Goal: Task Accomplishment & Management: Complete application form

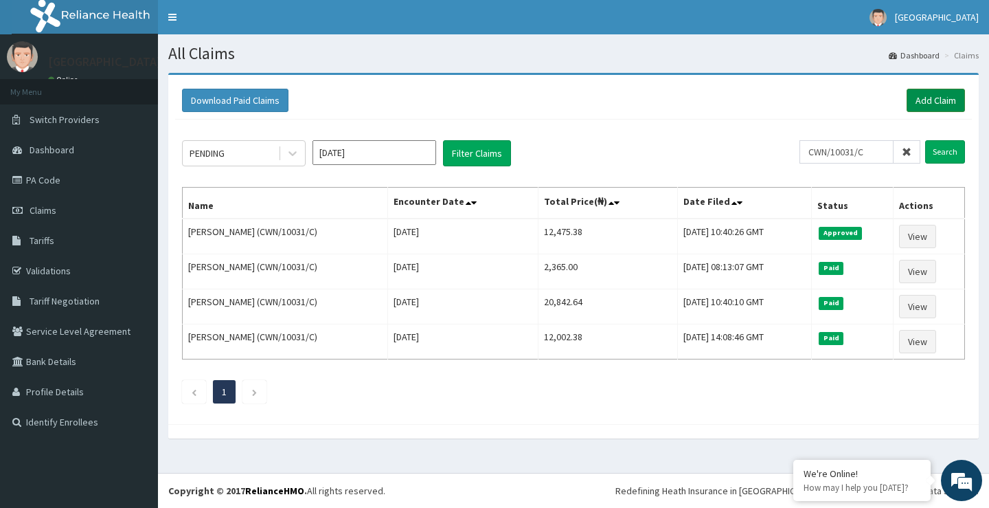
click at [937, 102] on link "Add Claim" at bounding box center [936, 100] width 58 height 23
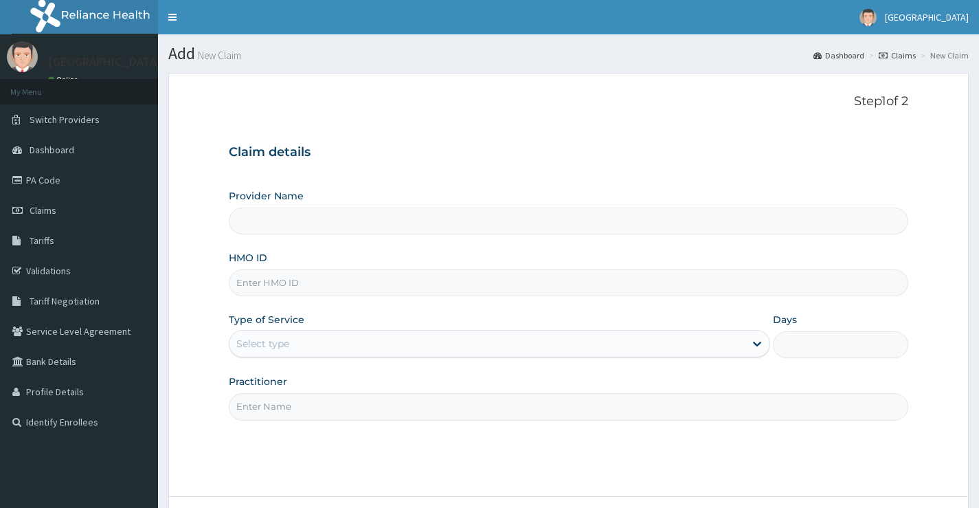
type input "Peachcare Medical Centre"
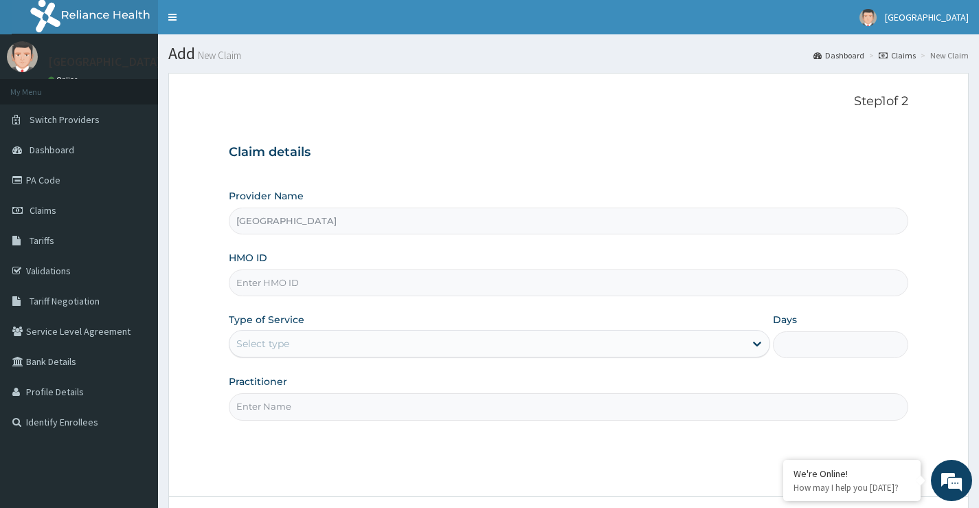
paste input "XIM/10019/A"
type input "XIM/10019/A"
click at [314, 343] on div "Select type" at bounding box center [486, 343] width 515 height 22
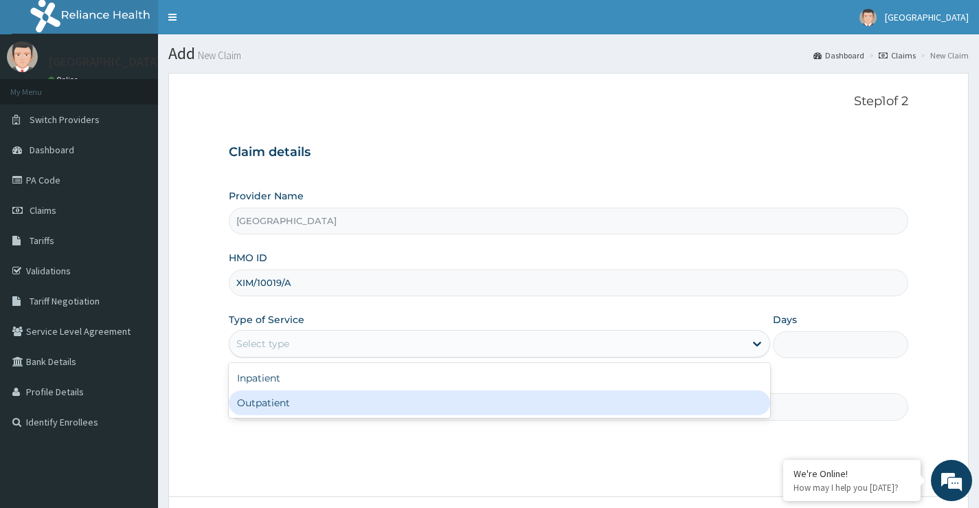
click at [302, 402] on div "Outpatient" at bounding box center [499, 402] width 541 height 25
type input "1"
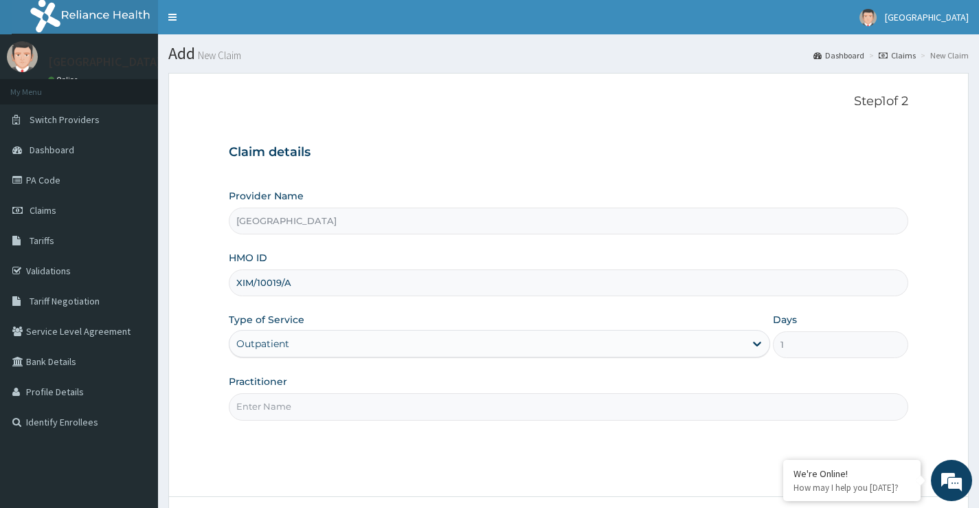
click at [295, 407] on input "Practitioner" at bounding box center [568, 406] width 679 height 27
paste input "[PERSON_NAME]"
type input "DR ODESANMI DAMOLA"
click at [716, 451] on div "Step 1 of 2 Claim details Provider Name Peachcare Medical Centre HMO ID XIM/100…" at bounding box center [568, 284] width 679 height 381
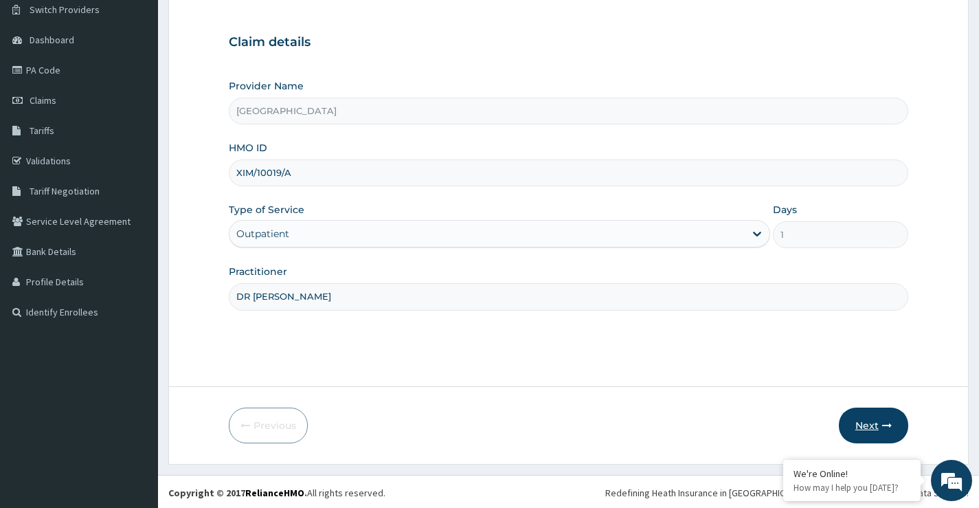
scroll to position [112, 0]
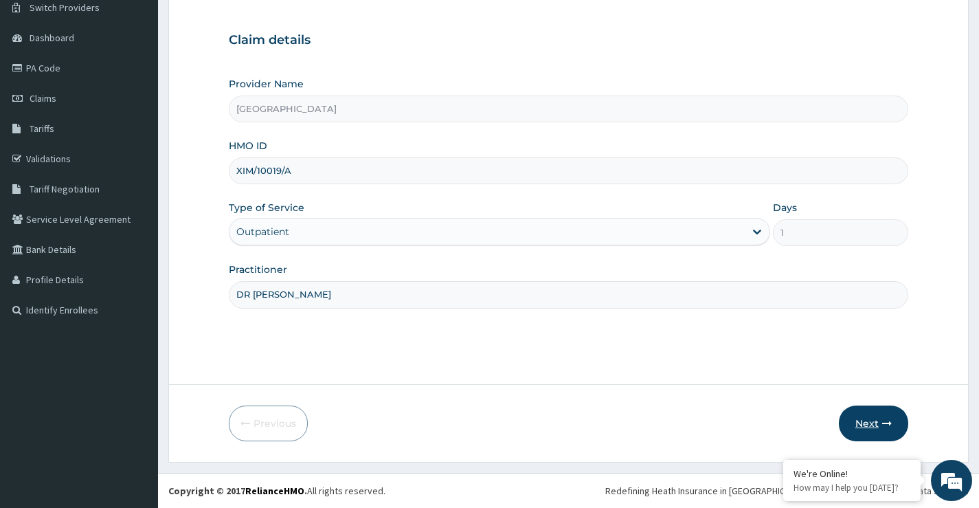
click at [885, 422] on icon "button" at bounding box center [887, 423] width 10 height 10
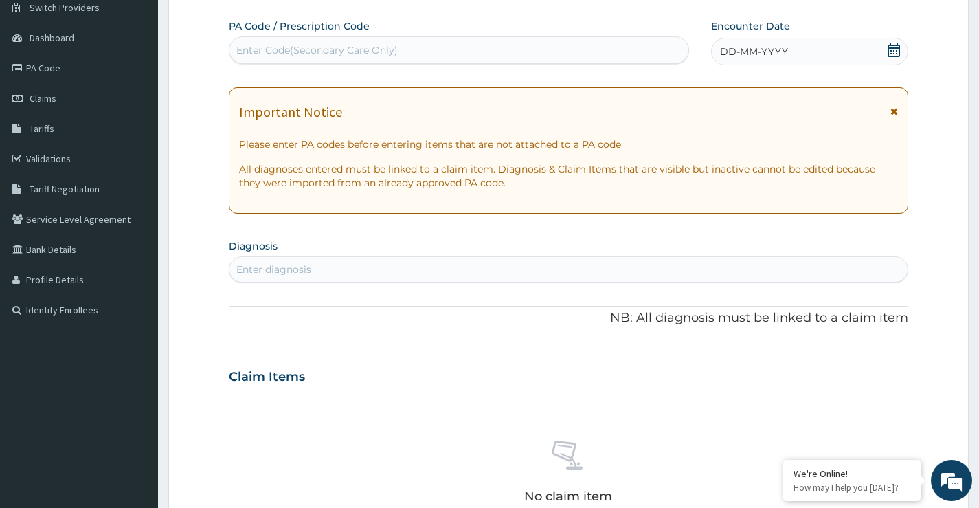
click at [893, 52] on icon at bounding box center [894, 50] width 14 height 14
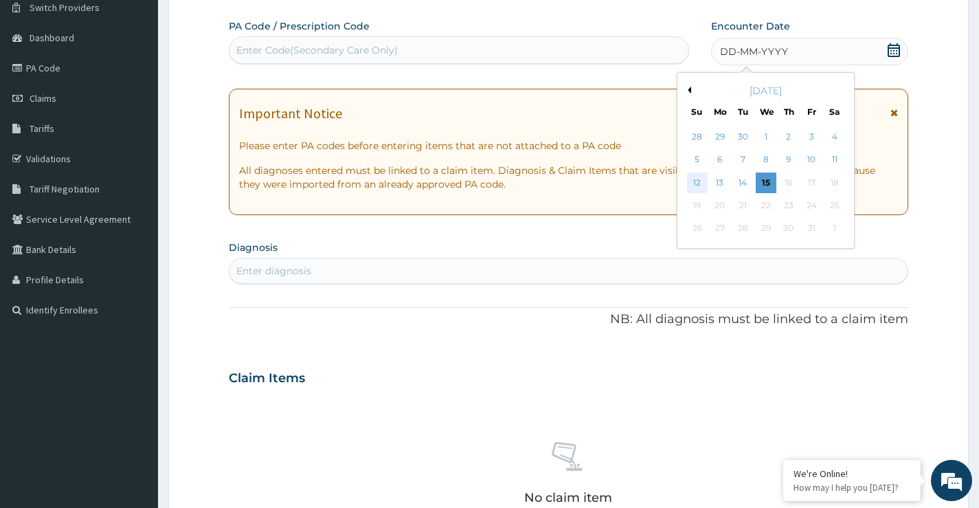
click at [694, 183] on div "12" at bounding box center [696, 182] width 21 height 21
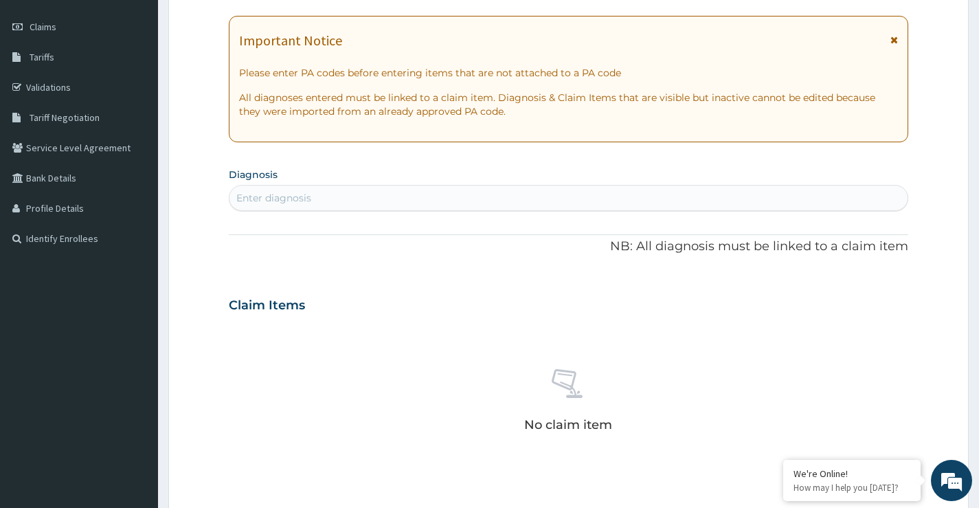
scroll to position [181, 0]
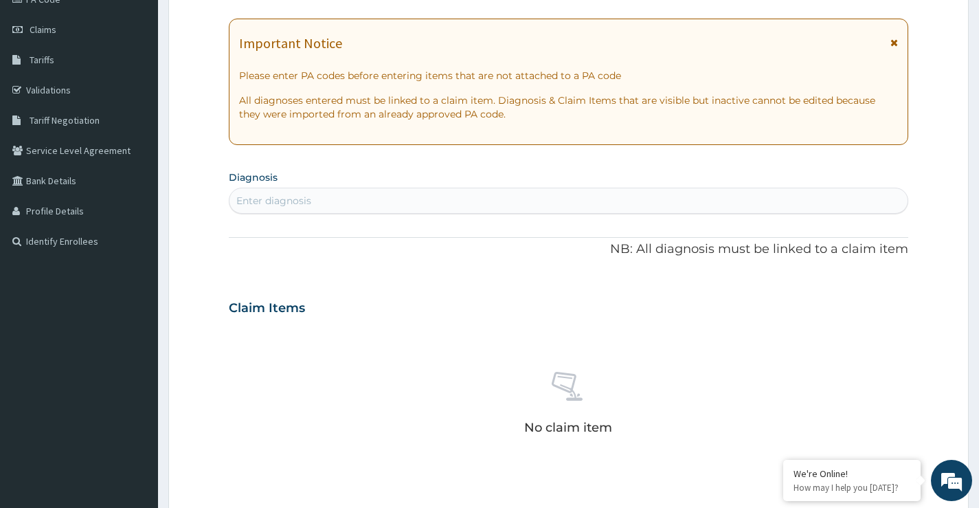
click at [306, 198] on div "Enter diagnosis" at bounding box center [273, 201] width 75 height 14
type input "UPPER"
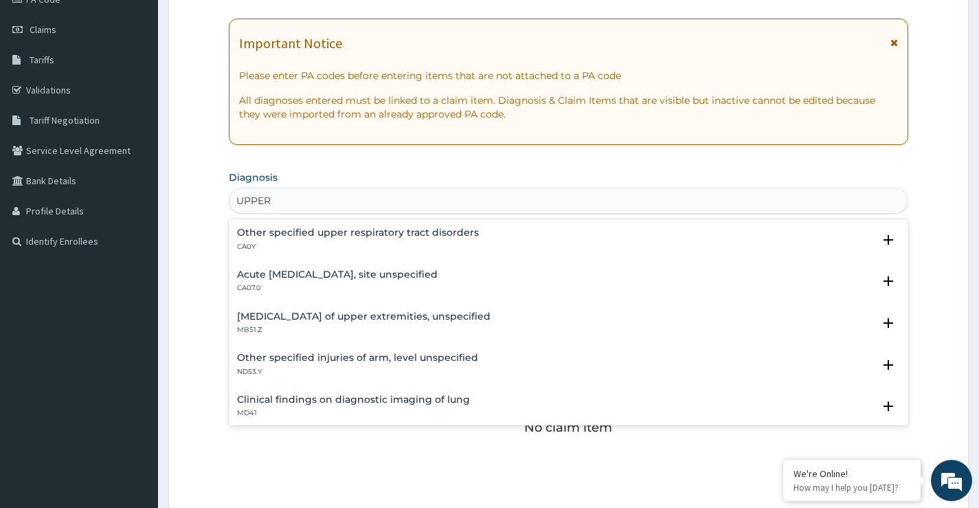
click at [367, 274] on h4 "Acute upper respiratory infection, site unspecified" at bounding box center [337, 274] width 201 height 10
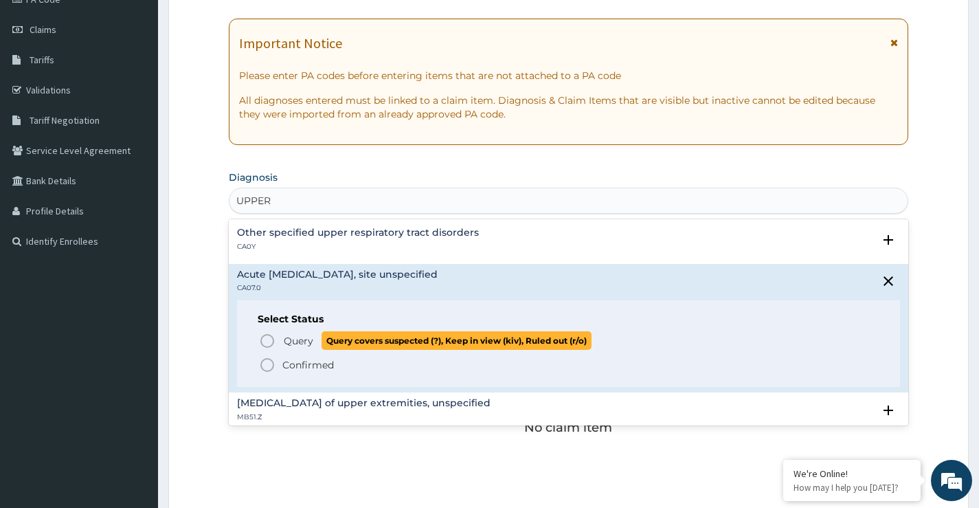
click at [264, 343] on icon "status option query" at bounding box center [267, 340] width 16 height 16
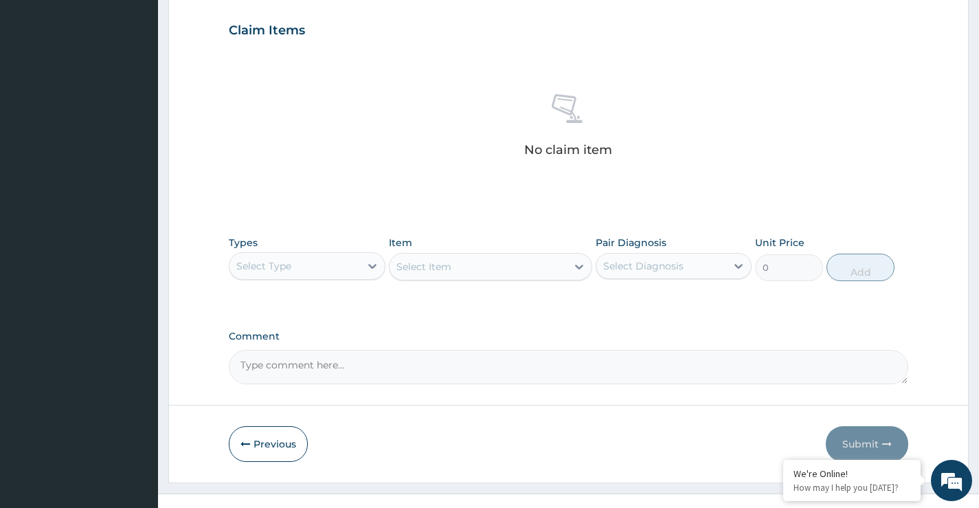
scroll to position [483, 0]
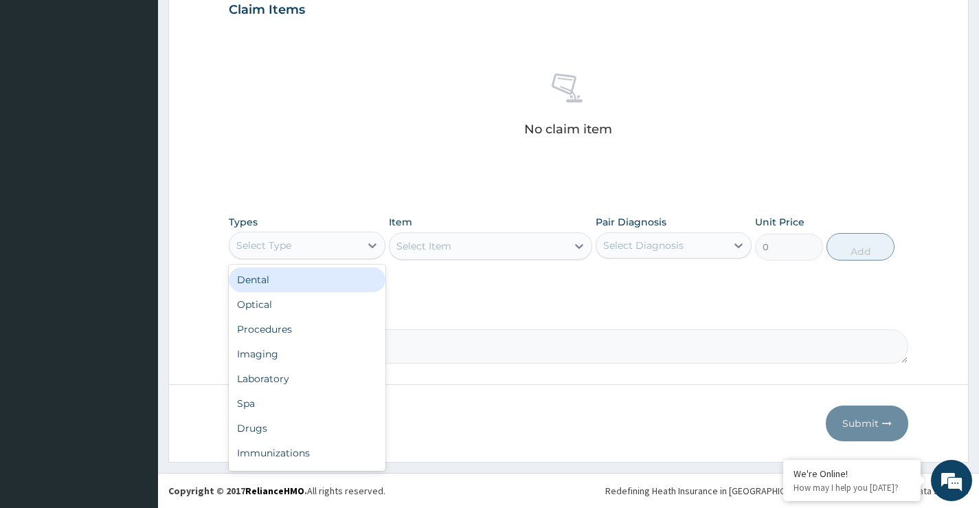
click at [297, 244] on div "Select Type" at bounding box center [294, 245] width 130 height 22
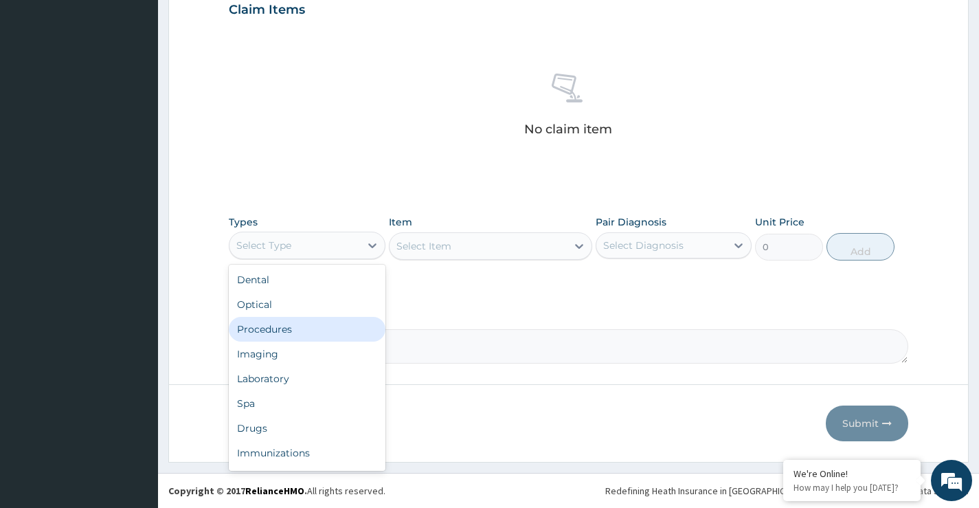
click at [293, 332] on div "Procedures" at bounding box center [307, 329] width 156 height 25
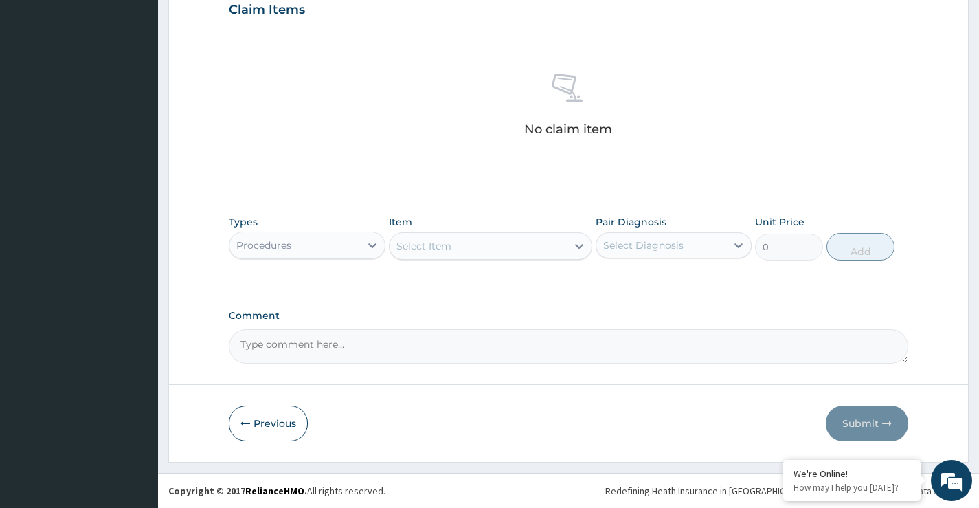
click at [482, 251] on div "Select Item" at bounding box center [478, 246] width 178 height 22
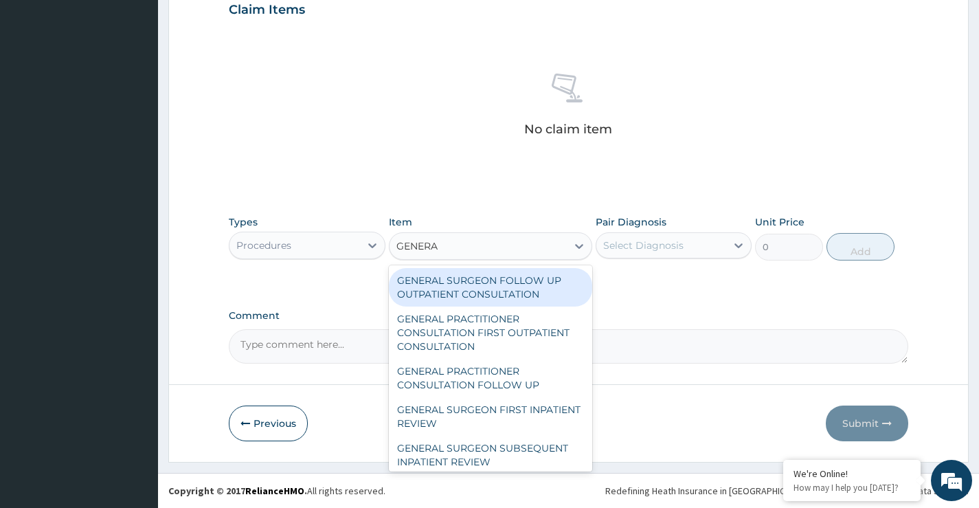
type input "GENERAL"
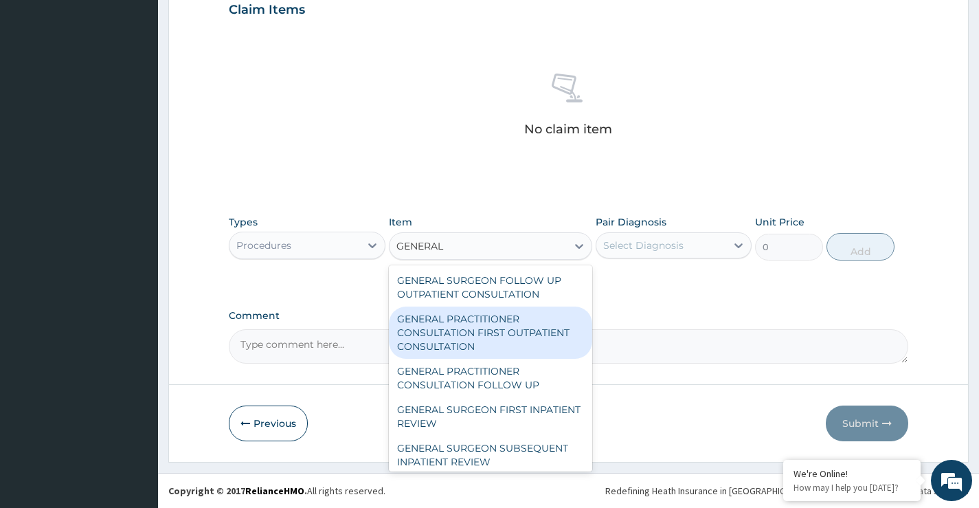
click at [470, 332] on div "GENERAL PRACTITIONER CONSULTATION FIRST OUTPATIENT CONSULTATION" at bounding box center [491, 332] width 204 height 52
type input "3547.5"
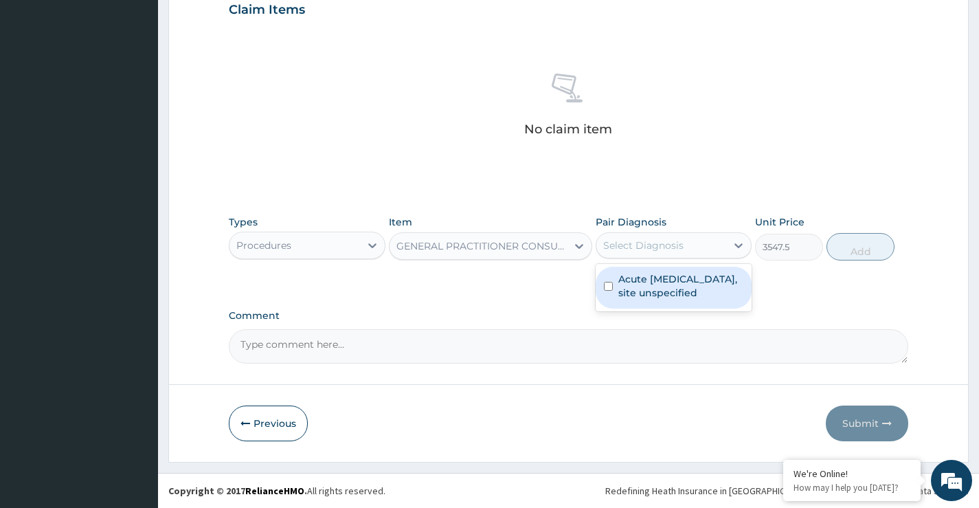
click at [662, 253] on div "Select Diagnosis" at bounding box center [661, 245] width 130 height 22
click at [657, 292] on label "Acute upper respiratory infection, site unspecified" at bounding box center [680, 285] width 125 height 27
checkbox input "true"
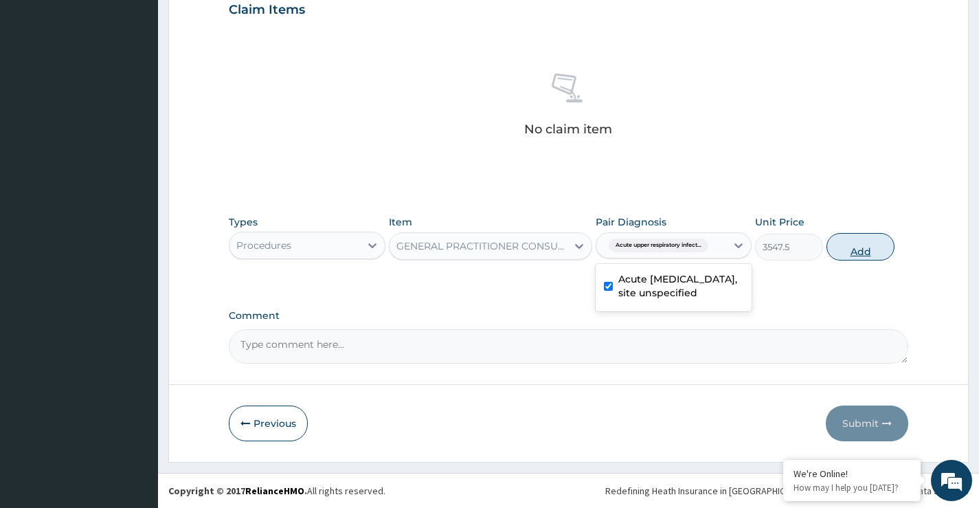
click at [861, 253] on button "Add" at bounding box center [860, 246] width 68 height 27
type input "0"
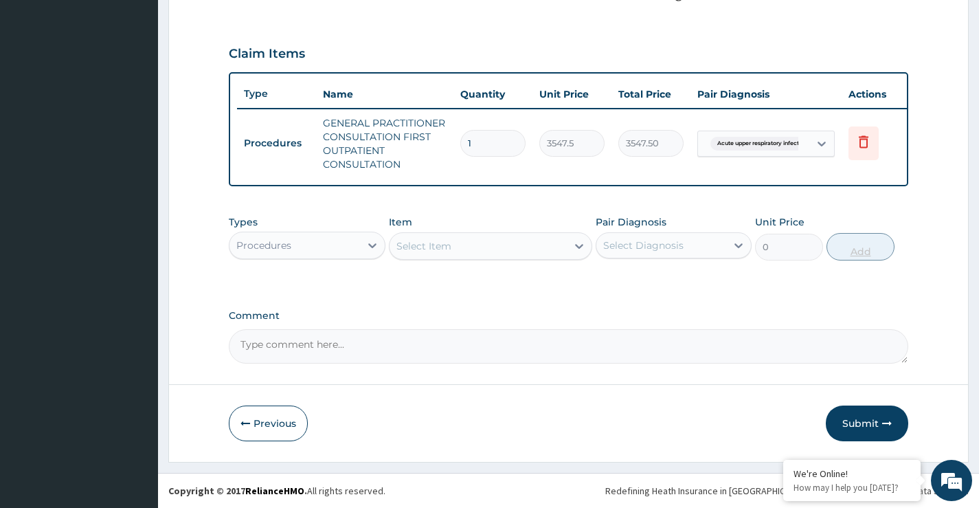
scroll to position [449, 0]
click at [348, 255] on div "Procedures" at bounding box center [294, 245] width 130 height 22
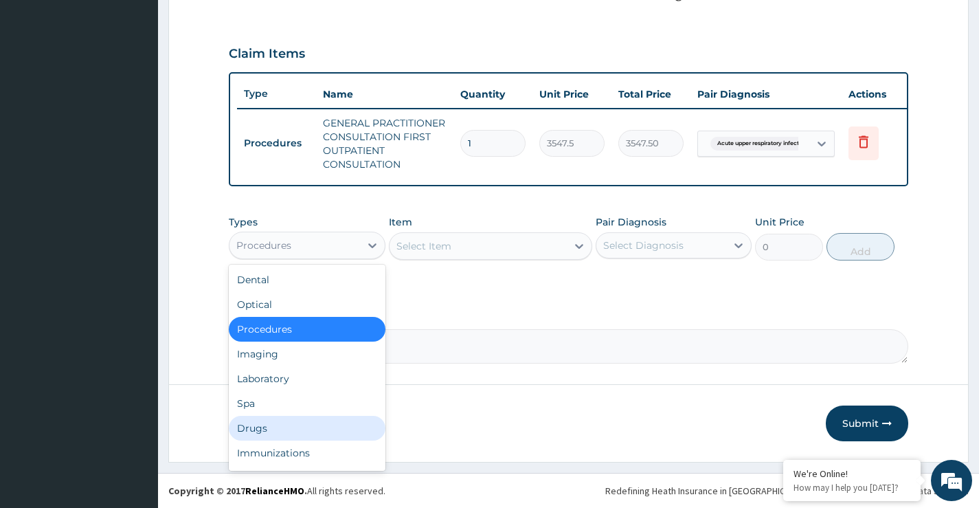
click at [253, 430] on div "Drugs" at bounding box center [307, 428] width 156 height 25
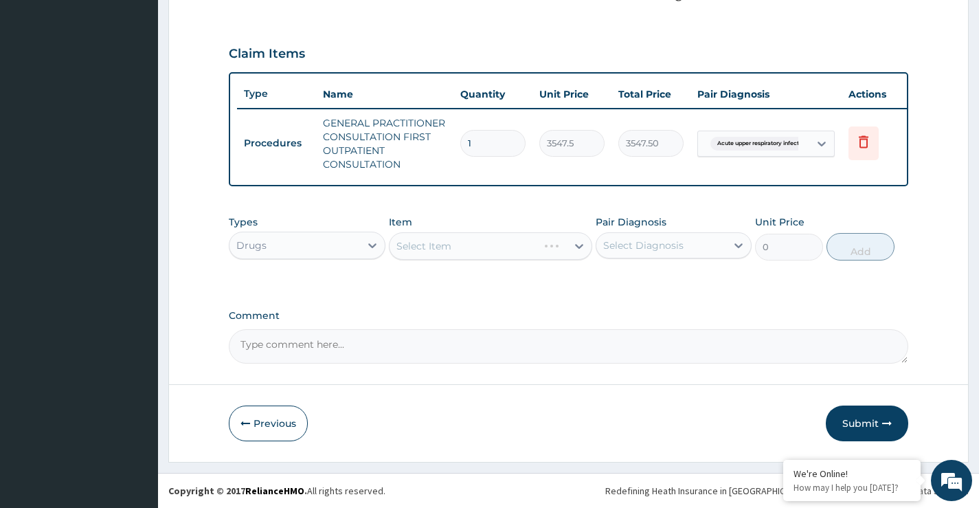
click at [457, 251] on div "Select Item" at bounding box center [491, 245] width 204 height 27
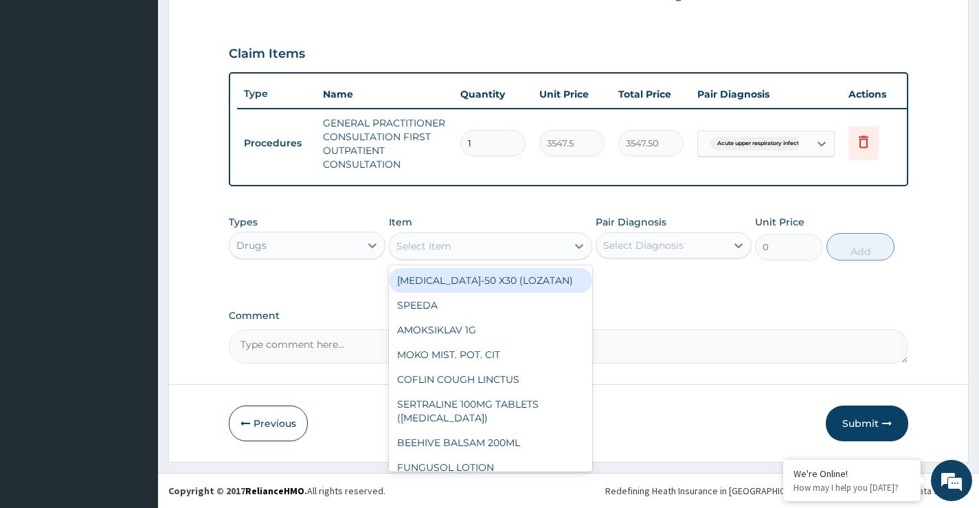
click at [459, 248] on div "Select Item" at bounding box center [478, 246] width 178 height 22
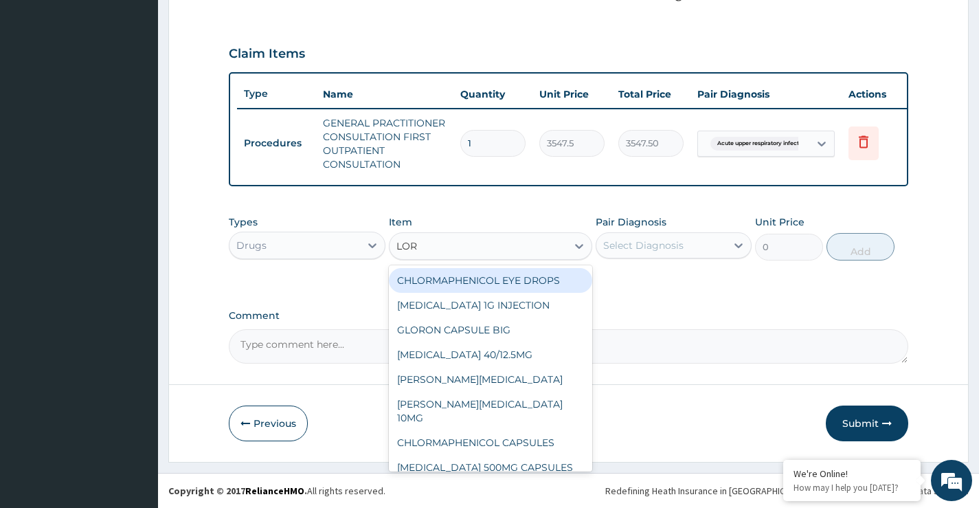
type input "LORA"
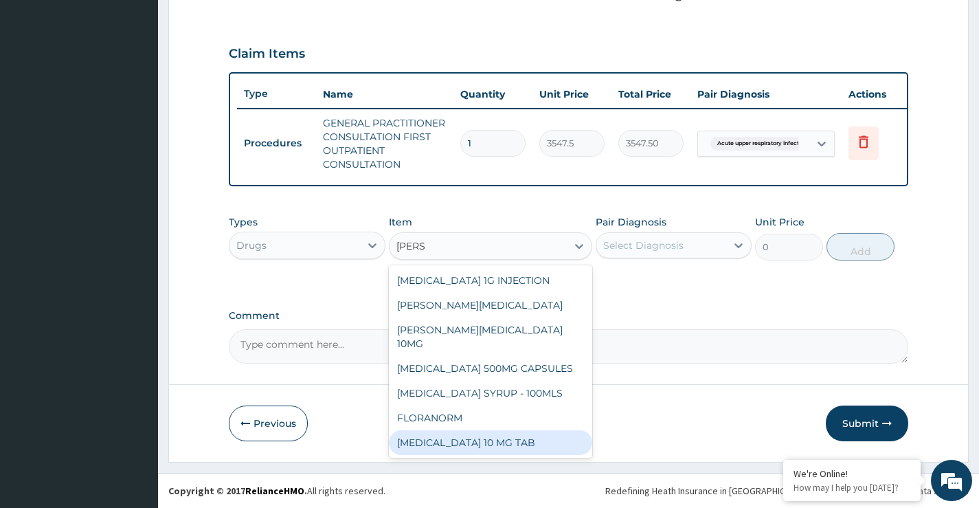
click at [497, 441] on div "LORATADINE 10 MG TAB" at bounding box center [491, 442] width 204 height 25
type input "59.125"
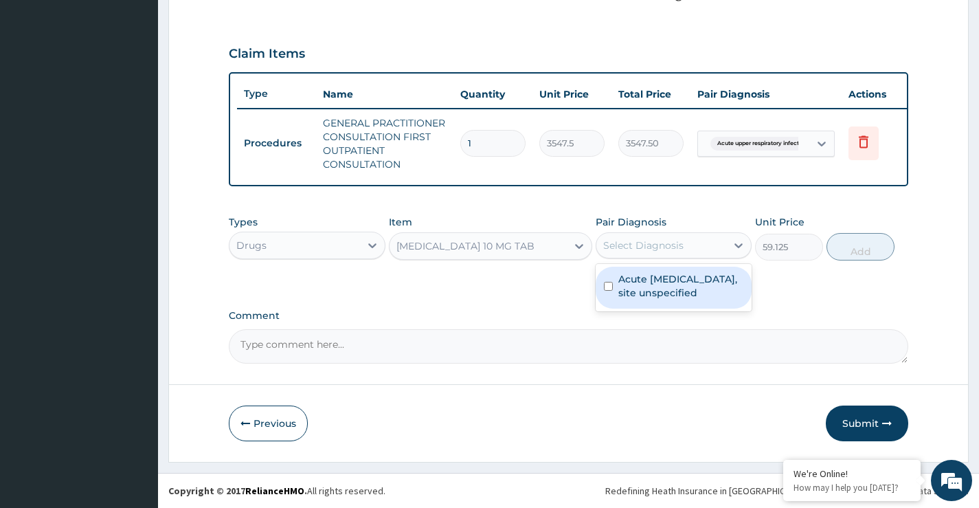
click at [622, 241] on div "Select Diagnosis" at bounding box center [643, 245] width 80 height 14
click at [631, 286] on label "Acute upper respiratory infection, site unspecified" at bounding box center [680, 285] width 125 height 27
checkbox input "true"
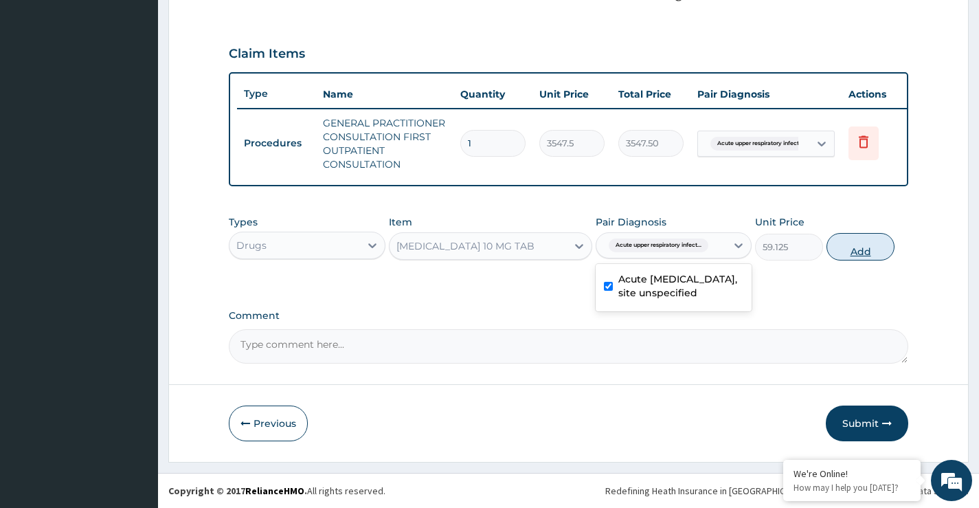
click at [848, 251] on button "Add" at bounding box center [860, 246] width 68 height 27
type input "0"
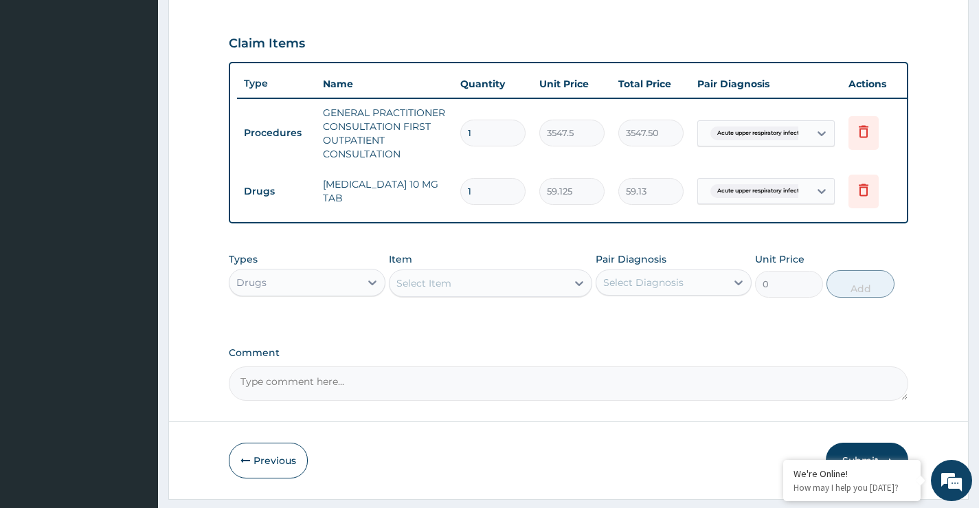
type input "0.00"
type input "5"
type input "295.63"
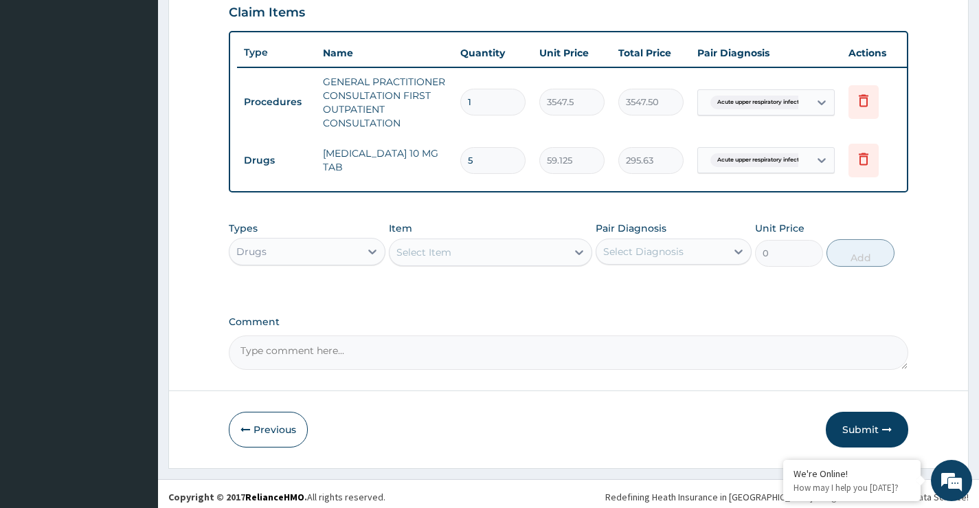
scroll to position [497, 0]
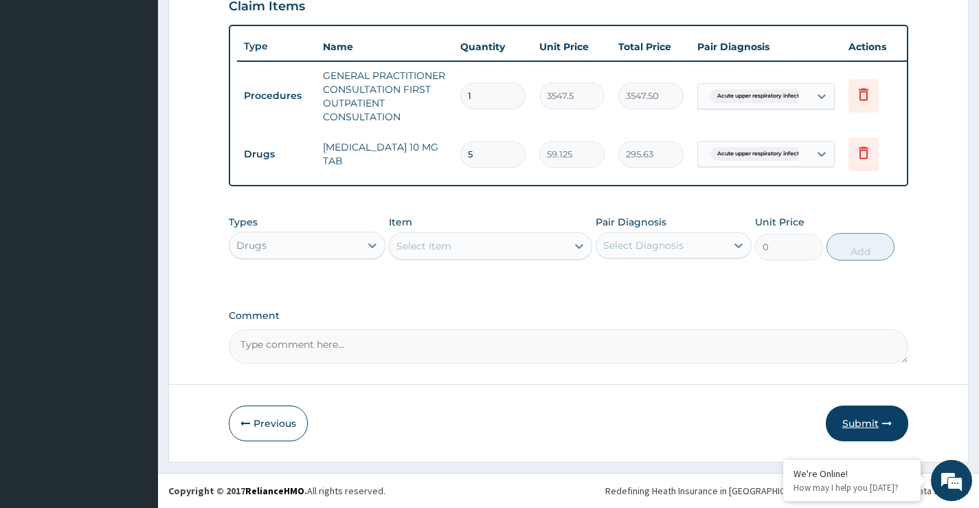
type input "5"
click at [854, 424] on button "Submit" at bounding box center [867, 423] width 82 height 36
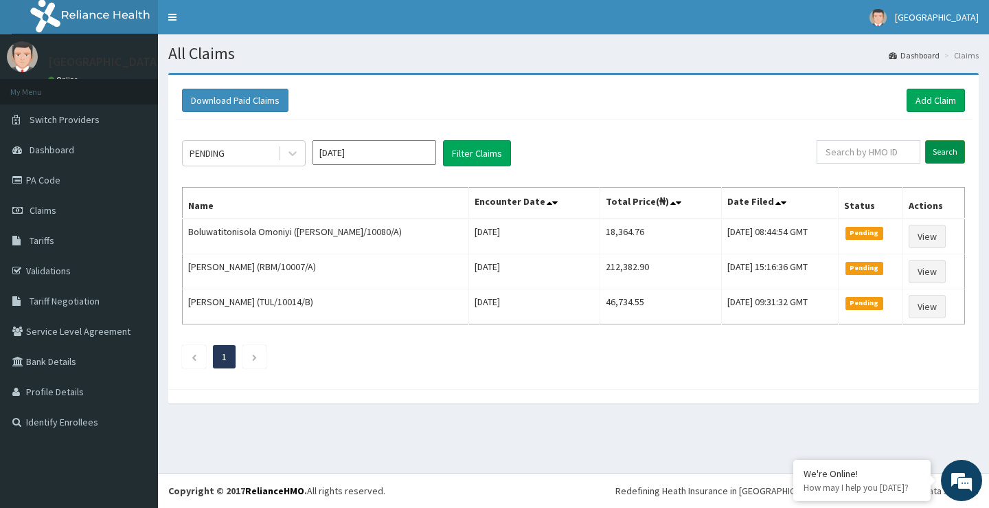
click at [944, 151] on input "Search" at bounding box center [945, 151] width 40 height 23
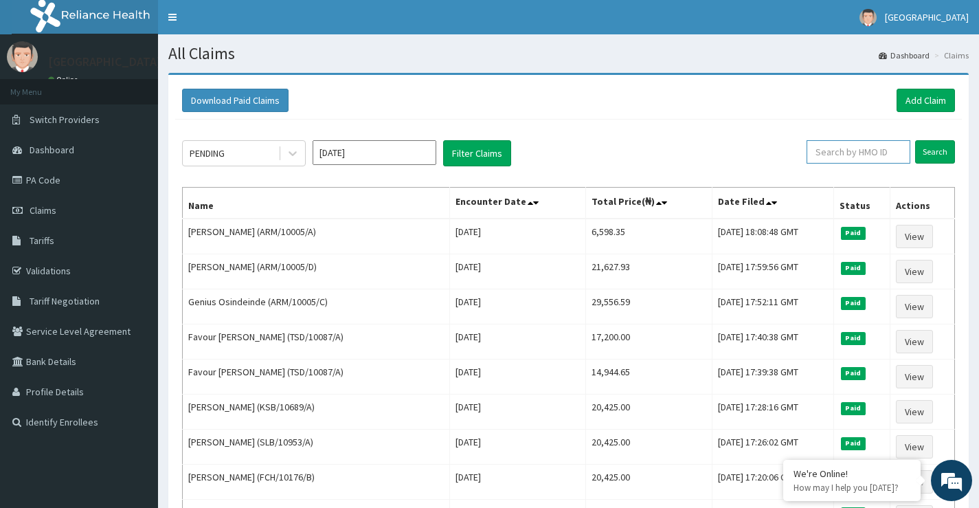
paste input "[PERSON_NAME]"
type input "O"
paste input "XIM/10019/A"
type input "XIM/10019/A"
click at [925, 150] on input "Search" at bounding box center [935, 151] width 40 height 23
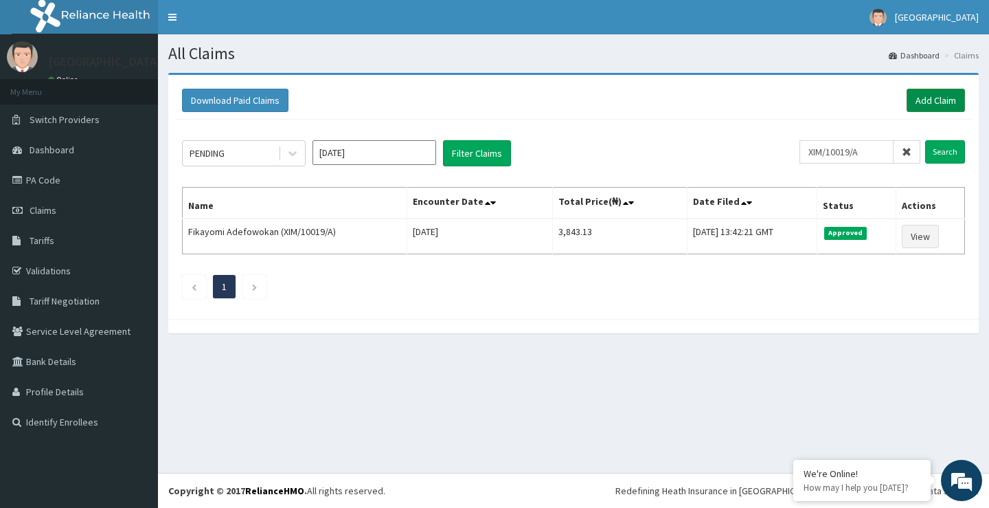
click at [940, 99] on link "Add Claim" at bounding box center [936, 100] width 58 height 23
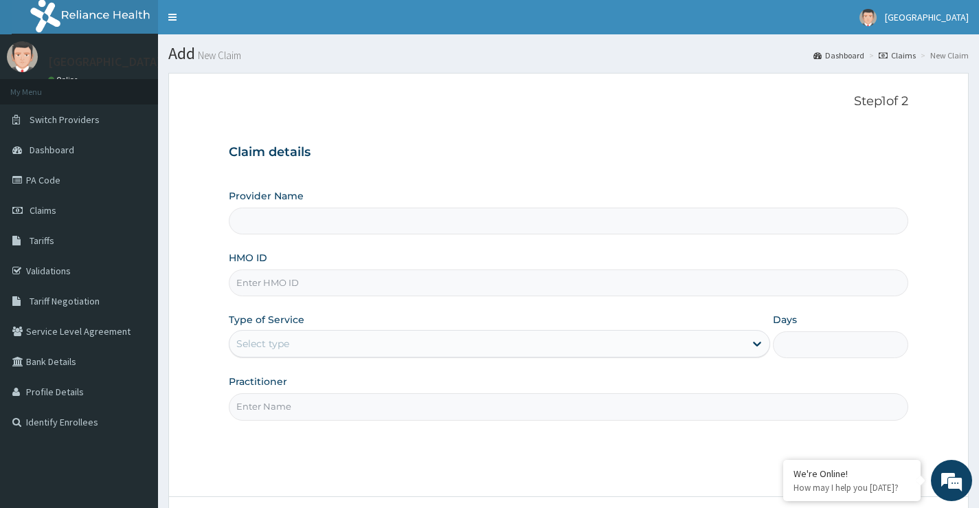
type input "[GEOGRAPHIC_DATA]"
paste input "SFL/10261/C"
type input "SFL/10261/C"
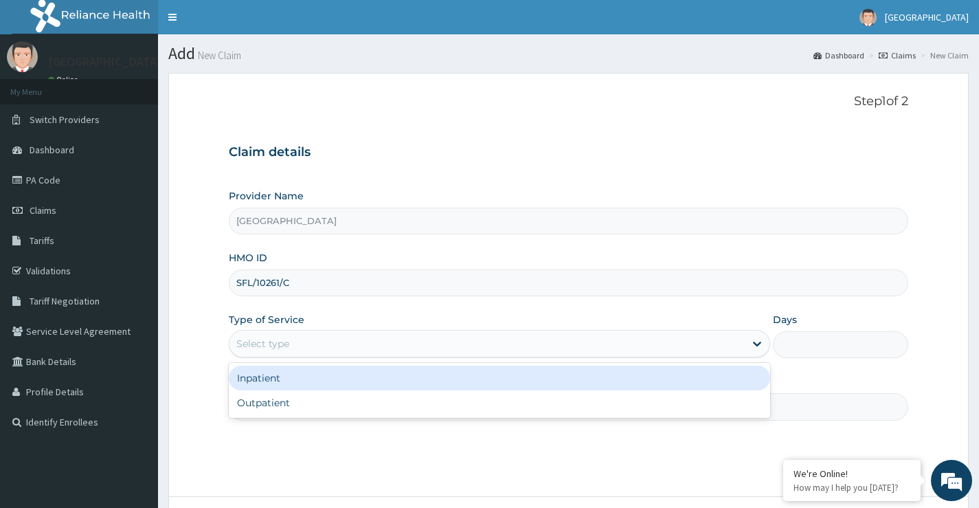
click at [306, 345] on div "Select type" at bounding box center [486, 343] width 515 height 22
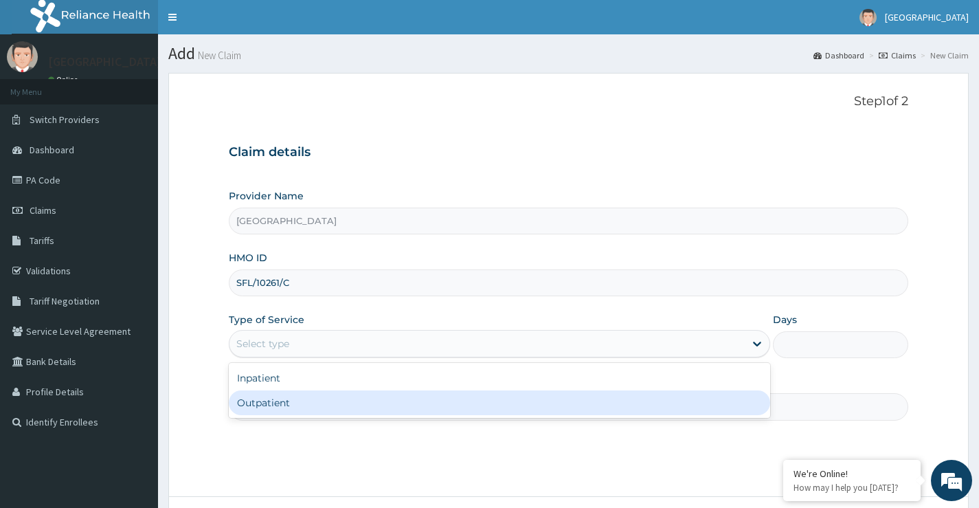
click at [300, 401] on div "Outpatient" at bounding box center [499, 402] width 541 height 25
type input "1"
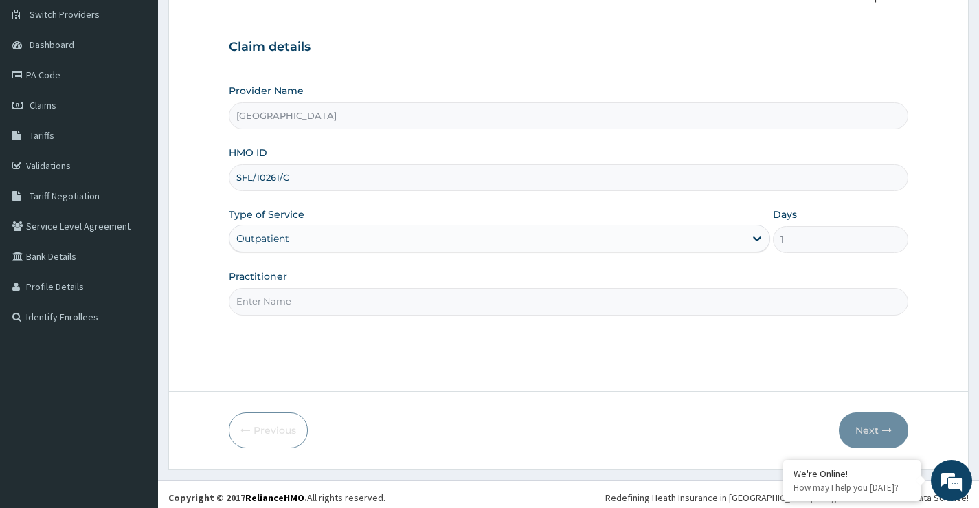
scroll to position [112, 0]
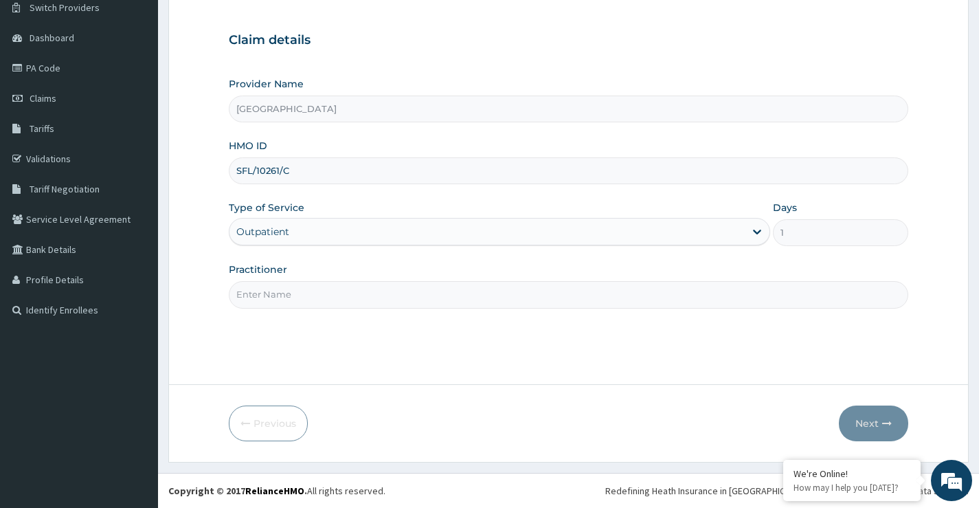
click at [275, 304] on input "Practitioner" at bounding box center [568, 294] width 679 height 27
paste input "[PERSON_NAME]"
type input "DR ODESANMI DAMOLA"
click at [874, 426] on button "Next" at bounding box center [873, 423] width 69 height 36
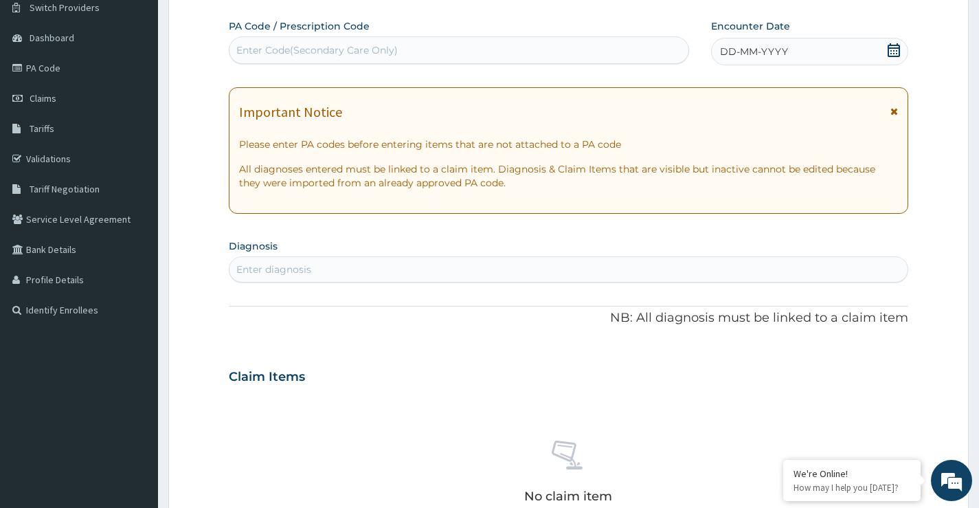
click at [892, 51] on icon at bounding box center [894, 50] width 14 height 14
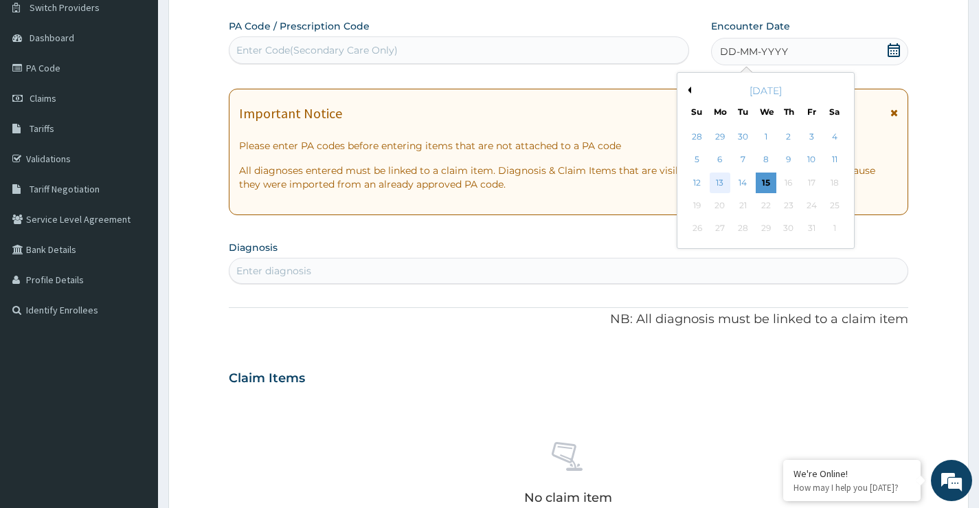
click at [720, 181] on div "13" at bounding box center [719, 182] width 21 height 21
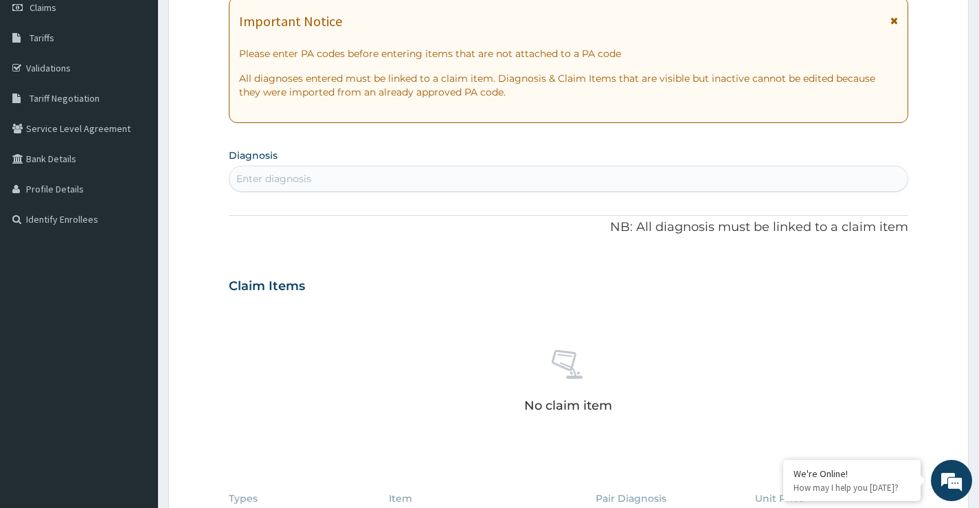
scroll to position [249, 0]
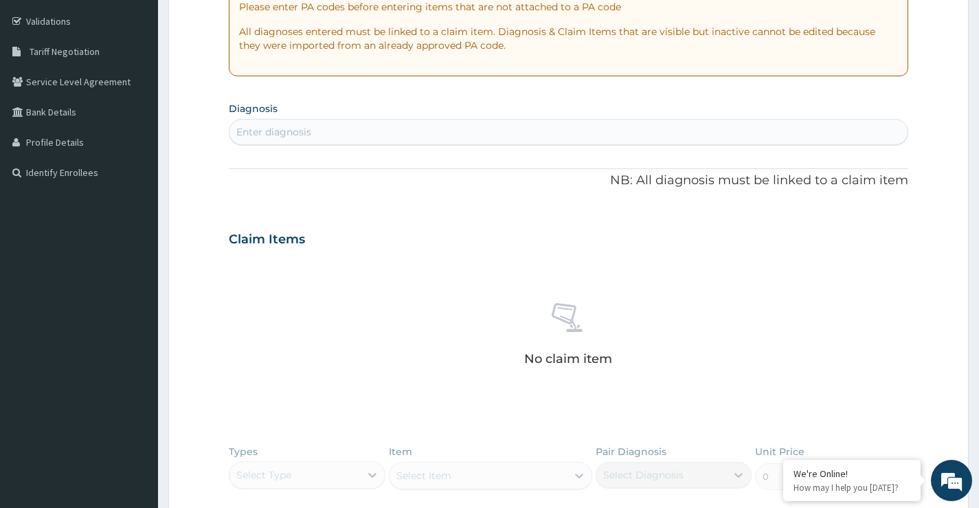
click at [298, 131] on div "Enter diagnosis" at bounding box center [273, 132] width 75 height 14
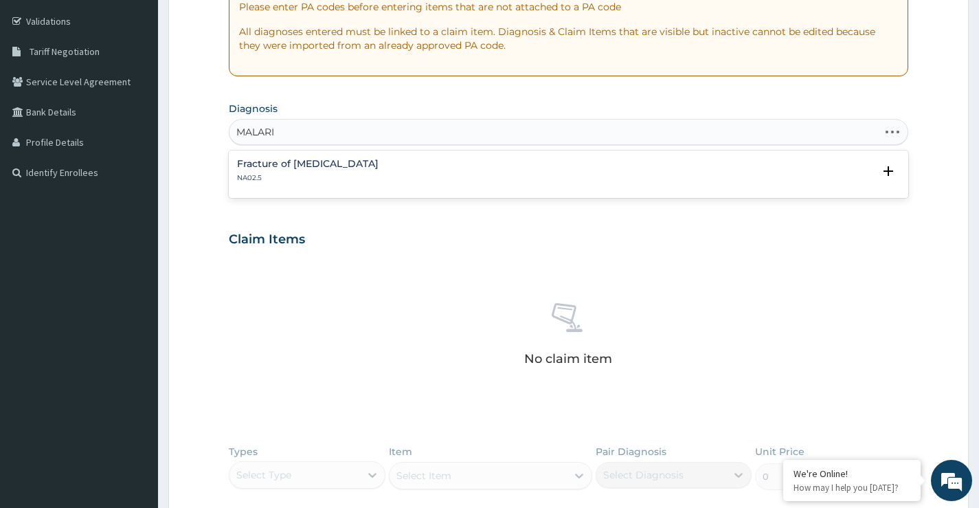
type input "MALARIA"
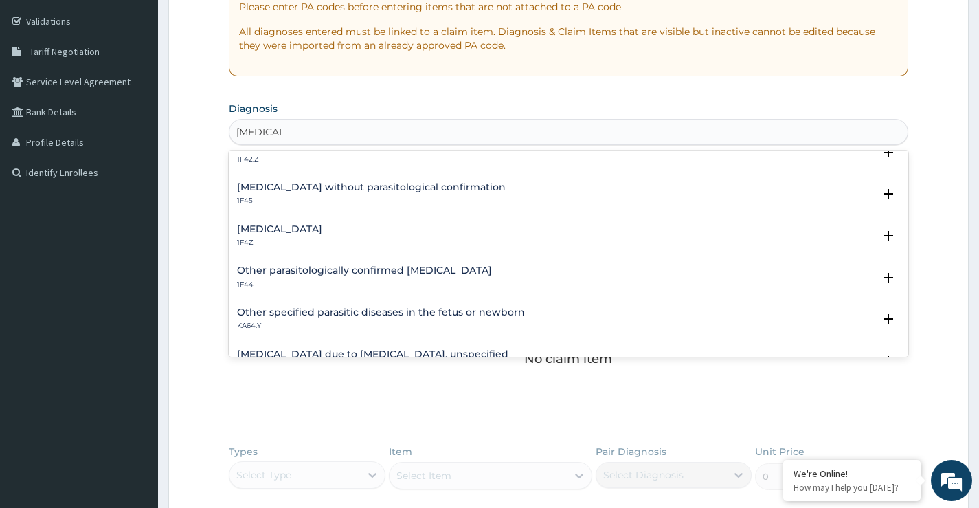
scroll to position [69, 0]
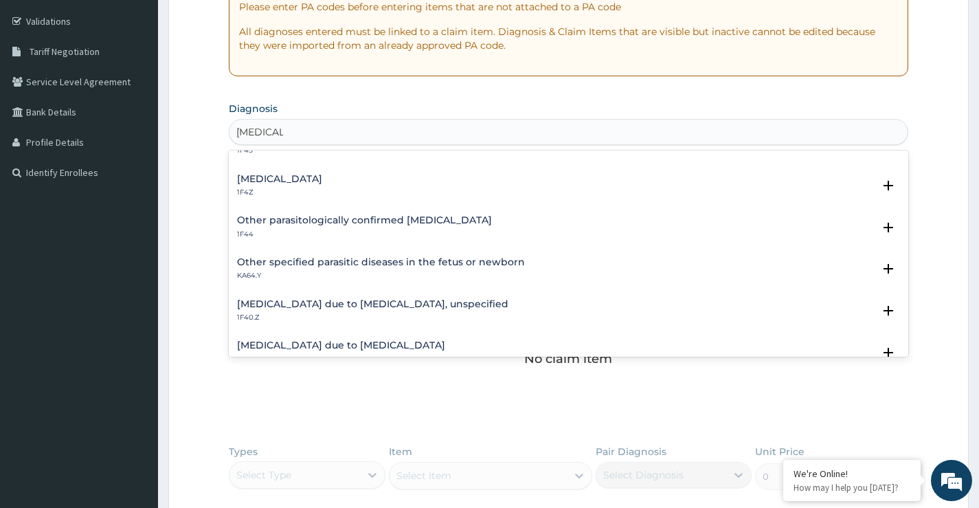
click at [372, 305] on h4 "Malaria due to Plasmodium falciparum, unspecified" at bounding box center [372, 304] width 271 height 10
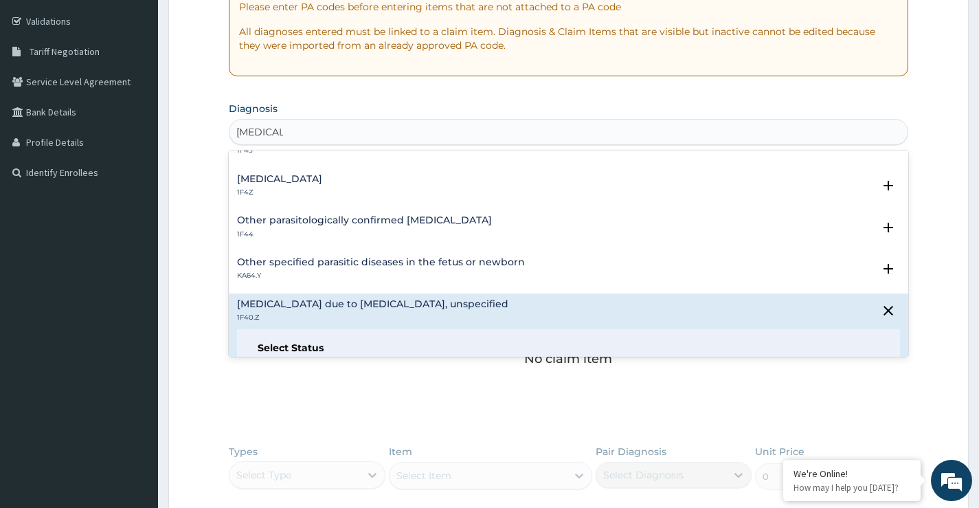
scroll to position [137, 0]
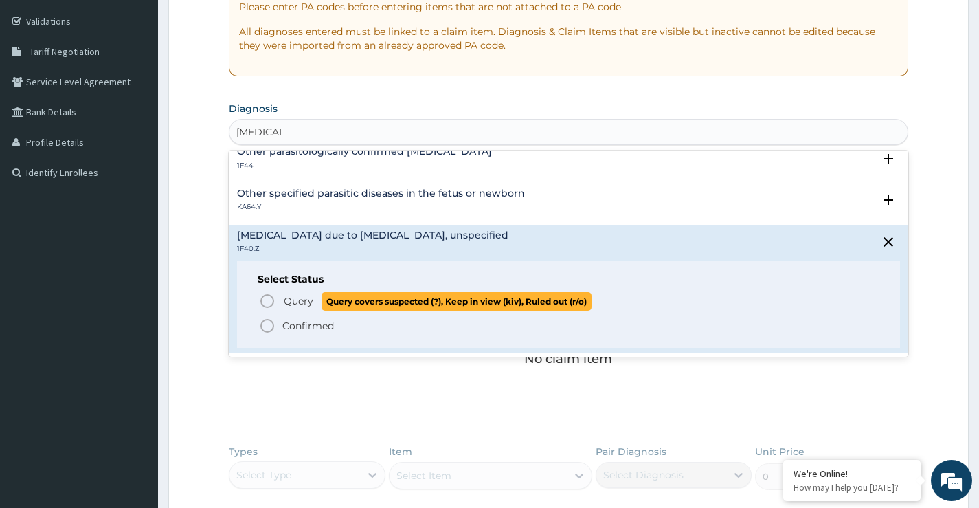
click at [264, 304] on icon "status option query" at bounding box center [267, 301] width 16 height 16
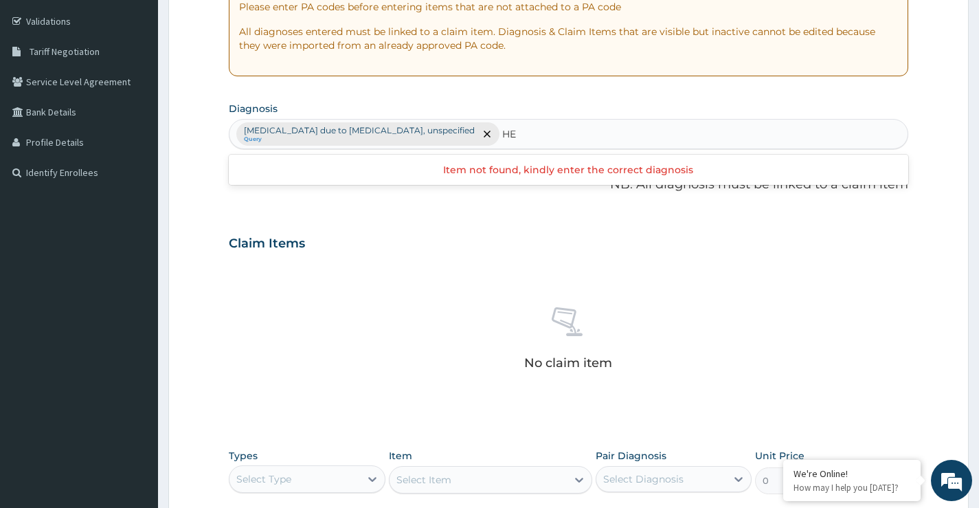
type input "H"
type input "PAIN"
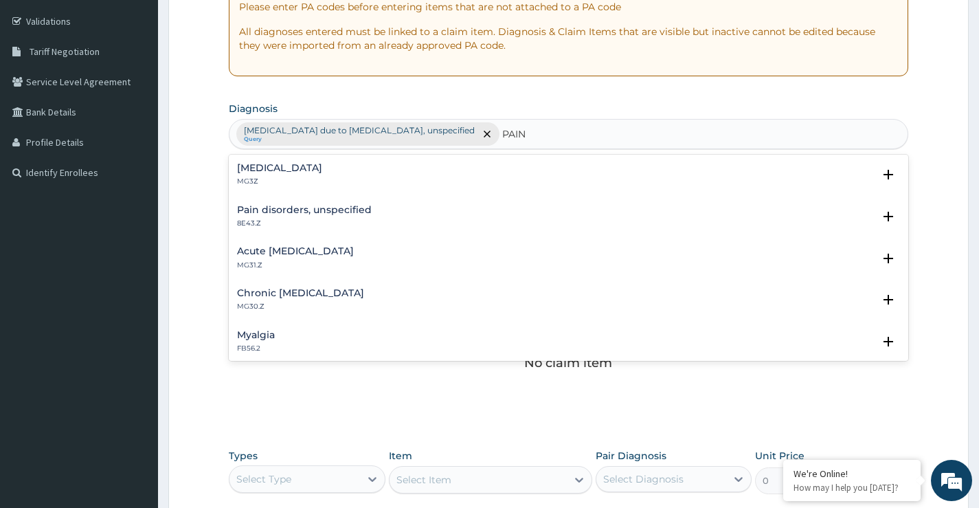
click at [273, 168] on h4 "Pain, unspecified" at bounding box center [279, 168] width 85 height 10
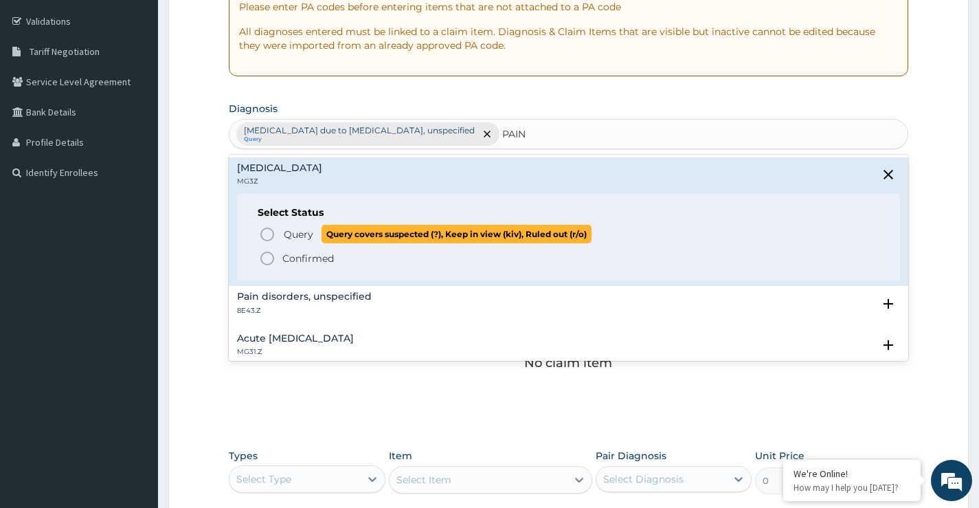
click at [267, 236] on icon "status option query" at bounding box center [267, 234] width 16 height 16
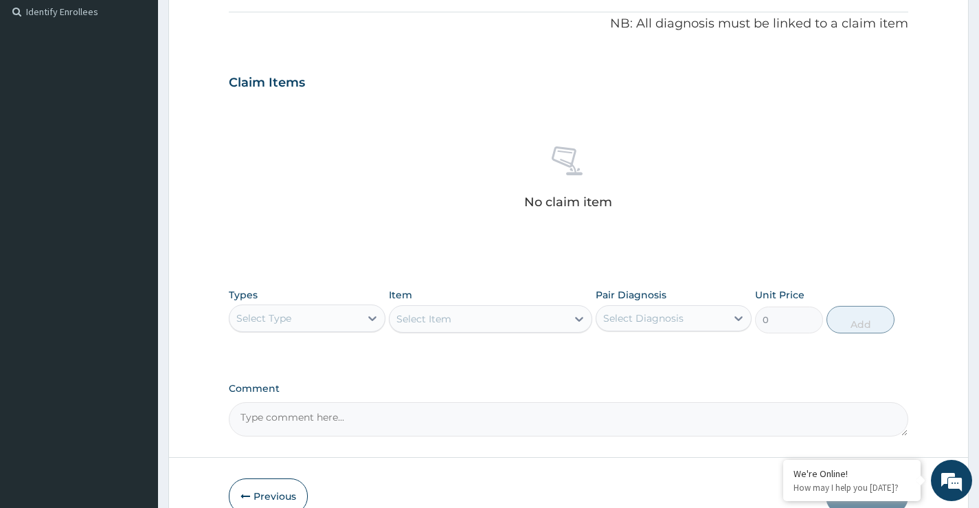
scroll to position [483, 0]
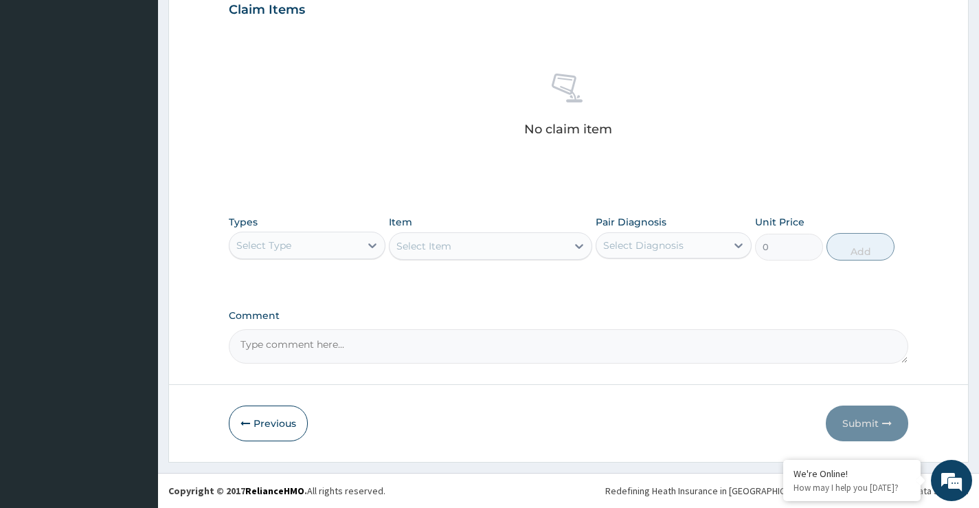
click at [276, 251] on div "Select Type" at bounding box center [263, 245] width 55 height 14
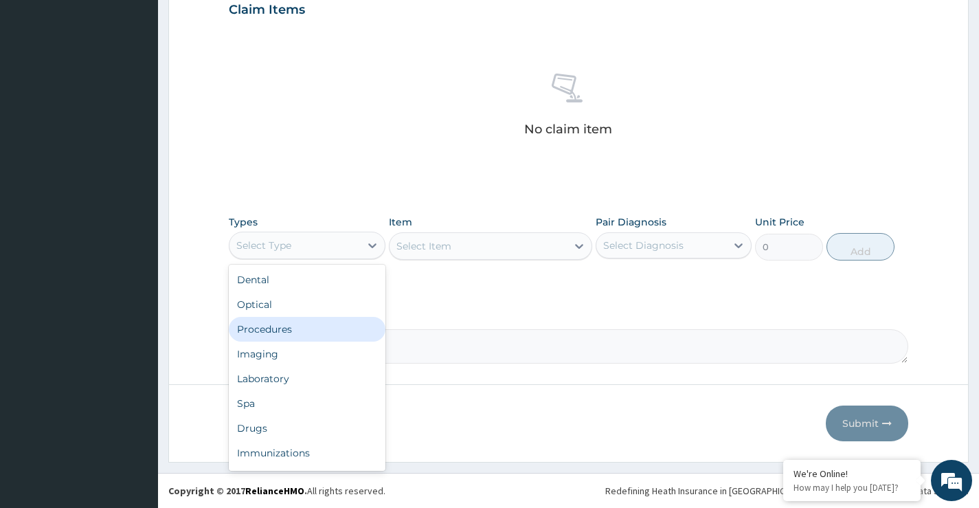
click at [283, 333] on div "Procedures" at bounding box center [307, 329] width 156 height 25
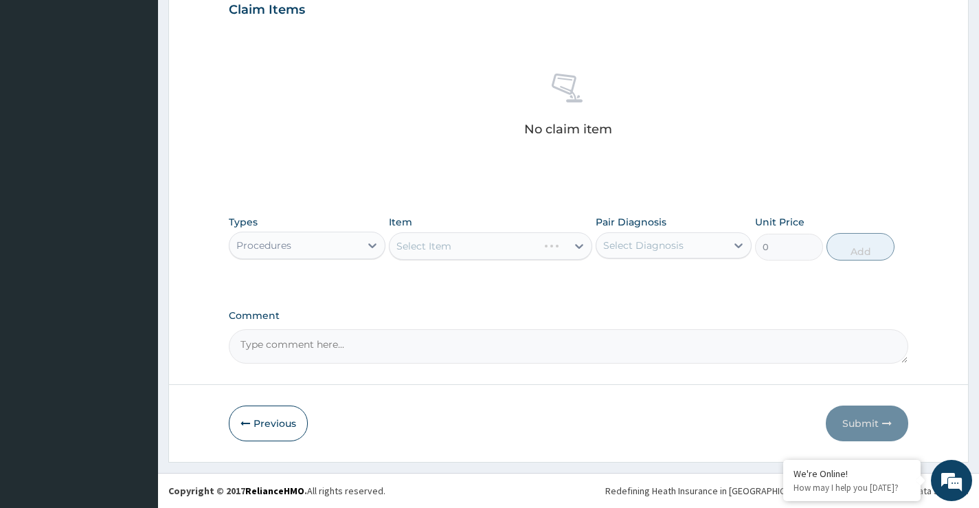
click at [455, 251] on div "Select Item" at bounding box center [491, 245] width 204 height 27
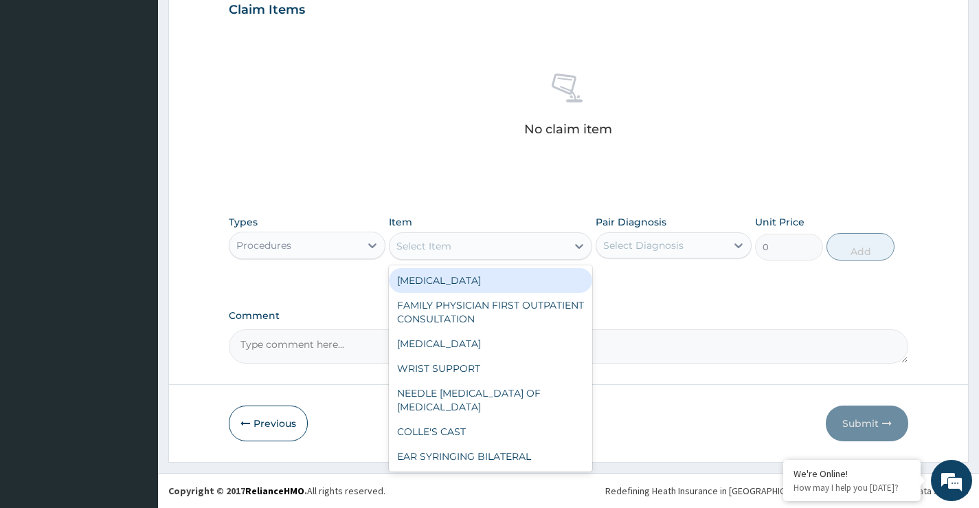
click at [456, 247] on div "Select Item" at bounding box center [478, 246] width 178 height 22
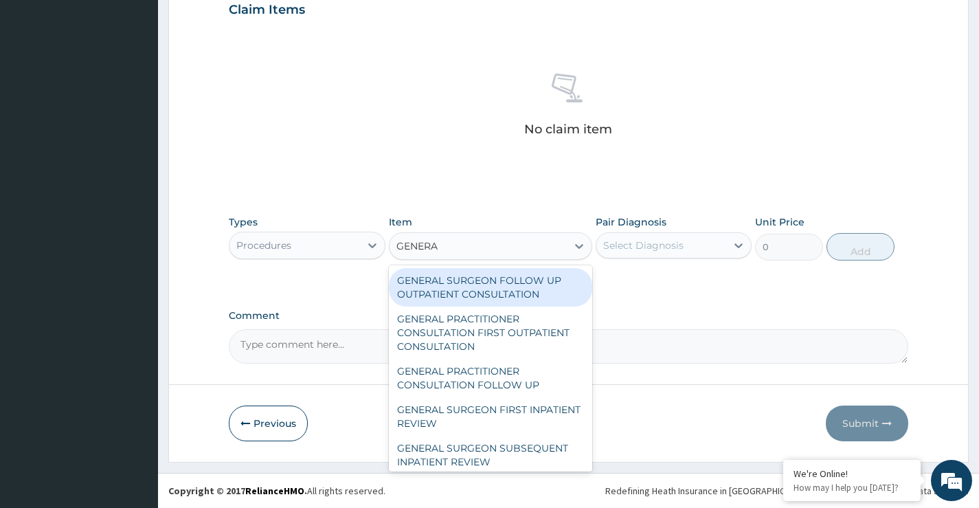
type input "GENERAL"
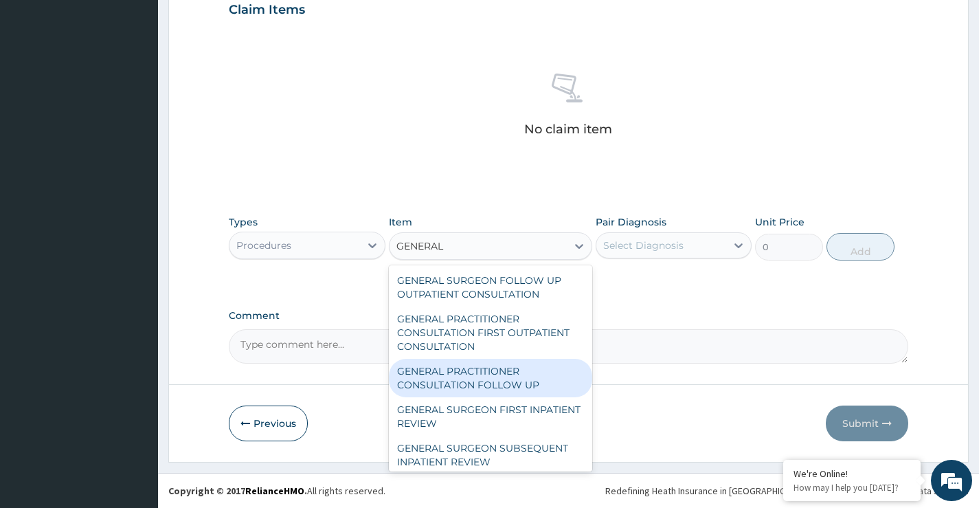
click at [451, 378] on div "GENERAL PRACTITIONER CONSULTATION FOLLOW UP" at bounding box center [491, 378] width 204 height 38
type input "2365"
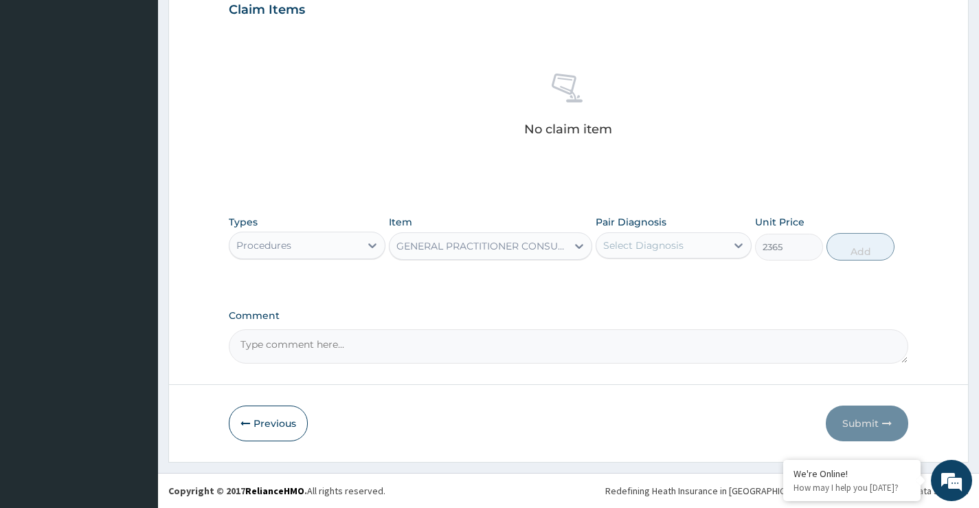
click at [683, 251] on div "Select Diagnosis" at bounding box center [661, 245] width 130 height 22
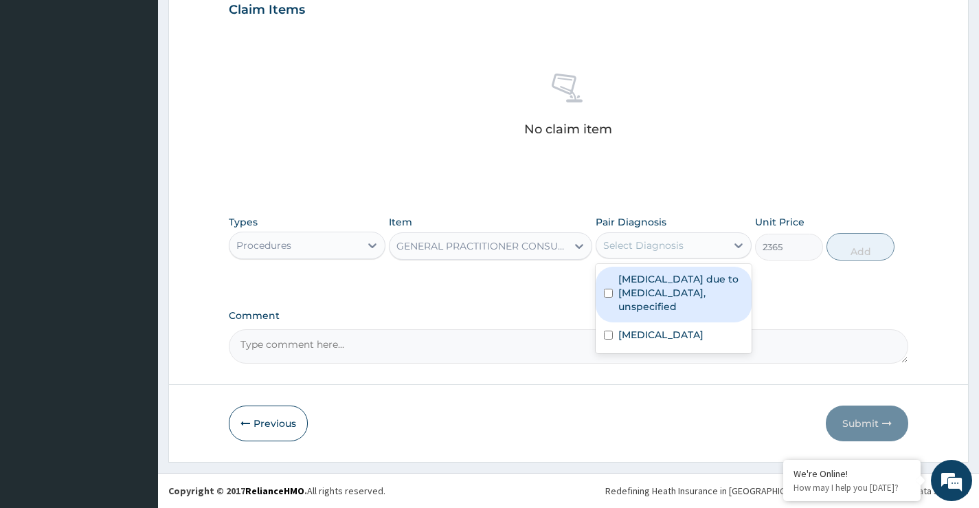
click at [612, 292] on input "checkbox" at bounding box center [608, 292] width 9 height 9
checkbox input "true"
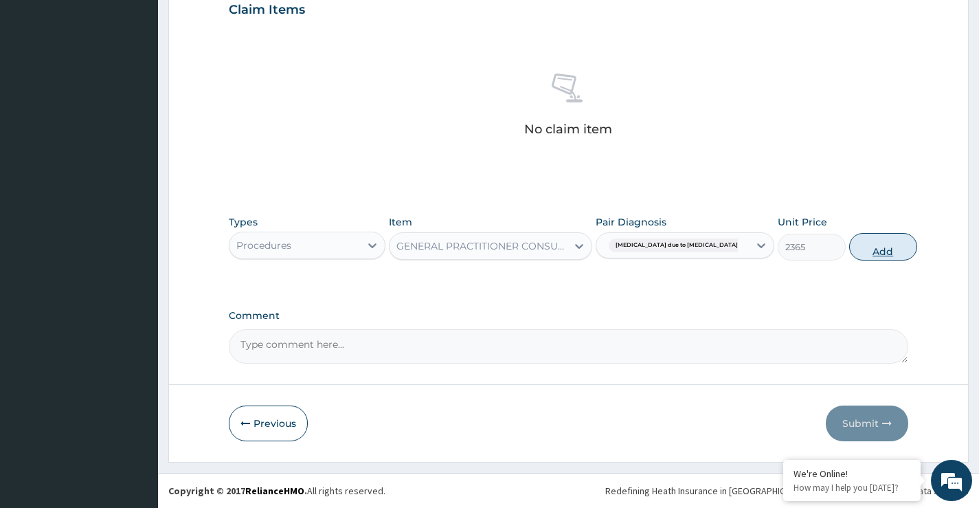
click at [865, 249] on button "Add" at bounding box center [883, 246] width 68 height 27
type input "0"
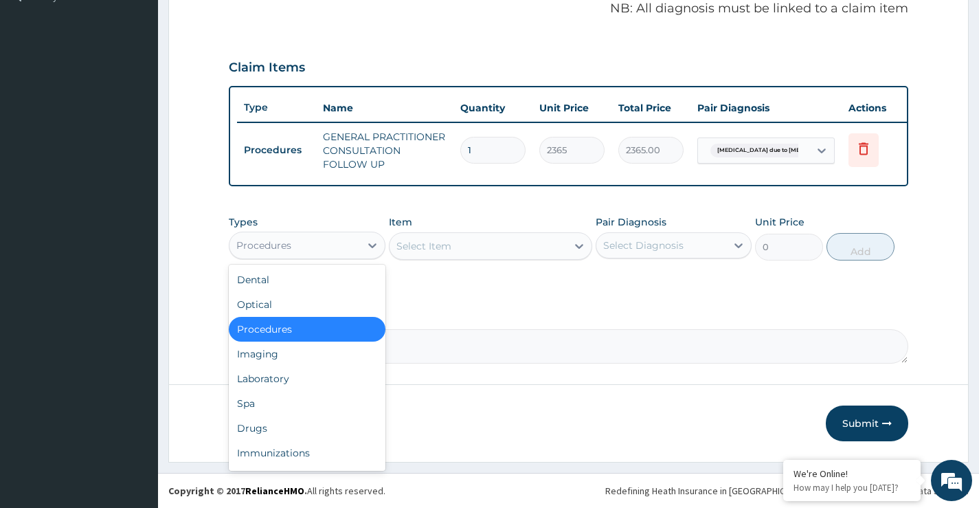
click at [327, 249] on div "Procedures" at bounding box center [294, 245] width 130 height 22
click at [293, 428] on div "Drugs" at bounding box center [307, 428] width 156 height 25
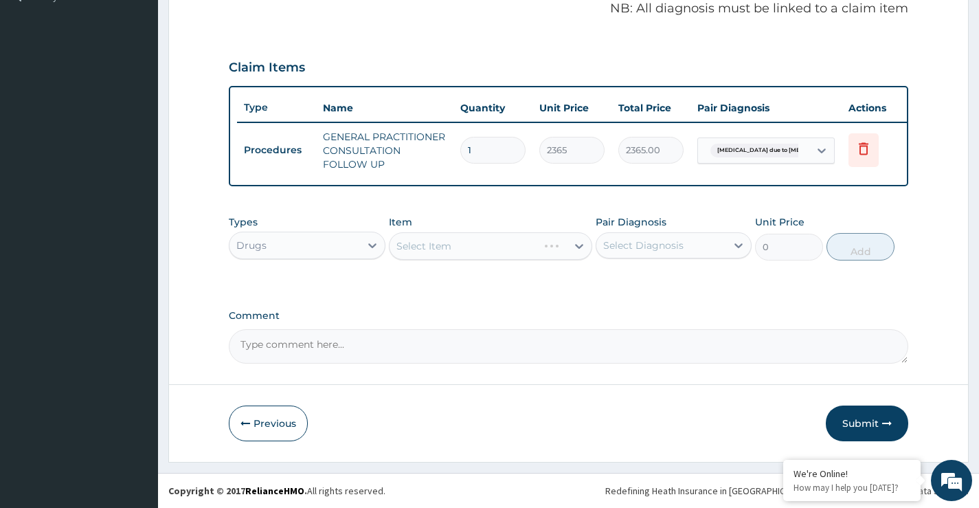
click at [462, 249] on div "Select Item" at bounding box center [491, 245] width 204 height 27
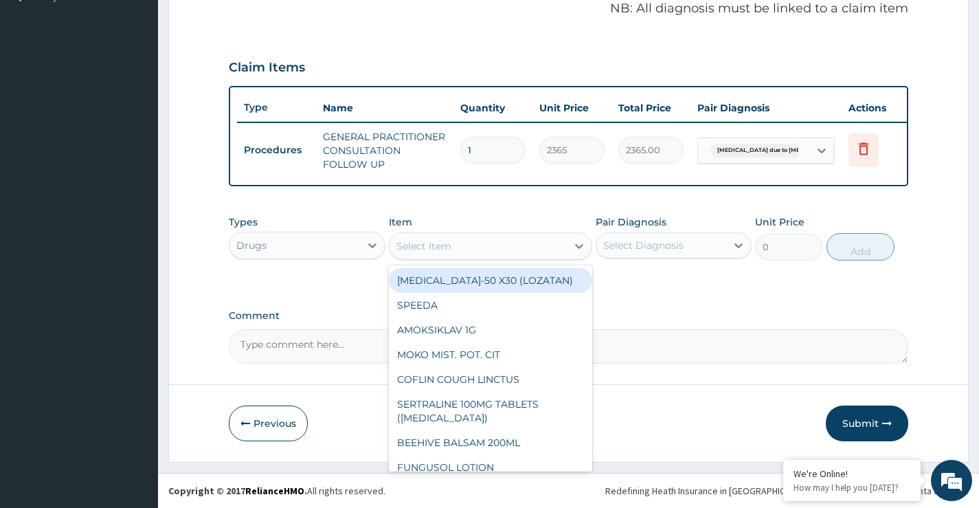
click at [462, 249] on div "Select Item" at bounding box center [478, 246] width 178 height 22
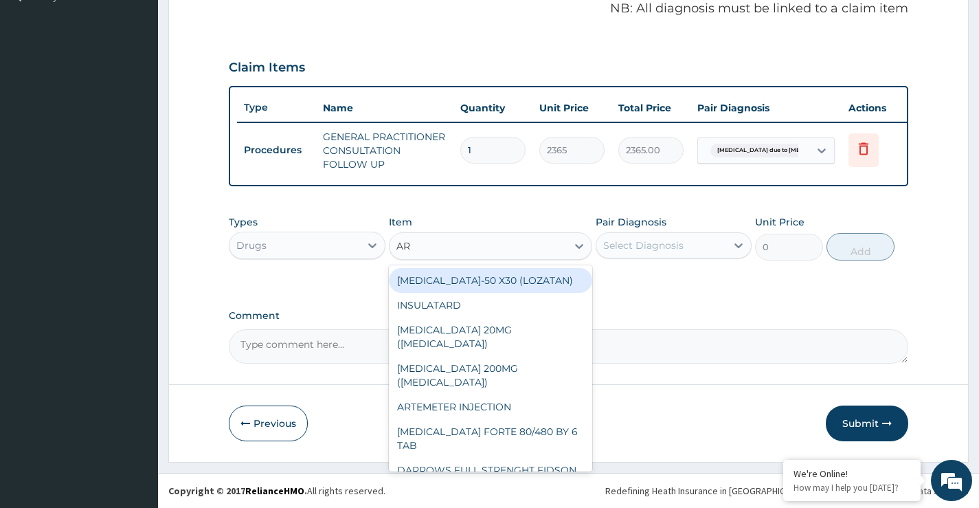
type input "ART"
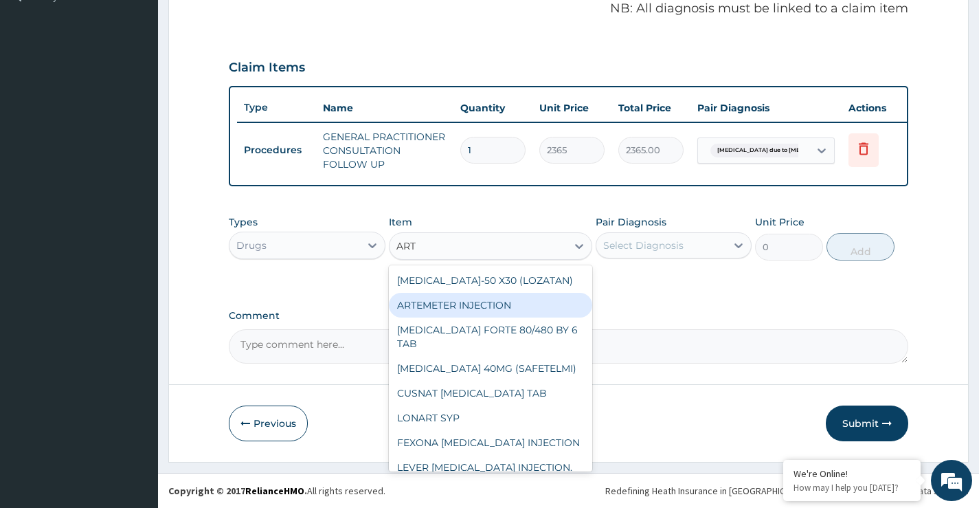
click at [440, 306] on div "ARTEMETER INJECTION" at bounding box center [491, 305] width 204 height 25
type input "946"
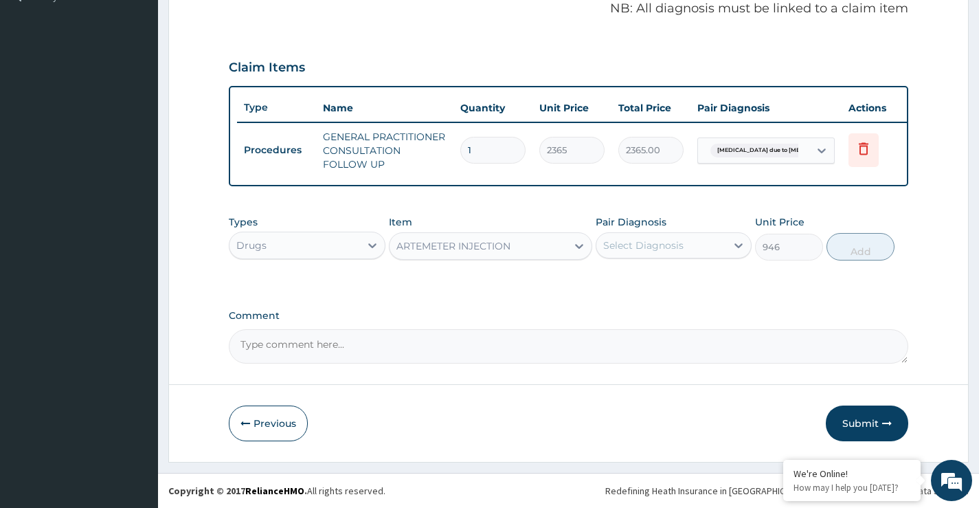
click at [659, 249] on div "Select Diagnosis" at bounding box center [643, 245] width 80 height 14
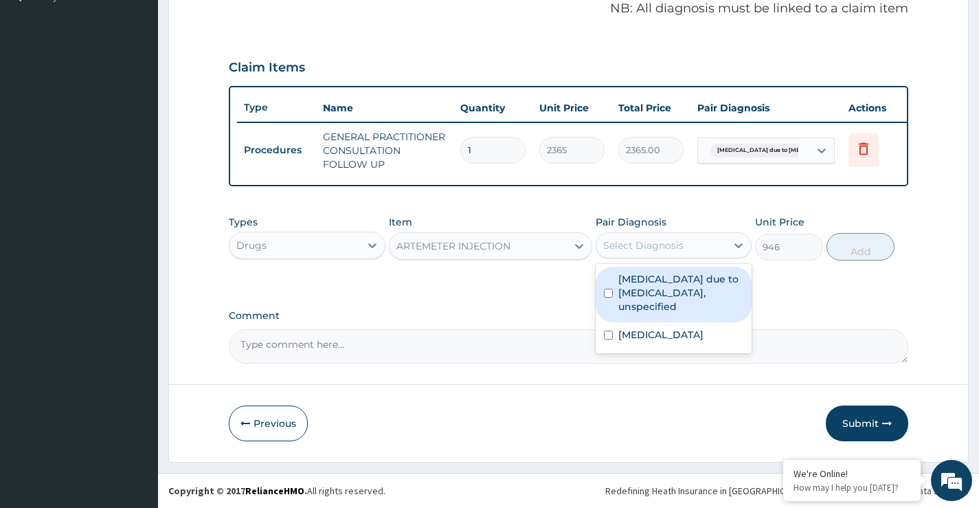
click at [611, 295] on input "checkbox" at bounding box center [608, 292] width 9 height 9
checkbox input "true"
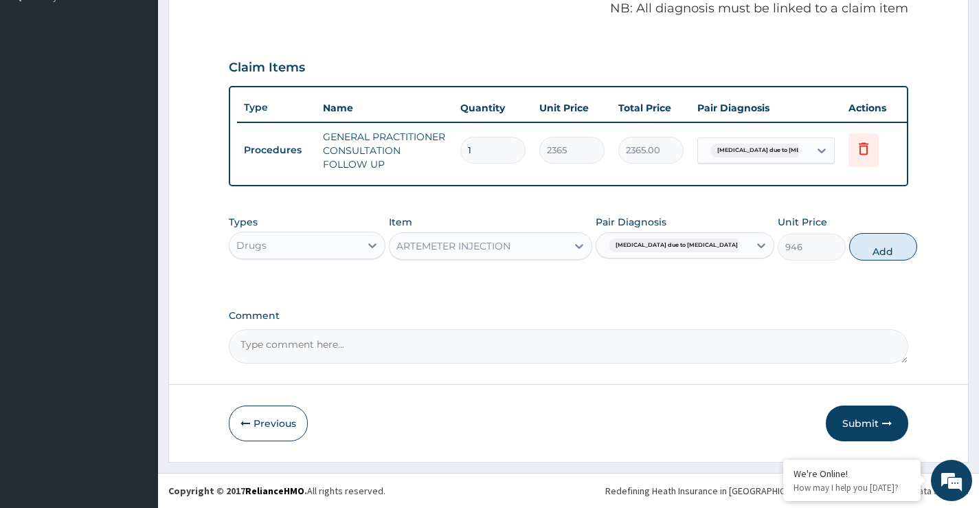
drag, startPoint x: 854, startPoint y: 248, endPoint x: 832, endPoint y: 255, distance: 23.0
click at [855, 249] on button "Add" at bounding box center [883, 246] width 68 height 27
type input "0"
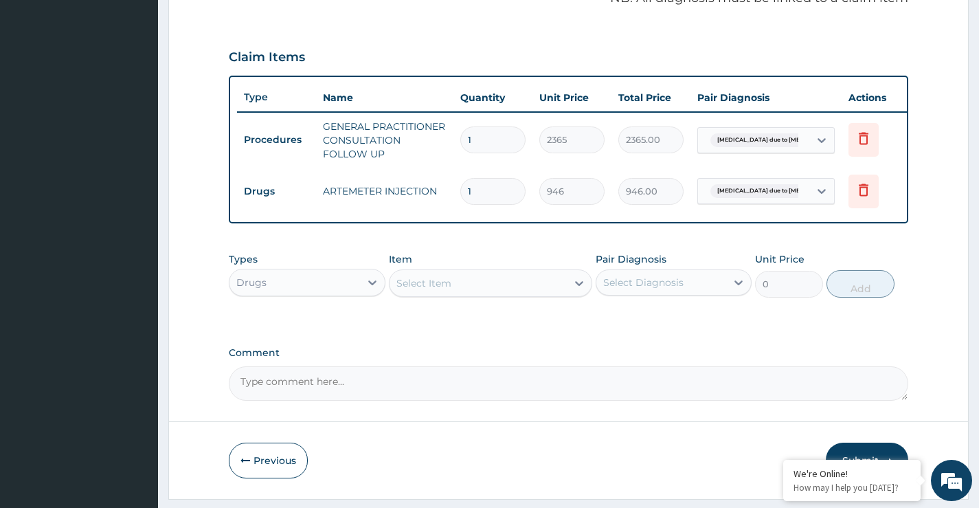
type input "0.00"
type input "3"
type input "2838.00"
type input "3"
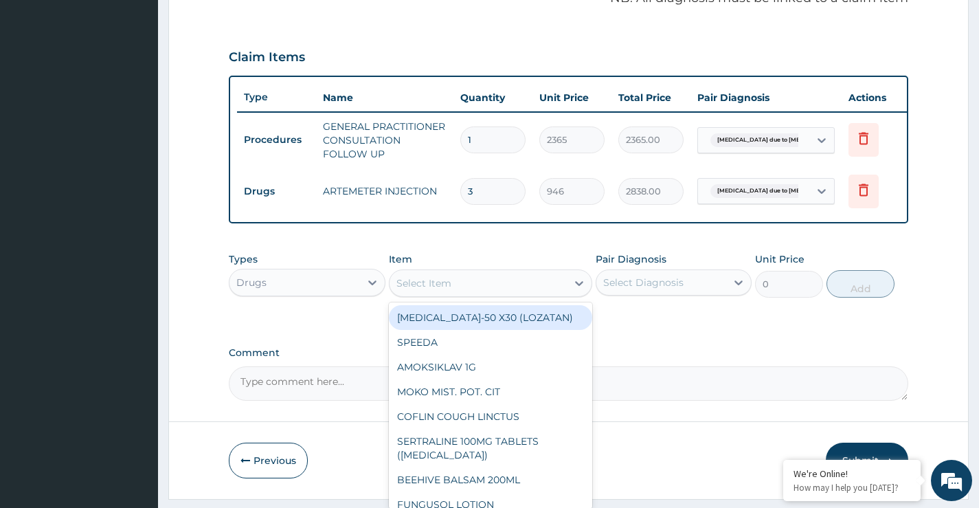
click at [477, 294] on div "Select Item" at bounding box center [478, 283] width 178 height 22
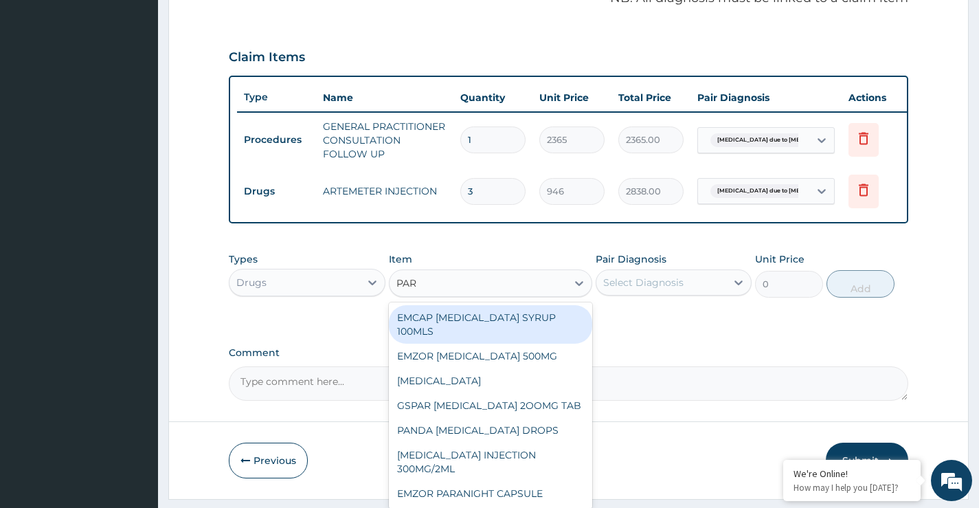
type input "PARA"
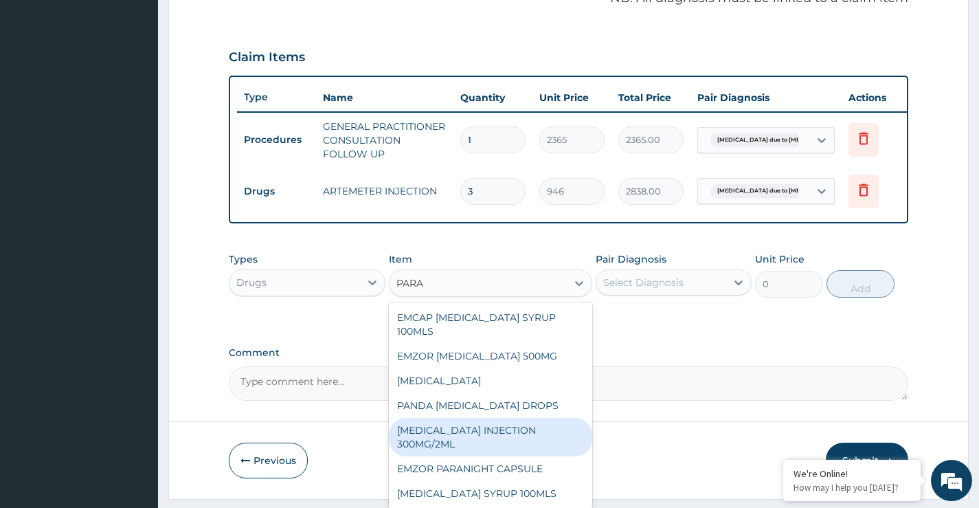
click at [442, 447] on div "[MEDICAL_DATA] INJECTION 300MG/2ML" at bounding box center [491, 437] width 204 height 38
type input "260.1499938964844"
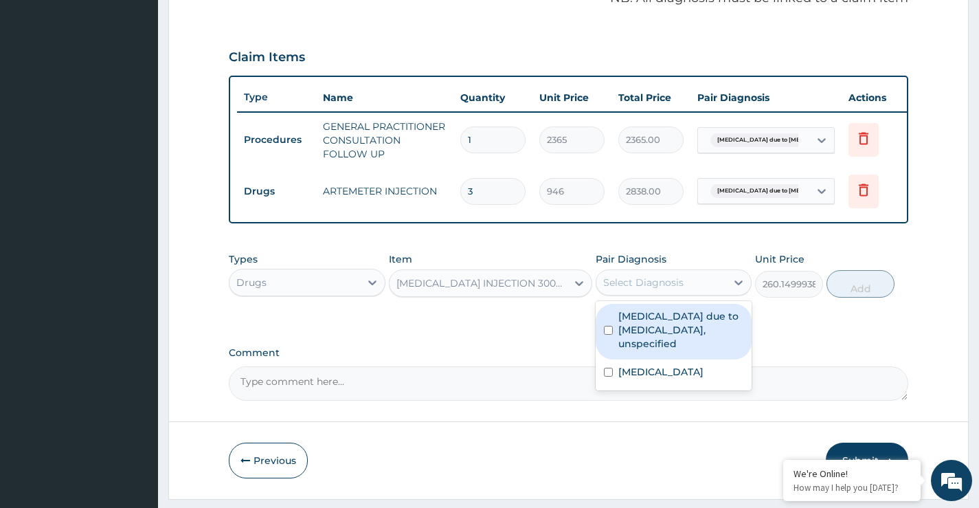
click at [651, 289] on div "Select Diagnosis" at bounding box center [643, 282] width 80 height 14
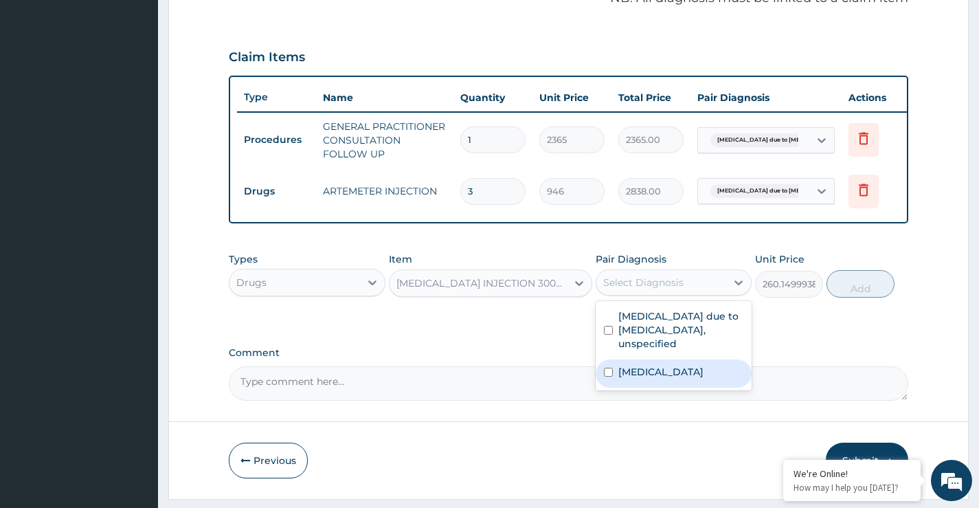
click at [605, 376] on input "checkbox" at bounding box center [608, 371] width 9 height 9
checkbox input "true"
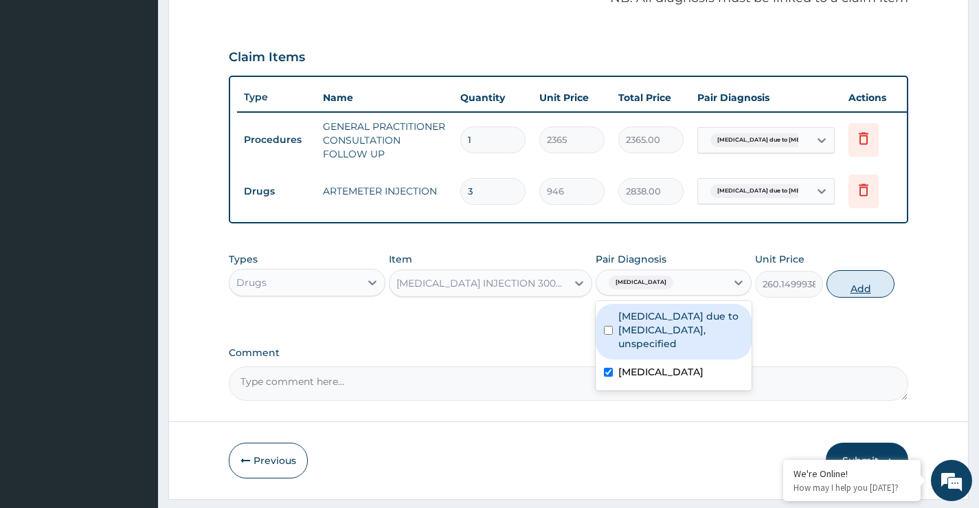
click at [870, 297] on button "Add" at bounding box center [860, 283] width 68 height 27
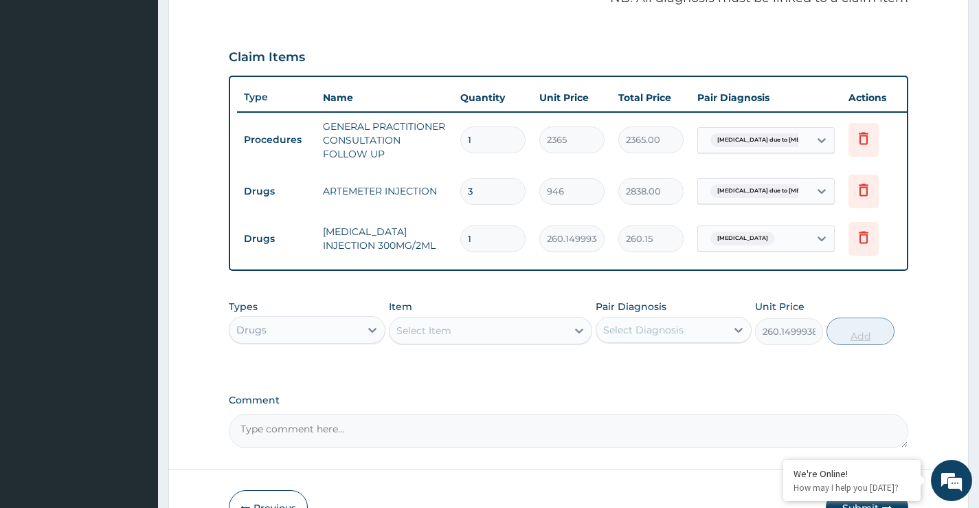
type input "0"
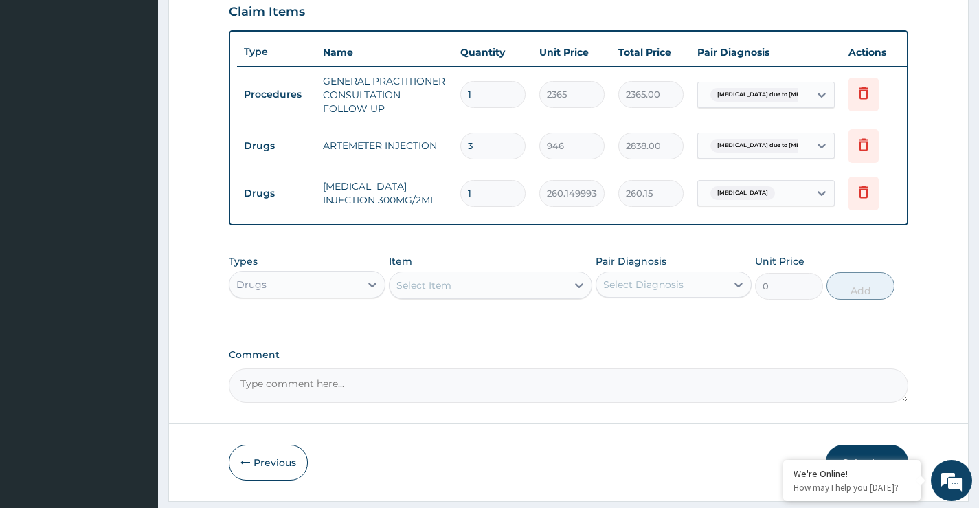
scroll to position [530, 0]
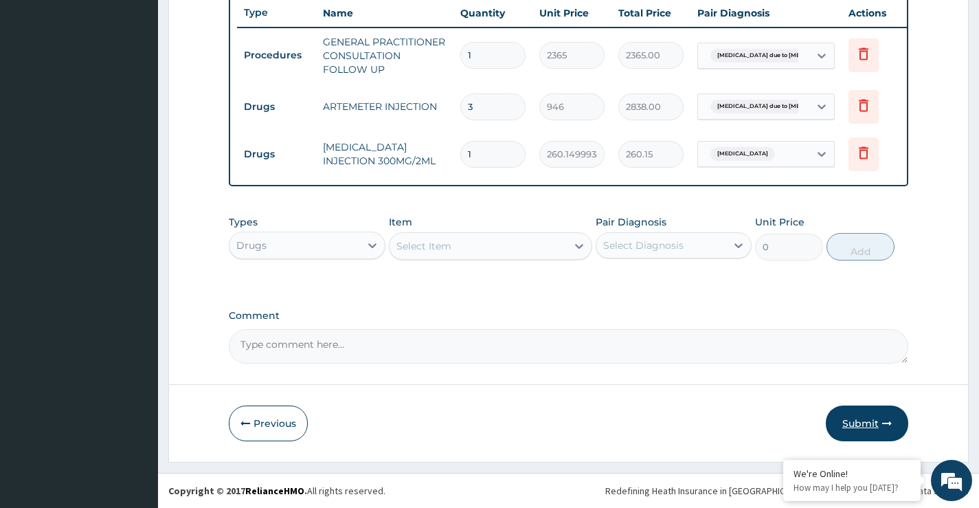
click at [859, 424] on button "Submit" at bounding box center [867, 423] width 82 height 36
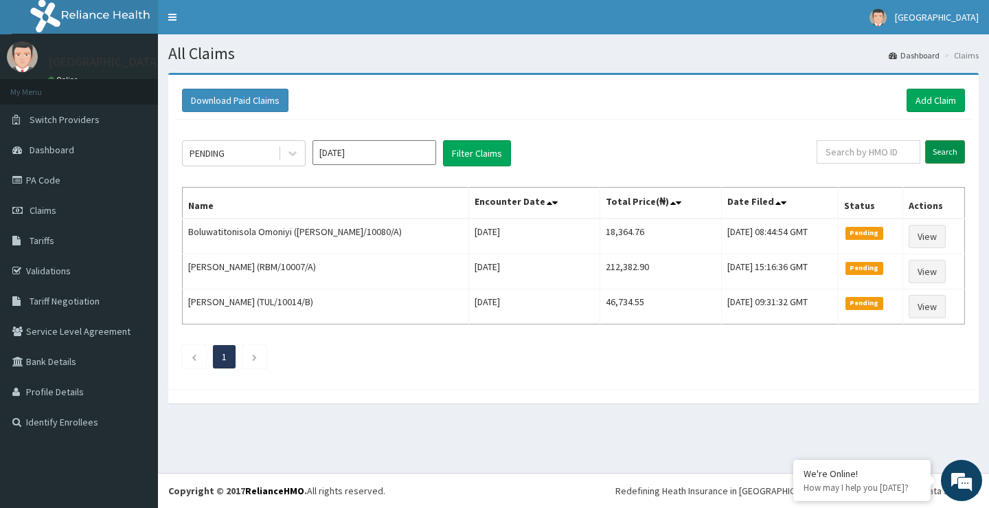
click at [944, 150] on input "Search" at bounding box center [945, 151] width 40 height 23
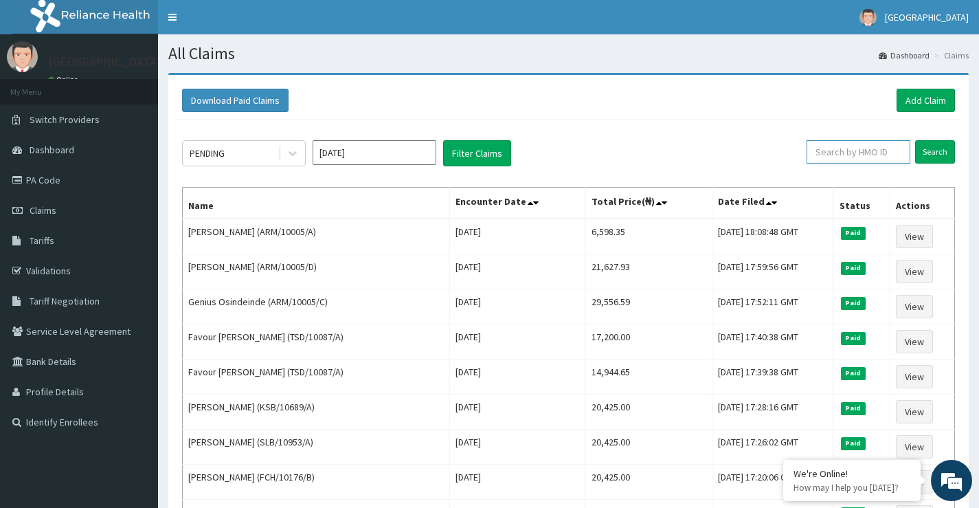
paste input "[PERSON_NAME]"
type input "O"
paste input "SFL/10261/C"
type input "SFL/10261/C"
click at [946, 154] on input "Search" at bounding box center [935, 151] width 40 height 23
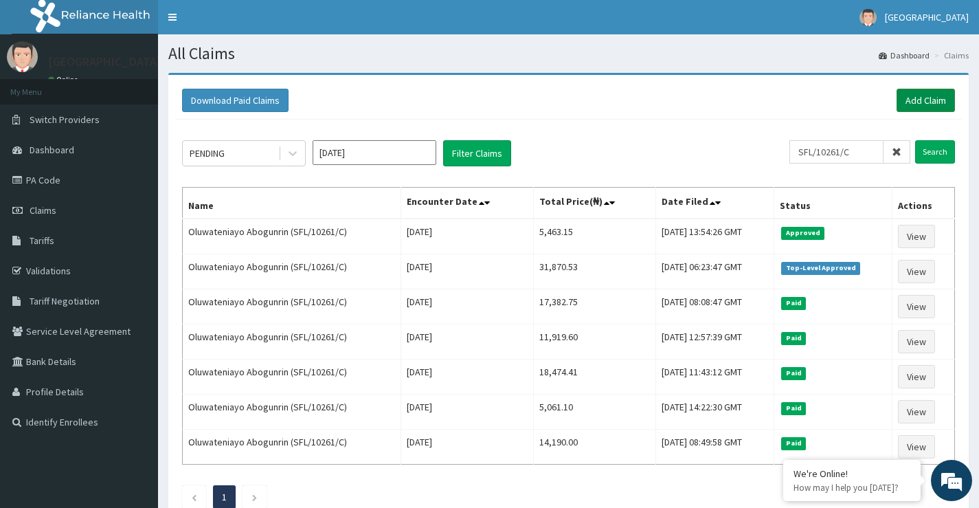
click at [929, 96] on link "Add Claim" at bounding box center [925, 100] width 58 height 23
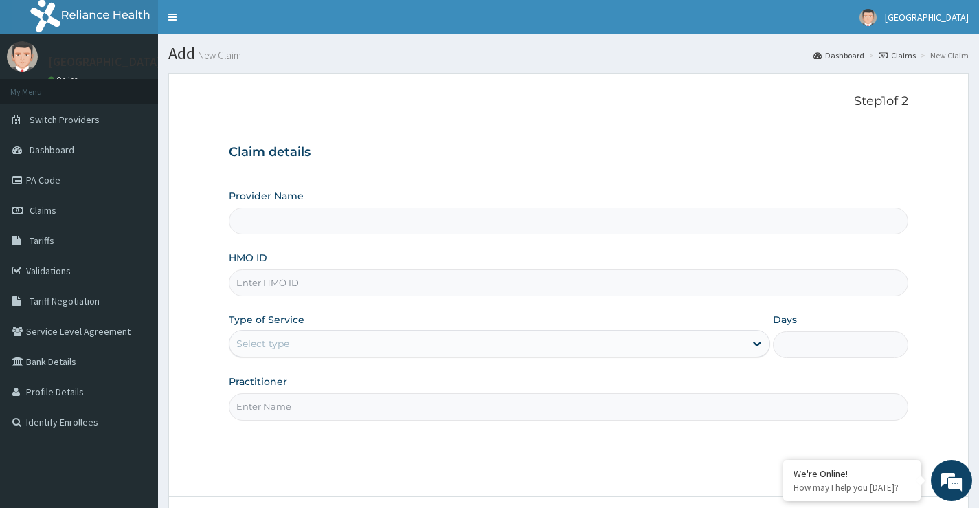
type input "[GEOGRAPHIC_DATA]"
paste input "ABP/10533/C"
type input "ABP/10533/C"
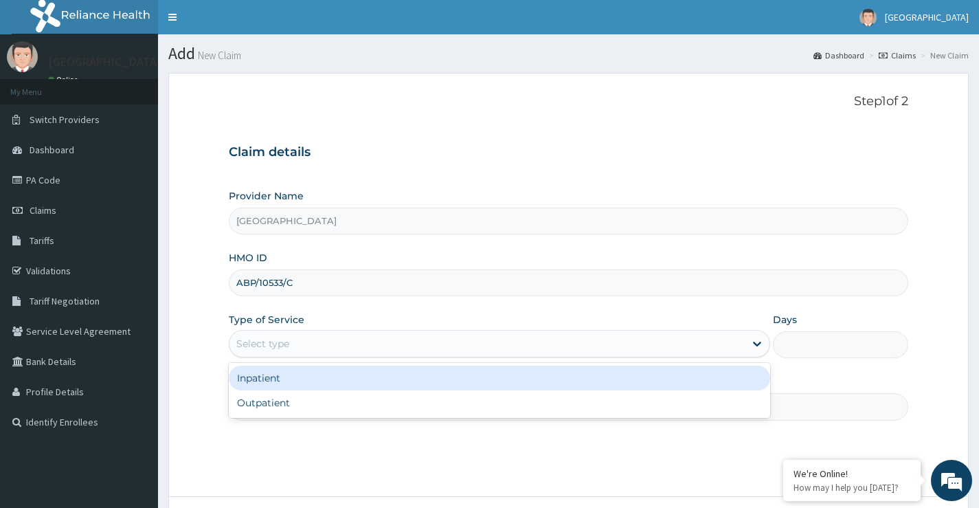
click at [301, 348] on div "Select type" at bounding box center [486, 343] width 515 height 22
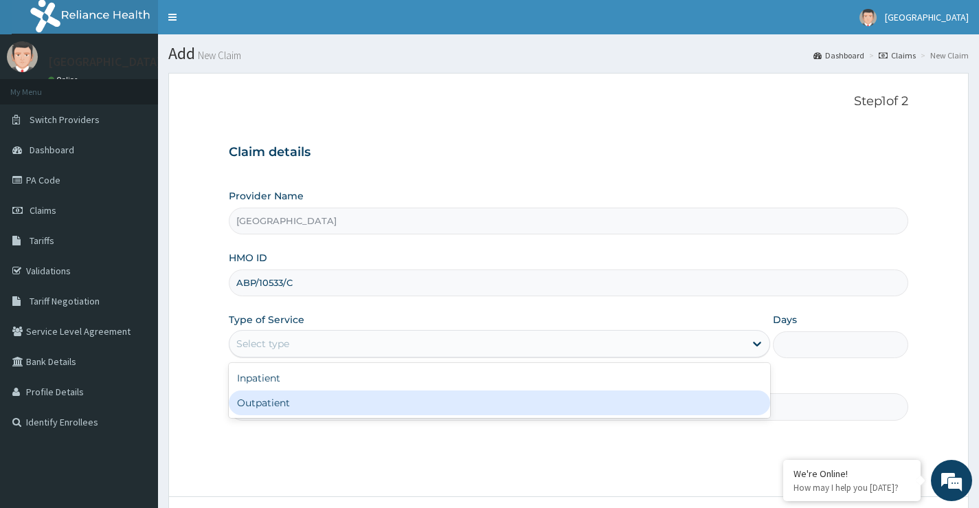
click at [304, 405] on div "Outpatient" at bounding box center [499, 402] width 541 height 25
type input "1"
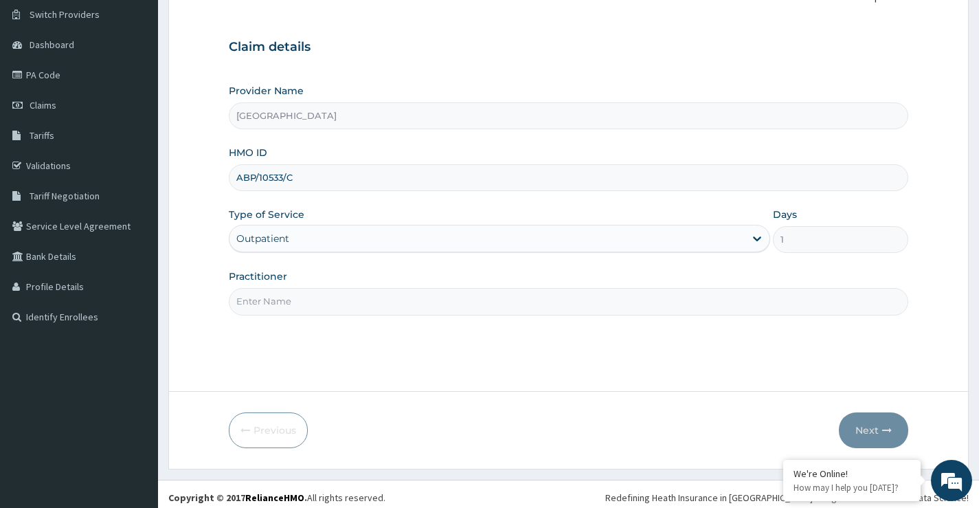
scroll to position [112, 0]
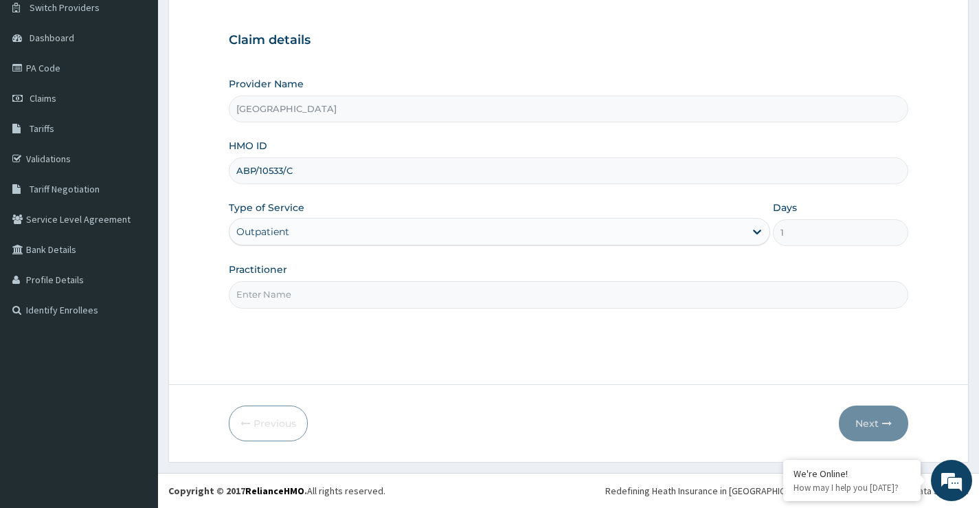
click at [273, 293] on input "Practitioner" at bounding box center [568, 294] width 679 height 27
type input "D"
click at [295, 293] on input "DR DAMOLA ODESANMI" at bounding box center [568, 294] width 679 height 27
click at [320, 297] on input "DR ODESANMI" at bounding box center [568, 294] width 679 height 27
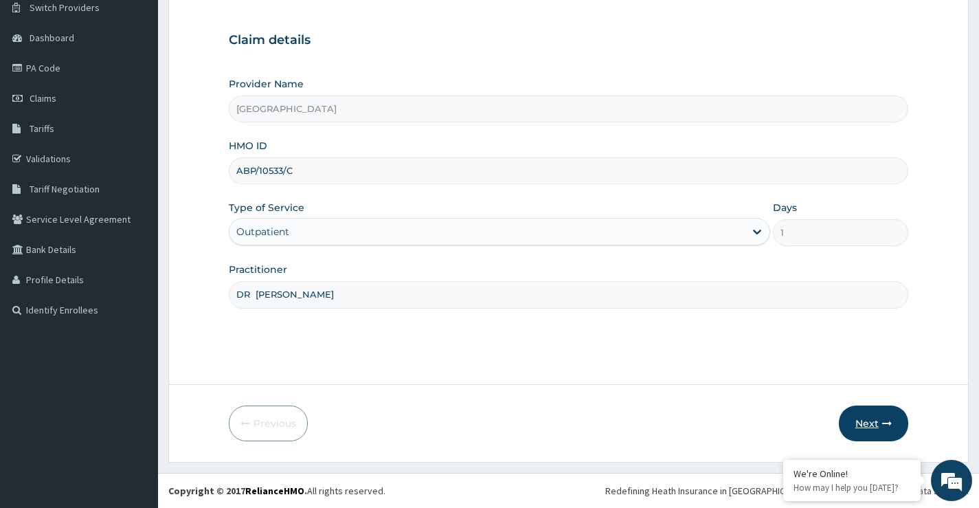
type input "DR ODESANMI DAMOLA"
click at [866, 423] on button "Next" at bounding box center [873, 423] width 69 height 36
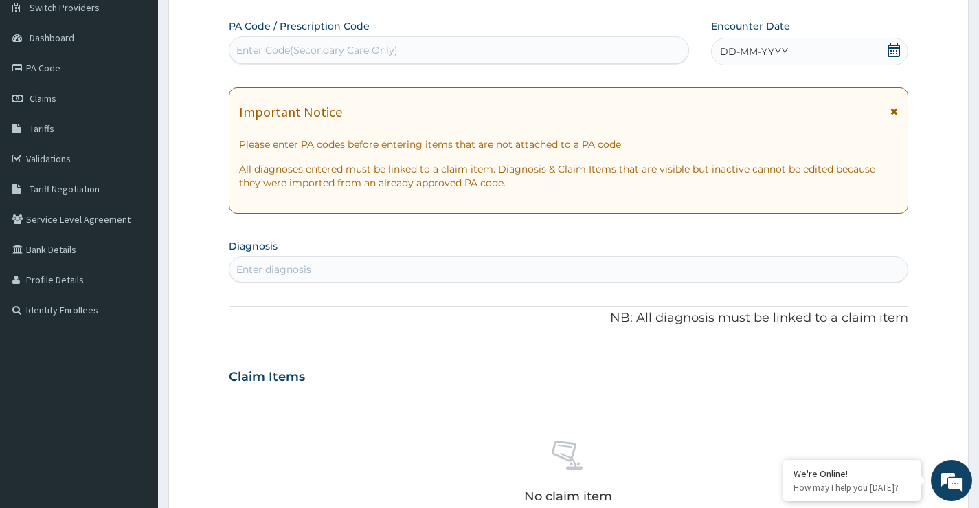
click at [889, 50] on icon at bounding box center [894, 50] width 14 height 14
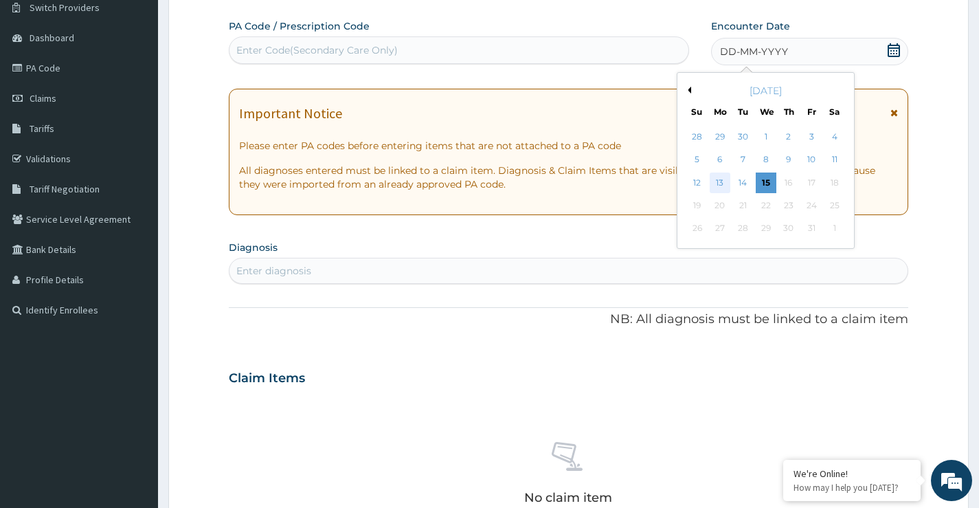
click at [716, 180] on div "13" at bounding box center [719, 182] width 21 height 21
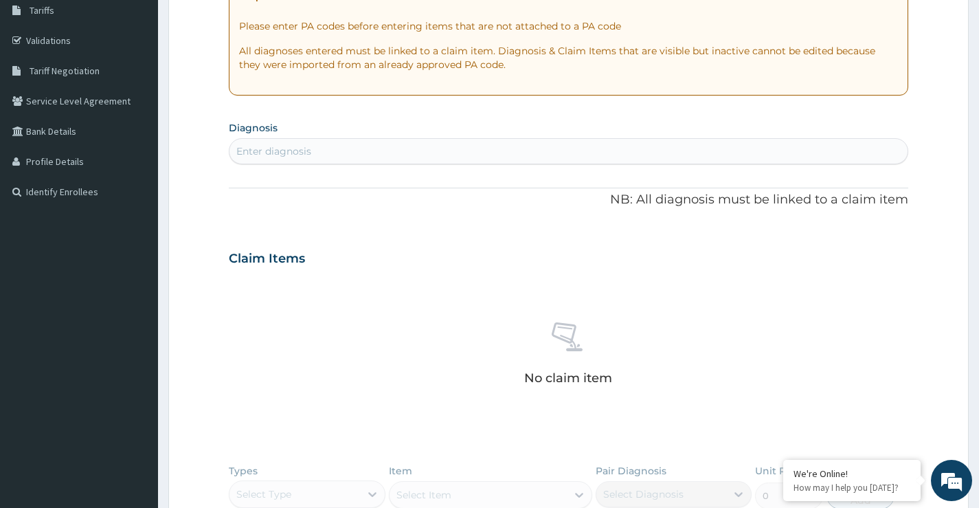
scroll to position [249, 0]
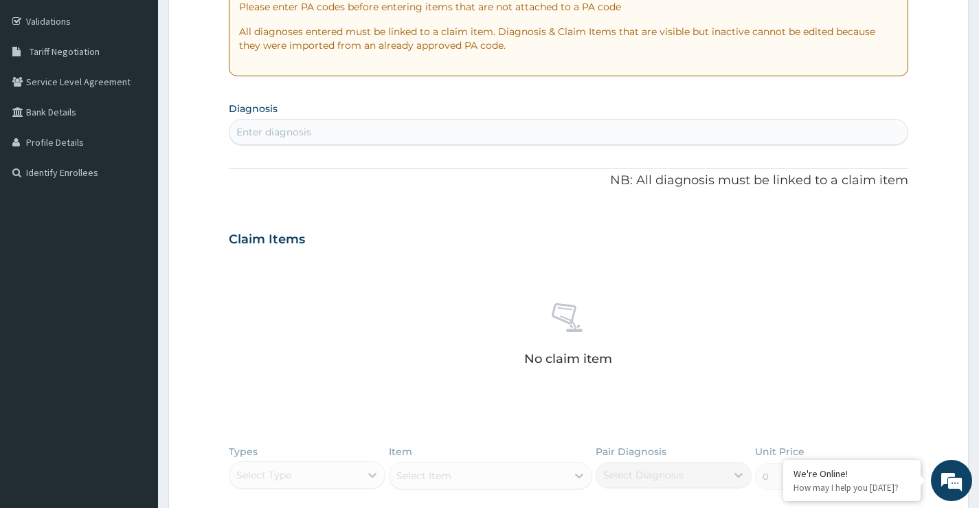
click at [304, 130] on div "Enter diagnosis" at bounding box center [273, 132] width 75 height 14
type input "UPPER"
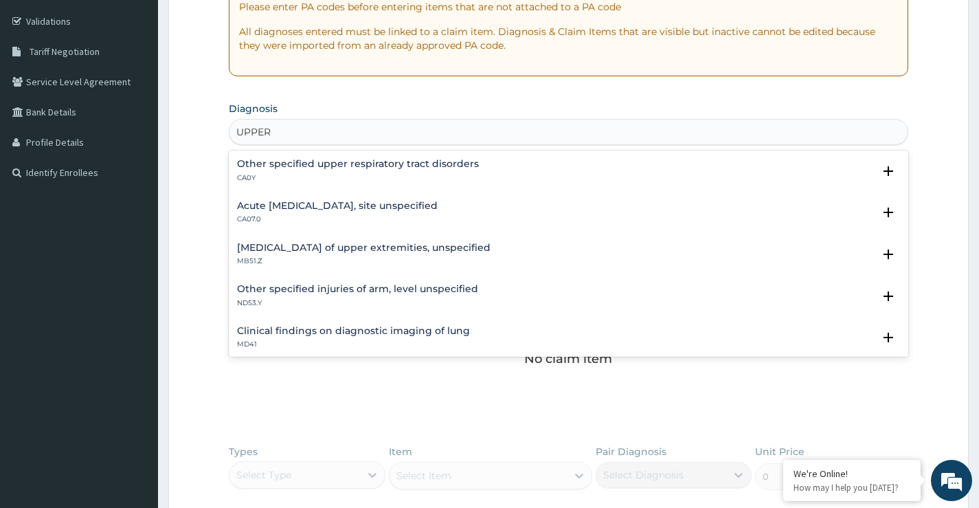
click at [328, 206] on h4 "Acute [MEDICAL_DATA], site unspecified" at bounding box center [337, 206] width 201 height 10
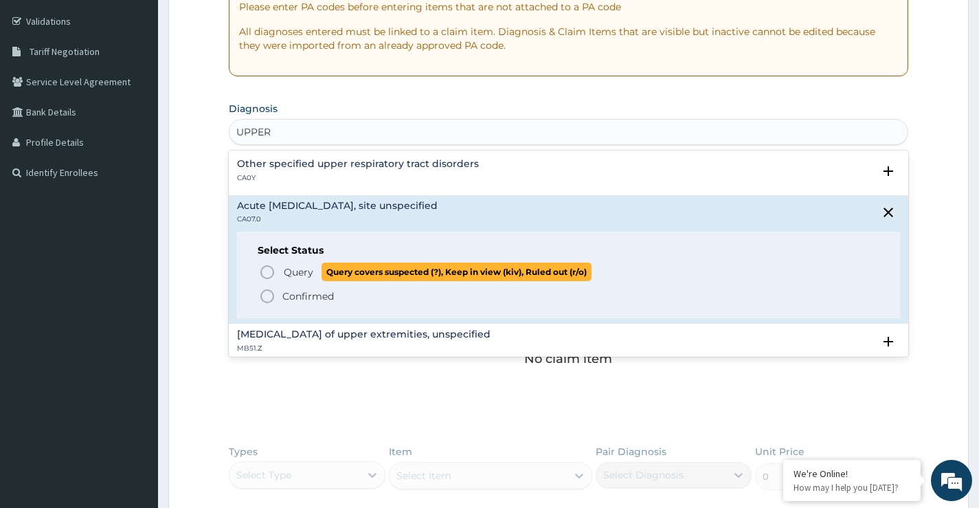
click at [271, 275] on icon "status option query" at bounding box center [267, 272] width 16 height 16
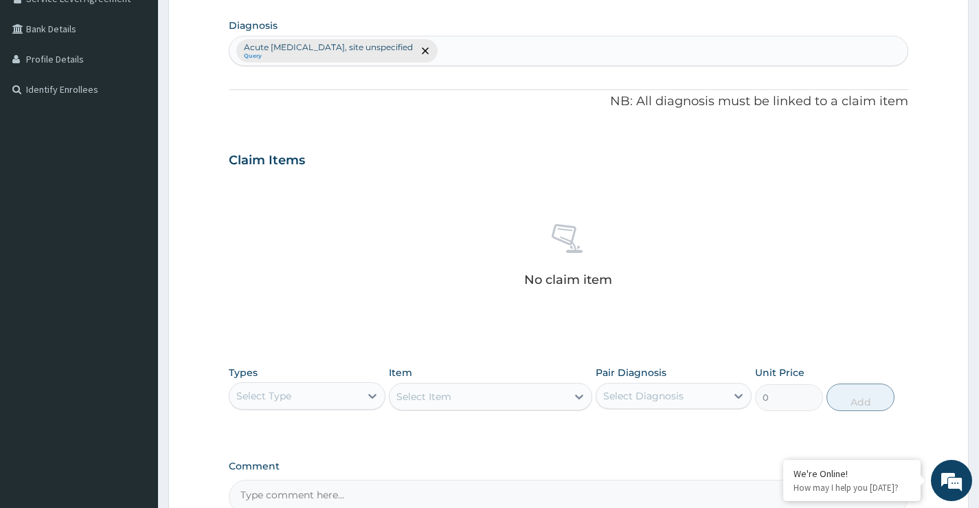
scroll to position [387, 0]
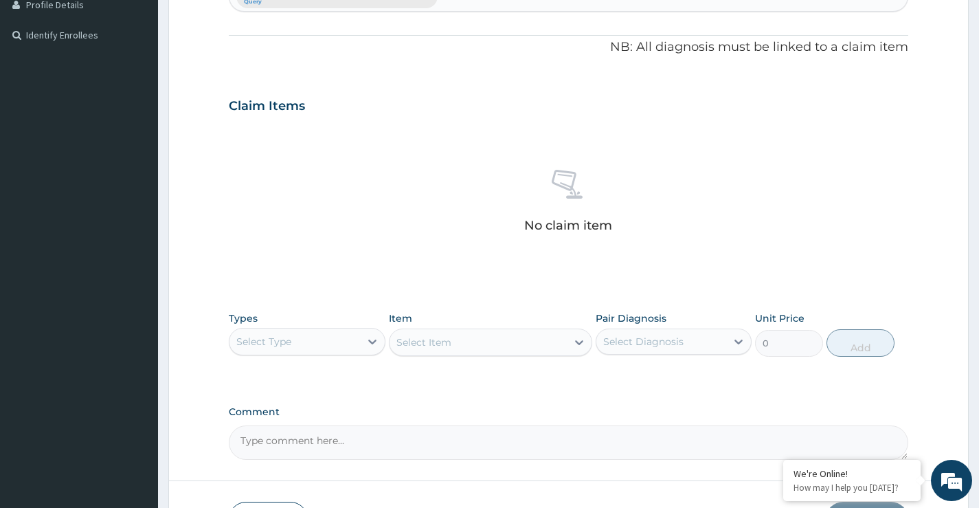
click at [328, 344] on div "Select Type" at bounding box center [294, 341] width 130 height 22
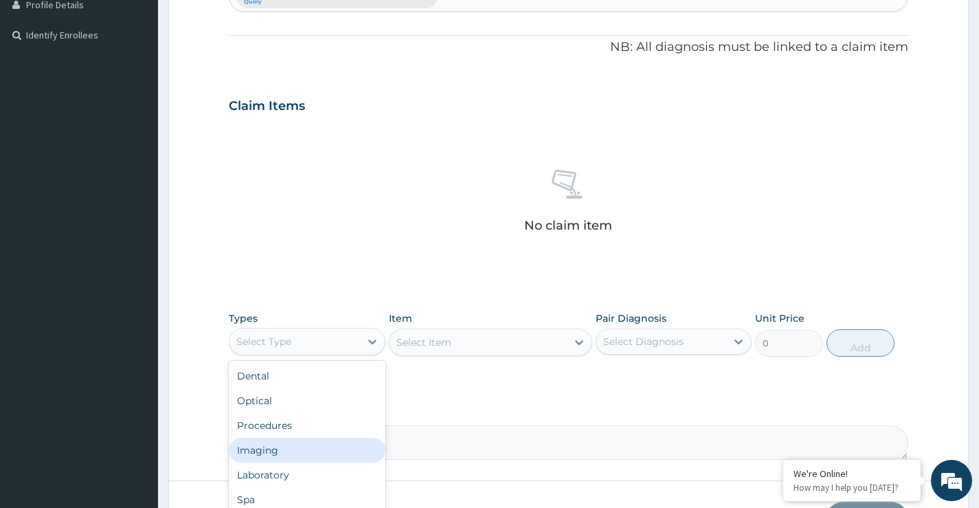
scroll to position [47, 0]
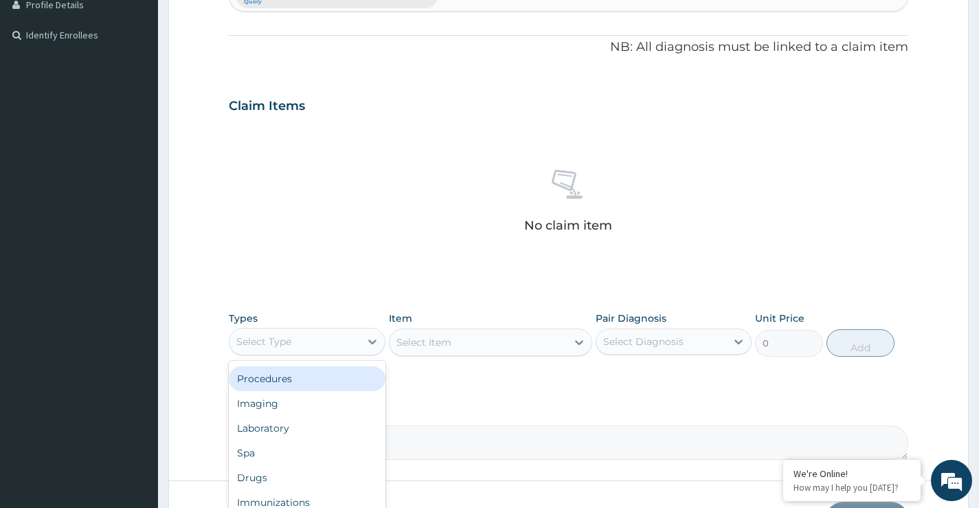
click at [277, 375] on div "Procedures" at bounding box center [307, 378] width 156 height 25
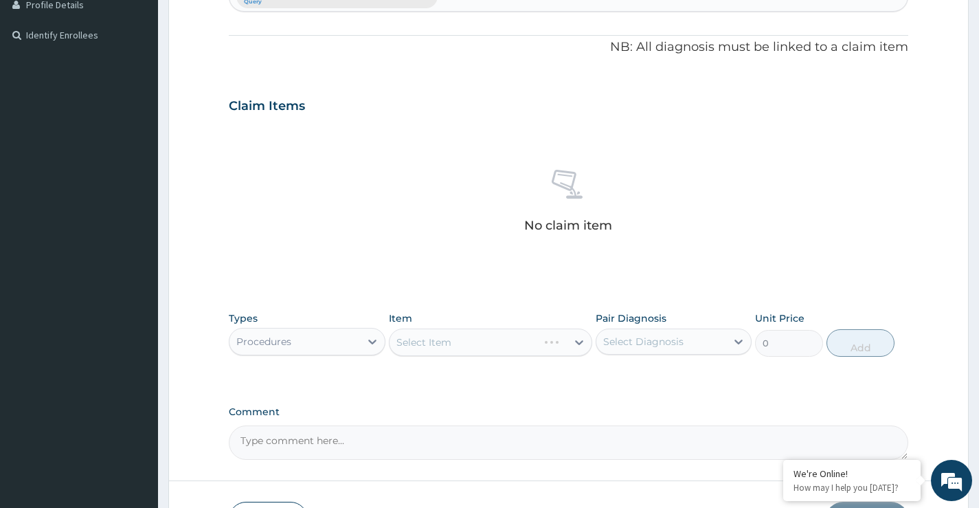
click at [475, 337] on div "Select Item" at bounding box center [491, 341] width 204 height 27
click at [426, 353] on div "Select Item" at bounding box center [491, 341] width 204 height 27
click at [431, 344] on div "Select Item" at bounding box center [491, 341] width 204 height 27
click at [434, 346] on div "Select Item" at bounding box center [491, 341] width 204 height 27
click at [434, 343] on div "Select Item" at bounding box center [491, 341] width 204 height 27
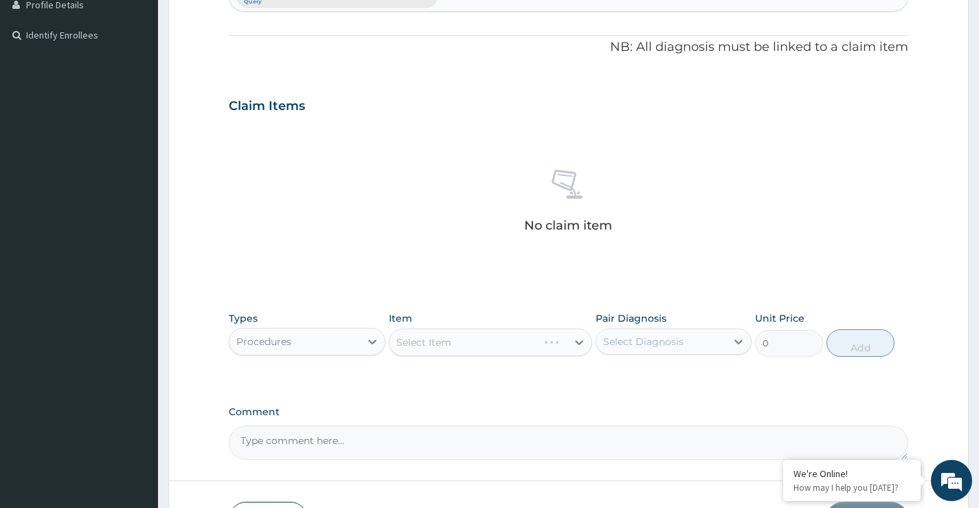
click at [464, 348] on div "Select Item" at bounding box center [491, 341] width 204 height 27
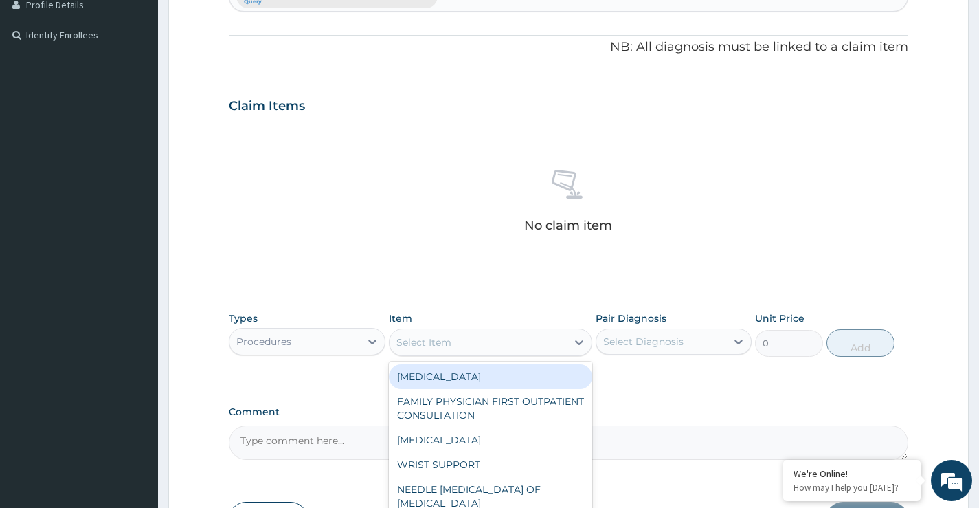
click at [461, 349] on div "Select Item" at bounding box center [478, 342] width 178 height 22
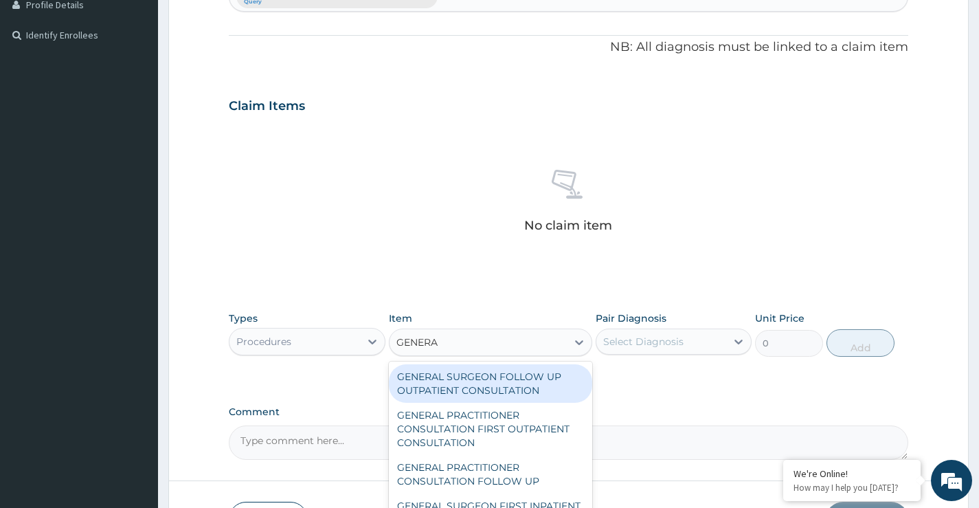
type input "GENERAL"
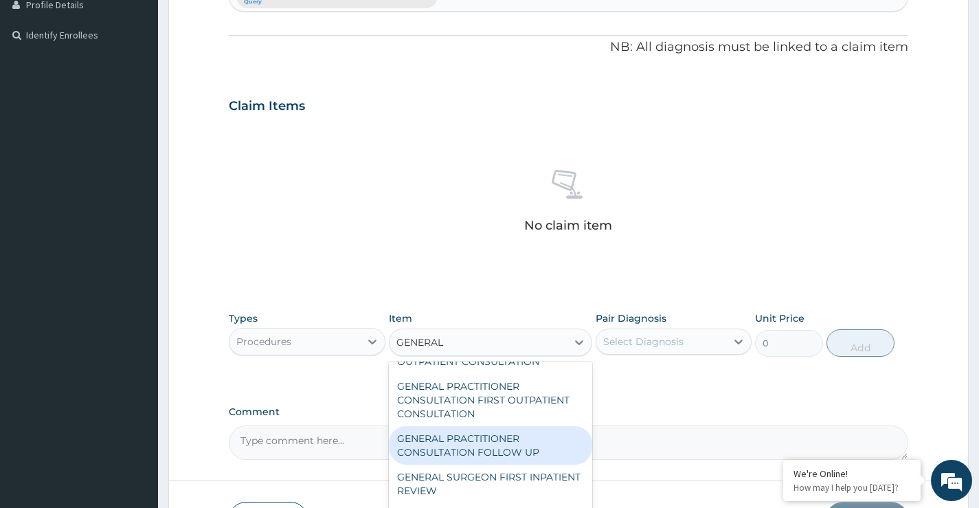
scroll to position [0, 0]
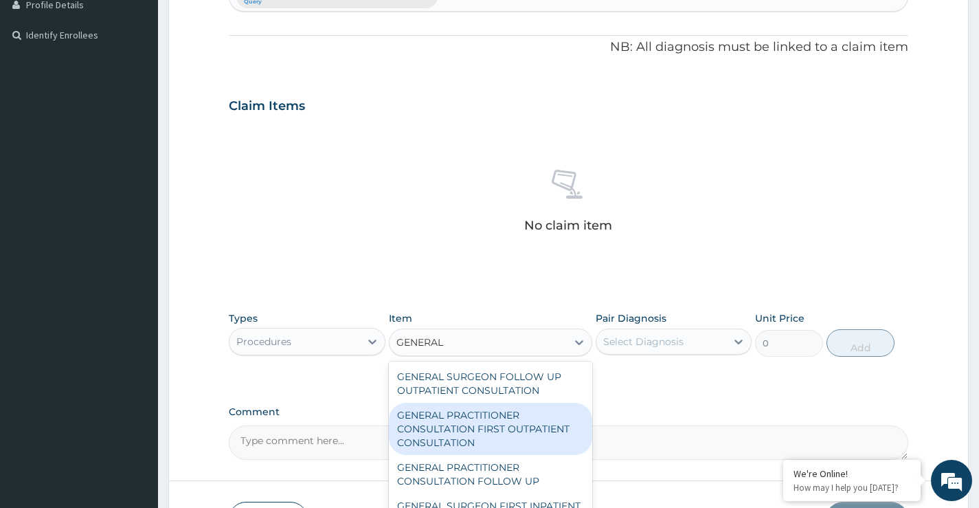
click at [473, 434] on div "GENERAL PRACTITIONER CONSULTATION FIRST OUTPATIENT CONSULTATION" at bounding box center [491, 428] width 204 height 52
type input "3547.5"
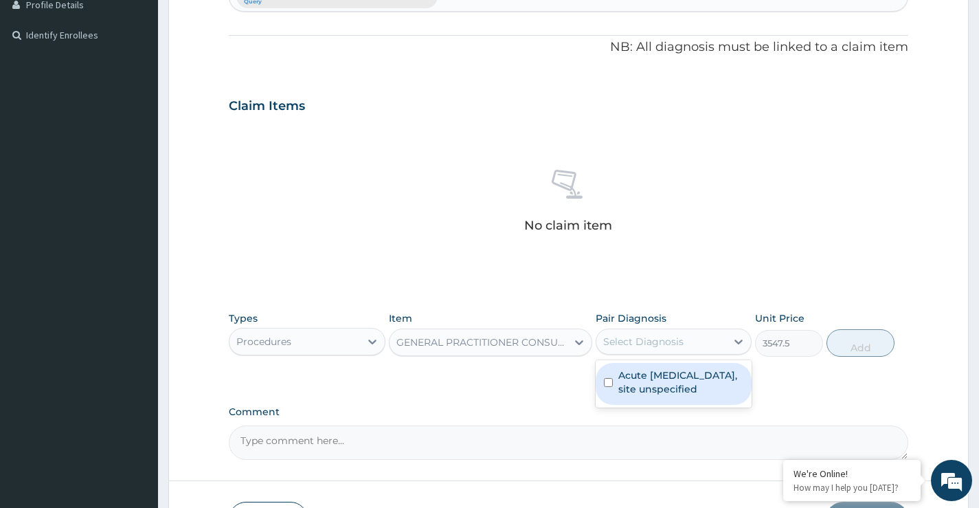
click at [679, 338] on div "Select Diagnosis" at bounding box center [643, 341] width 80 height 14
click at [668, 385] on label "Acute upper respiratory infection, site unspecified" at bounding box center [680, 381] width 125 height 27
checkbox input "true"
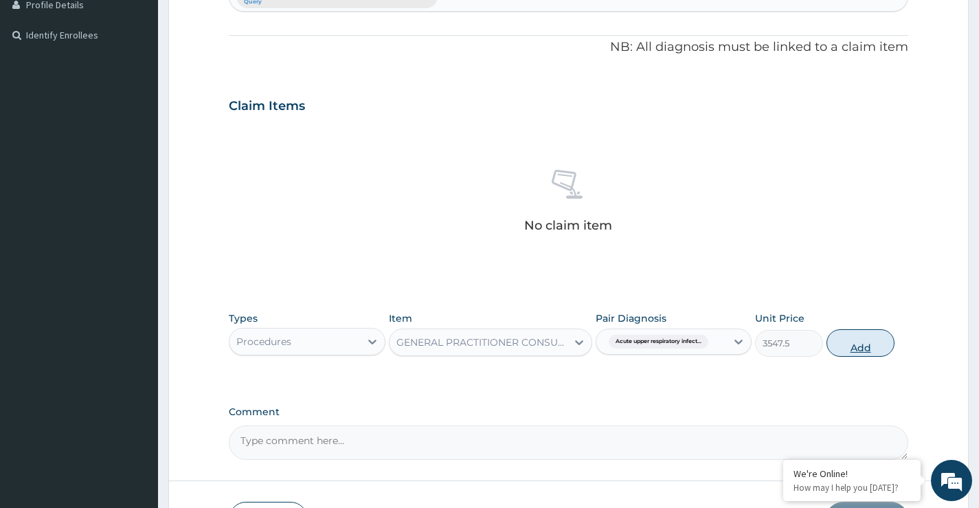
click at [865, 345] on button "Add" at bounding box center [860, 342] width 68 height 27
type input "0"
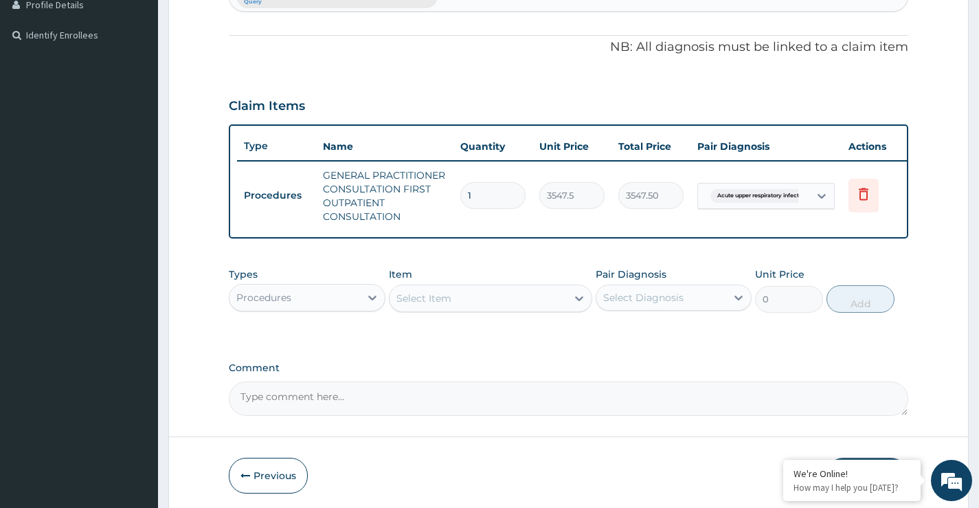
click at [519, 309] on div "Select Item" at bounding box center [478, 298] width 178 height 22
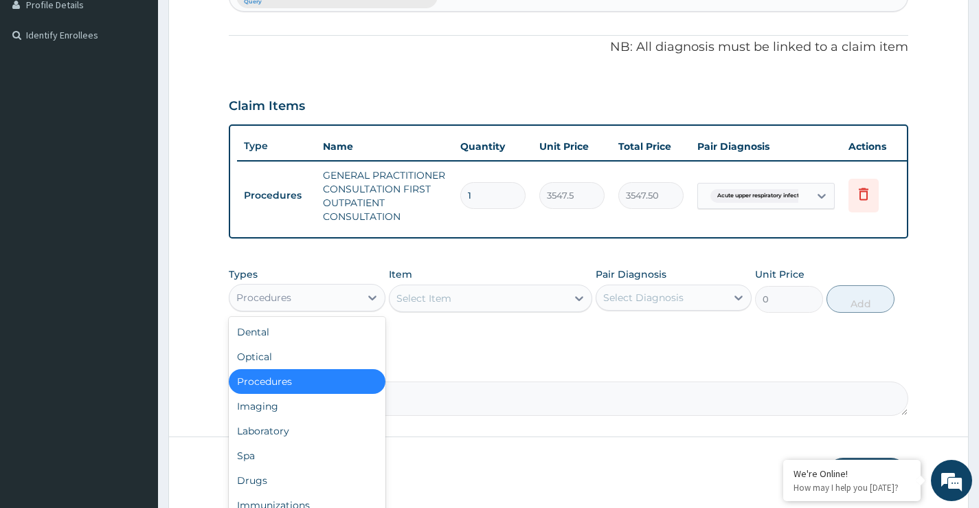
click at [313, 308] on div "Procedures" at bounding box center [294, 297] width 130 height 22
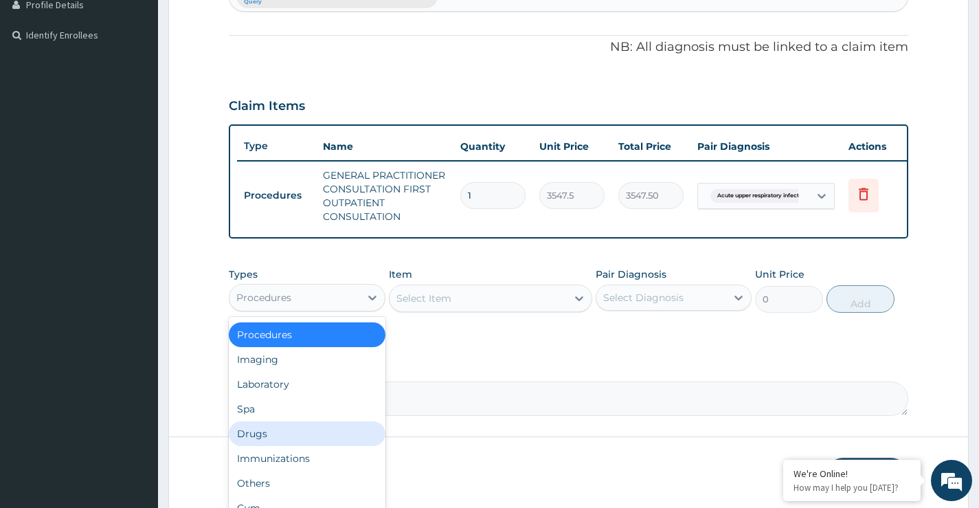
click at [289, 446] on div "Drugs" at bounding box center [307, 433] width 156 height 25
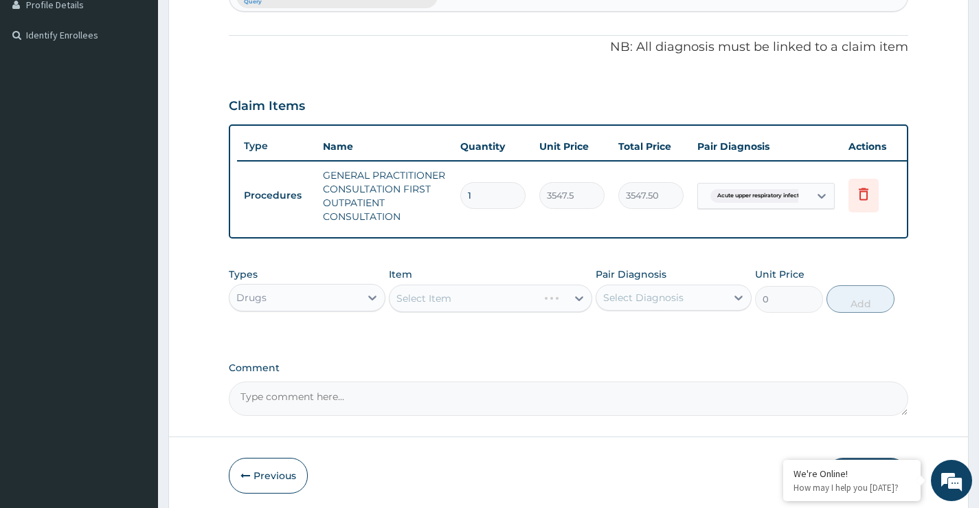
click at [451, 312] on div "Select Item" at bounding box center [491, 297] width 204 height 27
click at [450, 308] on div "Select Item" at bounding box center [491, 297] width 204 height 27
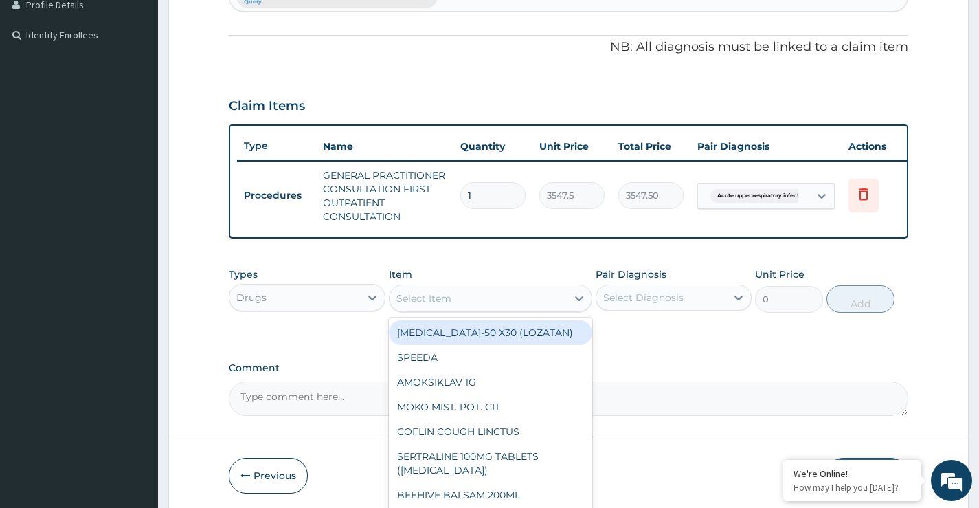
click at [471, 309] on div "Select Item" at bounding box center [478, 298] width 178 height 22
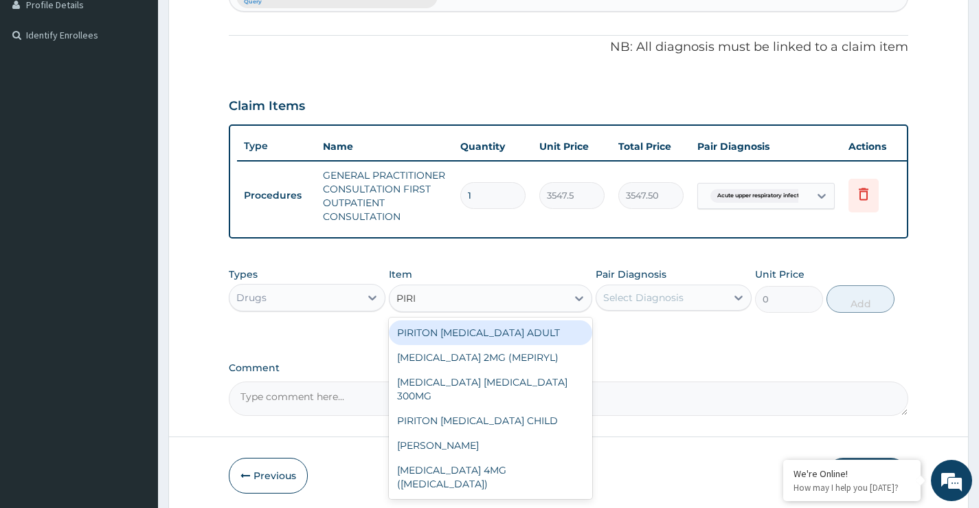
type input "PIRIT"
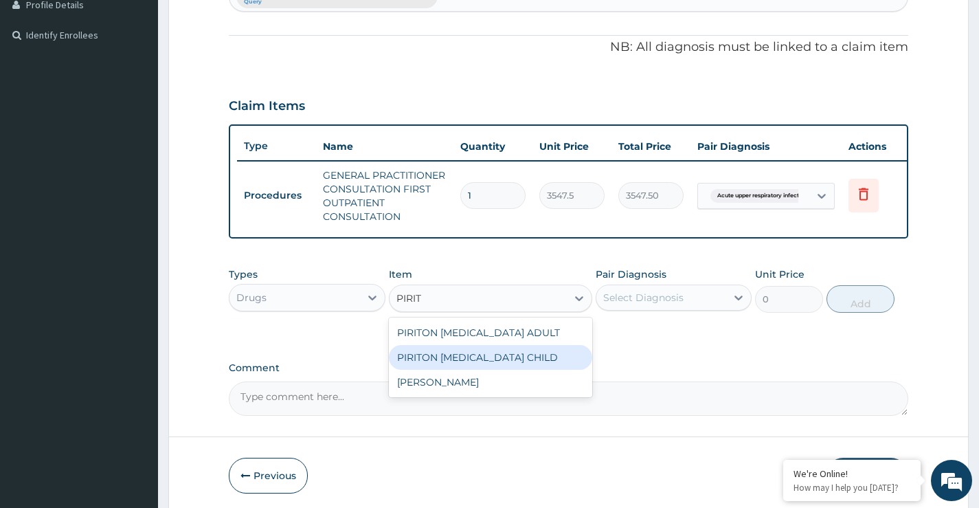
click at [464, 370] on div "PIRITON EXPECTORANT CHILD" at bounding box center [491, 357] width 204 height 25
type input "1182.5"
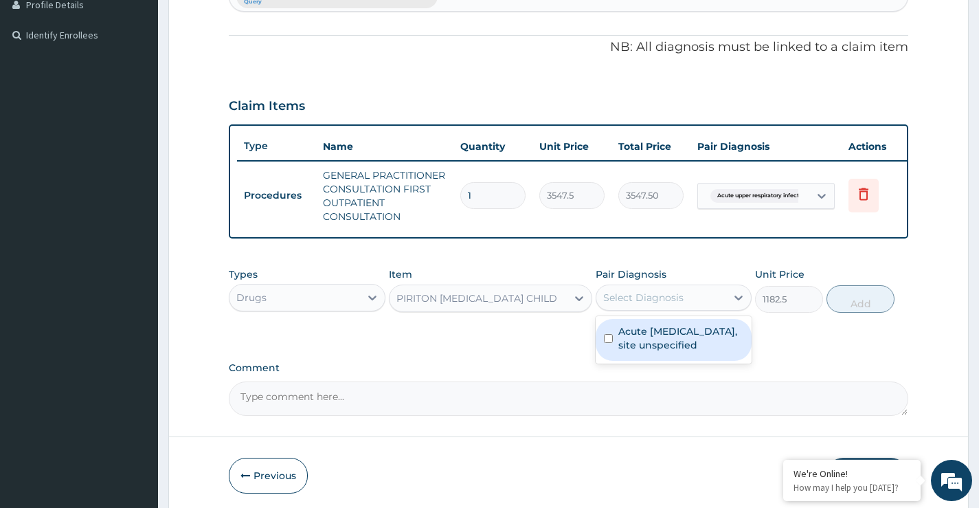
click at [655, 304] on div "Select Diagnosis" at bounding box center [643, 298] width 80 height 14
click at [632, 352] on label "Acute upper respiratory infection, site unspecified" at bounding box center [680, 337] width 125 height 27
checkbox input "true"
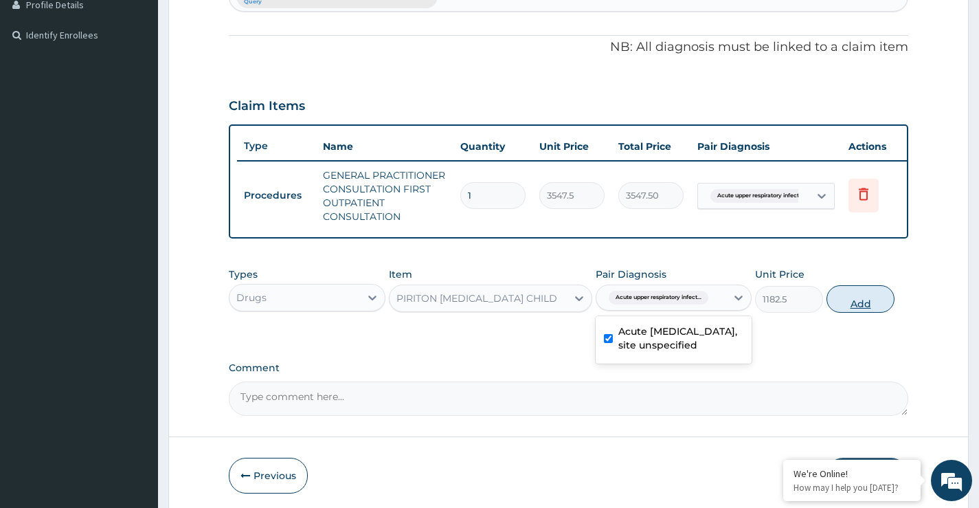
click at [846, 310] on button "Add" at bounding box center [860, 298] width 68 height 27
type input "0"
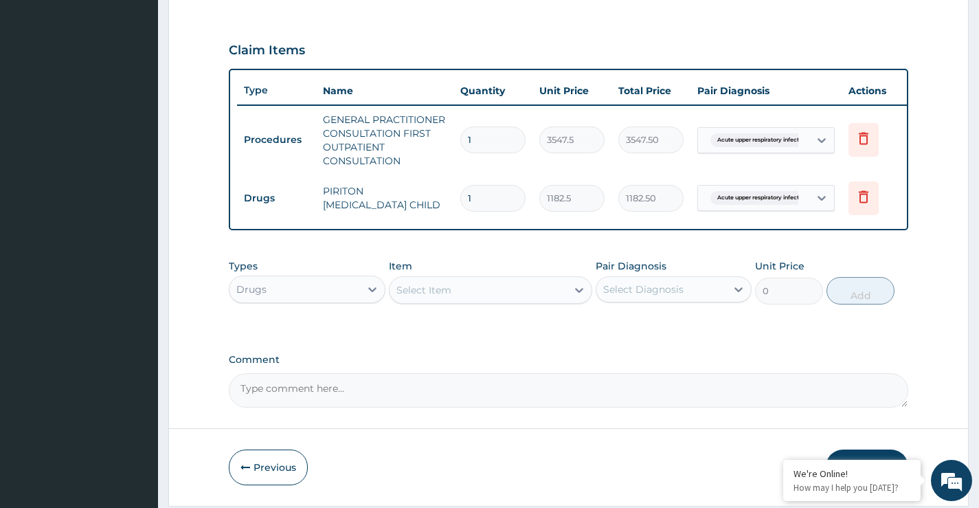
scroll to position [497, 0]
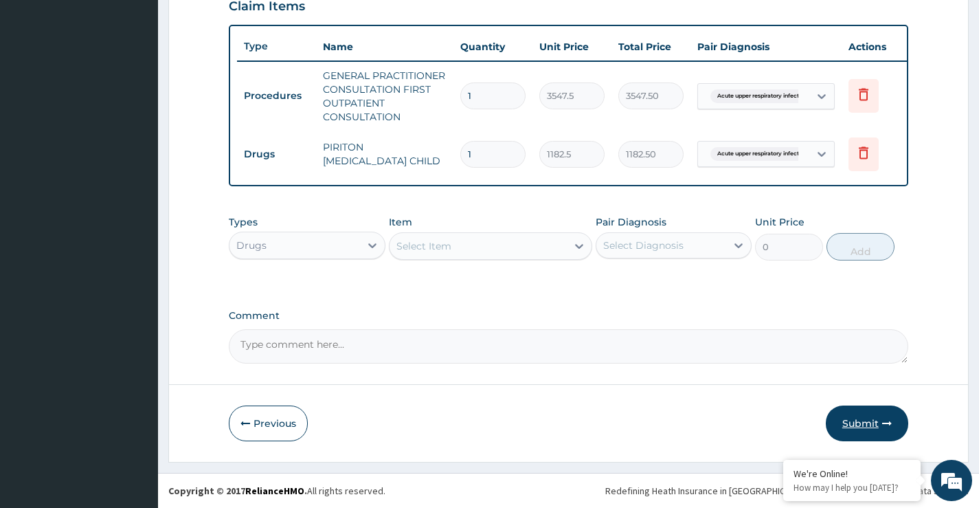
click at [864, 429] on button "Submit" at bounding box center [867, 423] width 82 height 36
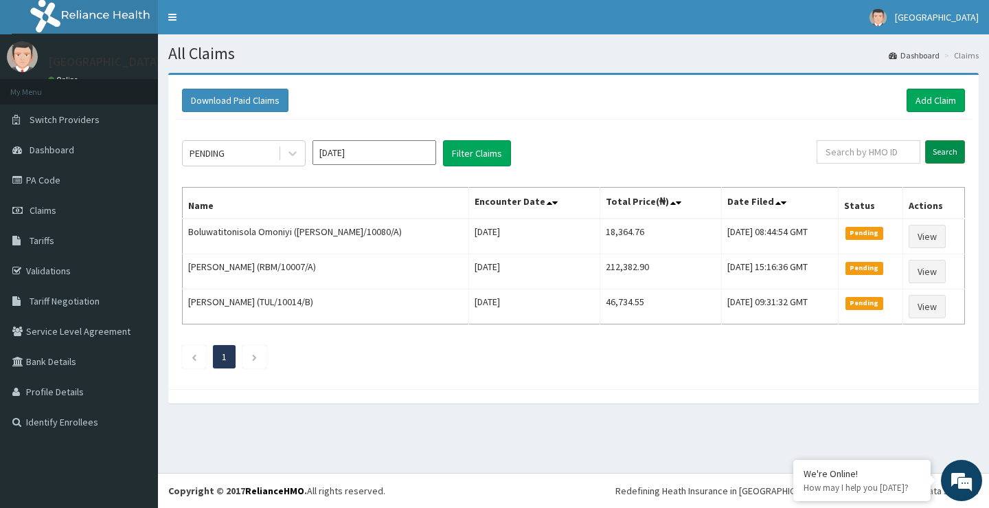
click at [944, 150] on input "Search" at bounding box center [945, 151] width 40 height 23
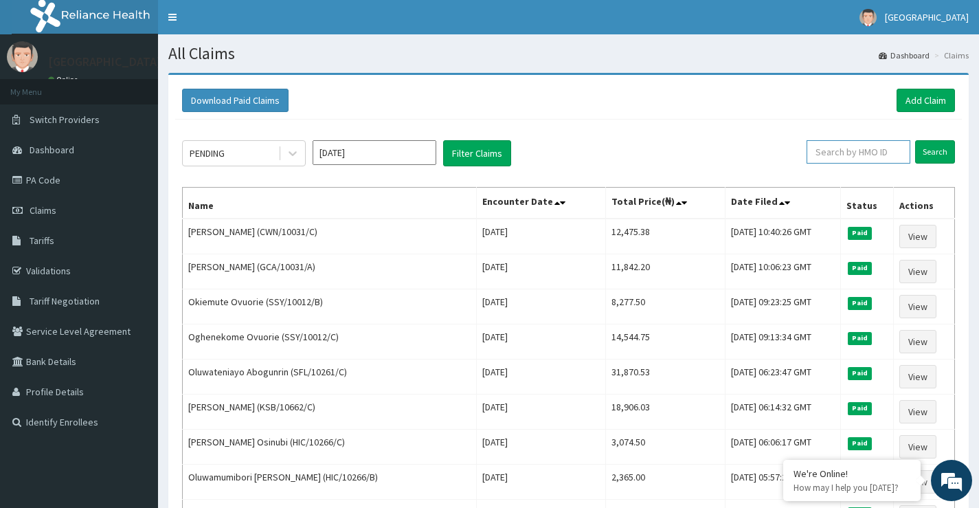
paste input "ABP/10533/C"
type input "ABP/10533/C"
click at [933, 153] on input "Search" at bounding box center [935, 151] width 40 height 23
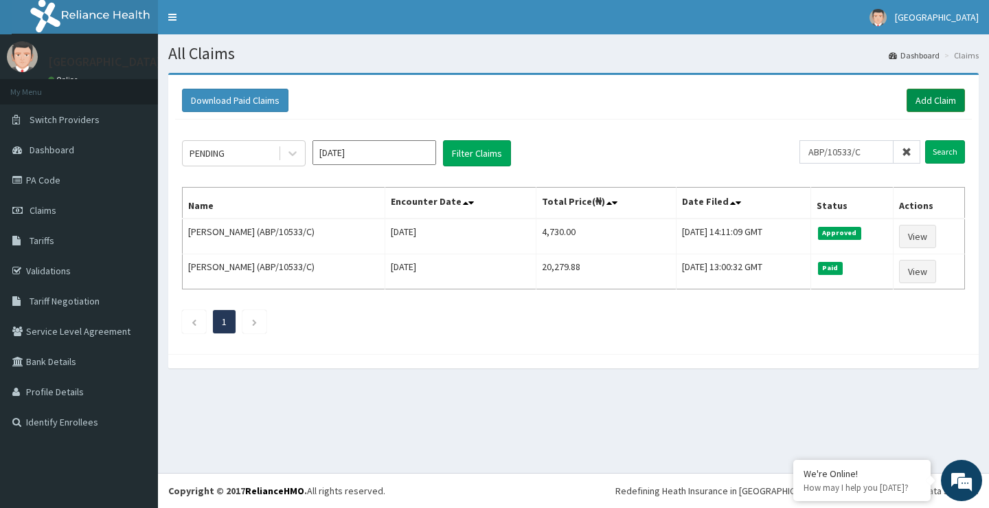
click at [939, 101] on link "Add Claim" at bounding box center [936, 100] width 58 height 23
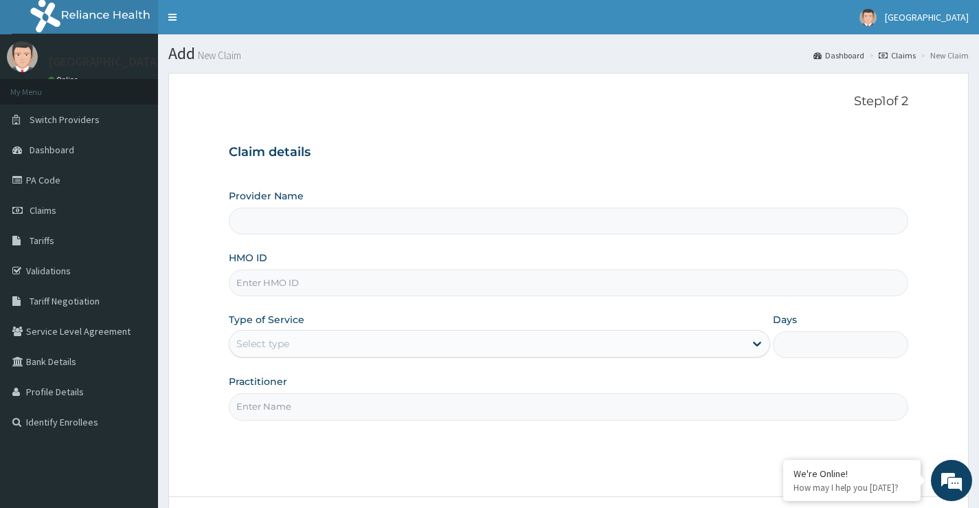
type input "[GEOGRAPHIC_DATA]"
click at [315, 282] on input "HMO ID" at bounding box center [568, 282] width 679 height 27
paste input "CCP/10015/A"
type input "CCP/10015/A"
click at [296, 343] on div "Select type" at bounding box center [486, 343] width 515 height 22
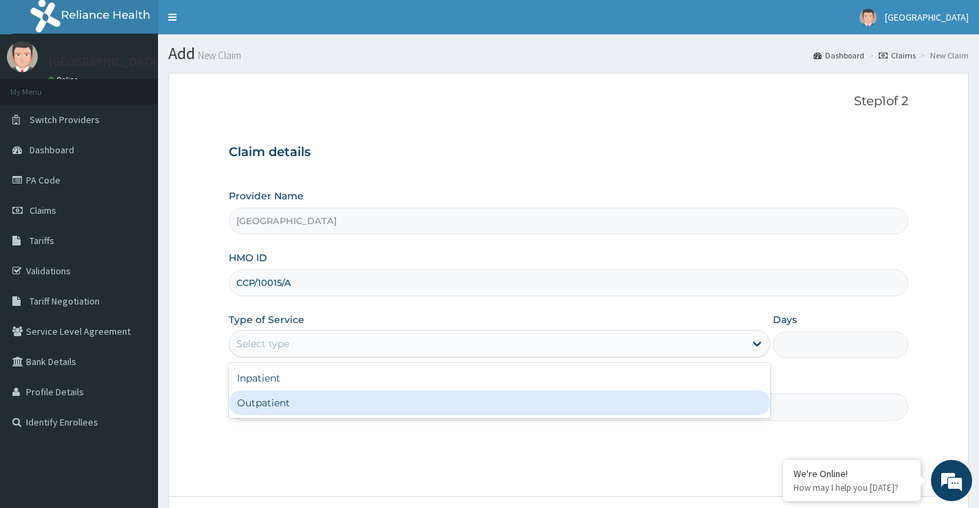
click at [284, 401] on div "Outpatient" at bounding box center [499, 402] width 541 height 25
type input "1"
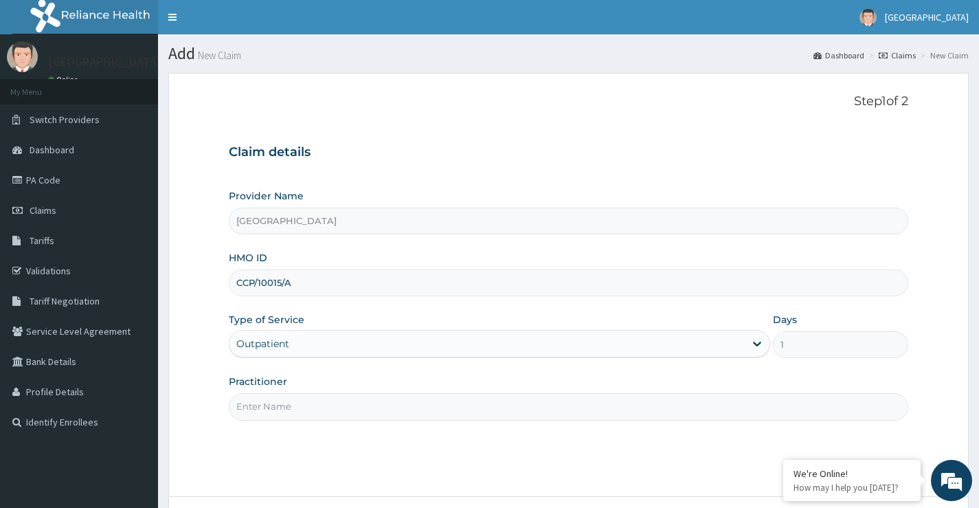
click at [285, 406] on input "Practitioner" at bounding box center [568, 406] width 679 height 27
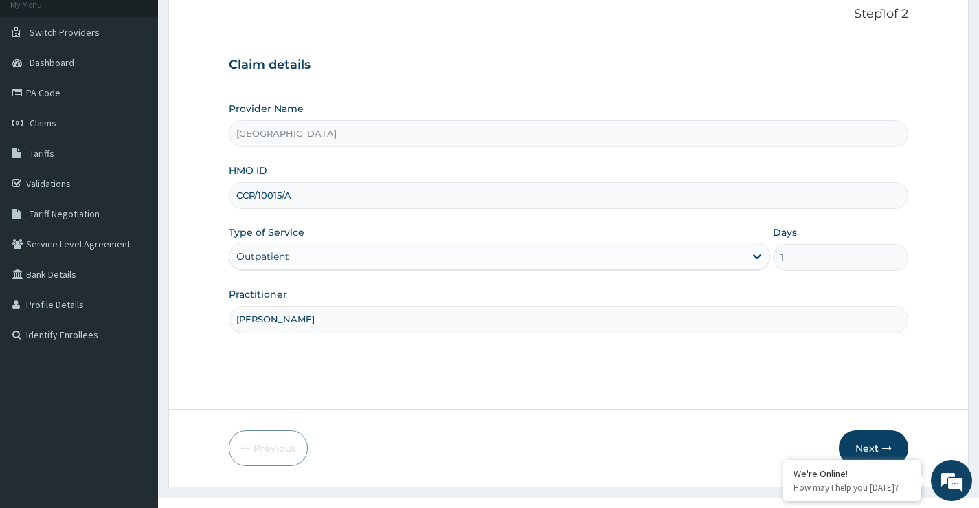
scroll to position [112, 0]
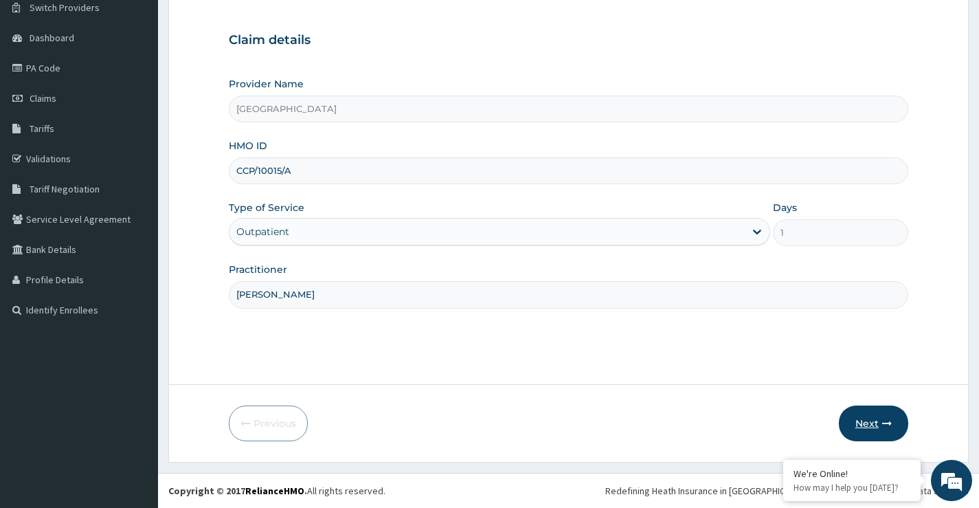
type input "[PERSON_NAME]"
click at [883, 421] on icon "button" at bounding box center [887, 423] width 10 height 10
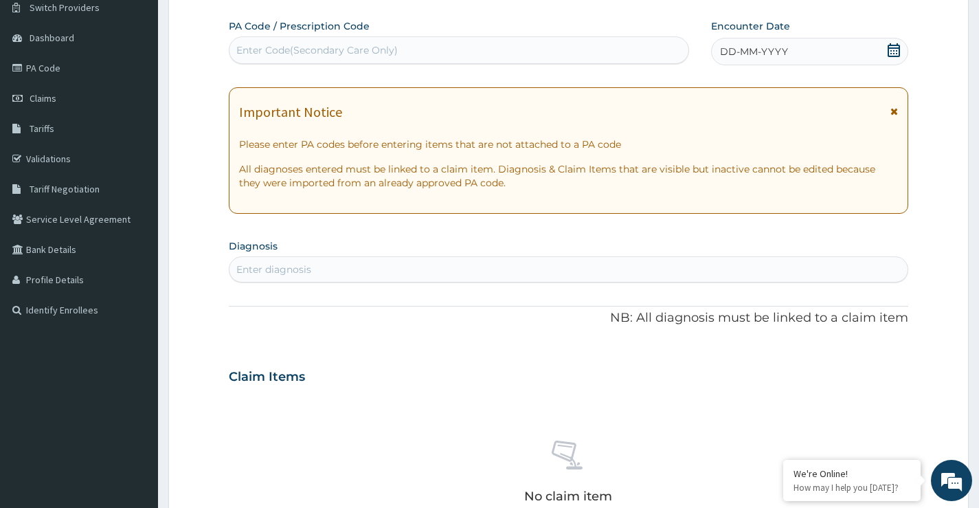
click at [894, 52] on icon at bounding box center [894, 50] width 14 height 14
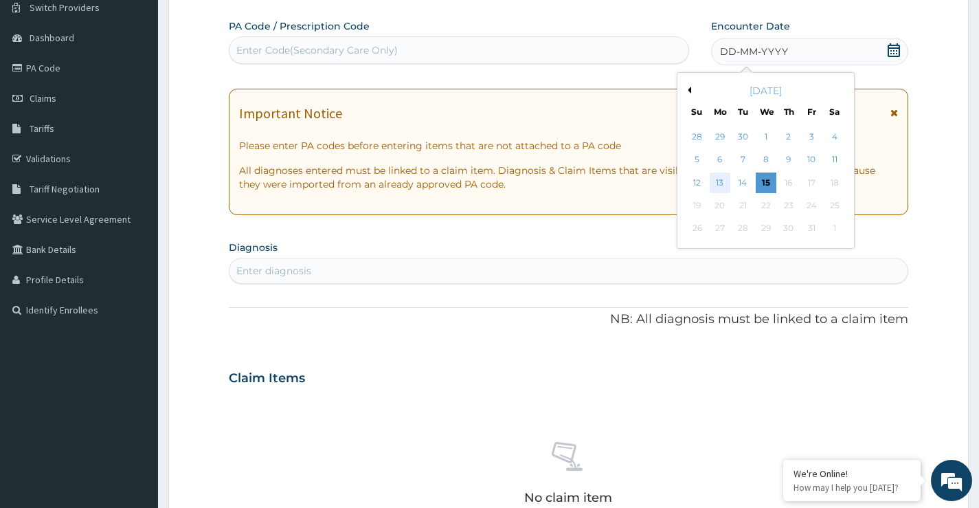
click at [720, 182] on div "13" at bounding box center [719, 182] width 21 height 21
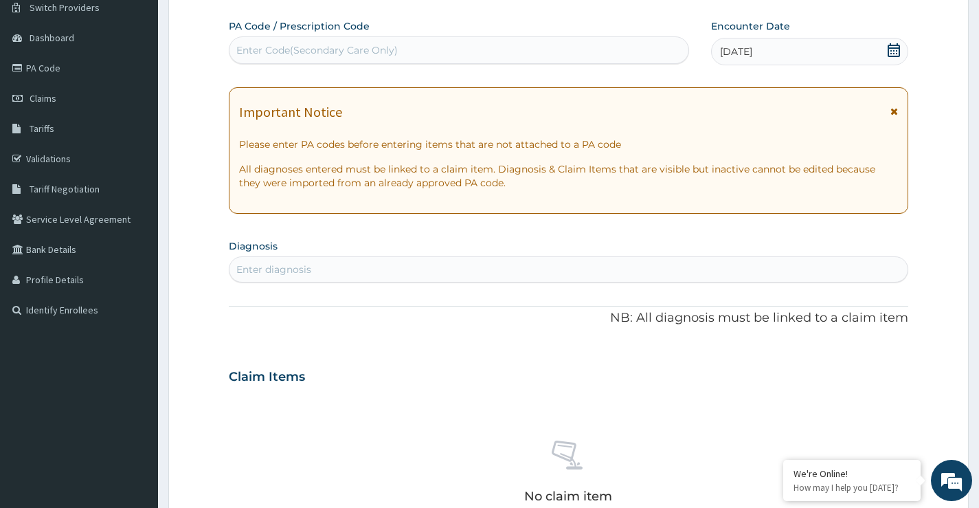
drag, startPoint x: 339, startPoint y: 45, endPoint x: 302, endPoint y: 53, distance: 38.5
click at [302, 53] on div "Enter Code(Secondary Care Only)" at bounding box center [316, 50] width 161 height 14
paste input "PA/9BA437"
type input "PA/9BA437"
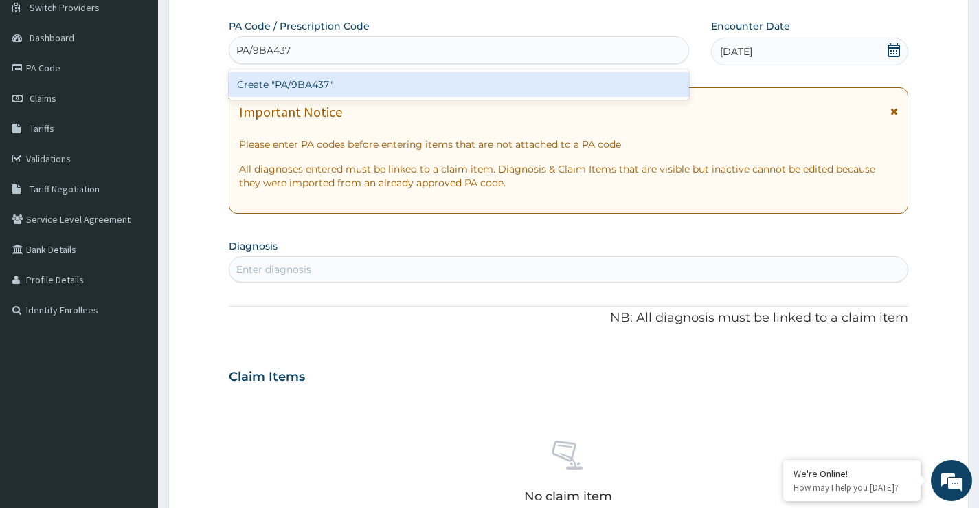
click at [306, 87] on div "Create "PA/9BA437"" at bounding box center [459, 84] width 460 height 25
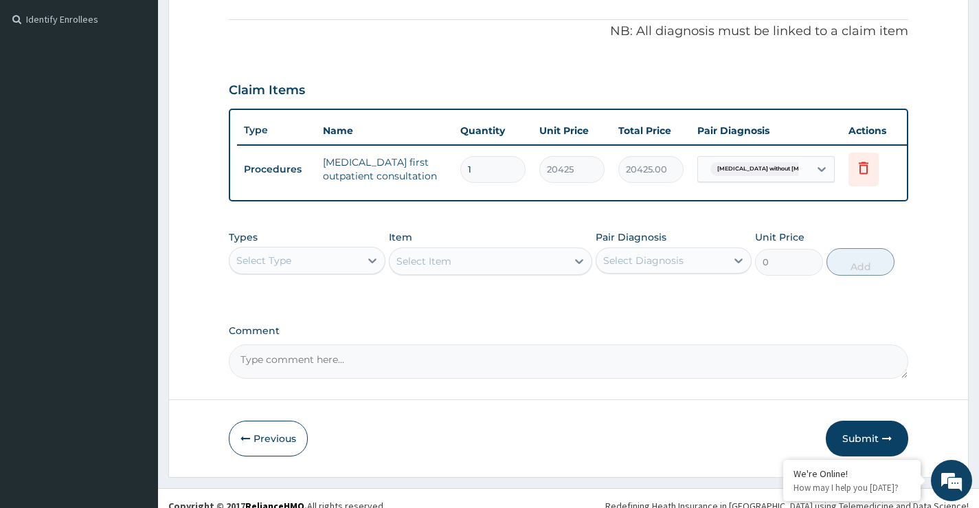
scroll to position [428, 0]
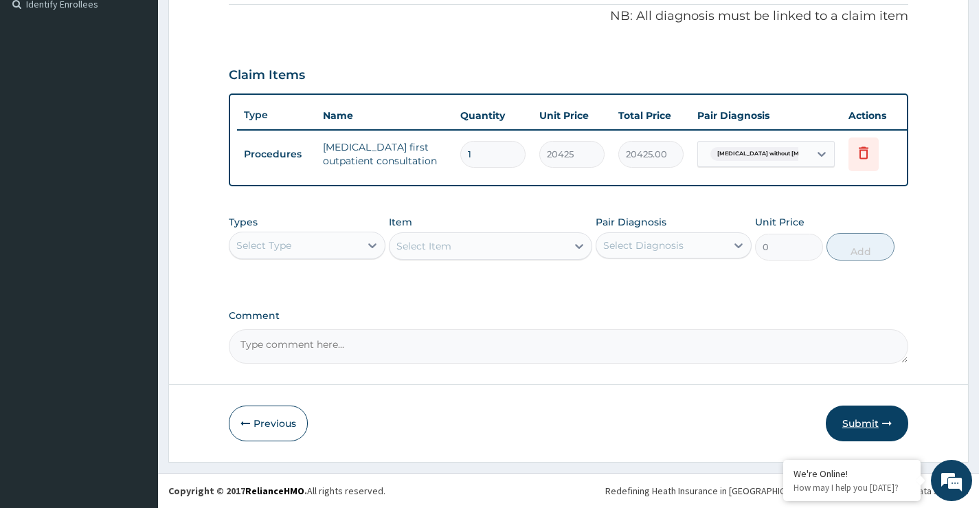
click at [867, 429] on button "Submit" at bounding box center [867, 423] width 82 height 36
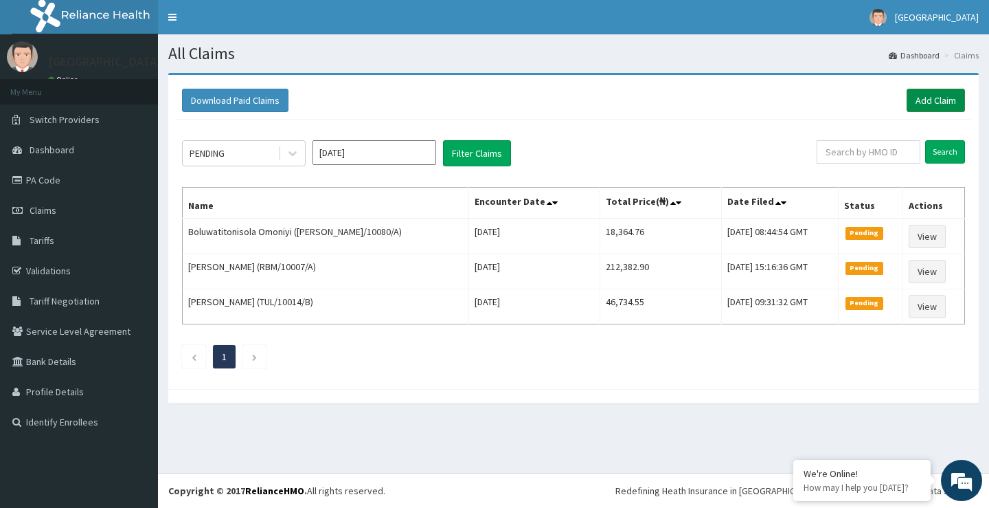
click at [919, 101] on link "Add Claim" at bounding box center [936, 100] width 58 height 23
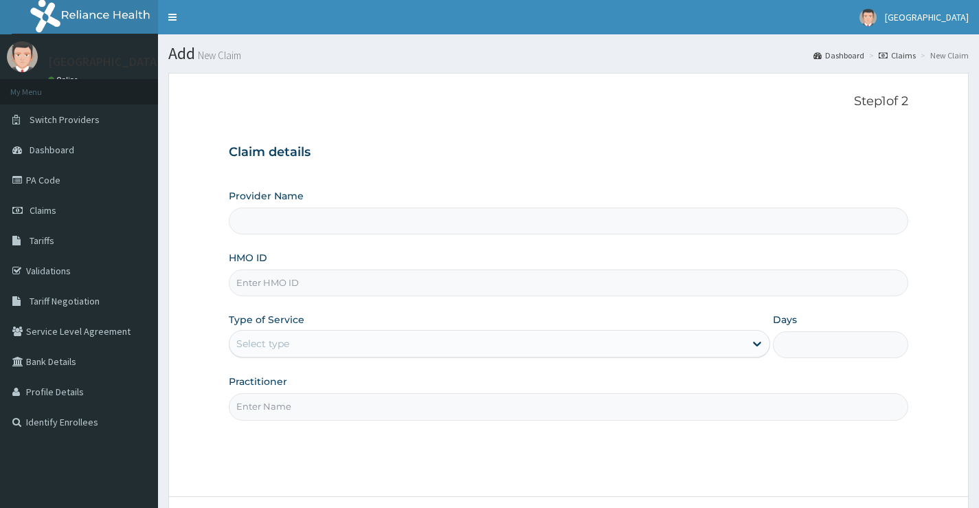
click at [309, 282] on input "HMO ID" at bounding box center [568, 282] width 679 height 27
type input "Peachcare Medical Centre"
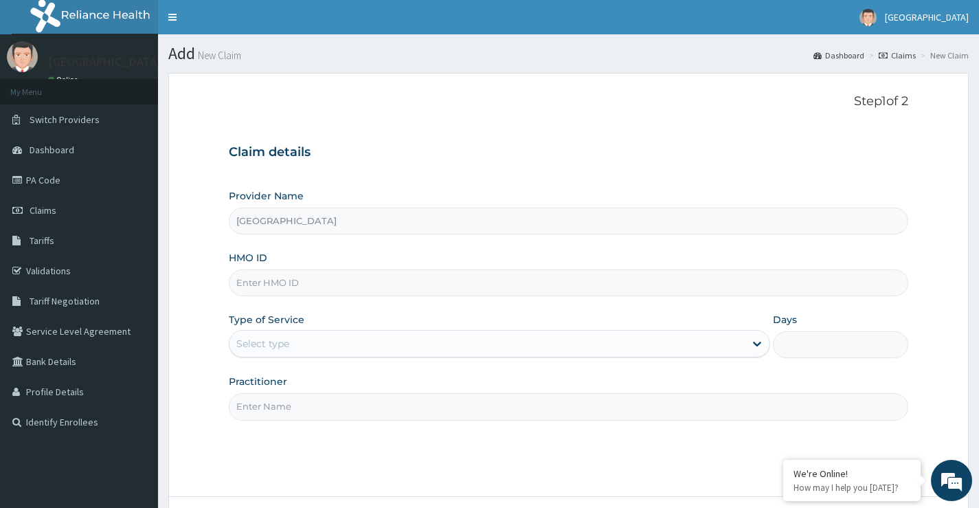
paste input "OPN/10002/A"
type input "OPN/10002/A"
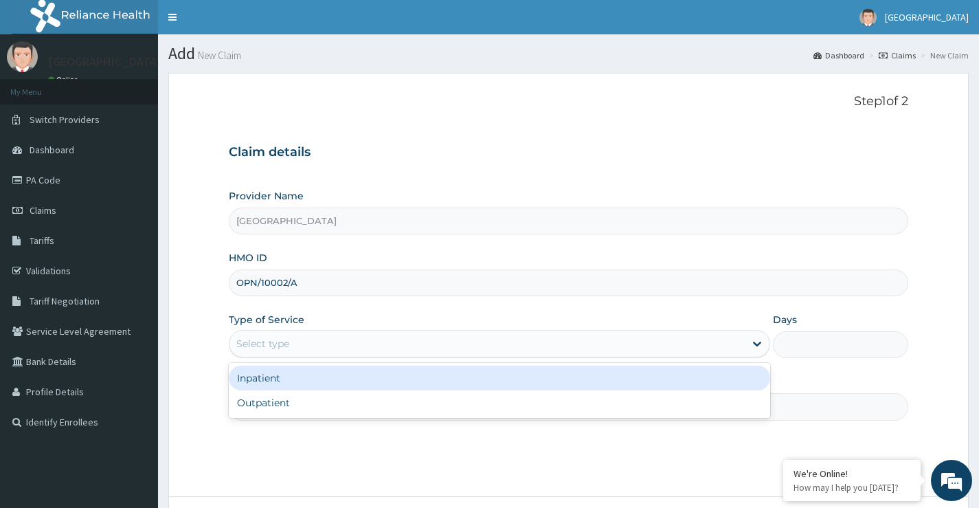
click at [357, 345] on div "Select type" at bounding box center [486, 343] width 515 height 22
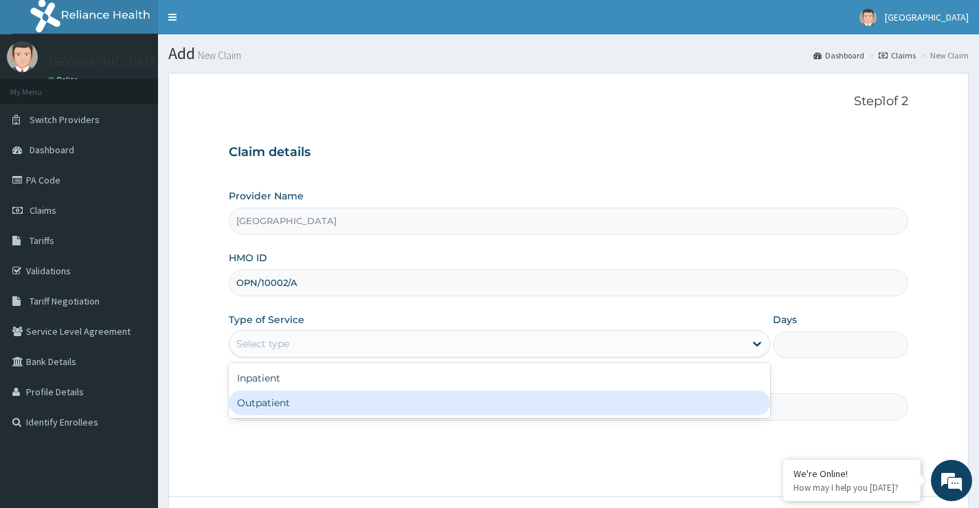
click at [336, 413] on div "Outpatient" at bounding box center [499, 402] width 541 height 25
type input "1"
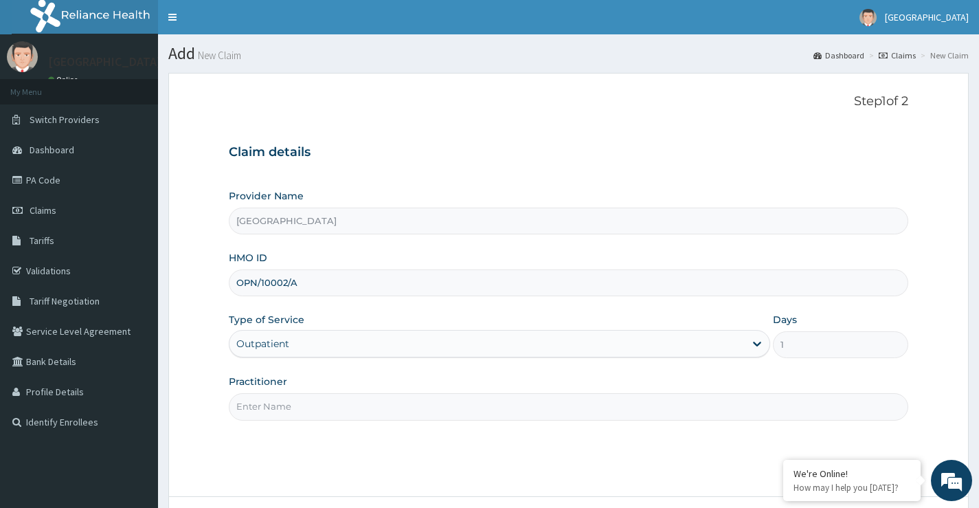
click at [336, 413] on input "Practitioner" at bounding box center [568, 406] width 679 height 27
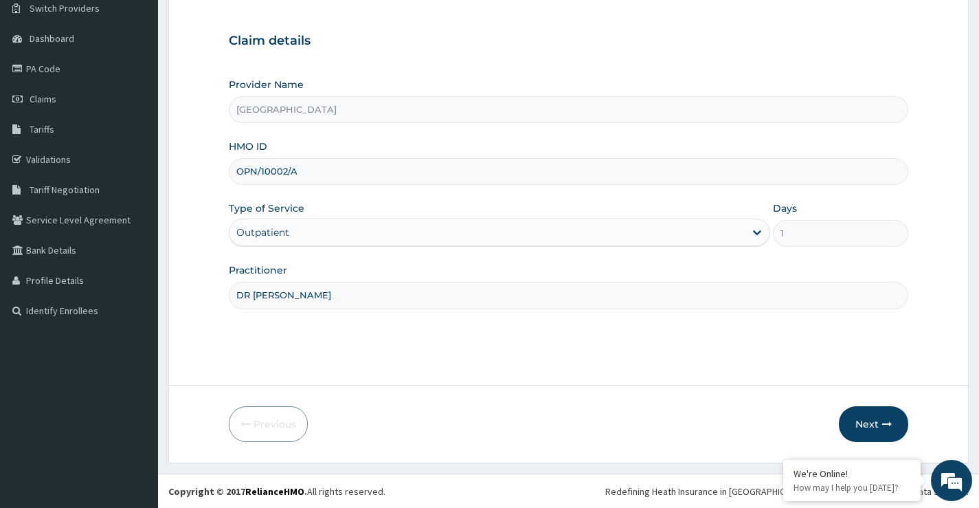
scroll to position [112, 0]
type input "DR [PERSON_NAME]"
click at [876, 422] on button "Next" at bounding box center [873, 423] width 69 height 36
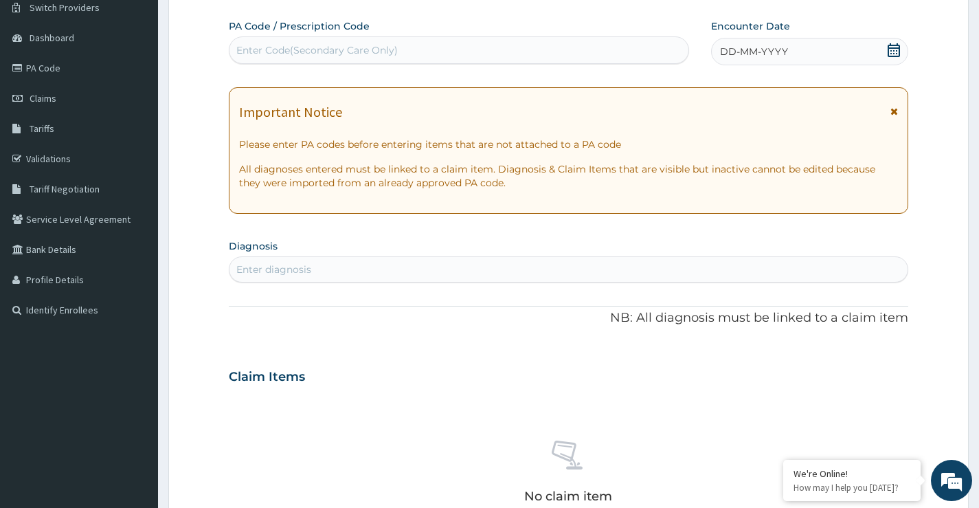
click at [369, 49] on div "Enter Code(Secondary Care Only)" at bounding box center [316, 50] width 161 height 14
drag, startPoint x: 369, startPoint y: 49, endPoint x: 308, endPoint y: 54, distance: 60.7
click at [308, 54] on div "Enter Code(Secondary Care Only)" at bounding box center [316, 50] width 161 height 14
paste input "OPN/10002/A"
type input "O"
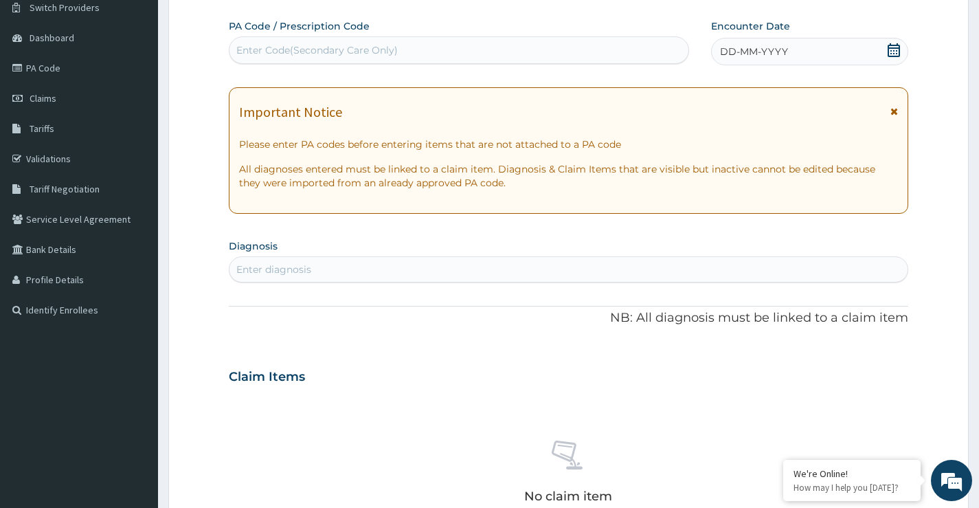
drag, startPoint x: 339, startPoint y: 48, endPoint x: 293, endPoint y: 46, distance: 46.1
click at [293, 46] on div "Enter Code(Secondary Care Only)" at bounding box center [316, 50] width 161 height 14
paste input "PA/61EDA5"
type input "PA/61EDA5"
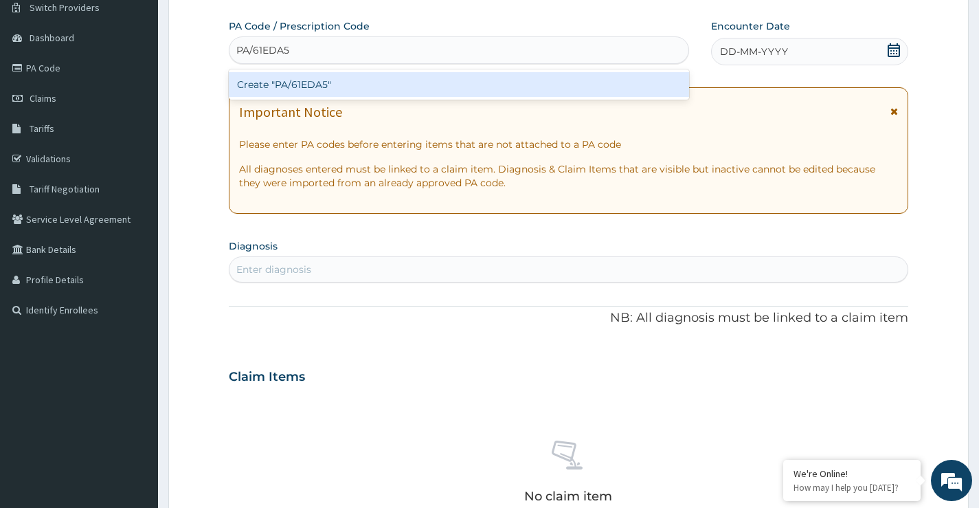
click at [298, 85] on div "Create "PA/61EDA5"" at bounding box center [459, 84] width 460 height 25
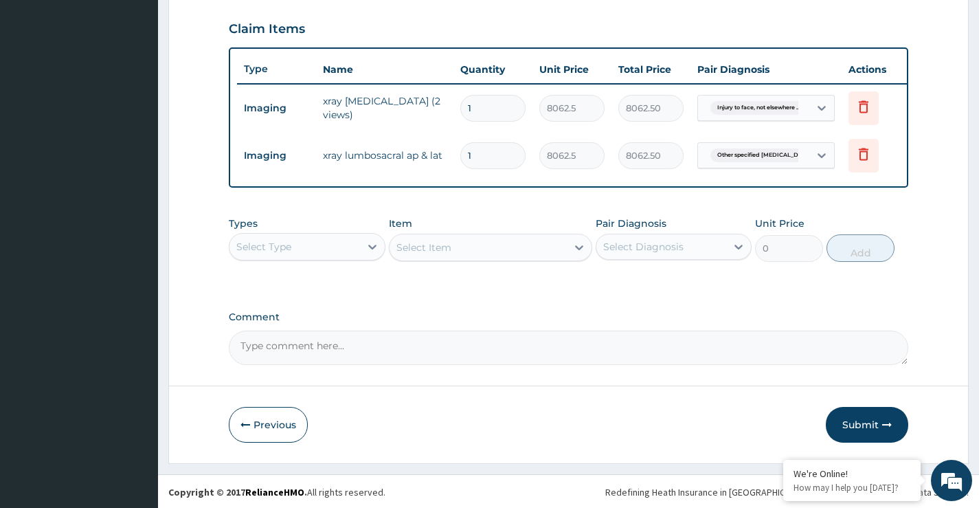
scroll to position [475, 0]
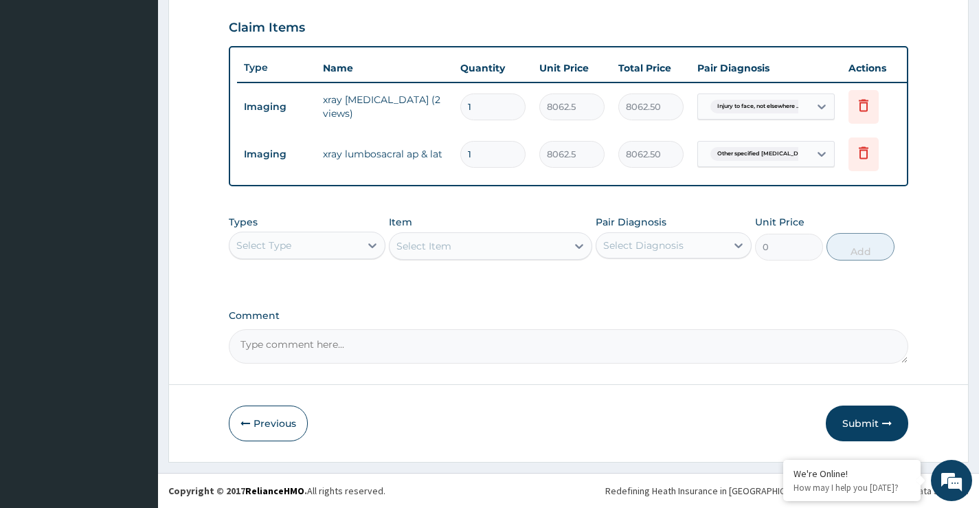
click at [309, 247] on div "Select Type" at bounding box center [294, 245] width 130 height 22
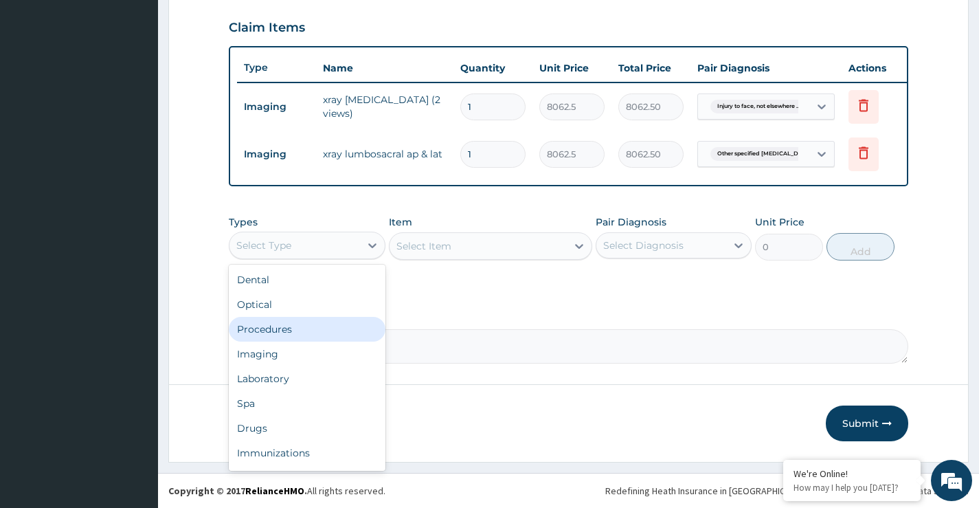
click at [275, 331] on div "Procedures" at bounding box center [307, 329] width 156 height 25
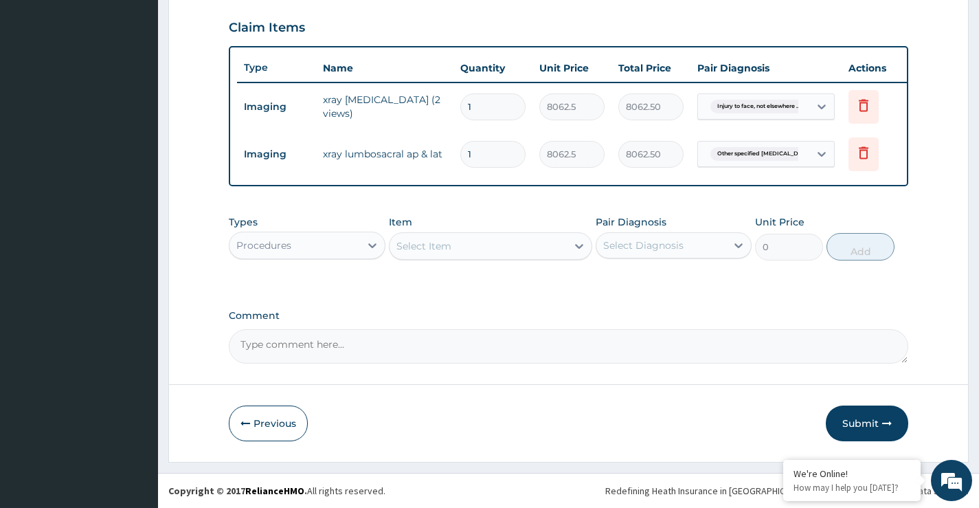
click at [477, 253] on div "Select Item" at bounding box center [478, 246] width 178 height 22
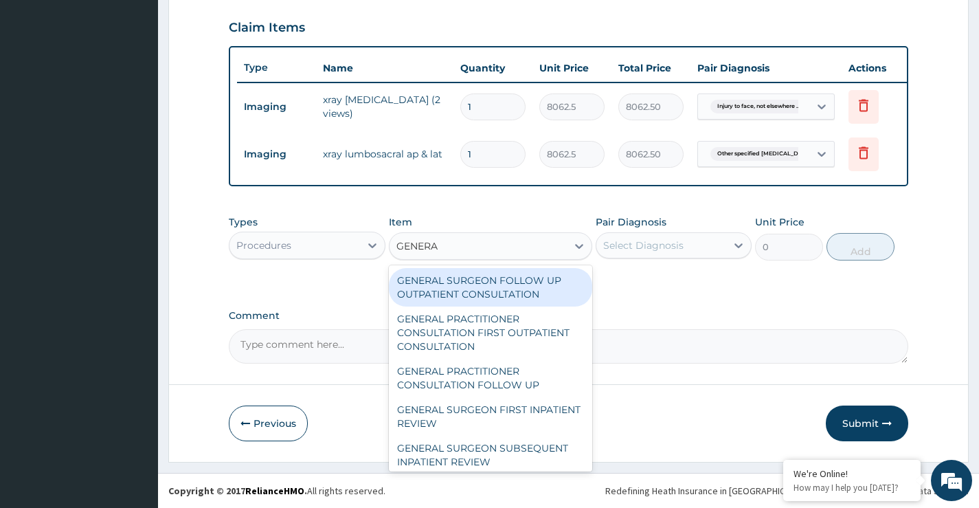
type input "GENERAL"
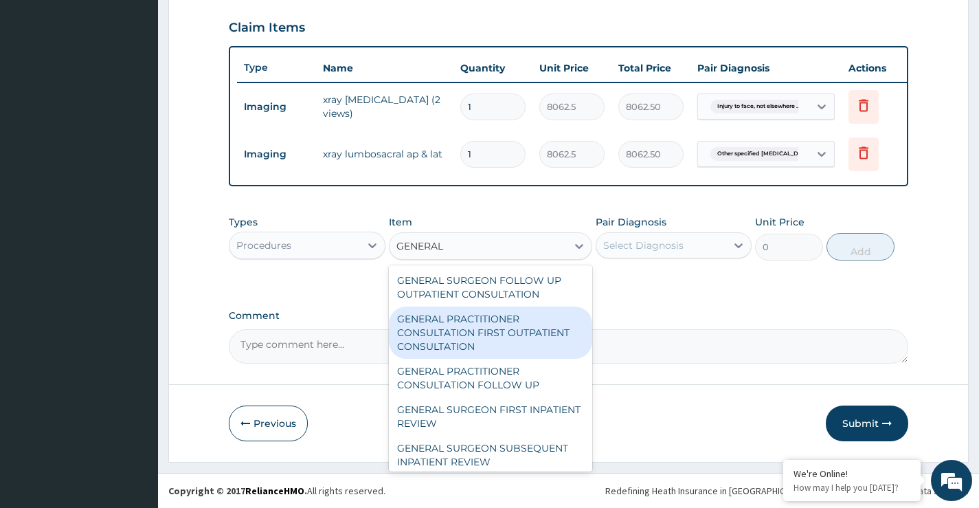
click at [479, 337] on div "GENERAL PRACTITIONER CONSULTATION FIRST OUTPATIENT CONSULTATION" at bounding box center [491, 332] width 204 height 52
type input "3547.5"
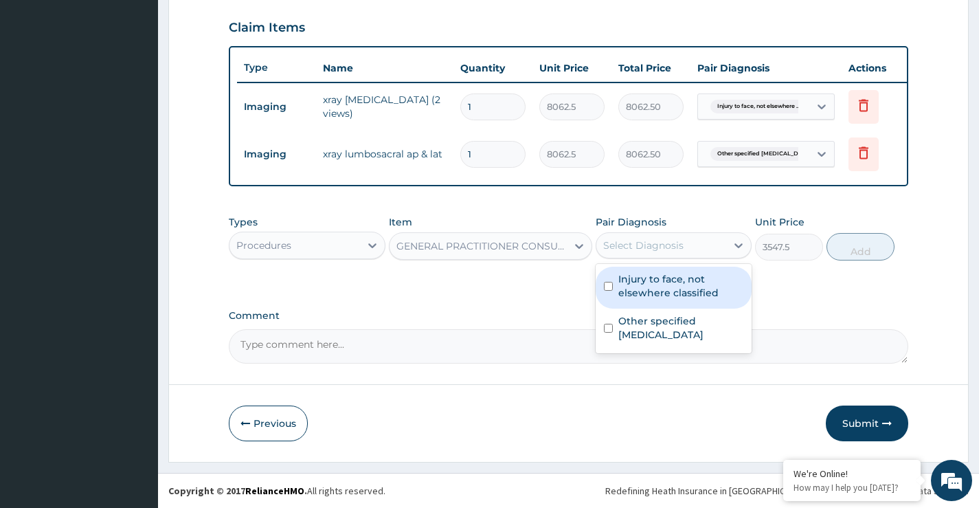
click at [653, 249] on div "Select Diagnosis" at bounding box center [643, 245] width 80 height 14
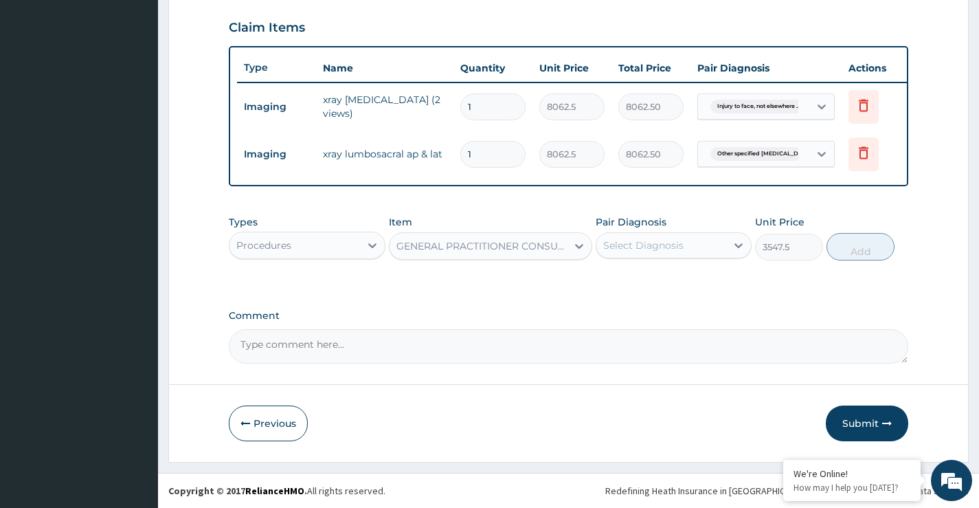
click at [816, 313] on label "Comment" at bounding box center [568, 316] width 679 height 12
click at [816, 329] on textarea "Comment" at bounding box center [568, 346] width 679 height 34
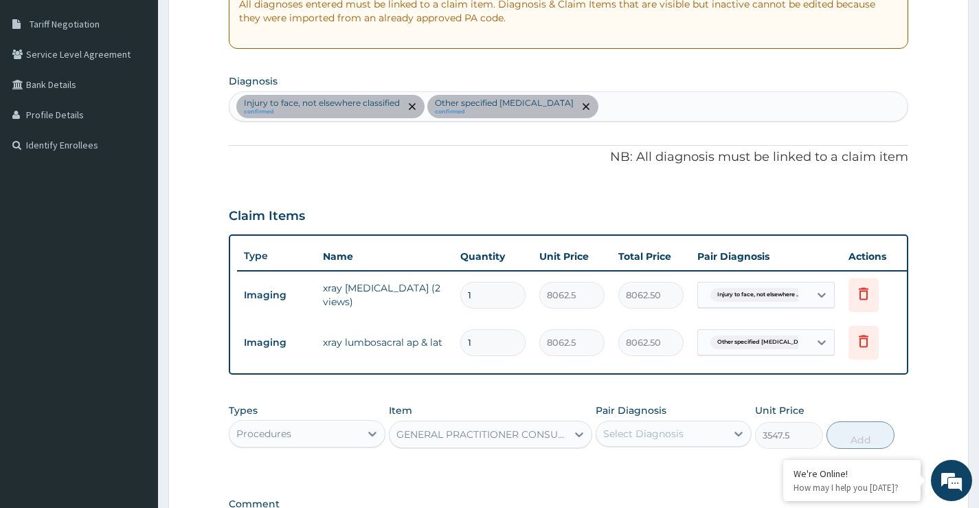
scroll to position [269, 0]
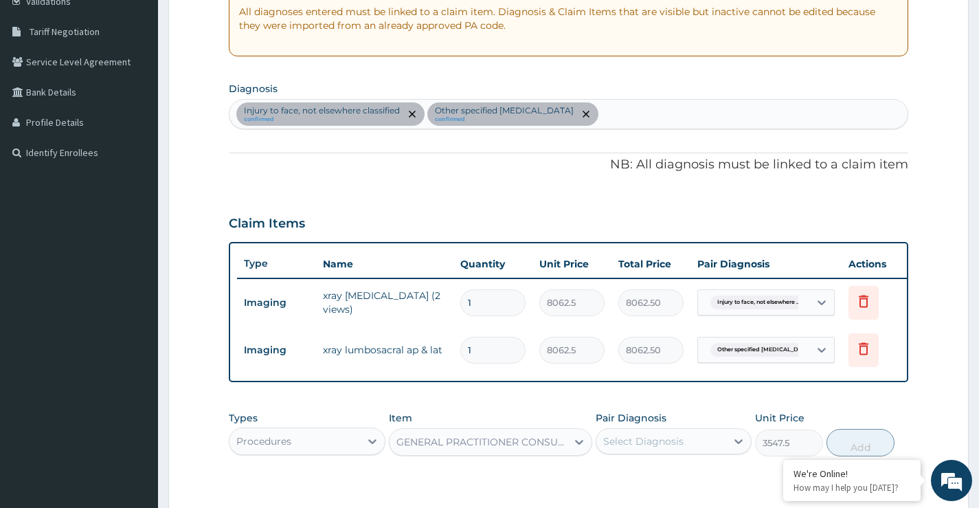
click at [635, 112] on div "Injury to face, not elsewhere classified confirmed Other specified low back pai…" at bounding box center [568, 114] width 678 height 29
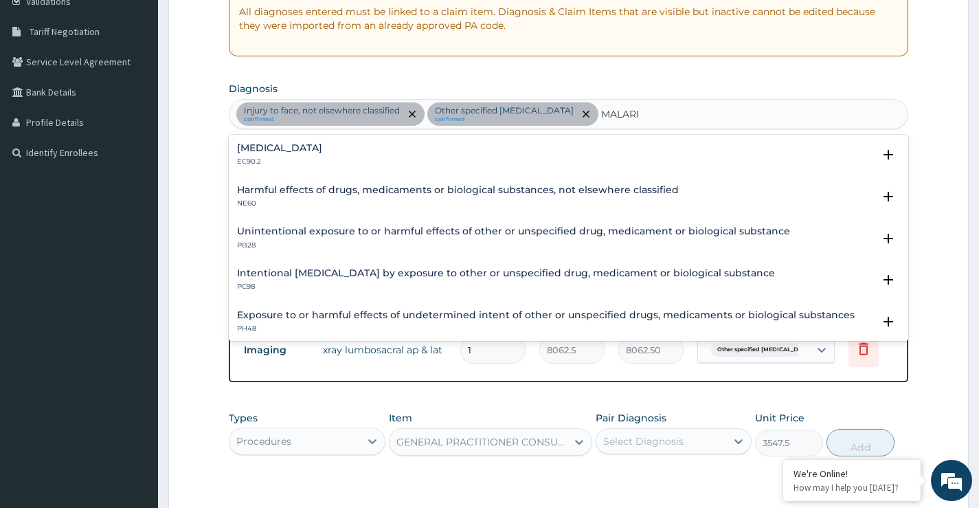
type input "[MEDICAL_DATA]"
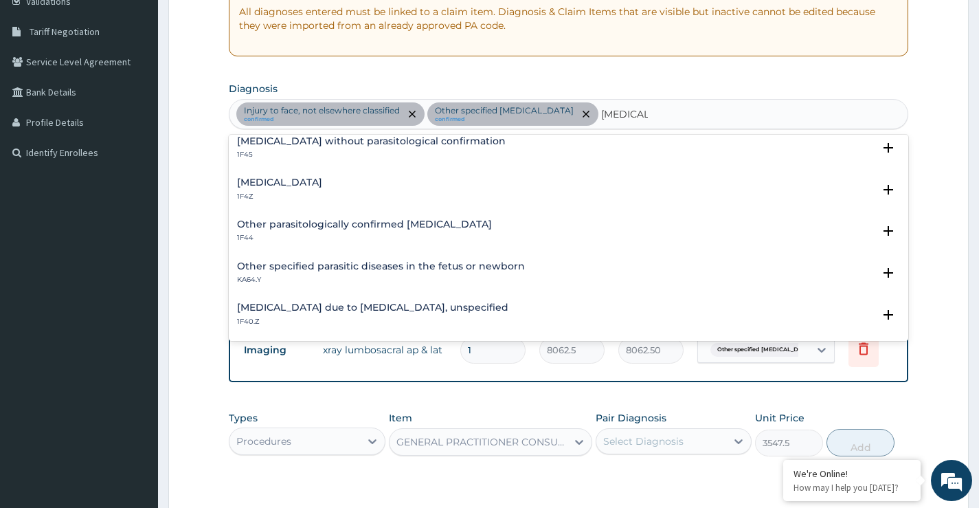
scroll to position [69, 0]
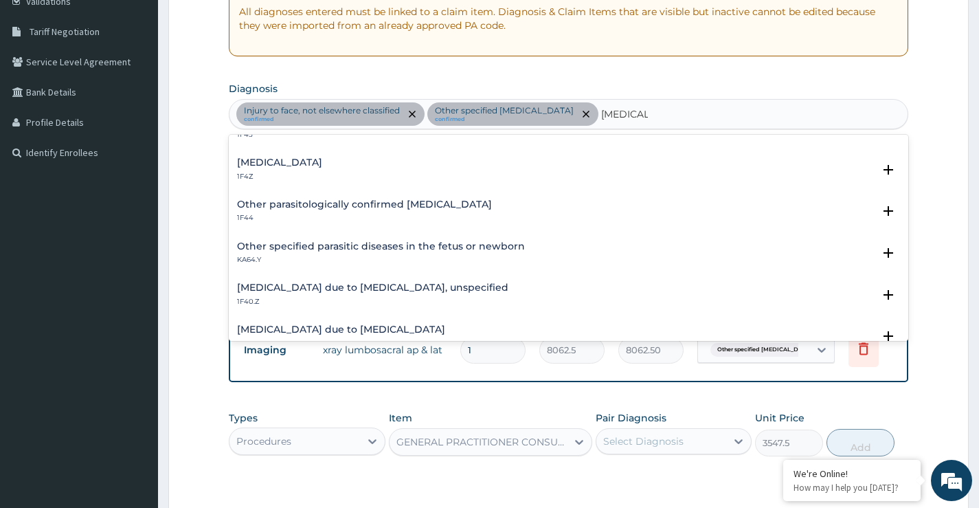
click at [444, 288] on h4 "[MEDICAL_DATA] due to [MEDICAL_DATA], unspecified" at bounding box center [372, 287] width 271 height 10
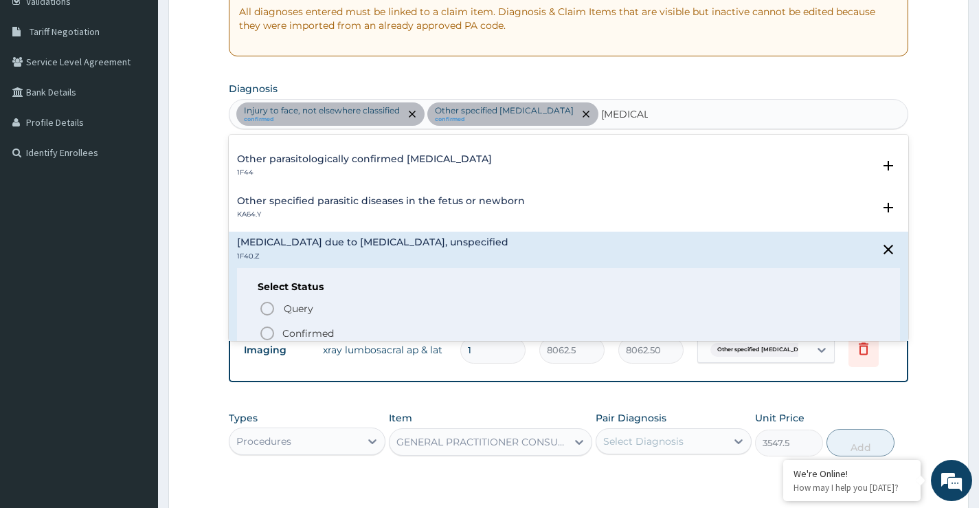
scroll to position [137, 0]
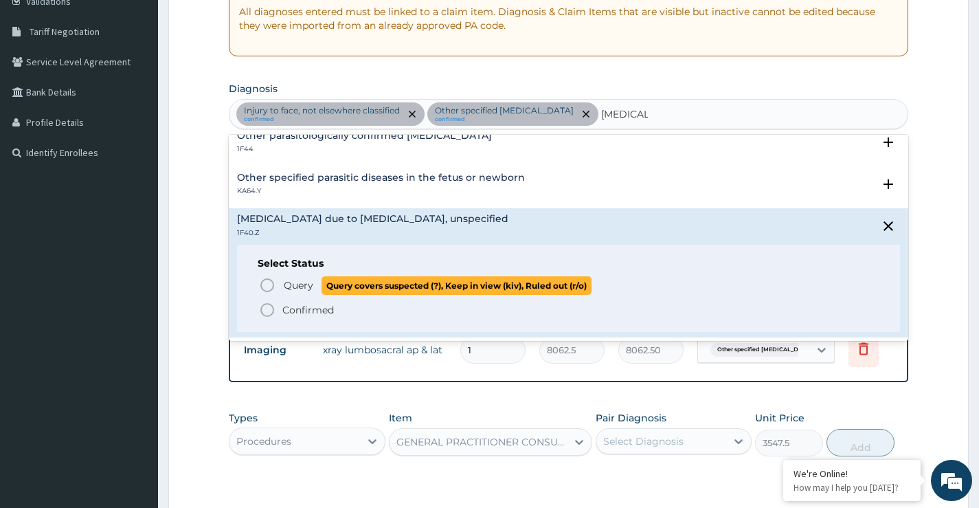
click at [266, 282] on icon "status option query" at bounding box center [267, 285] width 16 height 16
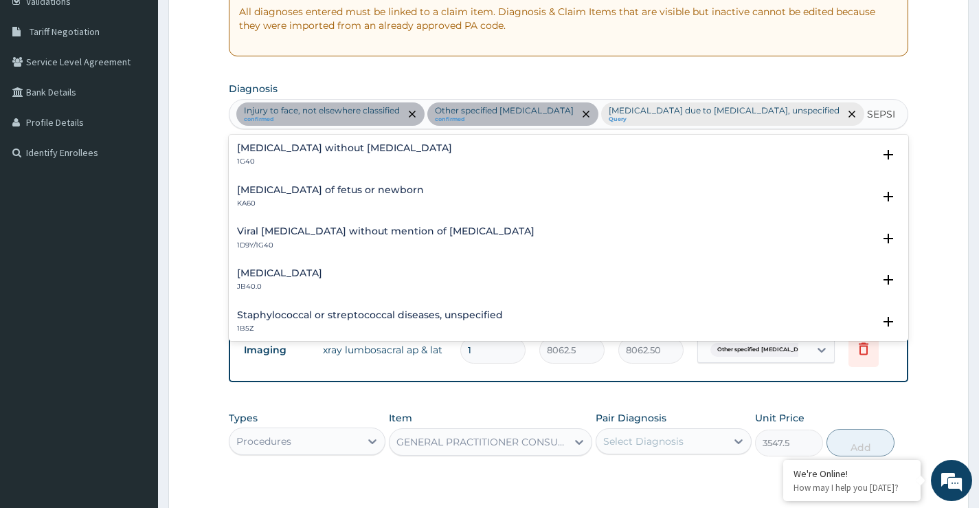
type input "[MEDICAL_DATA]"
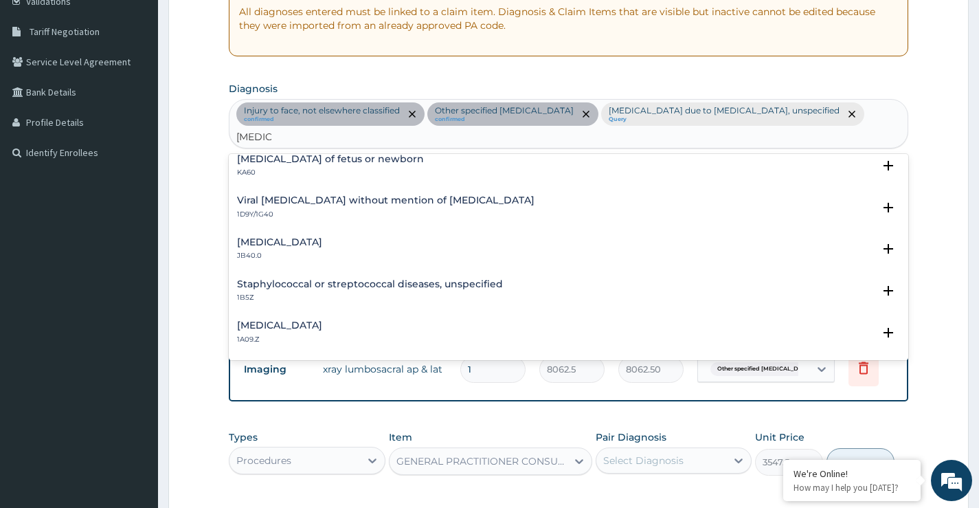
scroll to position [69, 0]
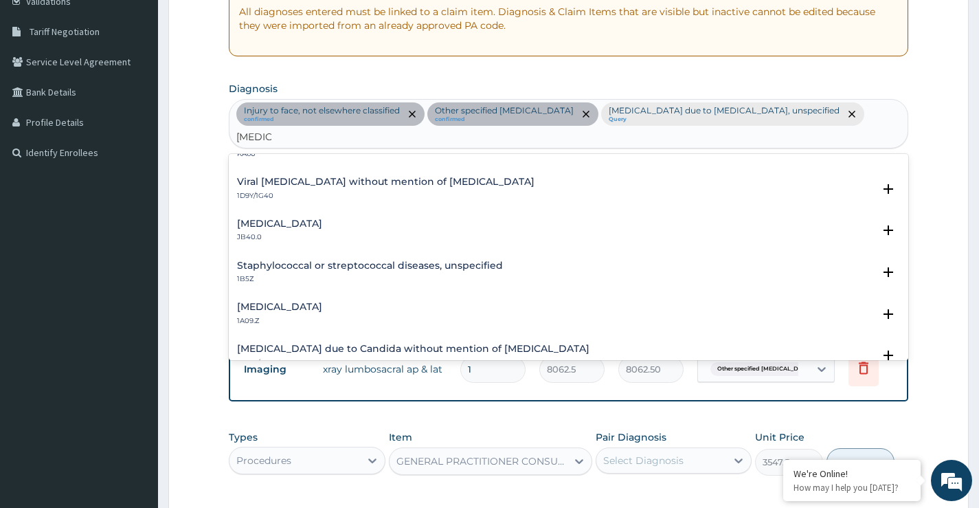
click at [322, 302] on h4 "[MEDICAL_DATA]" at bounding box center [279, 307] width 85 height 10
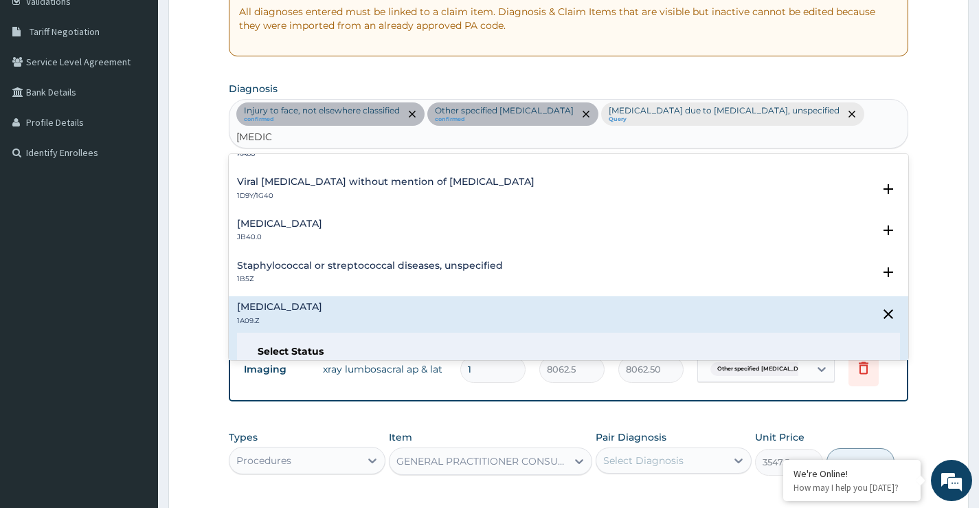
scroll to position [137, 0]
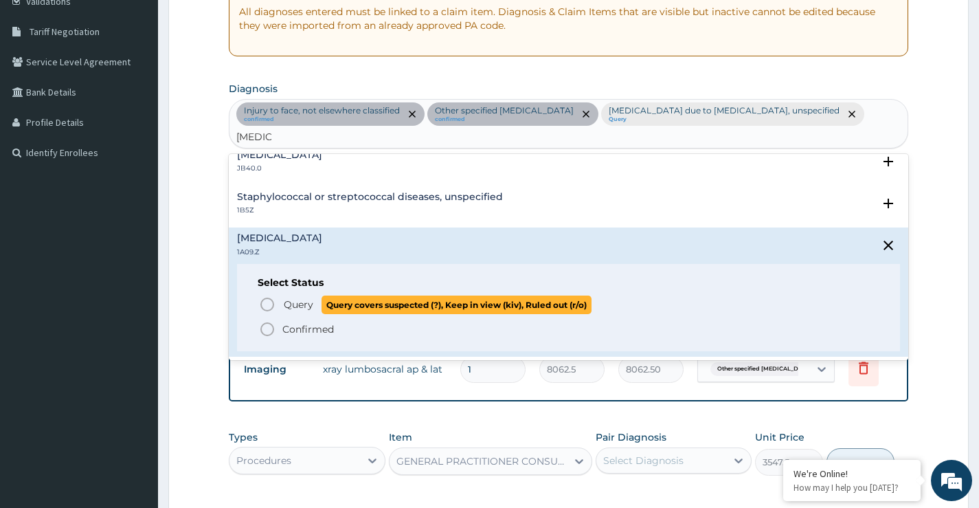
click at [271, 296] on icon "status option query" at bounding box center [267, 304] width 16 height 16
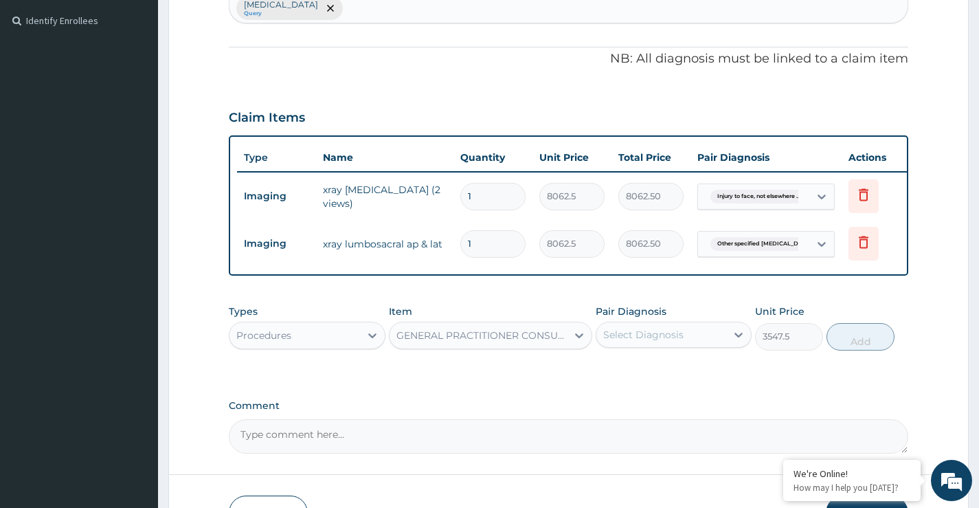
scroll to position [407, 0]
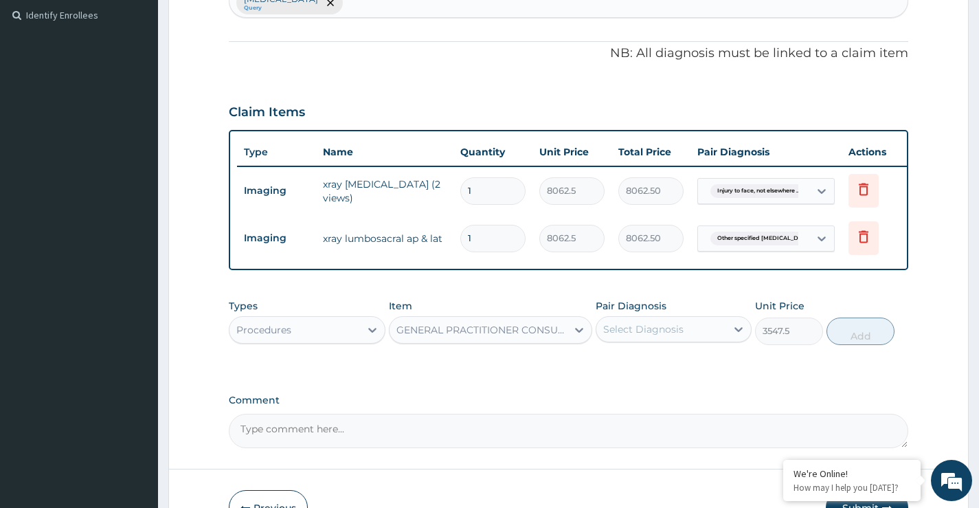
click at [666, 336] on div "Select Diagnosis" at bounding box center [643, 329] width 80 height 14
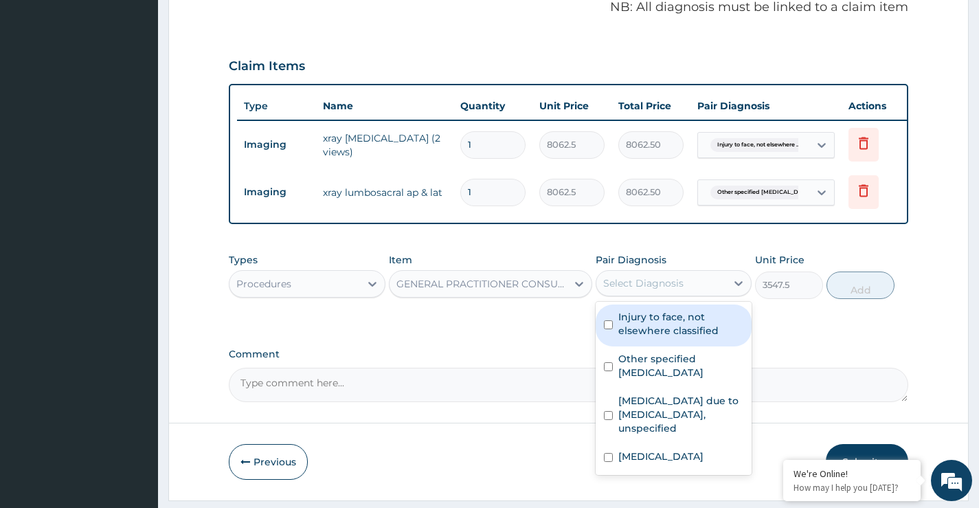
scroll to position [475, 0]
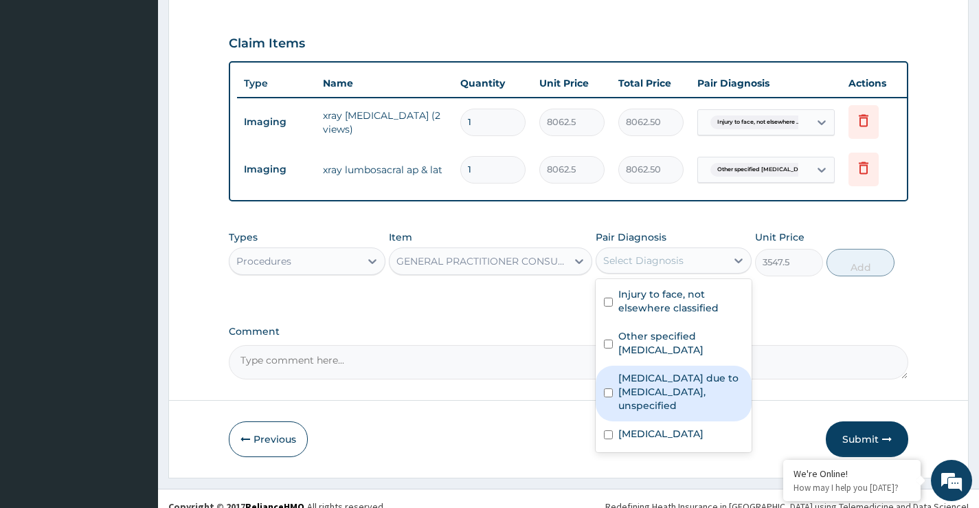
click at [611, 397] on input "checkbox" at bounding box center [608, 392] width 9 height 9
checkbox input "true"
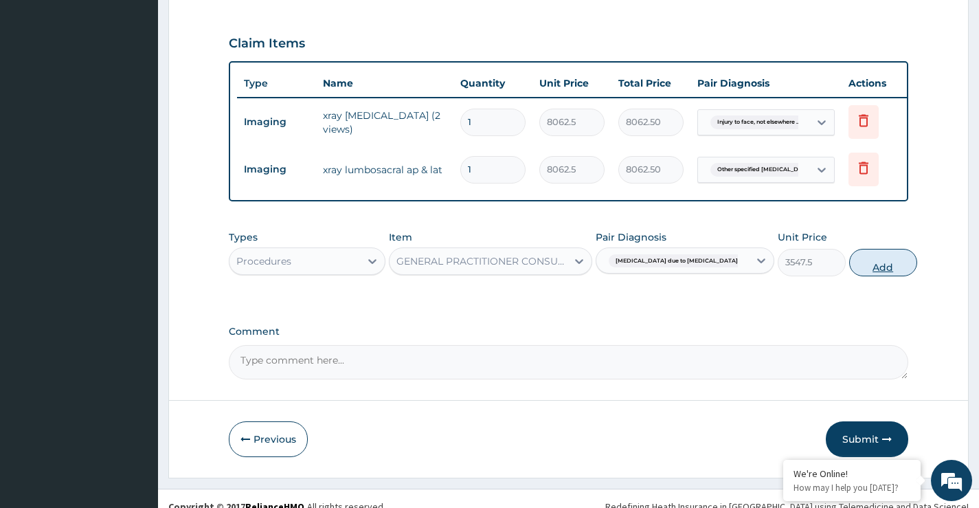
click at [862, 276] on button "Add" at bounding box center [883, 262] width 68 height 27
type input "0"
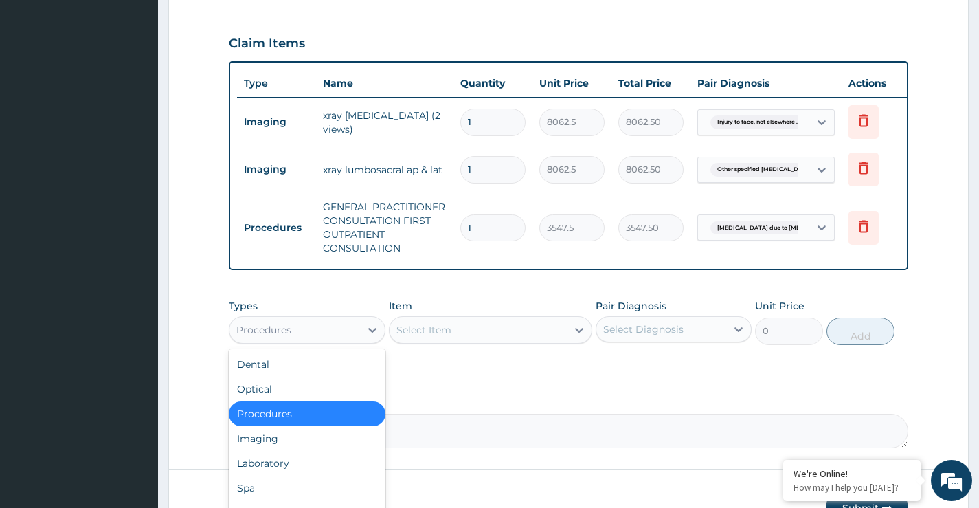
click at [299, 341] on div "Procedures" at bounding box center [294, 330] width 130 height 22
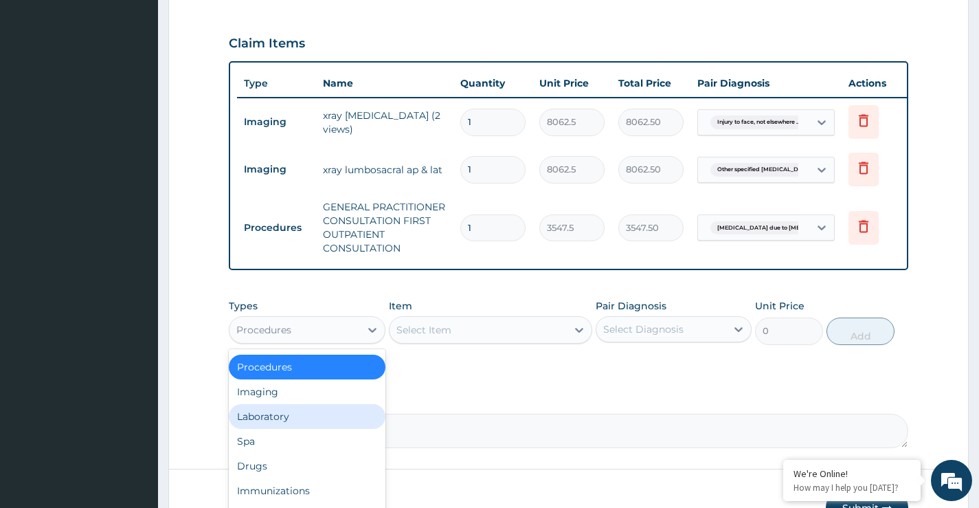
click at [290, 427] on div "Laboratory" at bounding box center [307, 416] width 156 height 25
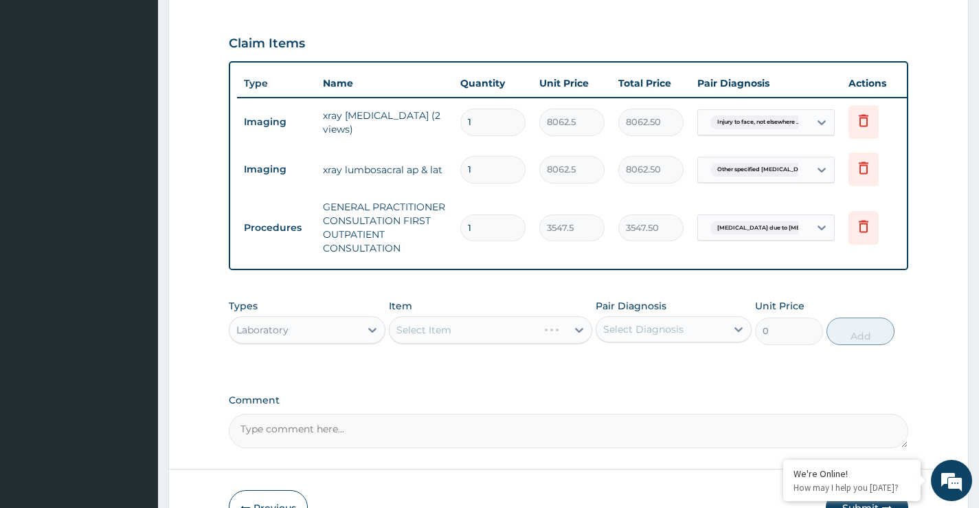
click at [457, 341] on div "Select Item" at bounding box center [491, 329] width 204 height 27
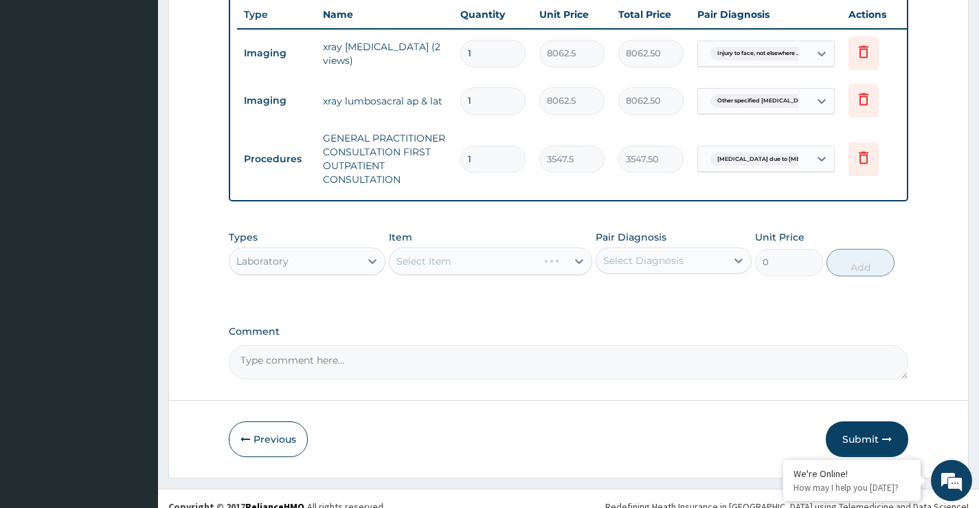
click at [444, 273] on div "Select Item" at bounding box center [491, 260] width 204 height 27
click at [507, 272] on div "Select Item" at bounding box center [478, 261] width 178 height 22
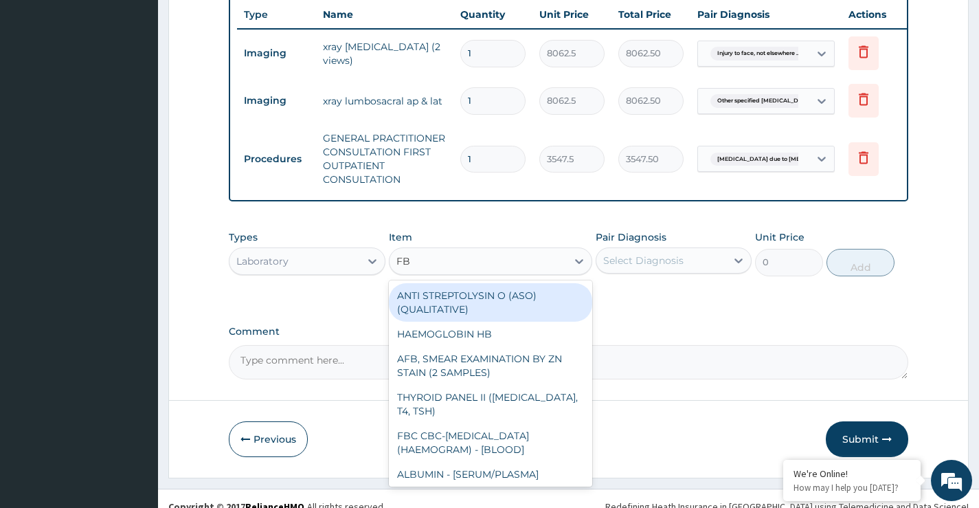
type input "FBC"
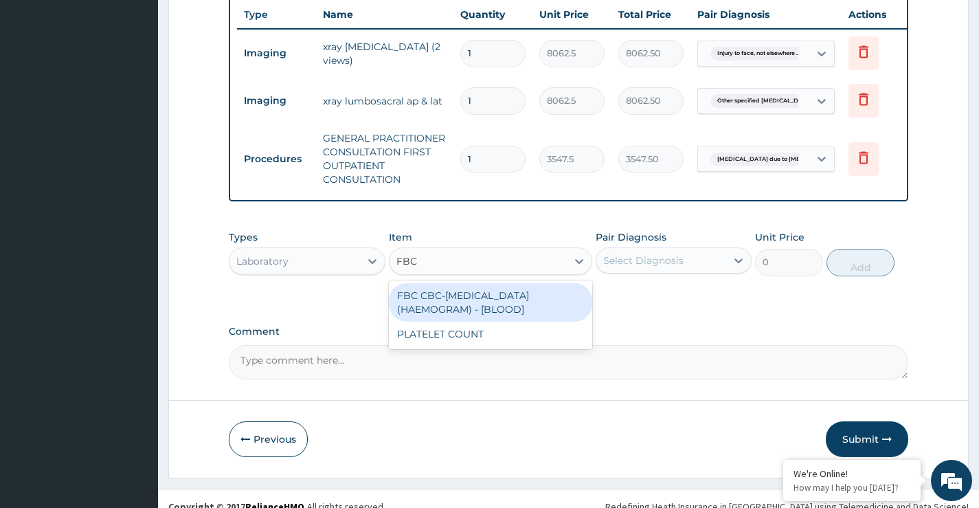
click at [490, 308] on div "FBC CBC-COMPLETE BLOOD COUNT (HAEMOGRAM) - [BLOOD]" at bounding box center [491, 302] width 204 height 38
type input "4300"
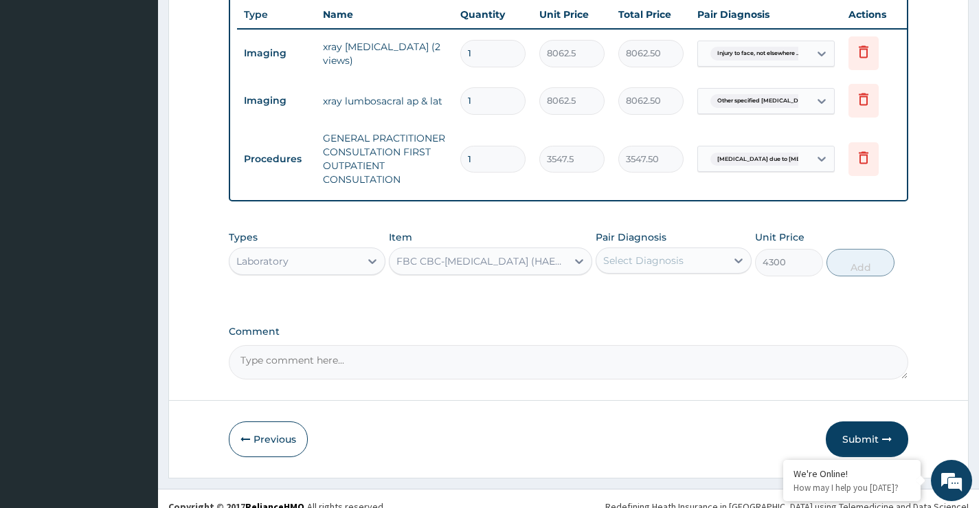
click at [659, 267] on div "Select Diagnosis" at bounding box center [643, 260] width 80 height 14
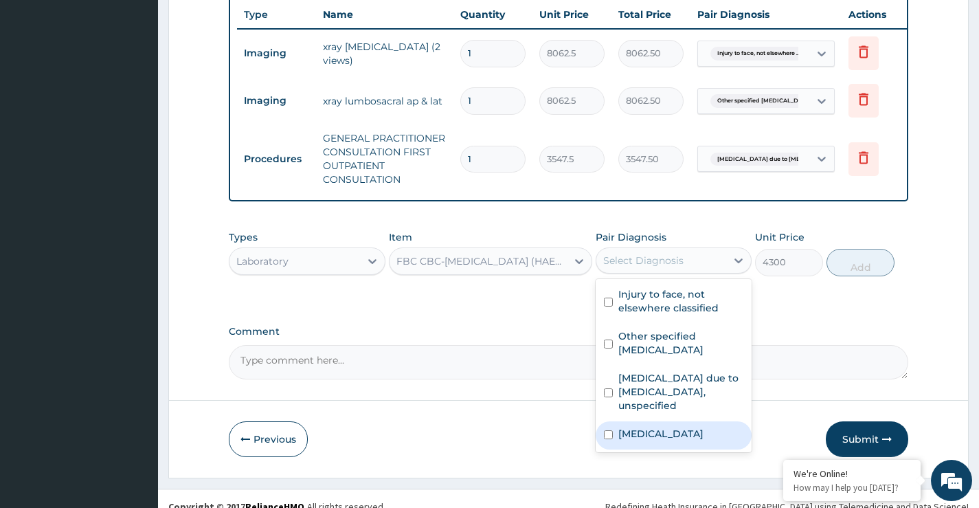
click at [606, 439] on input "checkbox" at bounding box center [608, 434] width 9 height 9
checkbox input "true"
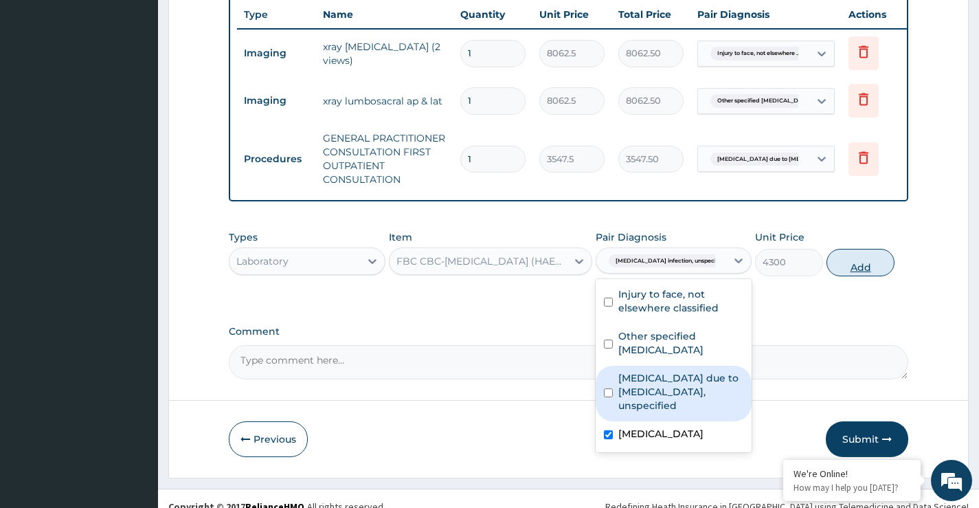
click at [866, 273] on button "Add" at bounding box center [860, 262] width 68 height 27
type input "0"
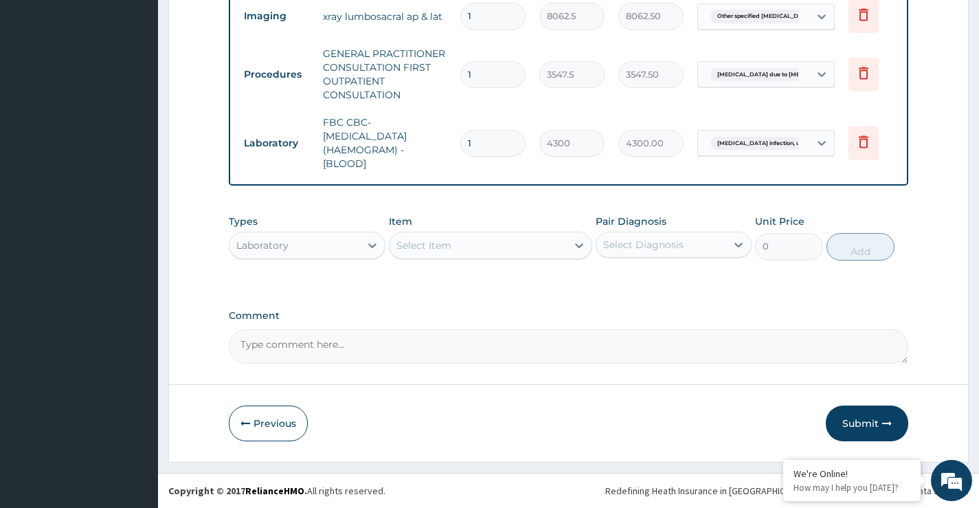
scroll to position [639, 0]
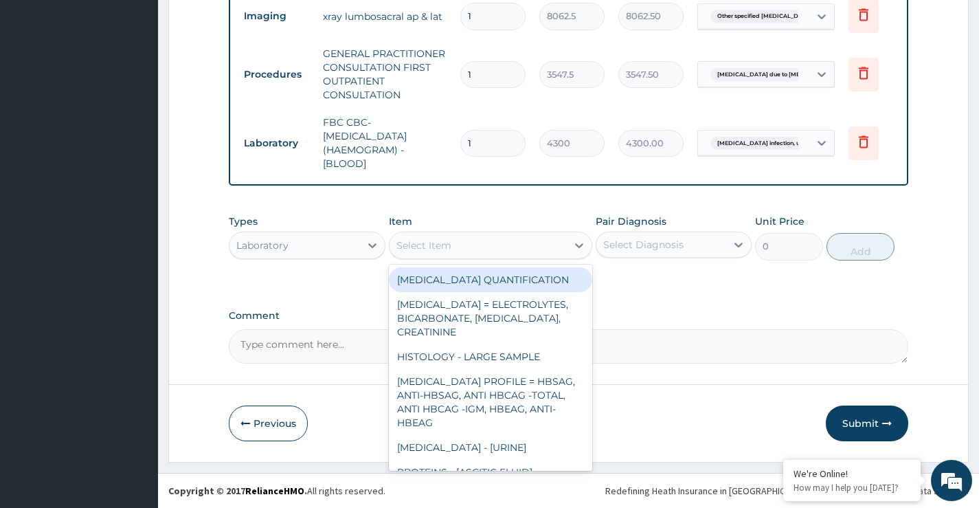
click at [439, 248] on div "Select Item" at bounding box center [423, 245] width 55 height 14
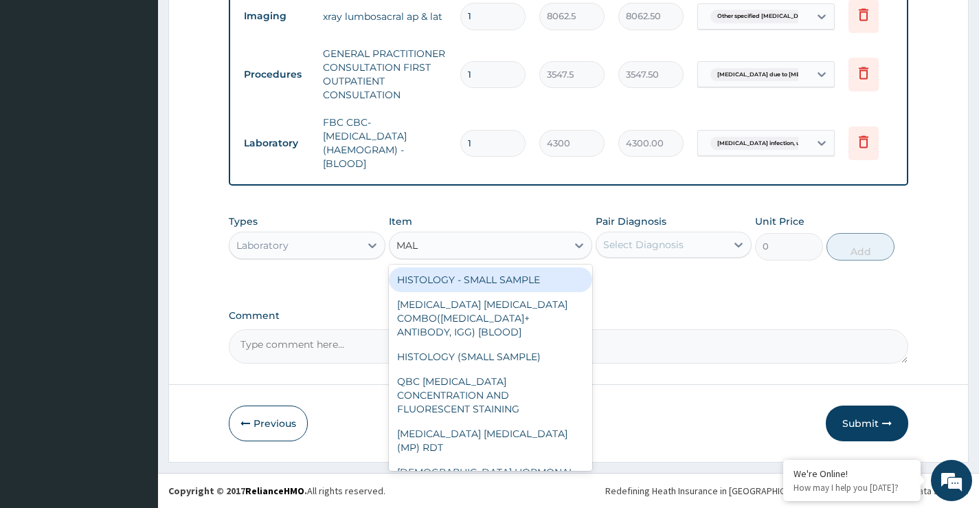
type input "MALA"
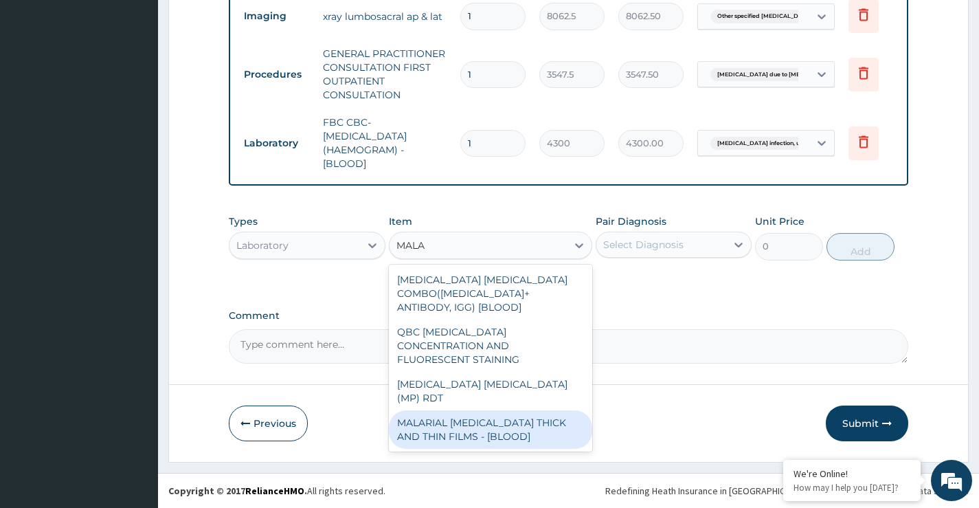
click at [453, 410] on div "MALARIAL PARASITE THICK AND THIN FILMS - [BLOOD]" at bounding box center [491, 429] width 204 height 38
type input "1612.5"
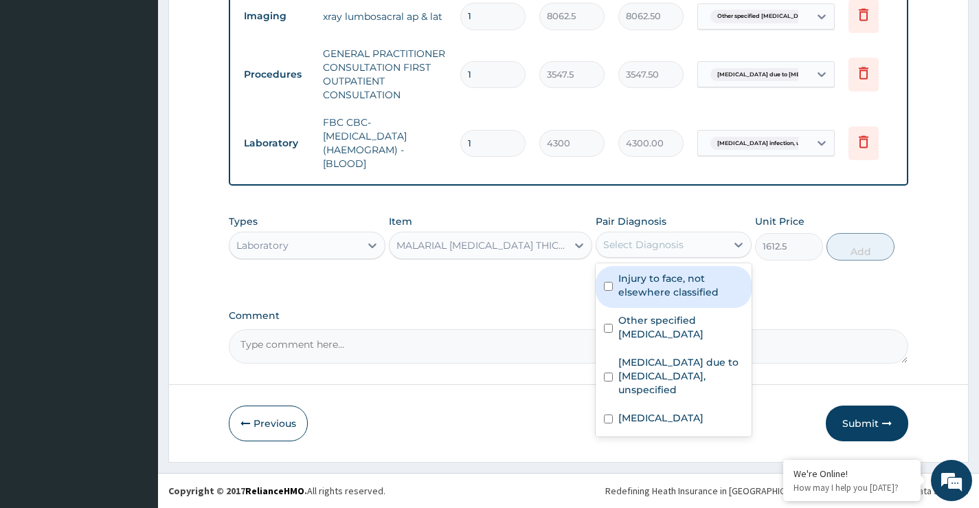
click at [650, 251] on div "Select Diagnosis" at bounding box center [643, 245] width 80 height 14
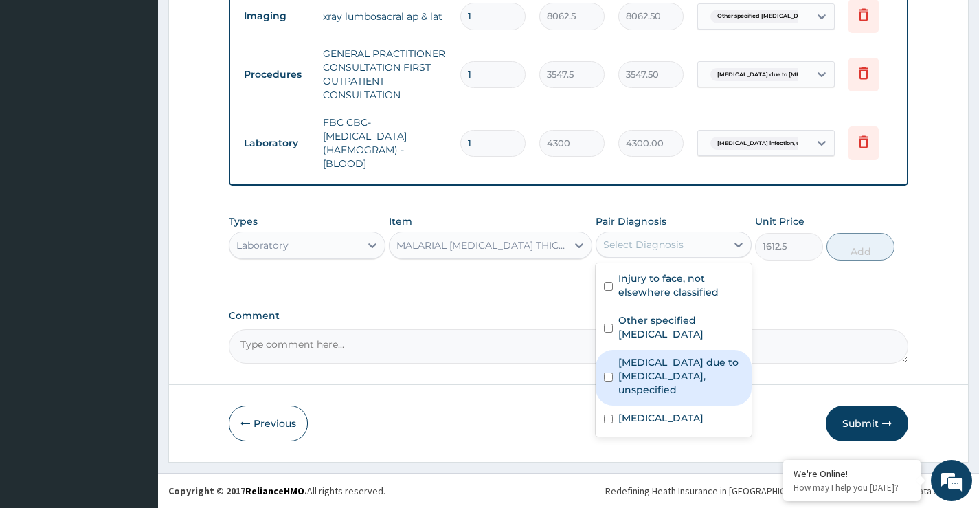
click at [607, 376] on input "checkbox" at bounding box center [608, 376] width 9 height 9
checkbox input "true"
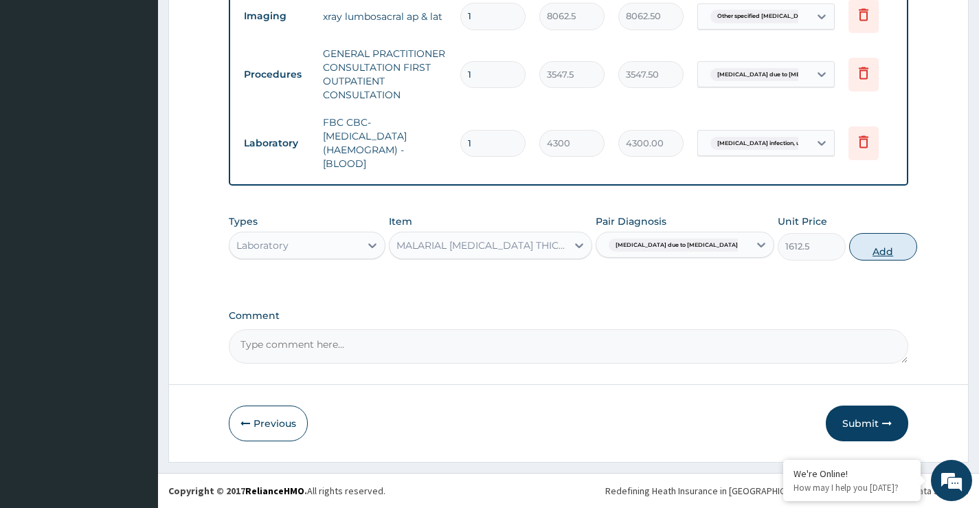
click at [853, 251] on button "Add" at bounding box center [883, 246] width 68 height 27
type input "0"
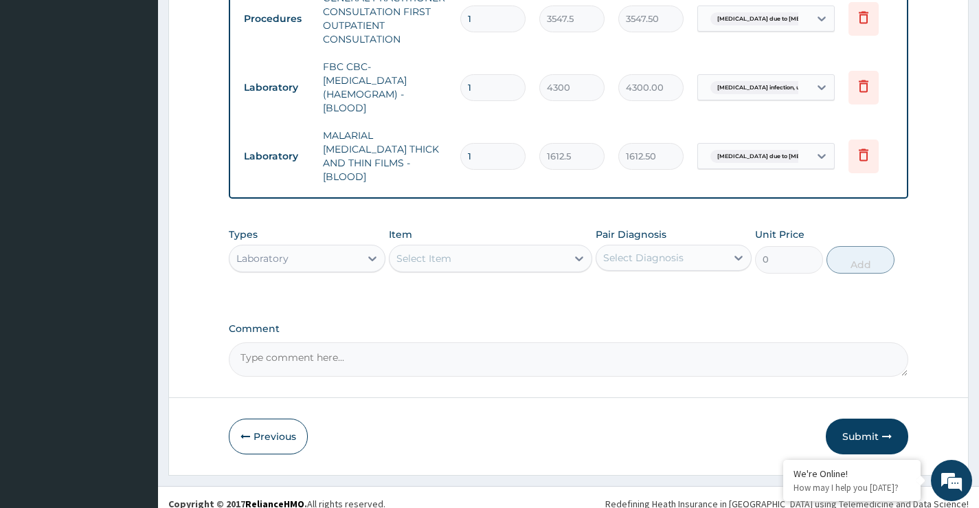
scroll to position [694, 0]
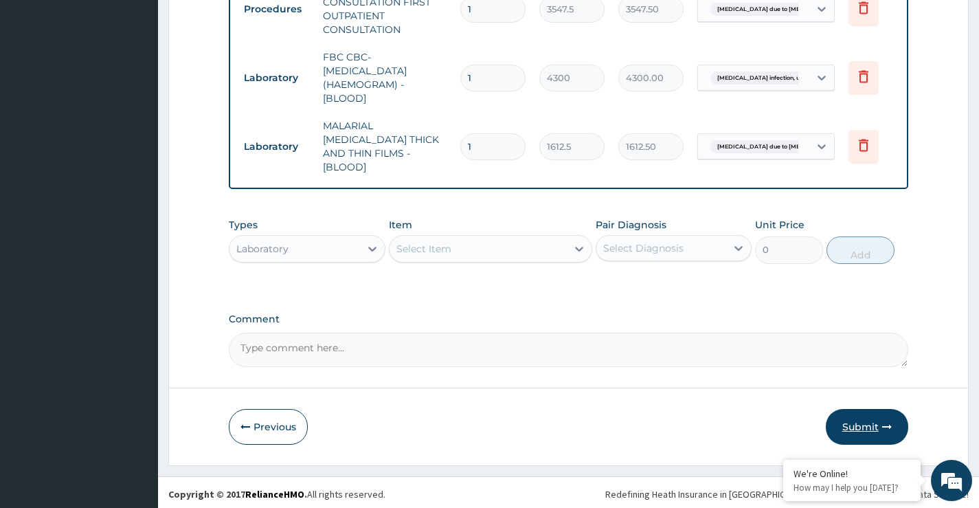
click at [873, 424] on button "Submit" at bounding box center [867, 427] width 82 height 36
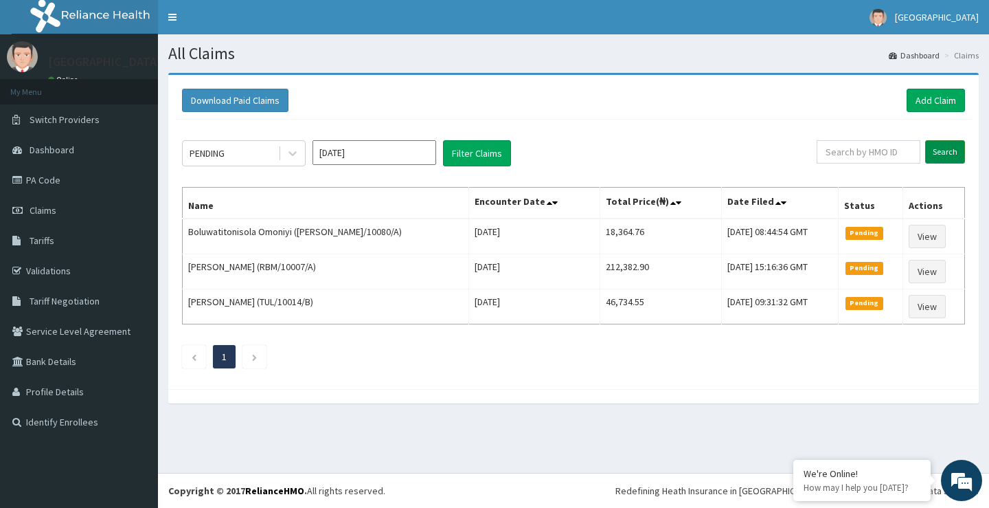
click at [949, 151] on input "Search" at bounding box center [945, 151] width 40 height 23
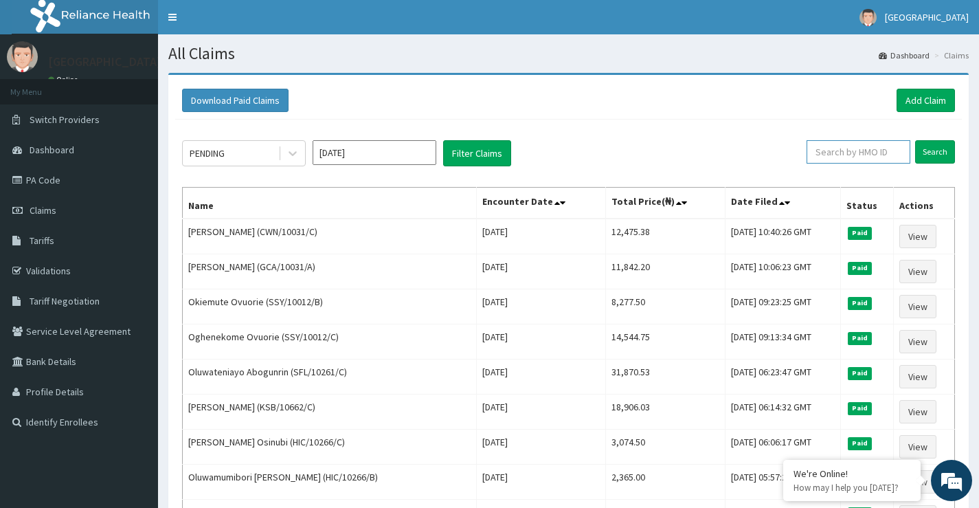
paste input "OPN/10002/A"
type input "OPN/10002/A"
click at [938, 150] on input "Search" at bounding box center [935, 151] width 40 height 23
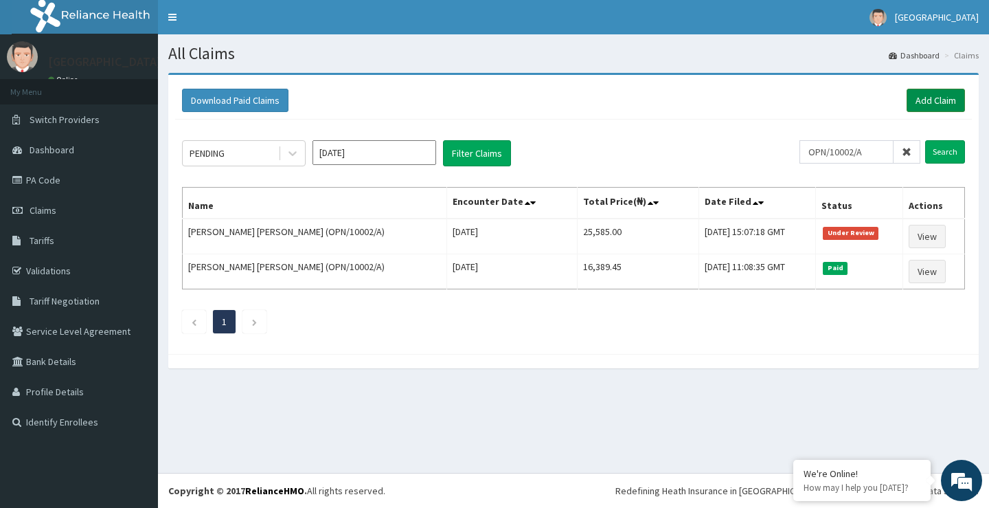
click at [915, 104] on link "Add Claim" at bounding box center [936, 100] width 58 height 23
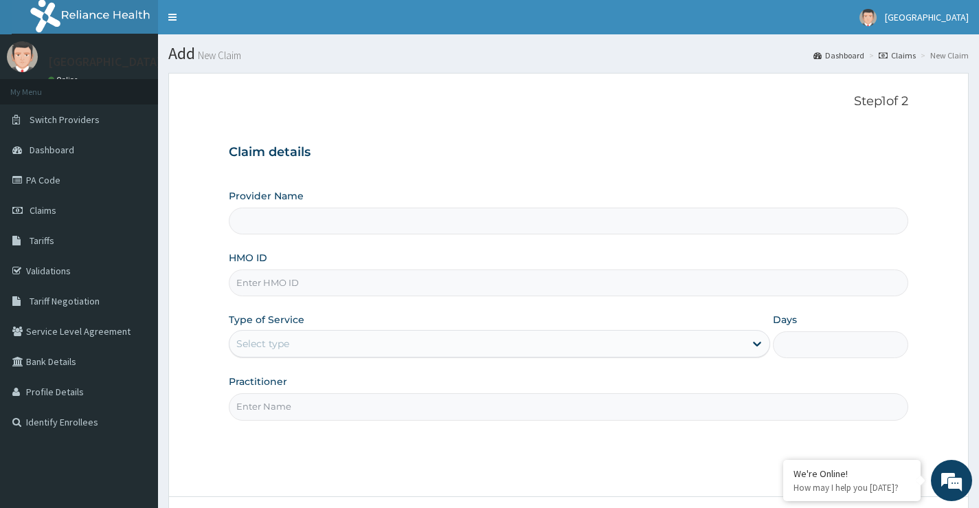
click at [321, 280] on input "HMO ID" at bounding box center [568, 282] width 679 height 27
type input "[GEOGRAPHIC_DATA]"
paste input "SCB/10004/A"
type input "SCB/10004/A"
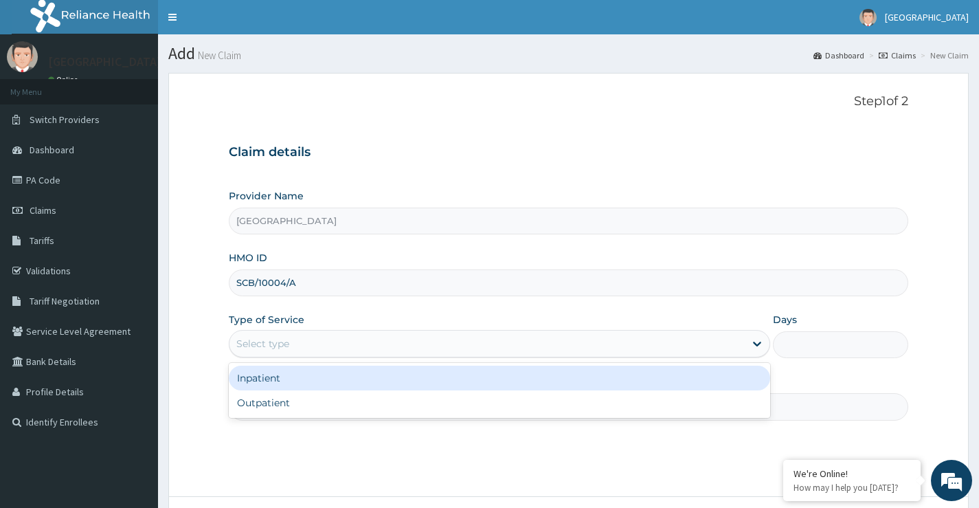
click at [317, 341] on div "Select type" at bounding box center [486, 343] width 515 height 22
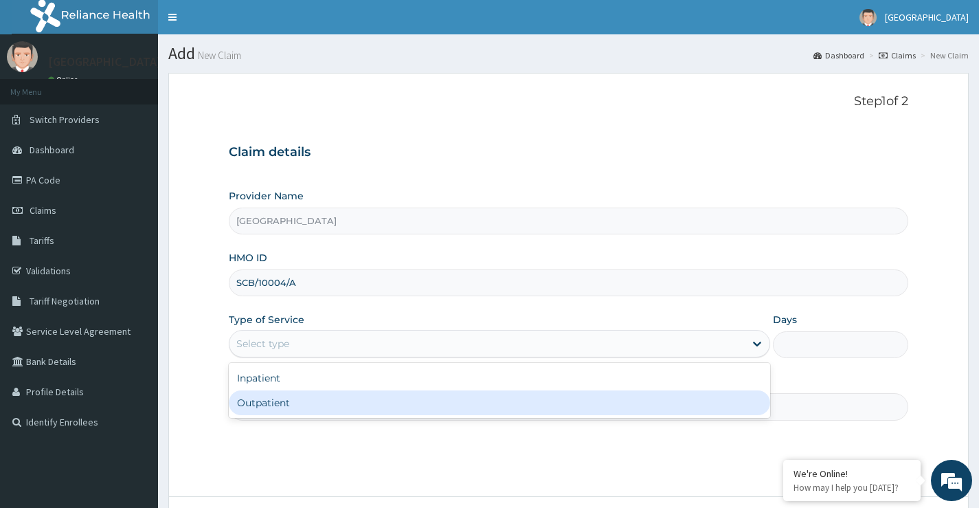
click at [309, 400] on div "Outpatient" at bounding box center [499, 402] width 541 height 25
type input "1"
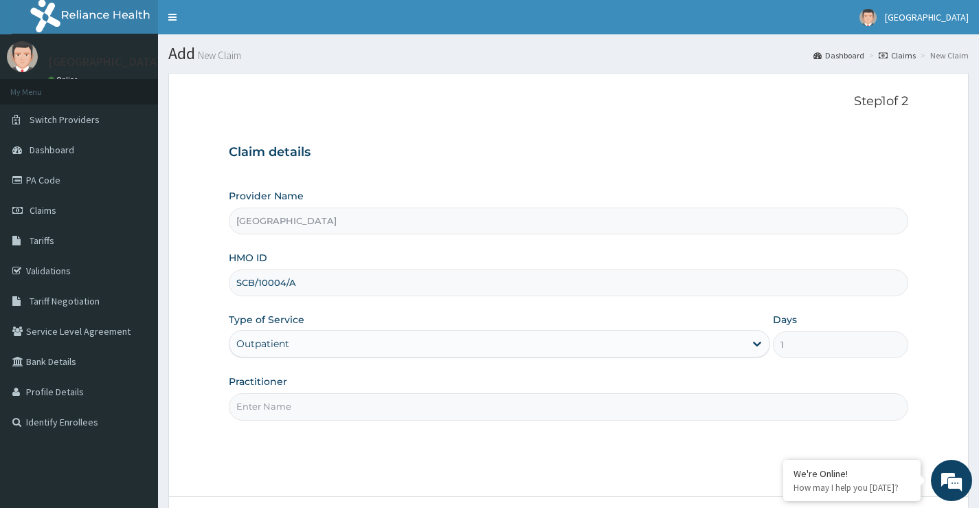
click at [306, 400] on input "Practitioner" at bounding box center [568, 406] width 679 height 27
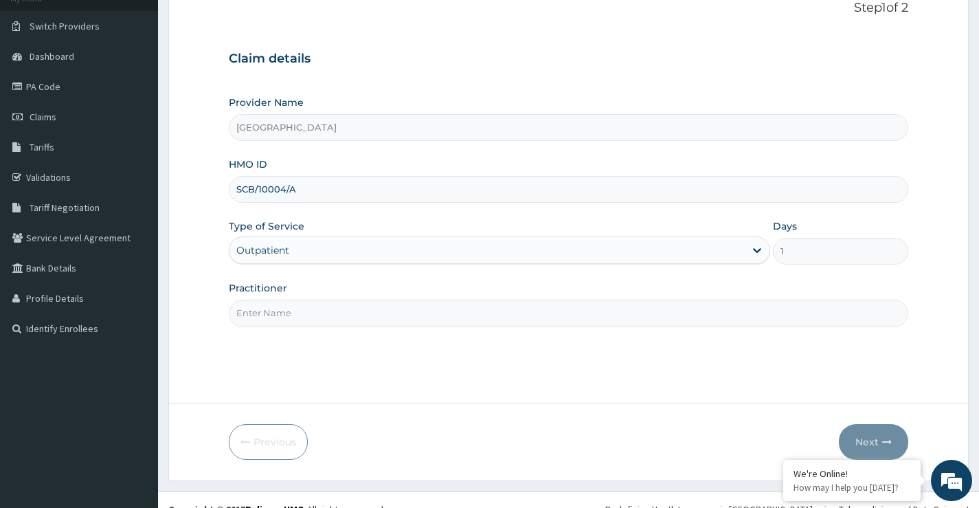
scroll to position [112, 0]
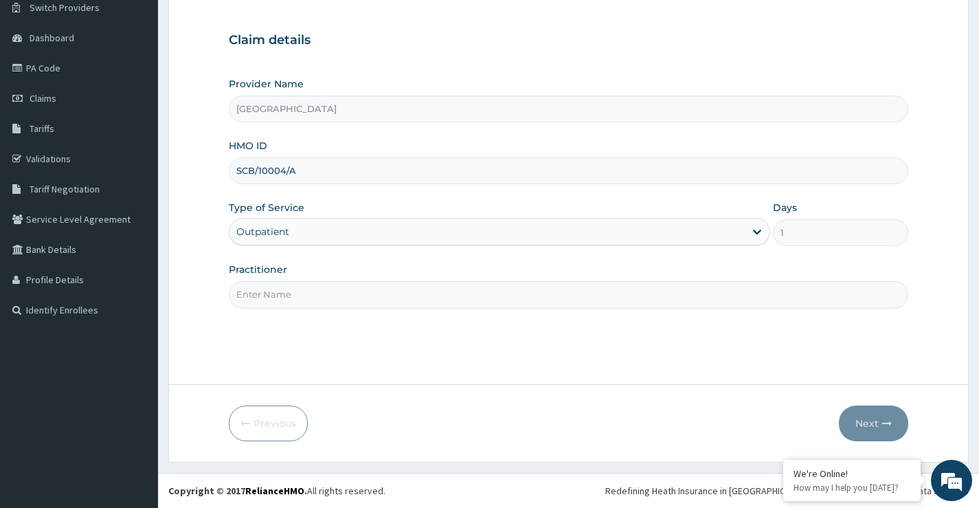
click at [295, 292] on input "Practitioner" at bounding box center [568, 294] width 679 height 27
paste input "[PERSON_NAME]"
type input "DR [PERSON_NAME]"
click at [869, 425] on button "Next" at bounding box center [873, 423] width 69 height 36
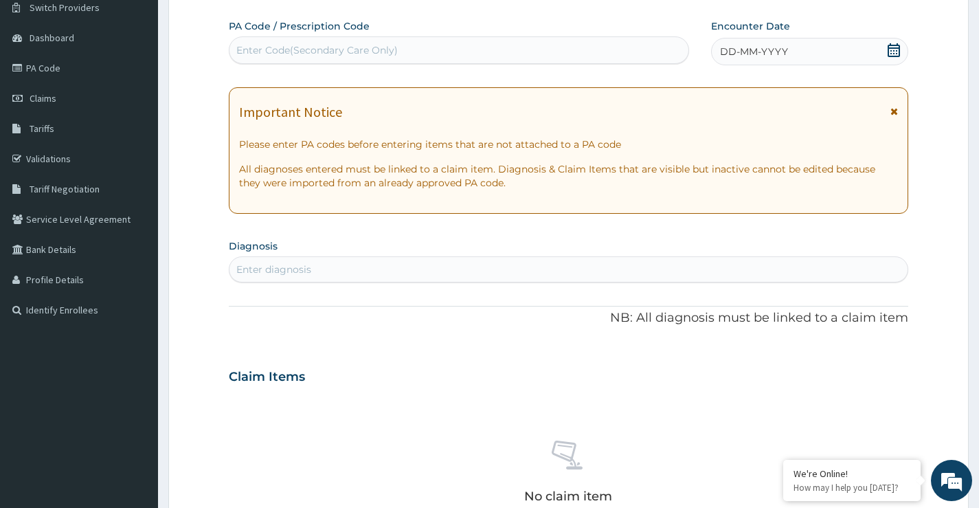
click at [892, 51] on icon at bounding box center [894, 50] width 14 height 14
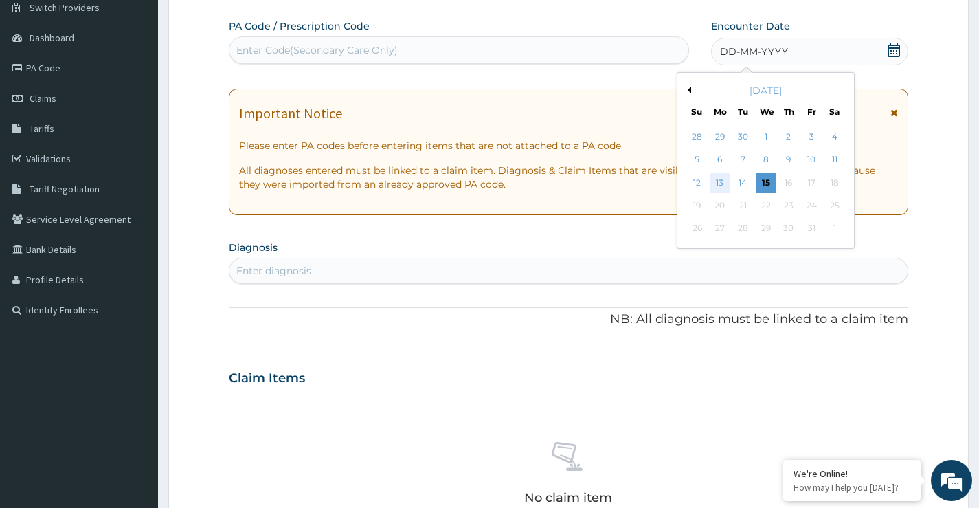
click at [722, 185] on div "13" at bounding box center [719, 182] width 21 height 21
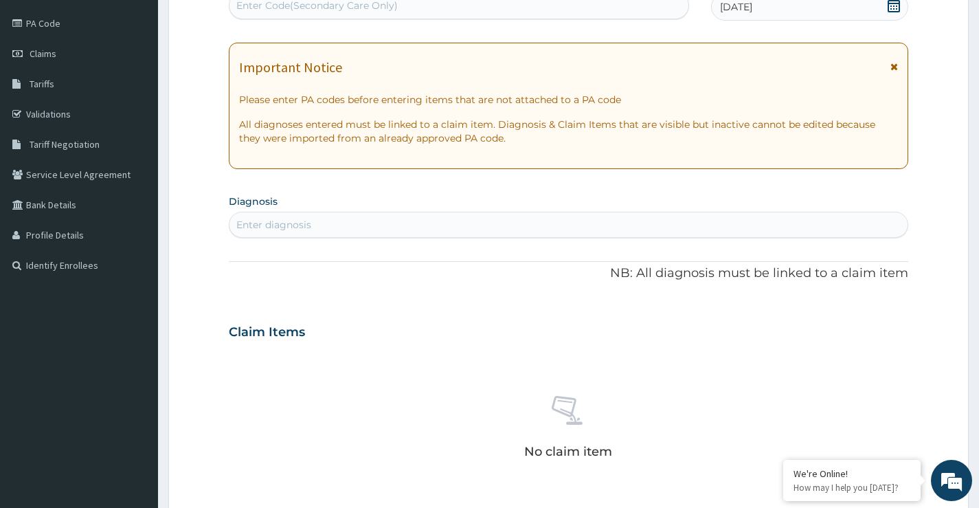
scroll to position [181, 0]
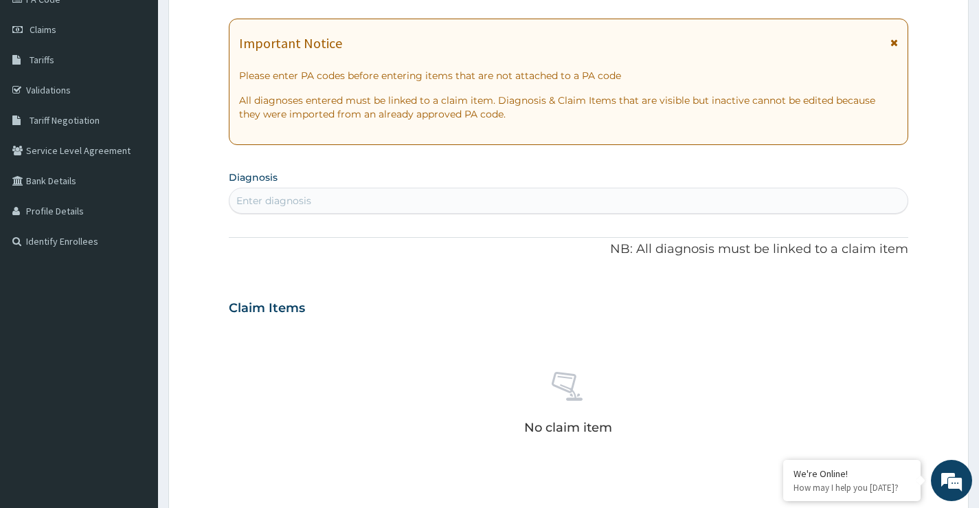
click at [283, 198] on div "Enter diagnosis" at bounding box center [273, 201] width 75 height 14
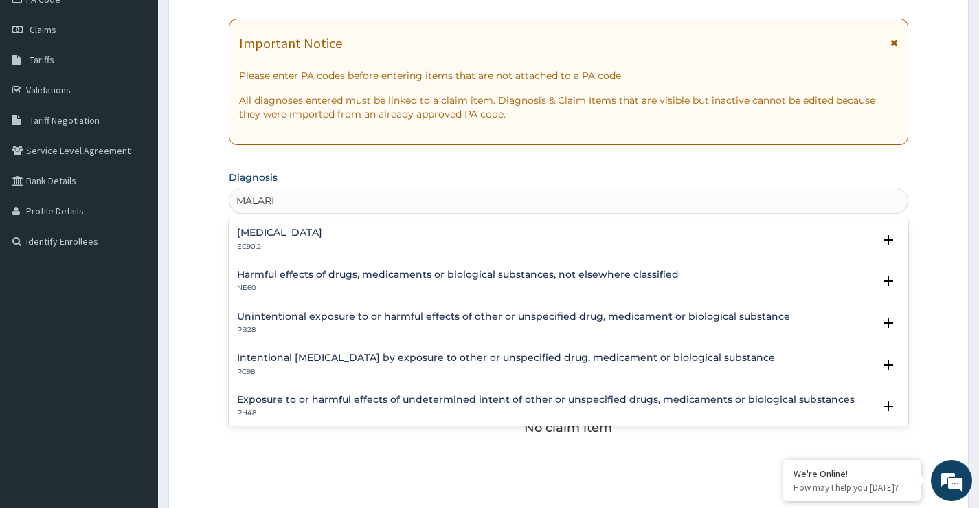
type input "[MEDICAL_DATA]"
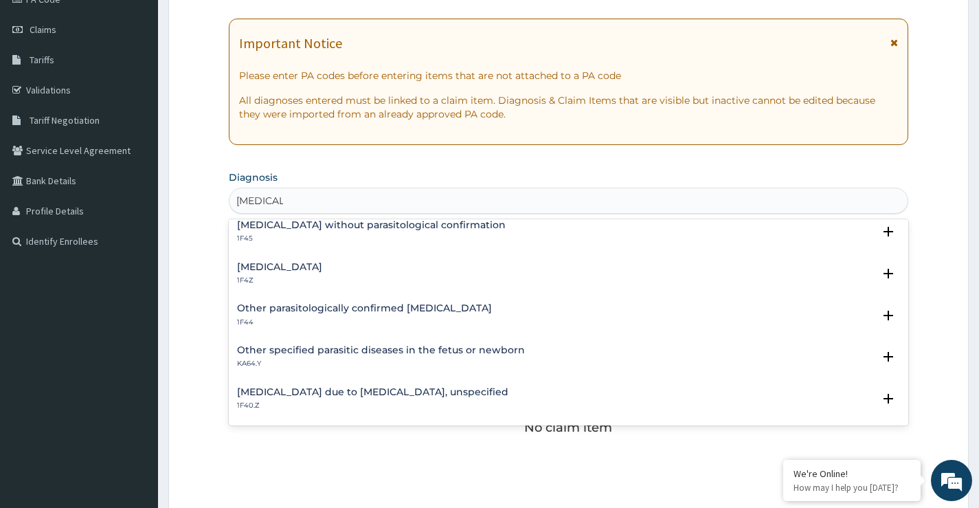
scroll to position [69, 0]
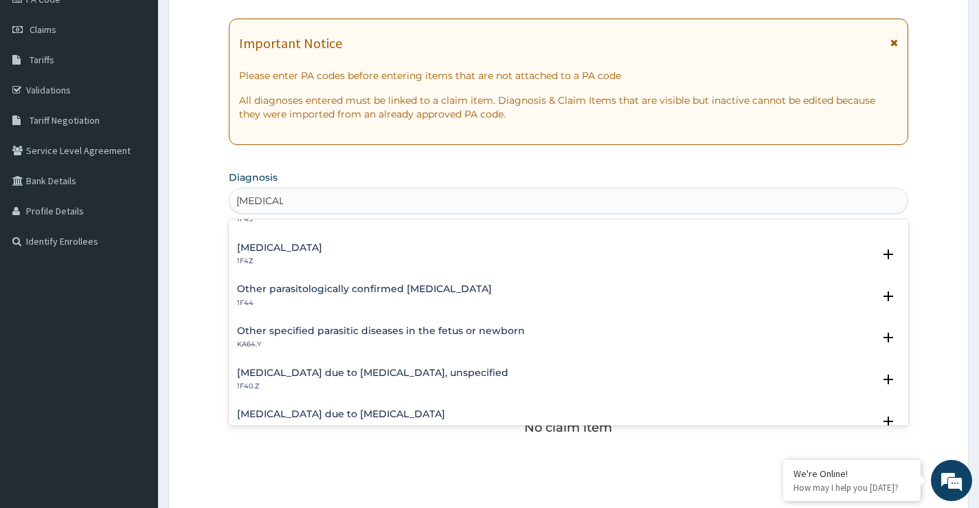
click at [337, 372] on h4 "[MEDICAL_DATA] due to [MEDICAL_DATA], unspecified" at bounding box center [372, 372] width 271 height 10
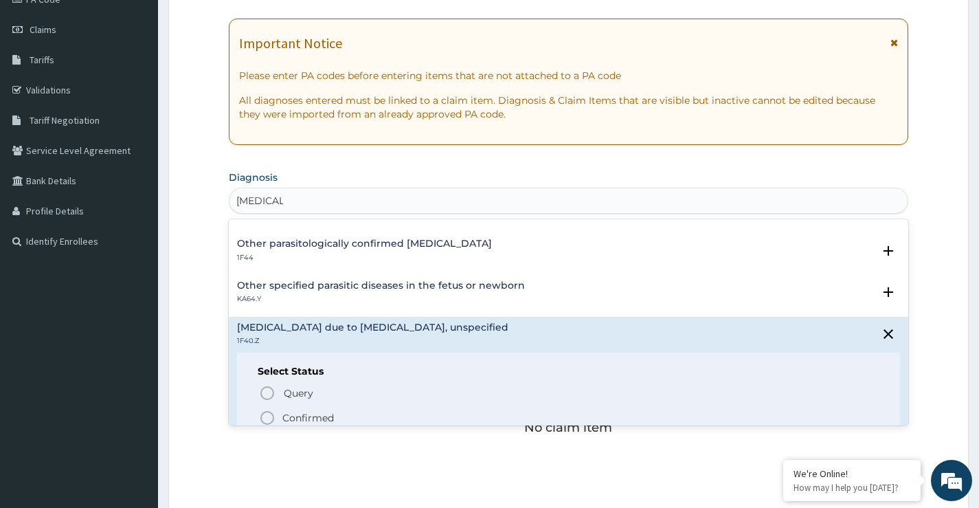
scroll to position [137, 0]
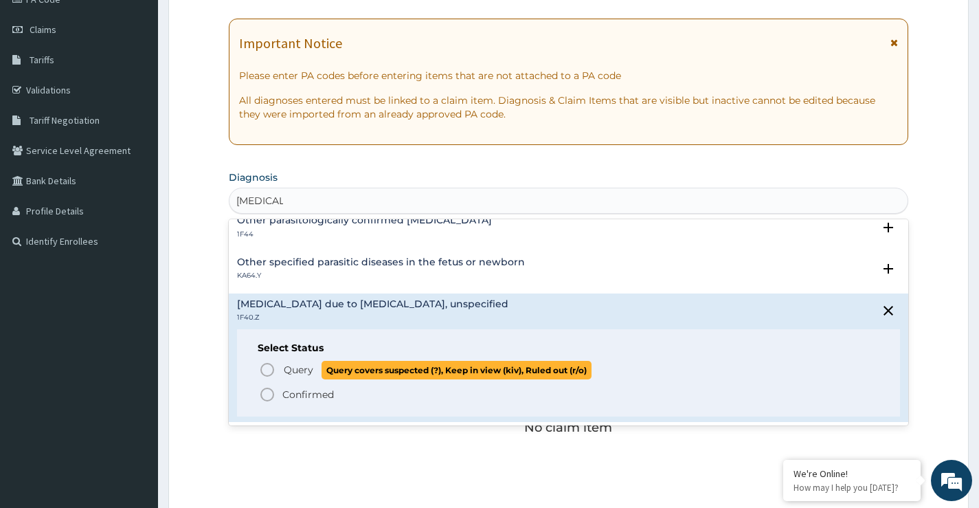
click at [269, 371] on icon "status option query" at bounding box center [267, 369] width 16 height 16
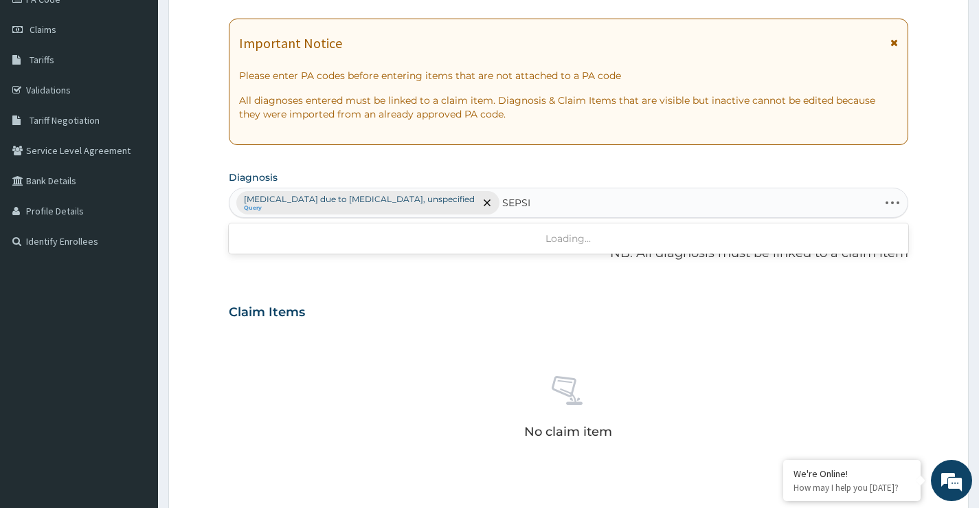
type input "[MEDICAL_DATA]"
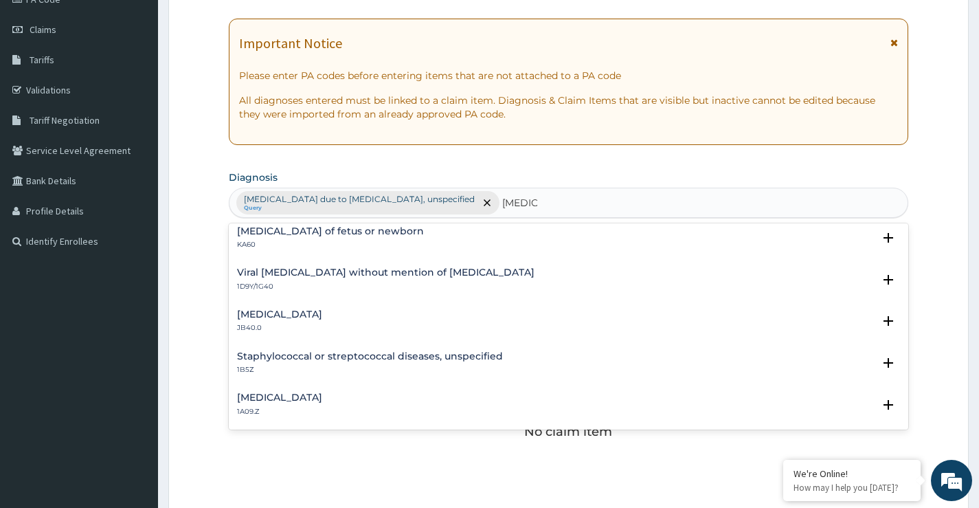
scroll to position [69, 0]
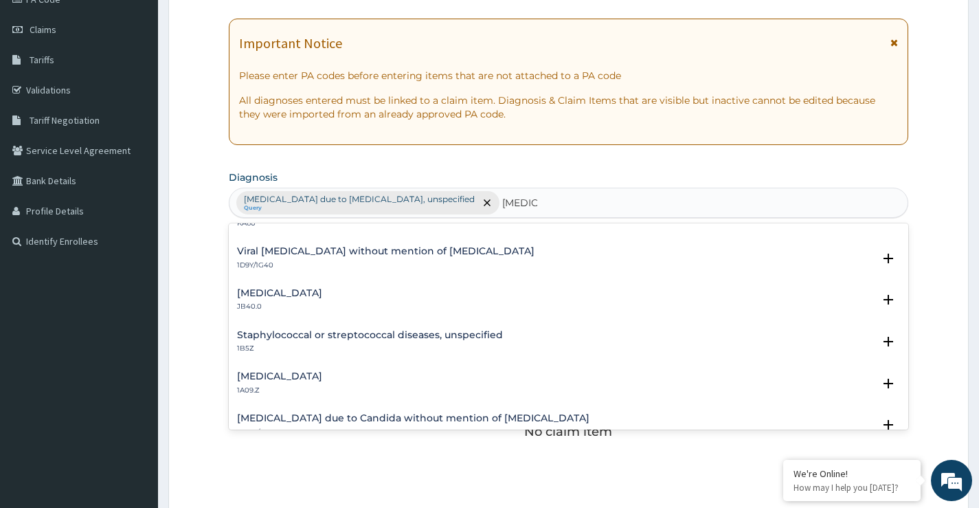
click at [322, 379] on h4 "[MEDICAL_DATA]" at bounding box center [279, 376] width 85 height 10
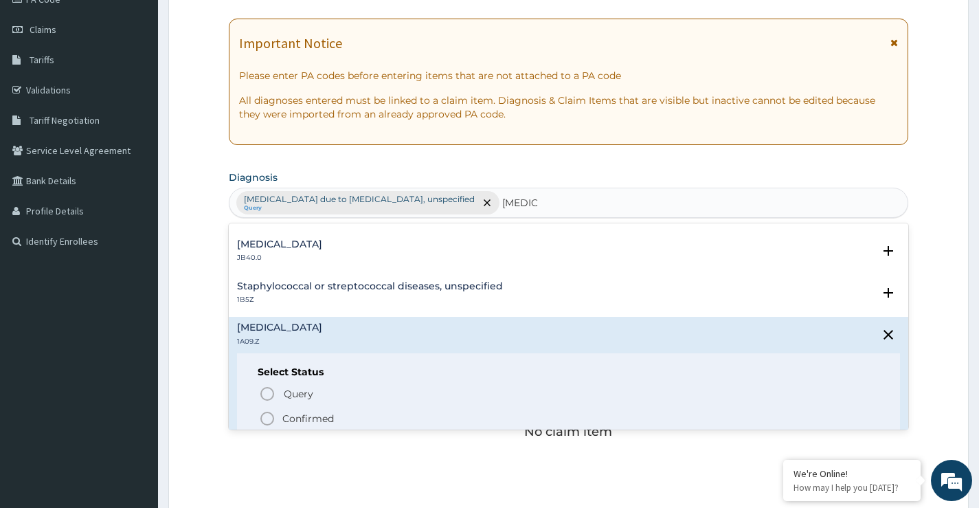
scroll to position [137, 0]
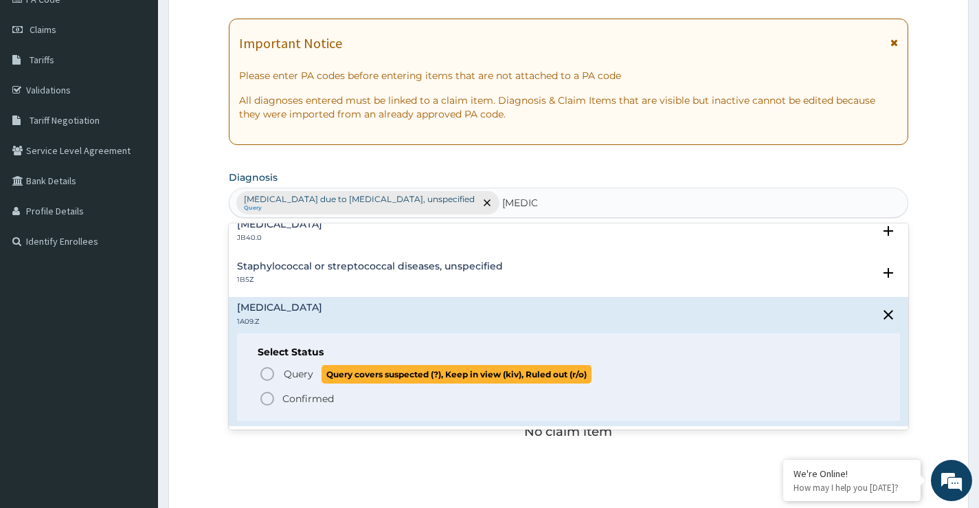
click at [265, 379] on circle "status option query" at bounding box center [267, 373] width 12 height 12
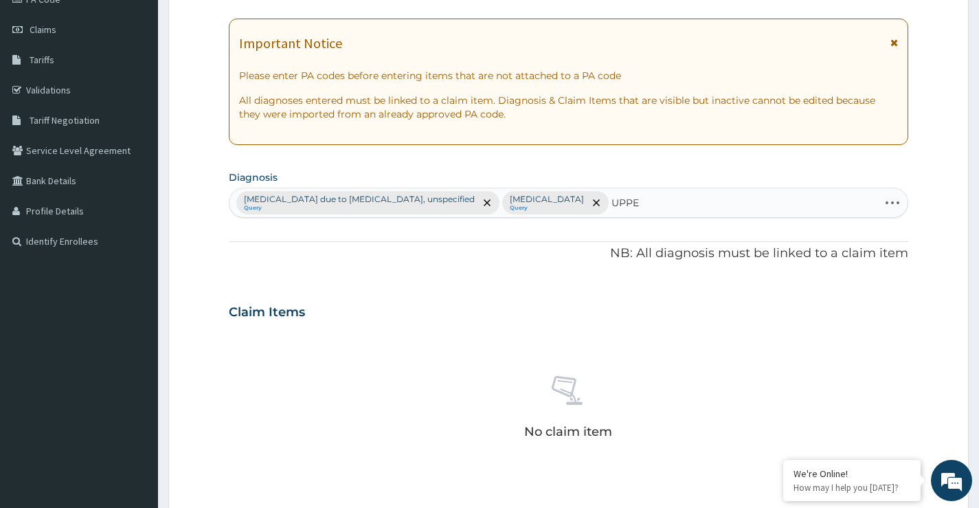
type input "UPPER"
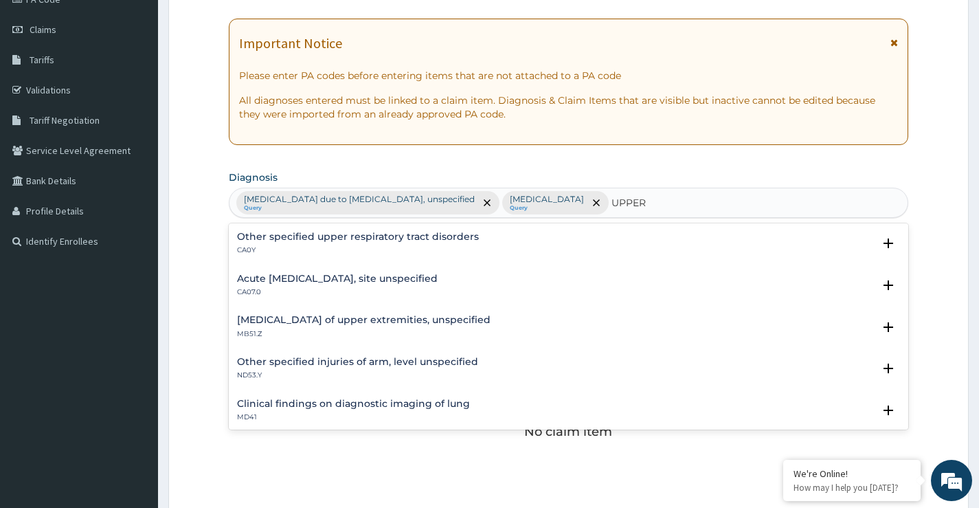
click at [414, 280] on h4 "Acute [MEDICAL_DATA], site unspecified" at bounding box center [337, 278] width 201 height 10
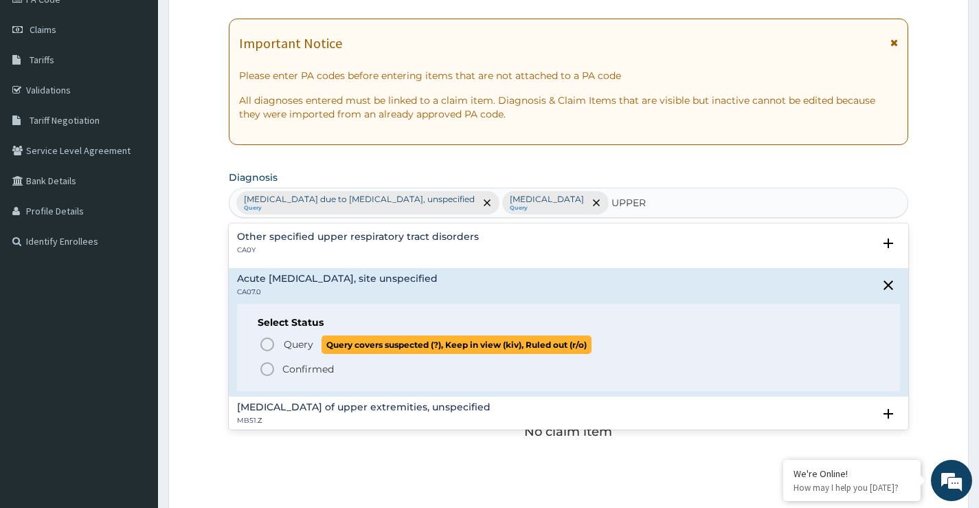
click at [266, 348] on icon "status option query" at bounding box center [267, 344] width 16 height 16
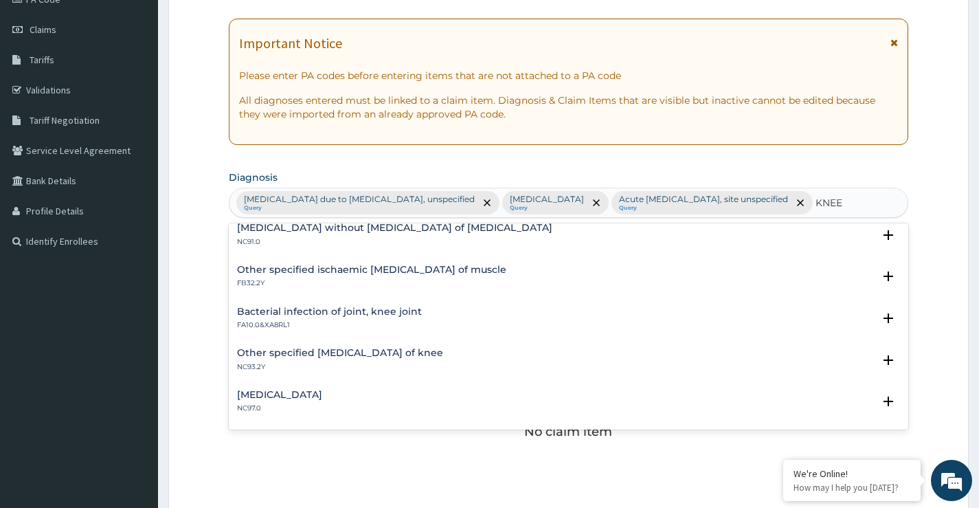
scroll to position [1746, 0]
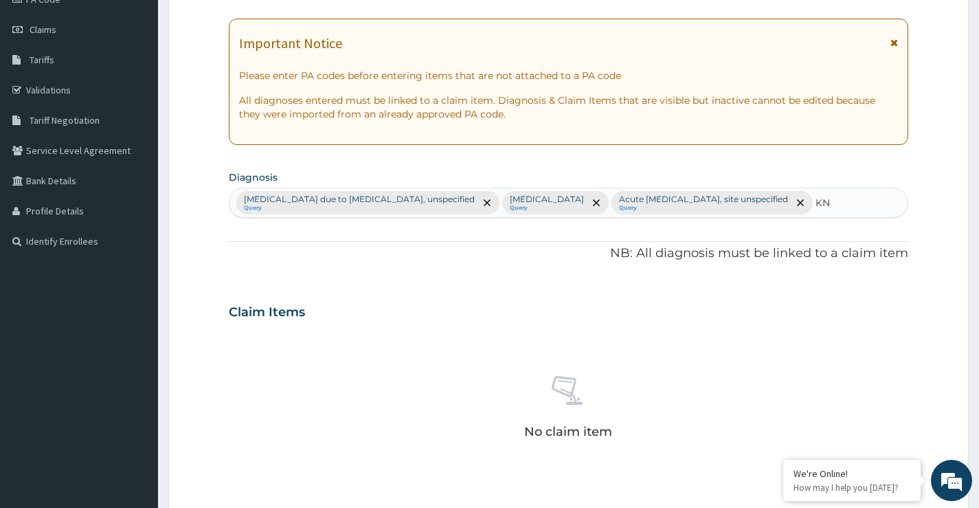
type input "K"
type input "PAIN IN THE KNEE"
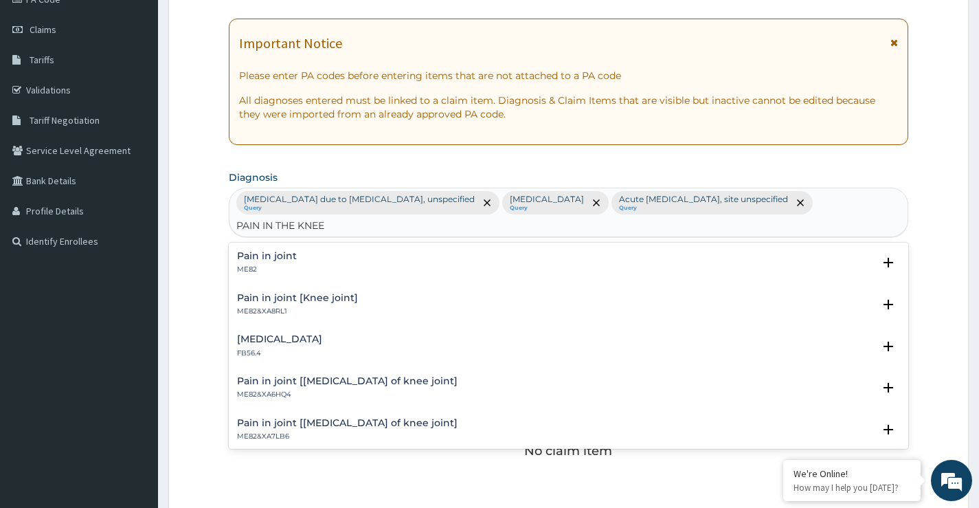
click at [287, 300] on h4 "Pain in joint [Knee joint]" at bounding box center [297, 298] width 121 height 10
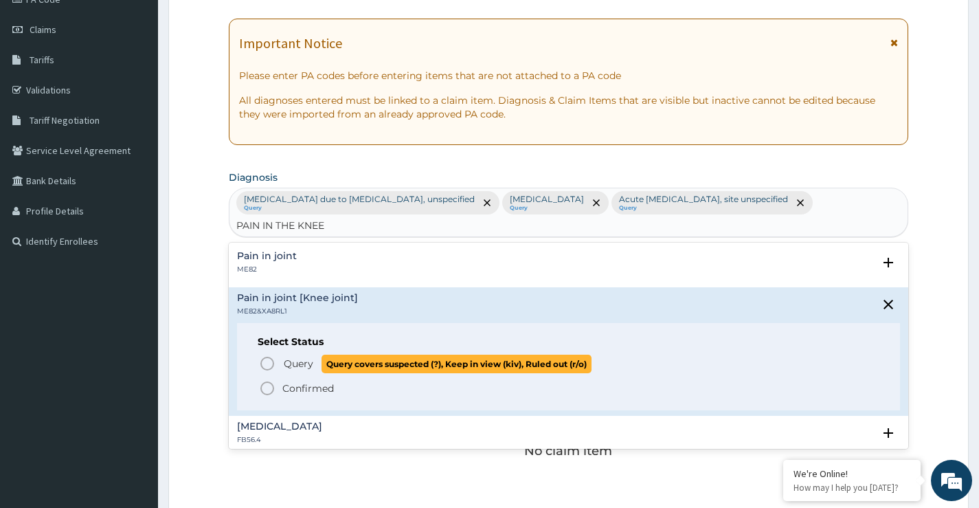
click at [266, 359] on icon "status option query" at bounding box center [267, 363] width 16 height 16
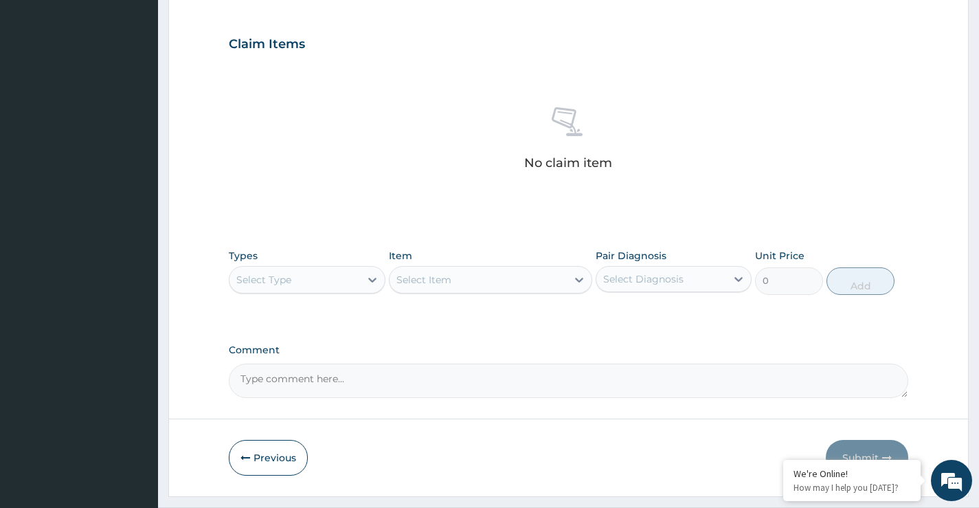
scroll to position [481, 0]
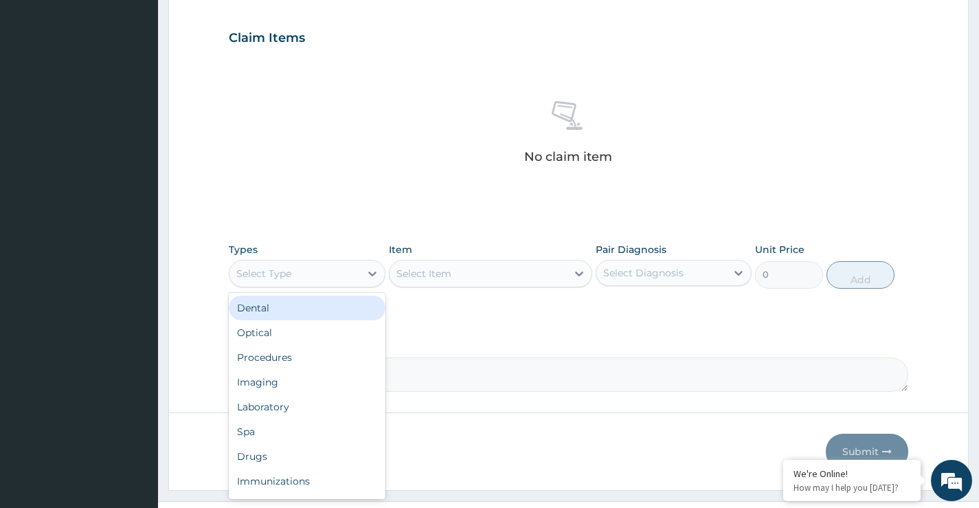
click at [327, 278] on div "Select Type" at bounding box center [294, 273] width 130 height 22
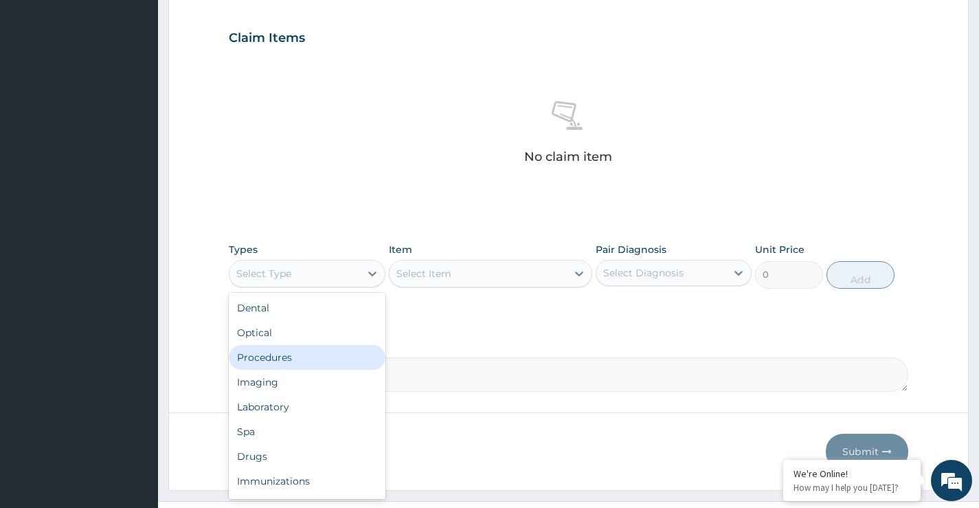
click at [318, 366] on div "Procedures" at bounding box center [307, 357] width 156 height 25
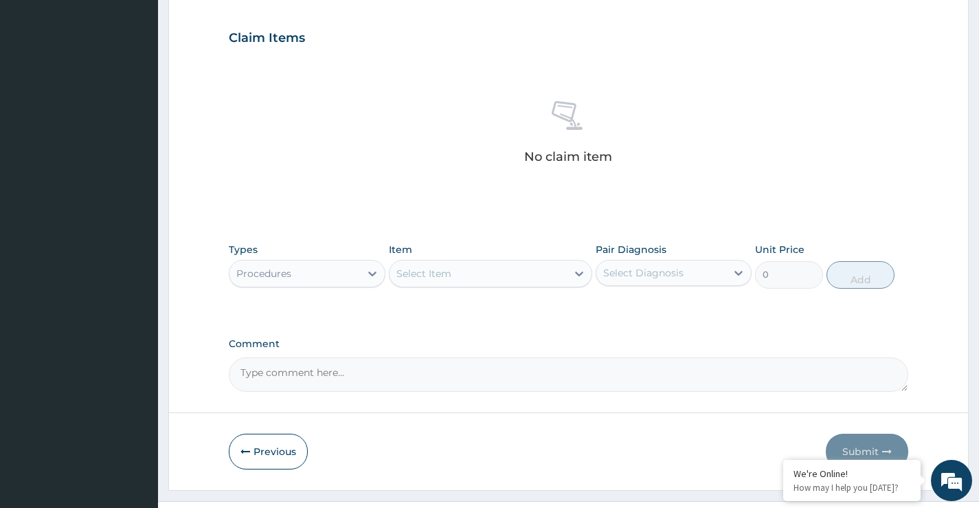
click at [459, 280] on div "Select Item" at bounding box center [478, 273] width 178 height 22
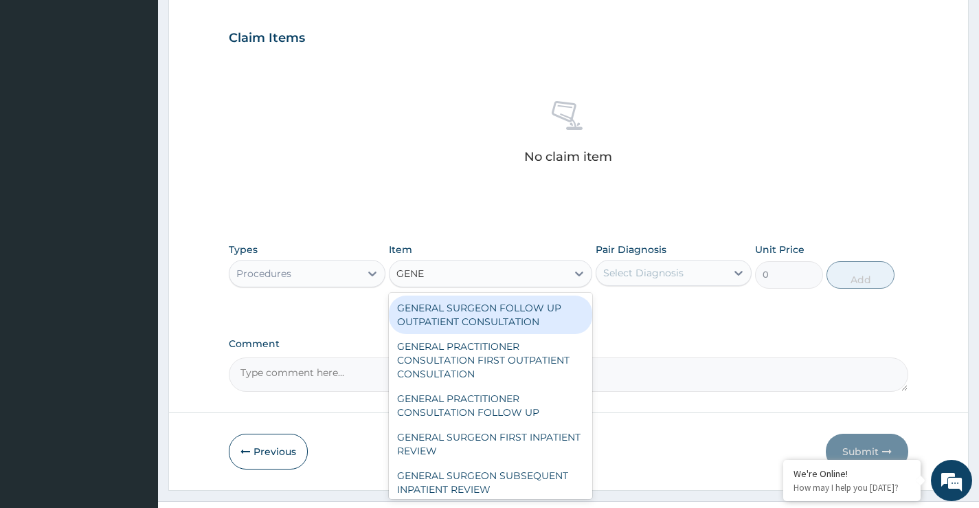
type input "GENER"
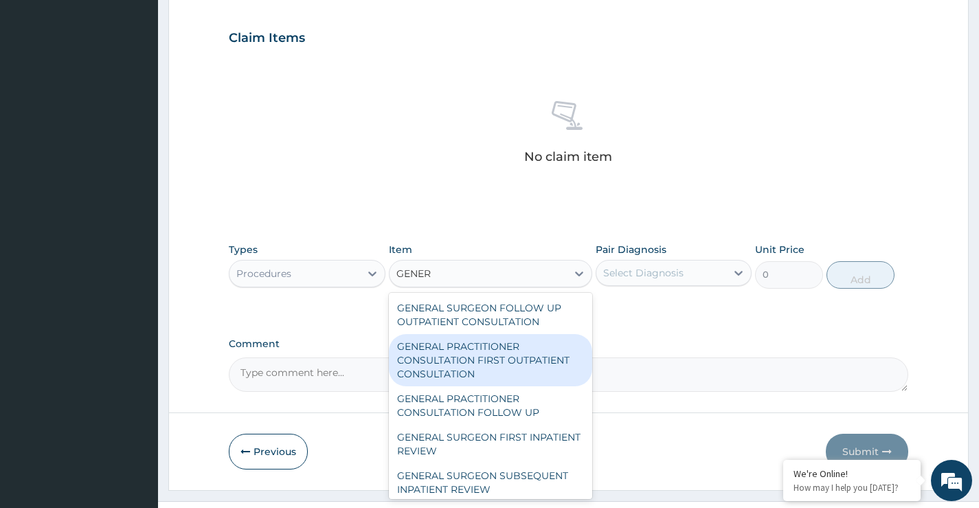
click at [490, 354] on div "GENERAL PRACTITIONER CONSULTATION FIRST OUTPATIENT CONSULTATION" at bounding box center [491, 360] width 204 height 52
type input "3547.5"
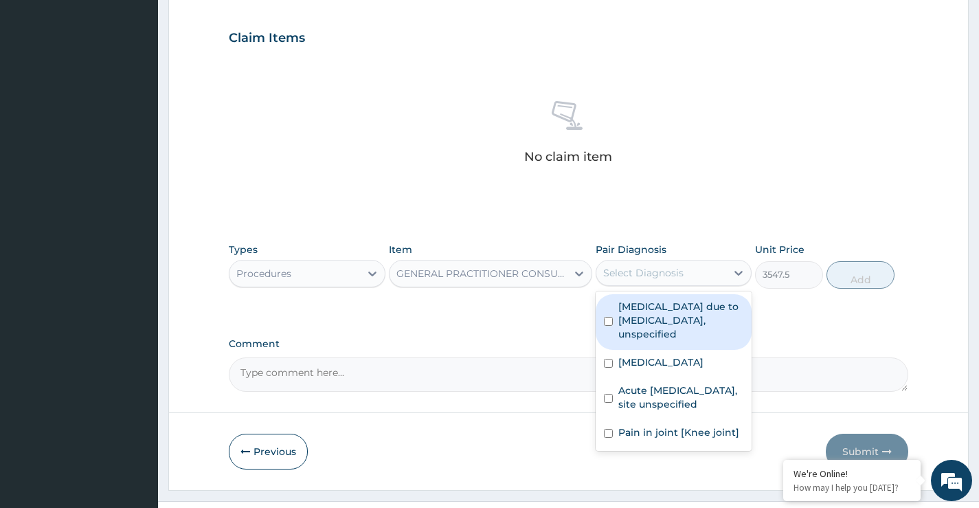
click at [659, 277] on div "Select Diagnosis" at bounding box center [643, 273] width 80 height 14
click at [613, 317] on input "checkbox" at bounding box center [608, 321] width 9 height 9
checkbox input "true"
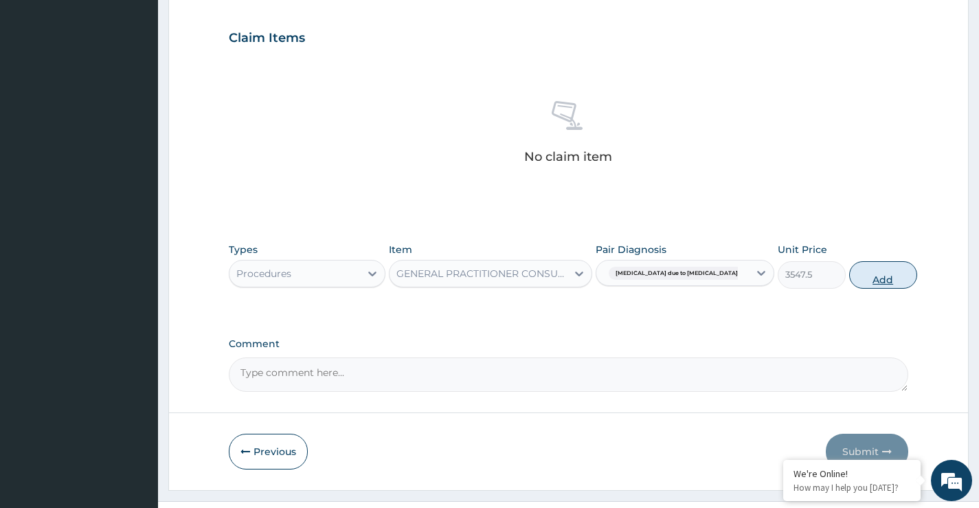
click at [861, 278] on button "Add" at bounding box center [883, 274] width 68 height 27
type input "0"
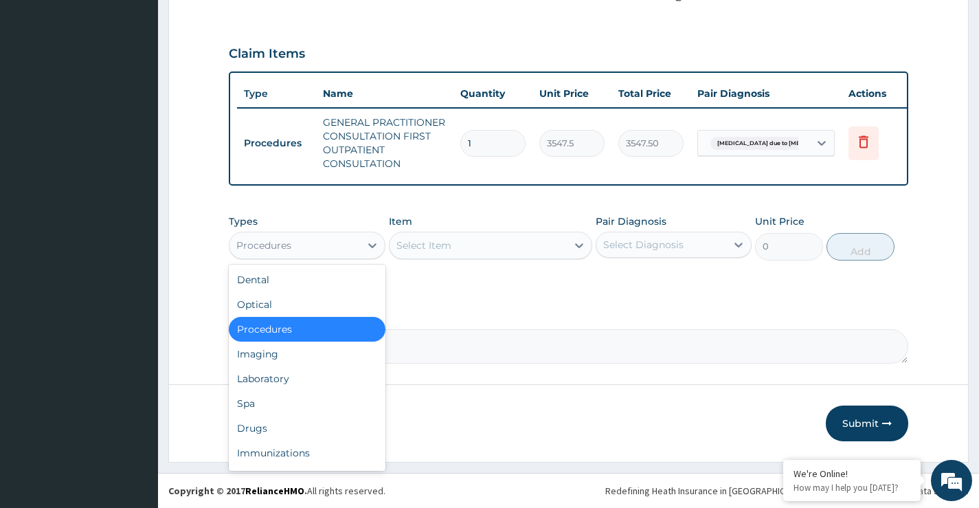
click at [329, 240] on div "Procedures" at bounding box center [294, 245] width 130 height 22
click at [280, 383] on div "Laboratory" at bounding box center [307, 378] width 156 height 25
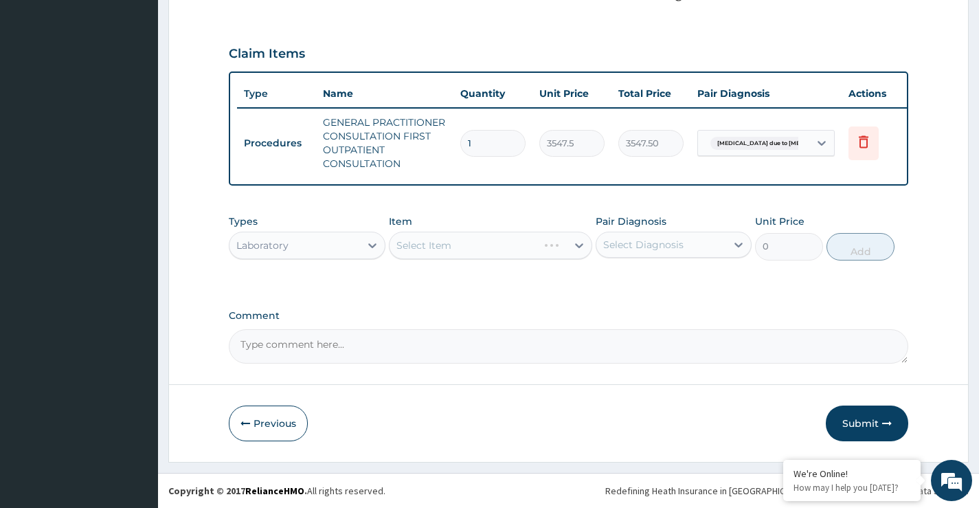
click at [468, 246] on div "Select Item" at bounding box center [491, 244] width 204 height 27
click at [465, 246] on div "Select Item" at bounding box center [478, 245] width 178 height 22
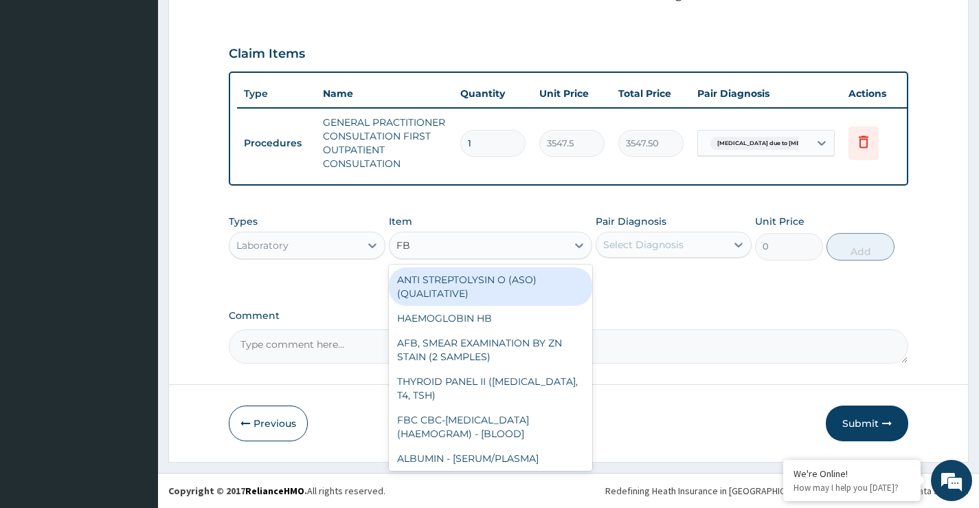
type input "FBC"
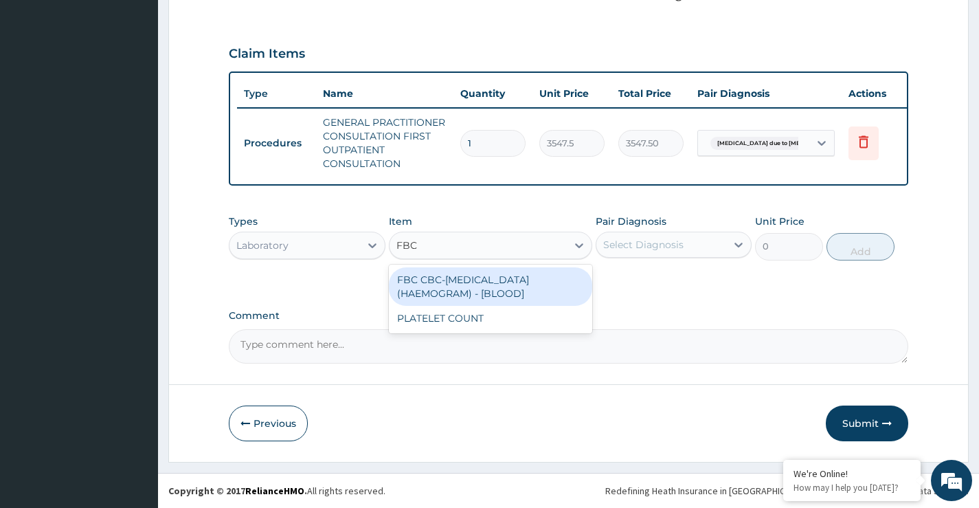
click at [434, 289] on div "FBC CBC-COMPLETE BLOOD COUNT (HAEMOGRAM) - [BLOOD]" at bounding box center [491, 286] width 204 height 38
type input "4300"
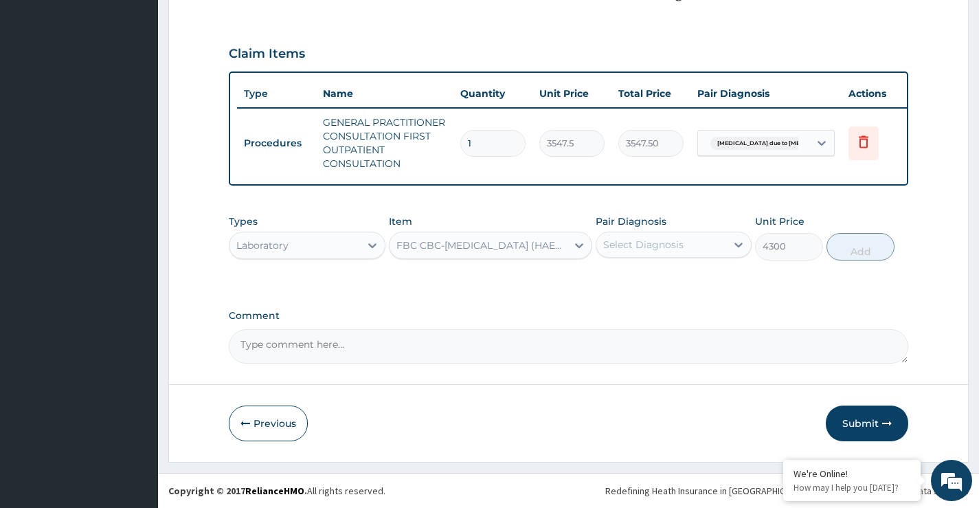
click at [633, 244] on div "Select Diagnosis" at bounding box center [643, 245] width 80 height 14
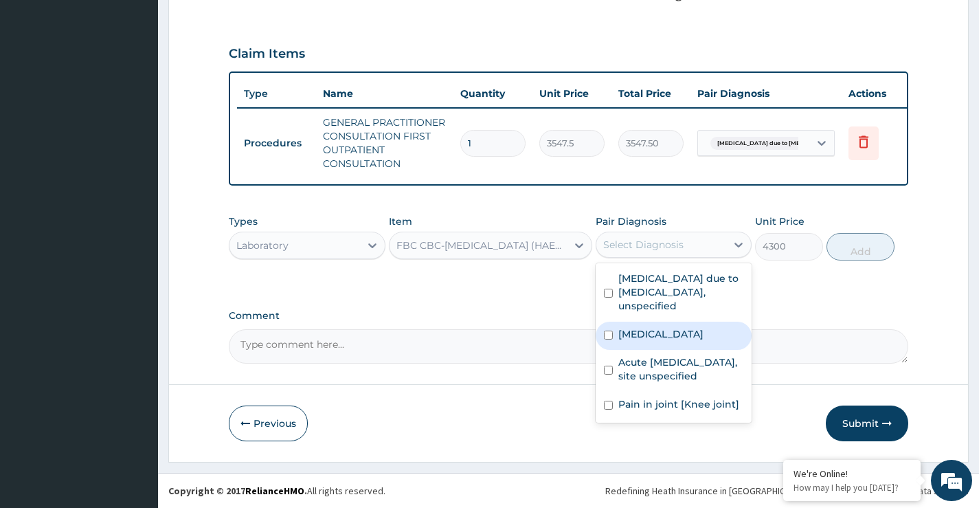
click at [610, 338] on input "checkbox" at bounding box center [608, 334] width 9 height 9
checkbox input "true"
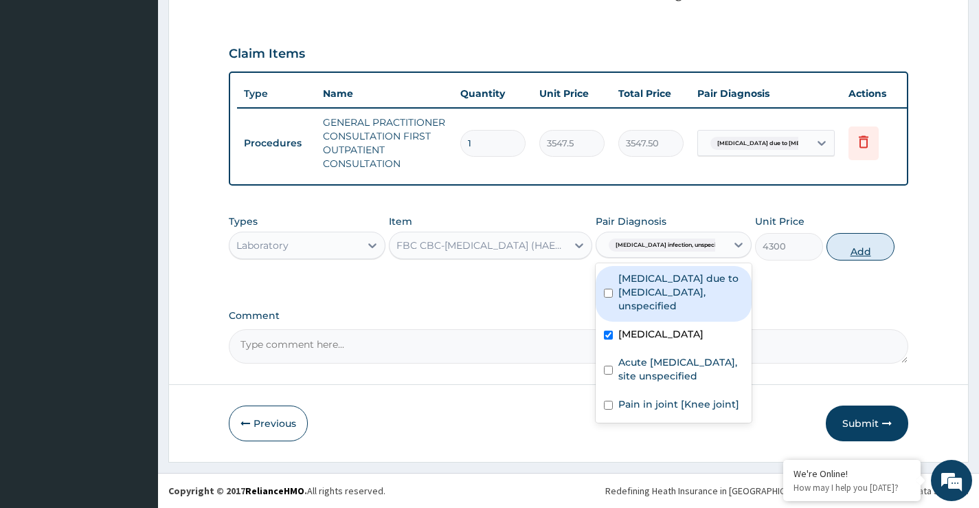
click at [854, 251] on button "Add" at bounding box center [860, 246] width 68 height 27
type input "0"
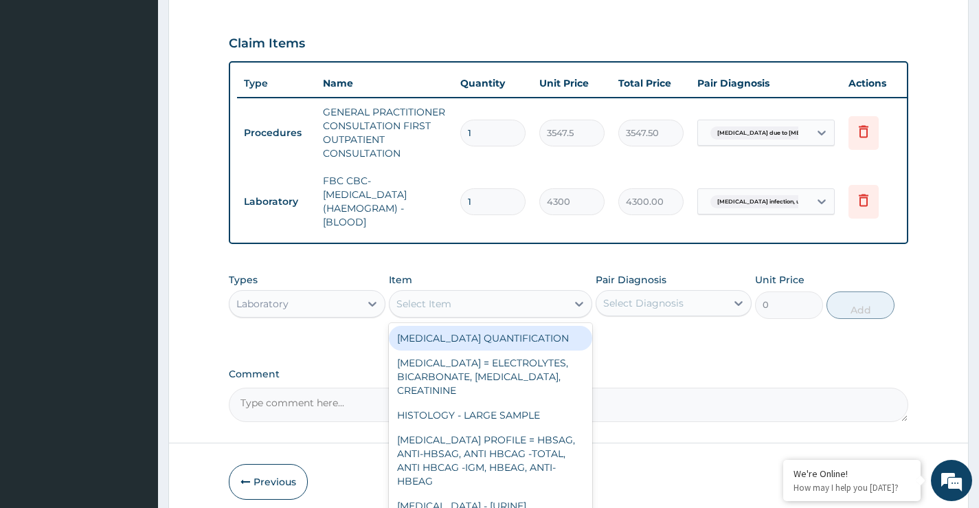
click at [448, 315] on div "Select Item" at bounding box center [478, 304] width 178 height 22
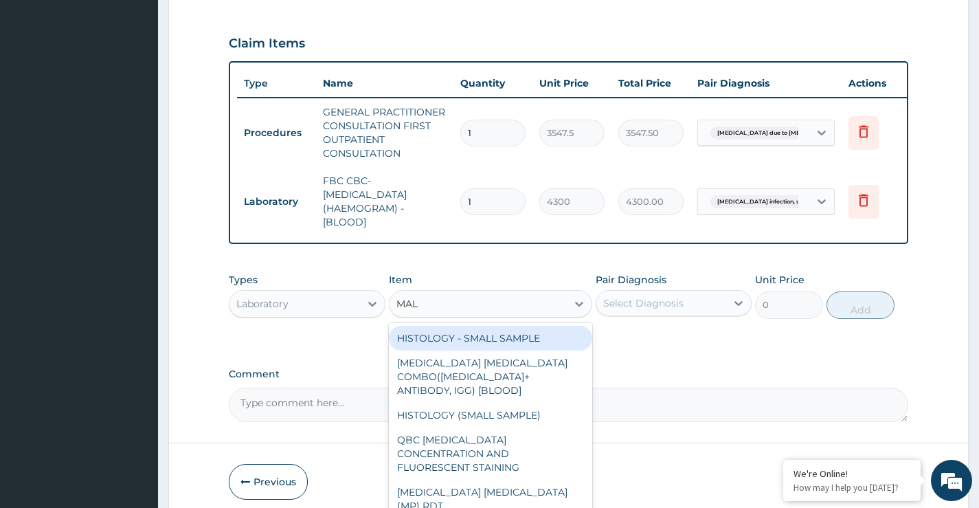
type input "MALA"
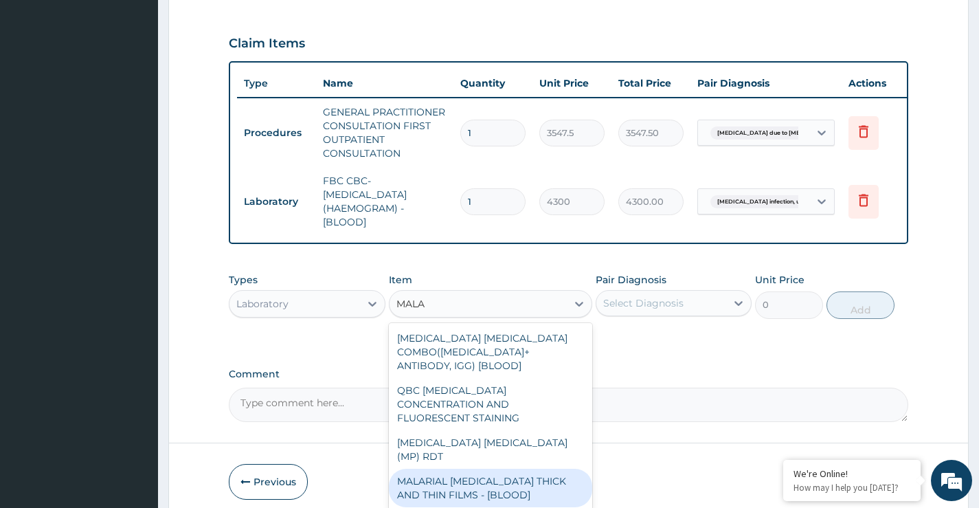
drag, startPoint x: 453, startPoint y: 453, endPoint x: 461, endPoint y: 444, distance: 12.2
click at [453, 468] on div "MALARIAL PARASITE THICK AND THIN FILMS - [BLOOD]" at bounding box center [491, 487] width 204 height 38
type input "1612.5"
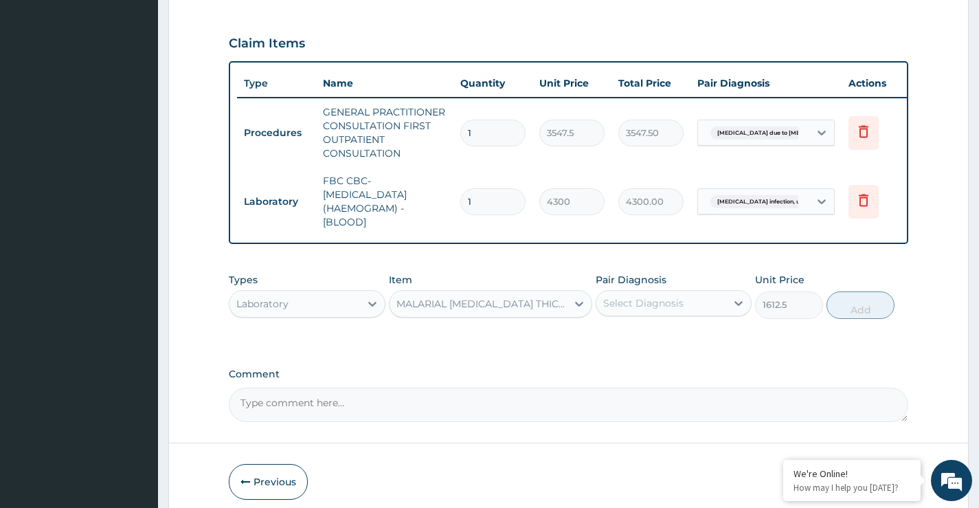
click at [641, 310] on div "Select Diagnosis" at bounding box center [643, 303] width 80 height 14
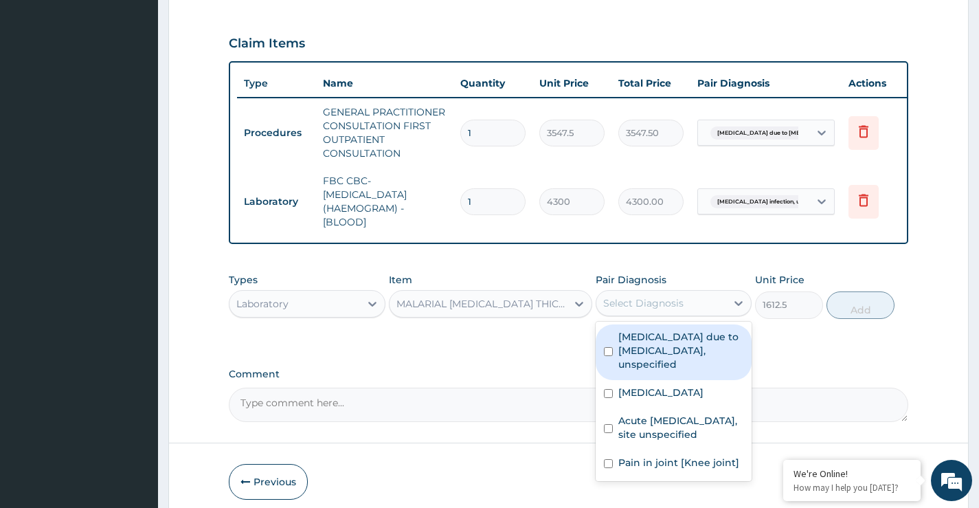
click at [602, 361] on div "Malaria due to Plasmodium falciparum, unspecified" at bounding box center [673, 352] width 156 height 56
checkbox input "true"
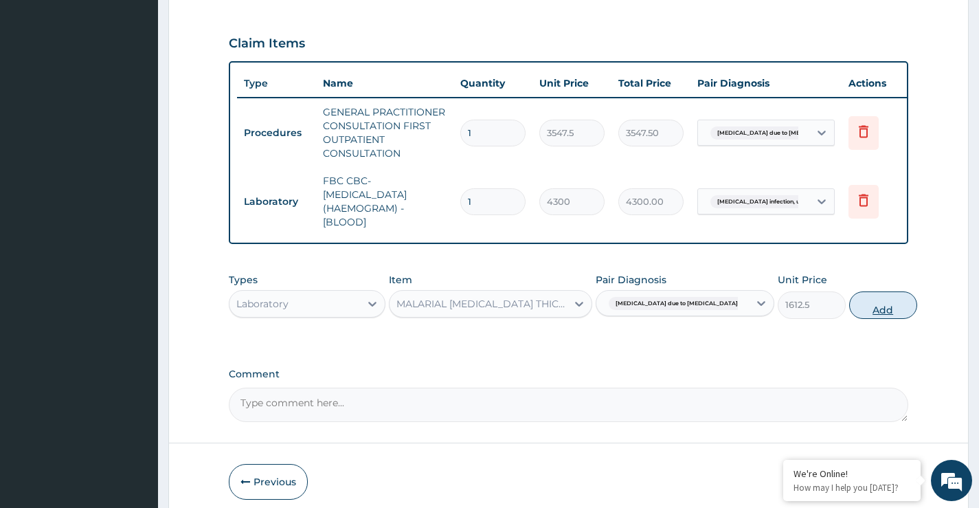
click at [861, 317] on button "Add" at bounding box center [883, 304] width 68 height 27
type input "0"
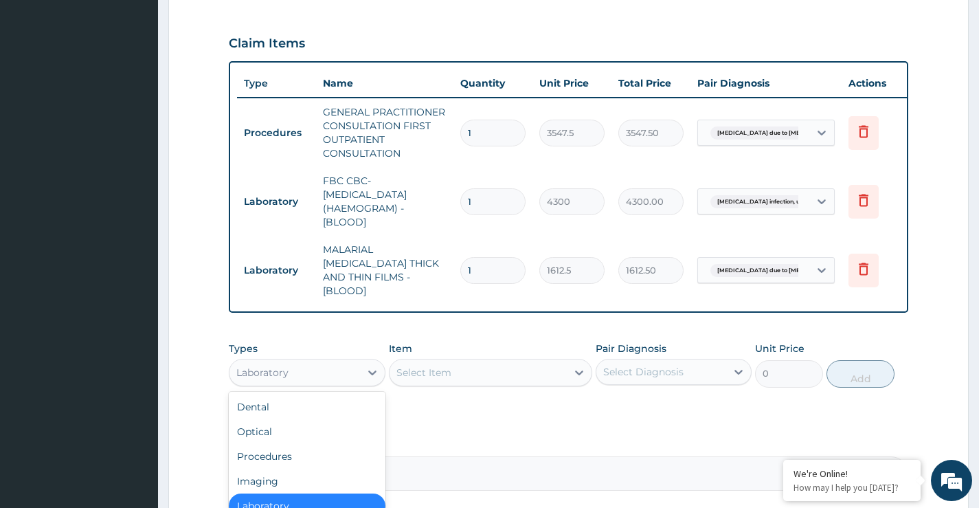
click at [353, 370] on div "Laboratory" at bounding box center [294, 372] width 130 height 22
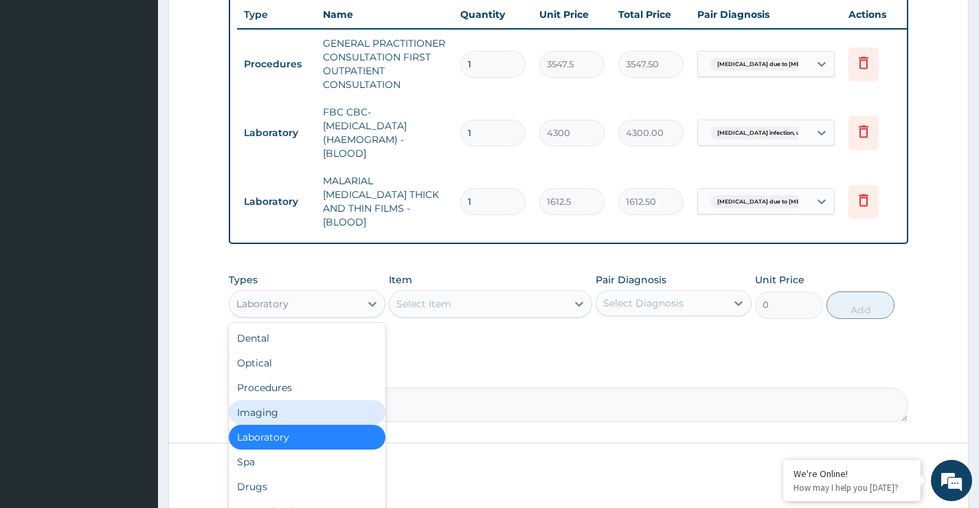
click at [633, 306] on div "Select Diagnosis" at bounding box center [643, 303] width 80 height 14
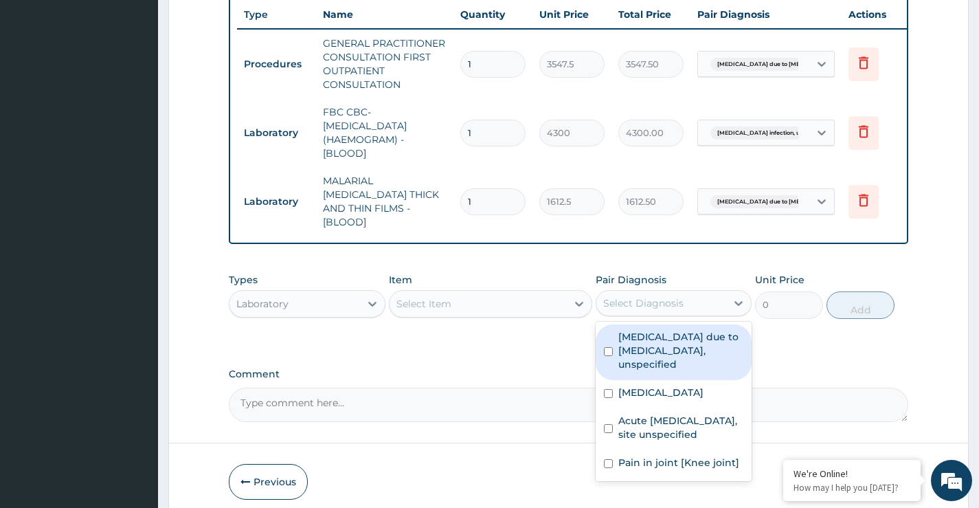
click at [537, 357] on div "PA Code / Prescription Code Enter Code(Secondary Care Only) Encounter Date 13-1…" at bounding box center [568, 4] width 679 height 834
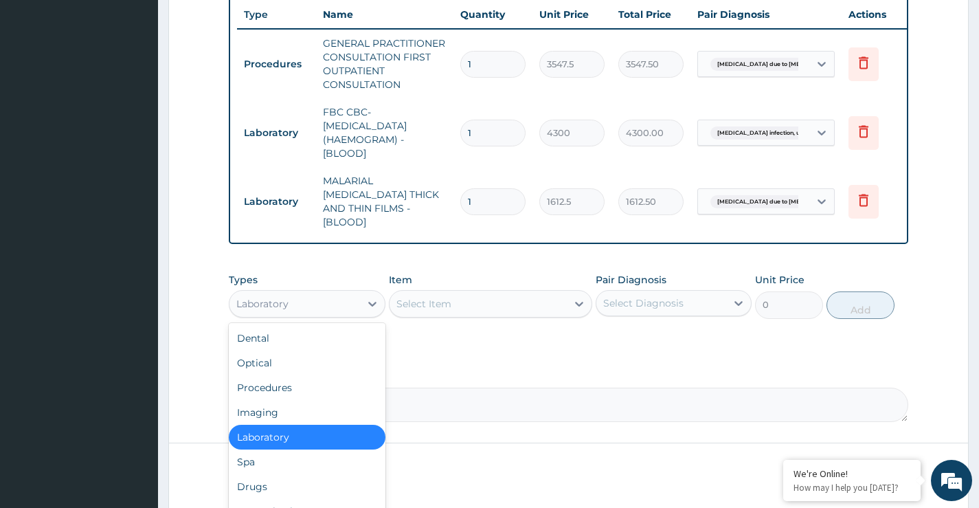
click at [284, 303] on div "Laboratory" at bounding box center [262, 304] width 52 height 14
click at [265, 487] on div "Drugs" at bounding box center [307, 486] width 156 height 25
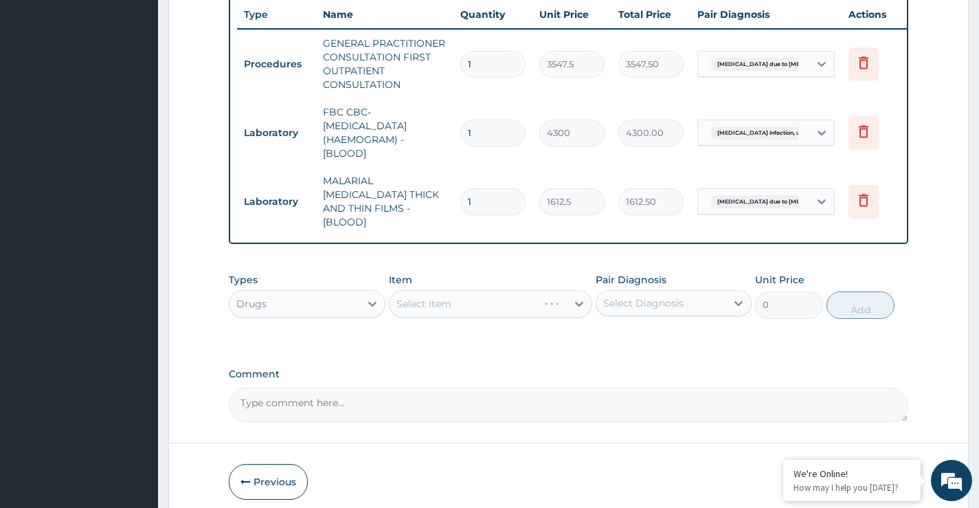
click at [453, 302] on div "Select Item" at bounding box center [491, 303] width 204 height 27
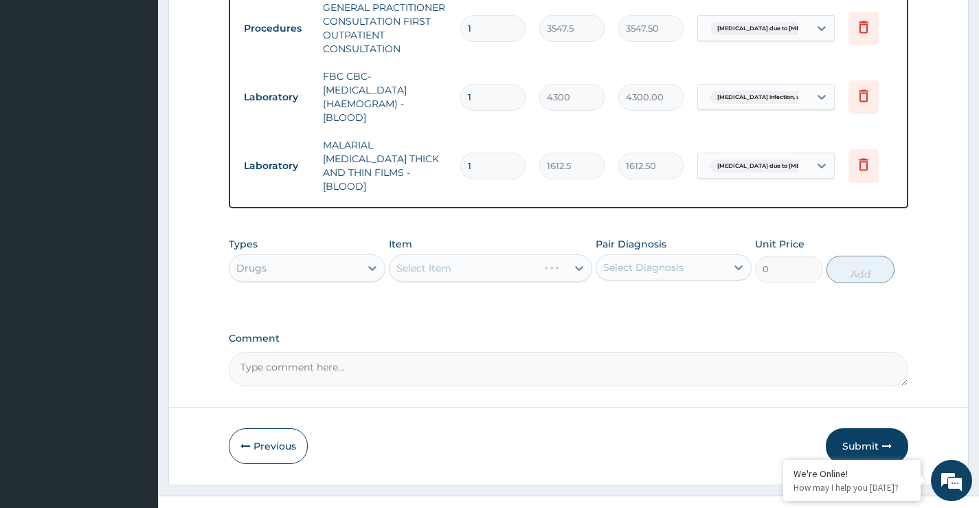
scroll to position [599, 0]
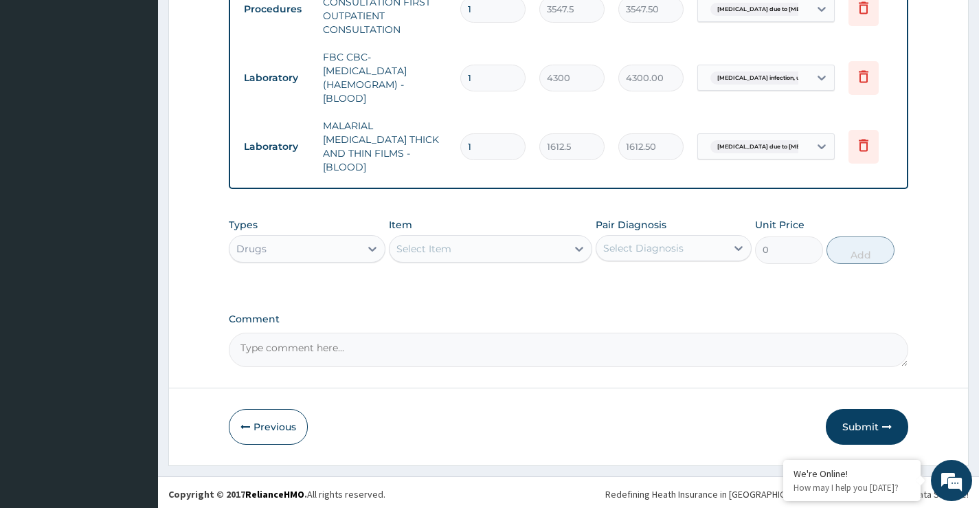
click at [509, 255] on div "Select Item" at bounding box center [478, 249] width 178 height 22
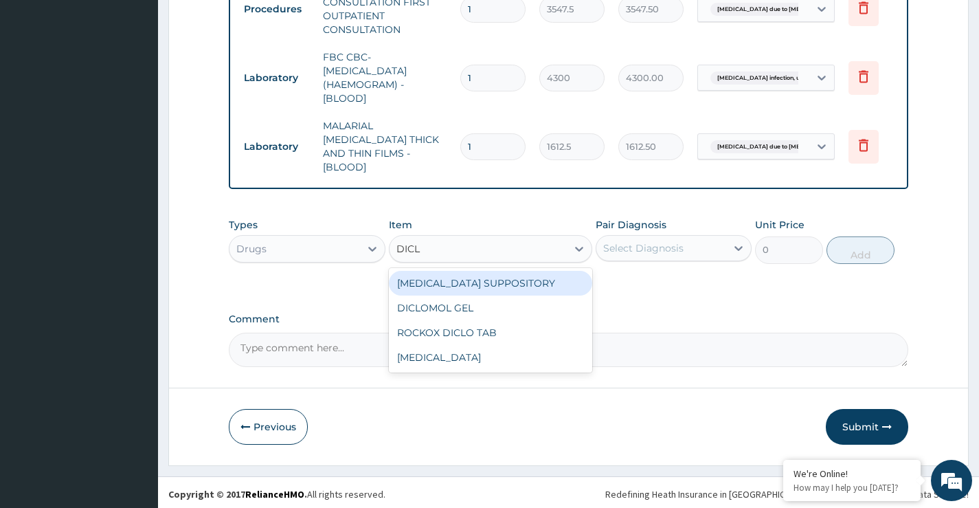
type input "DICLO"
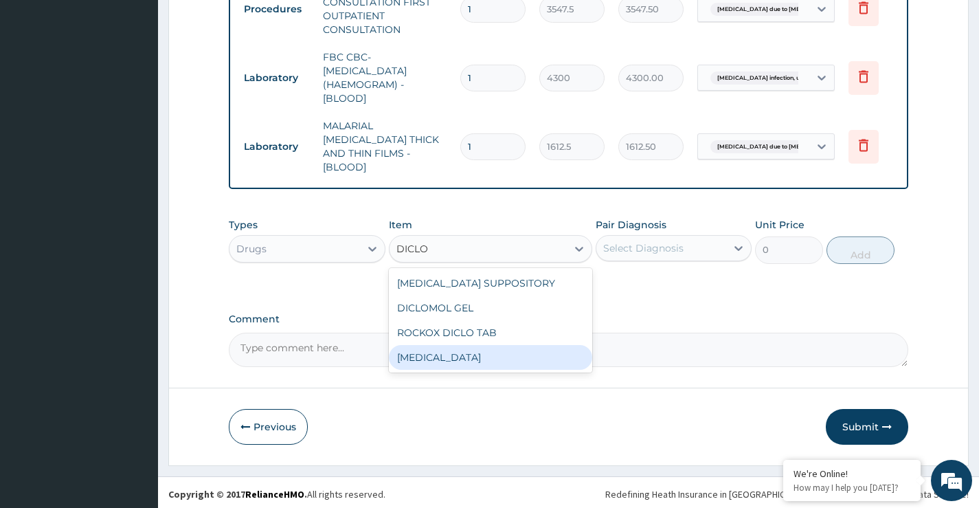
click at [471, 352] on div "[MEDICAL_DATA]" at bounding box center [491, 357] width 204 height 25
type input "591.25"
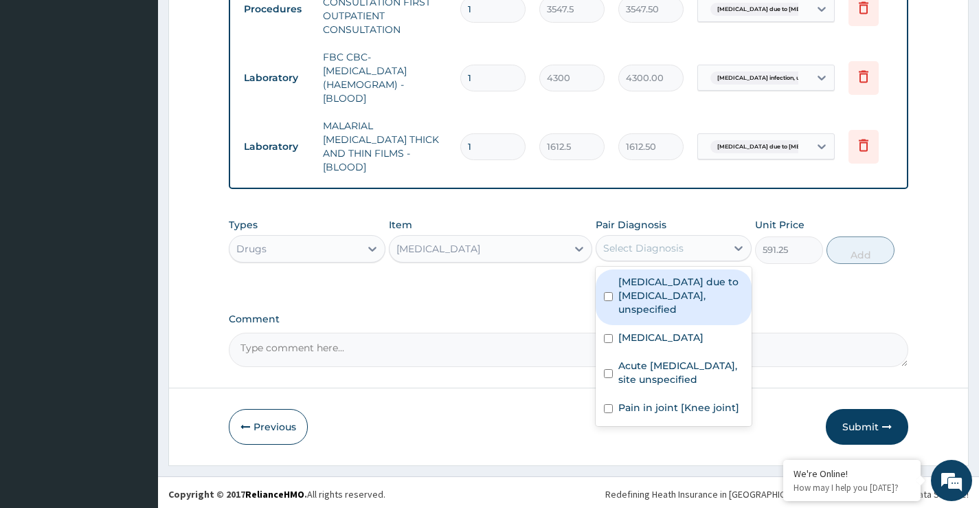
click at [652, 241] on div "Select Diagnosis" at bounding box center [643, 248] width 80 height 14
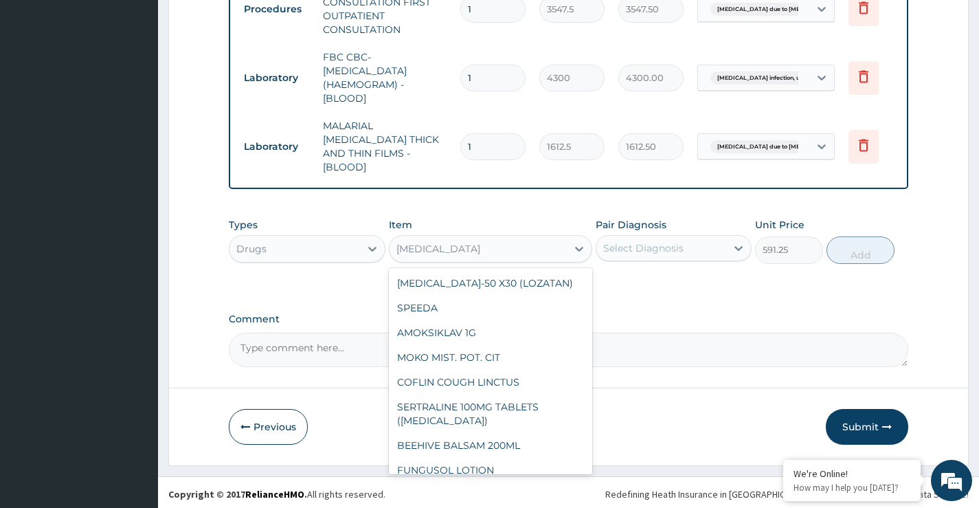
click at [496, 249] on div "[MEDICAL_DATA]" at bounding box center [478, 249] width 178 height 22
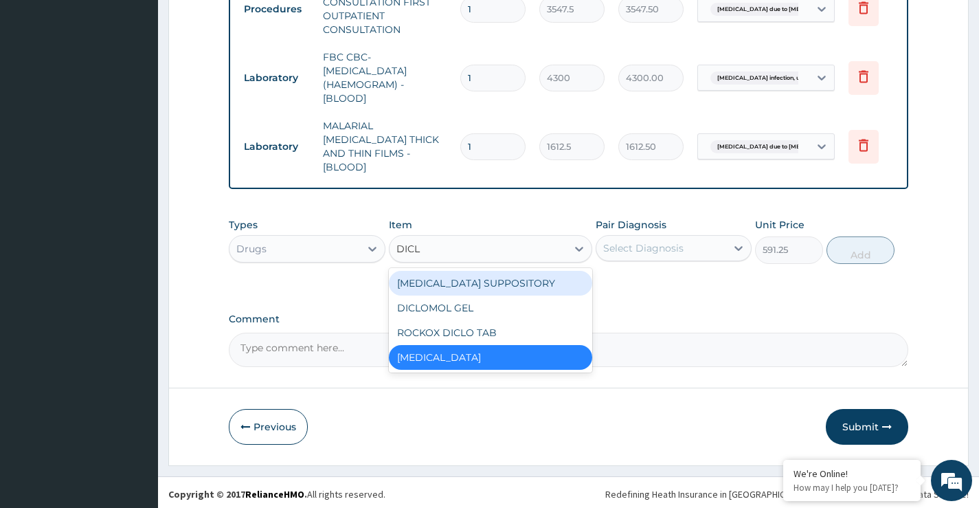
scroll to position [0, 0]
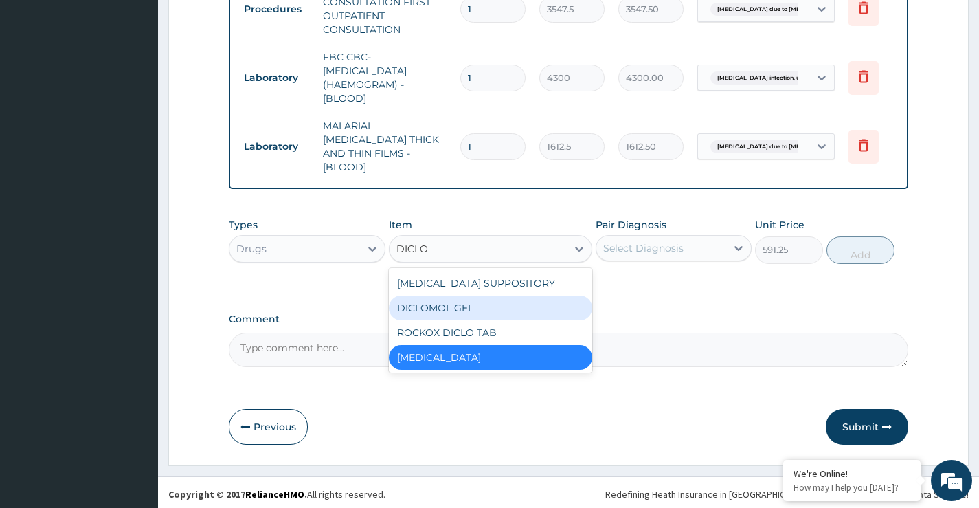
type input "DICLO"
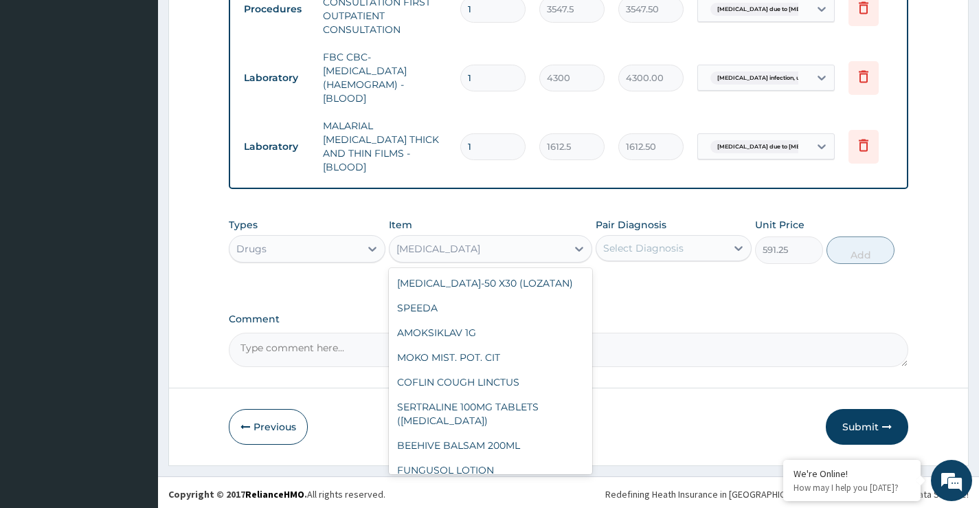
click at [495, 251] on div "[MEDICAL_DATA]" at bounding box center [478, 249] width 178 height 22
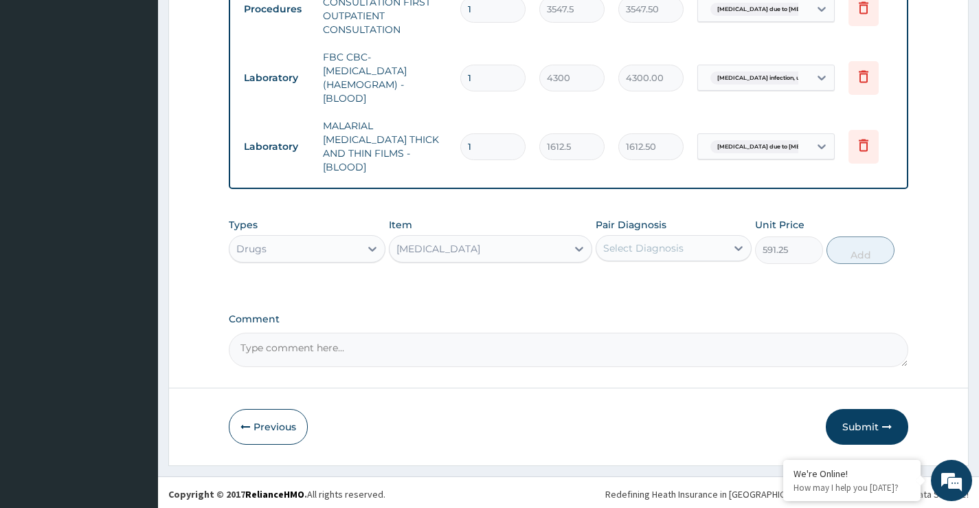
click at [494, 249] on div "[MEDICAL_DATA]" at bounding box center [478, 249] width 178 height 22
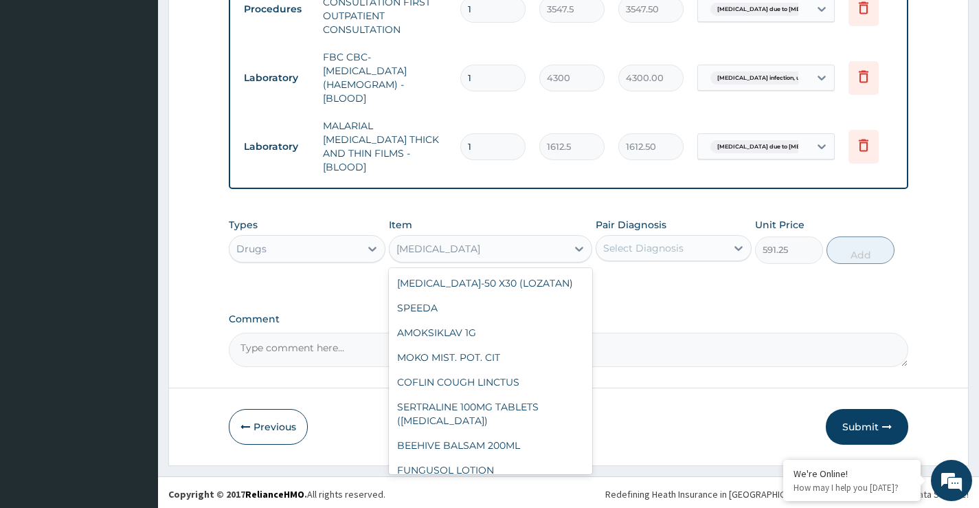
click at [494, 249] on div "[MEDICAL_DATA]" at bounding box center [478, 249] width 178 height 22
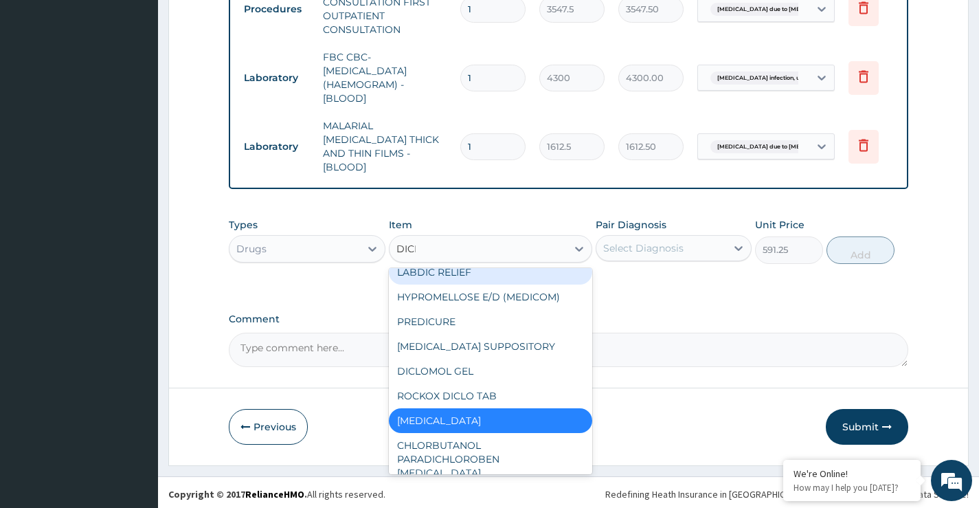
scroll to position [0, 0]
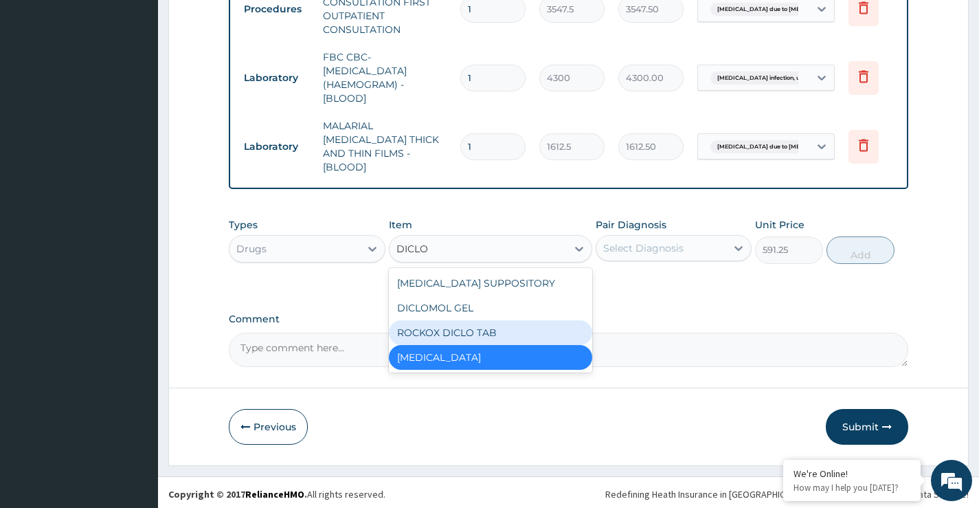
type input "DICLO"
click at [647, 245] on div "Select Diagnosis" at bounding box center [643, 248] width 80 height 14
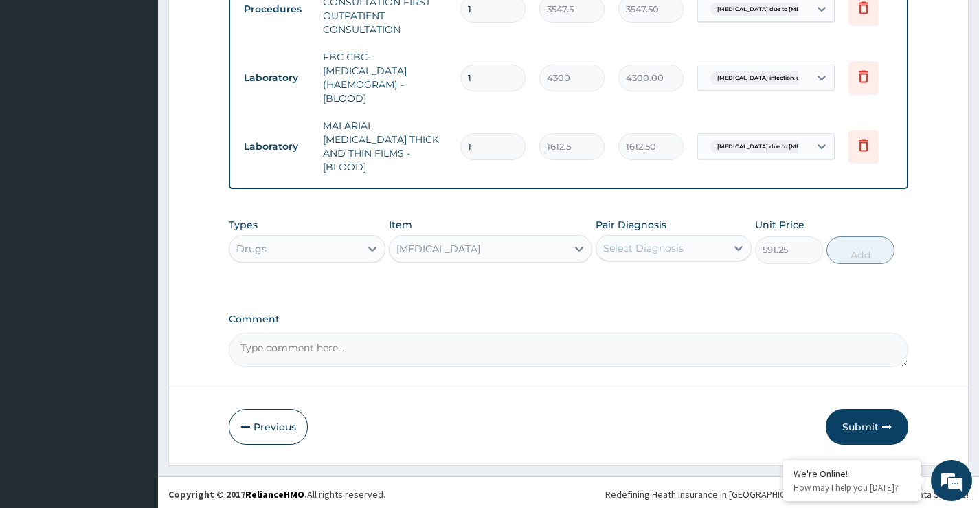
click at [639, 246] on div "Select Diagnosis" at bounding box center [643, 248] width 80 height 14
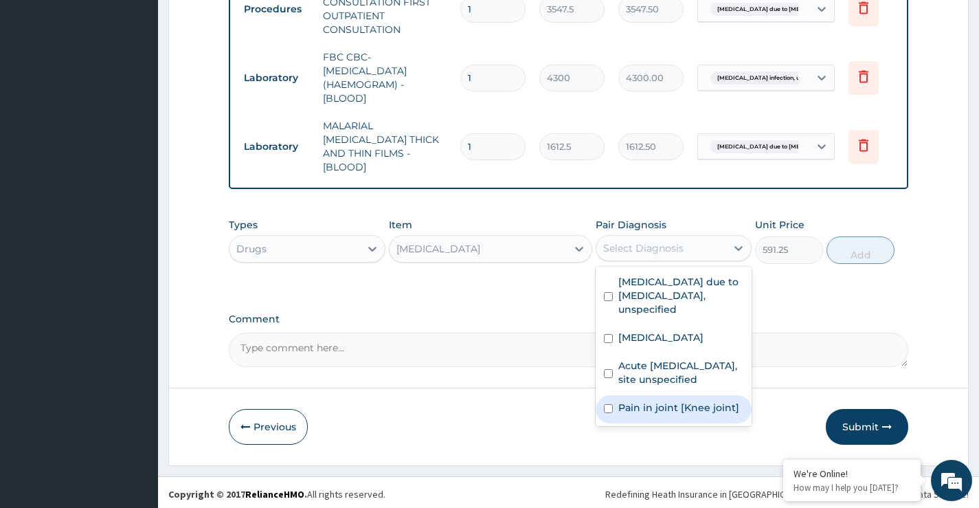
click at [612, 413] on input "checkbox" at bounding box center [608, 408] width 9 height 9
checkbox input "true"
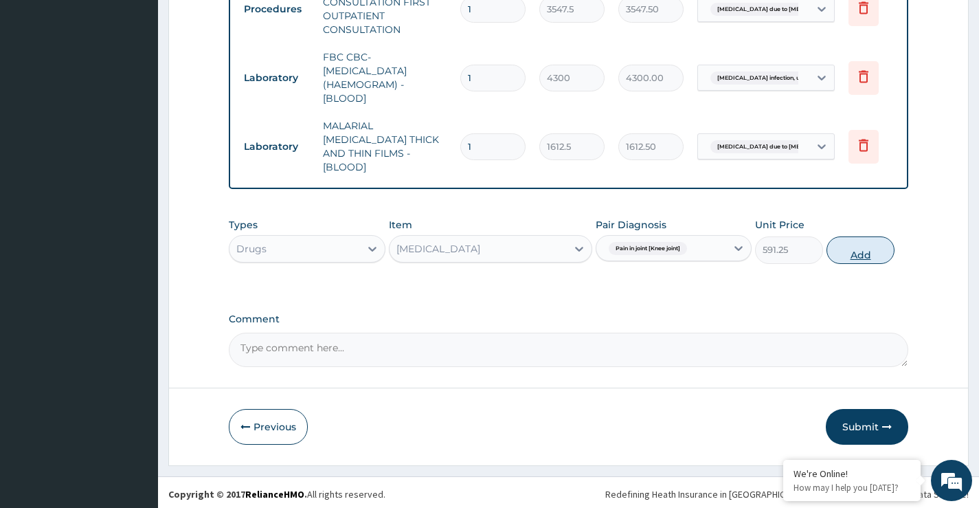
click at [857, 253] on button "Add" at bounding box center [860, 249] width 68 height 27
type input "0"
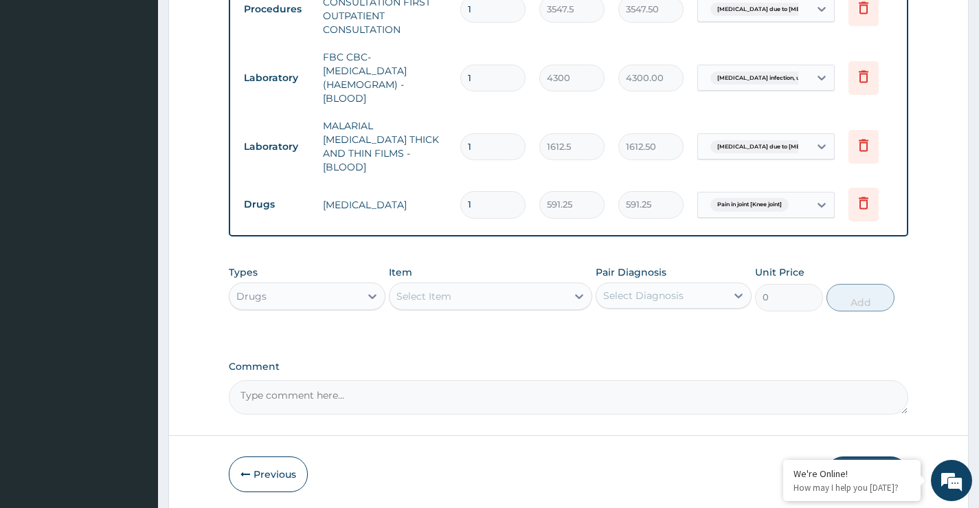
type input "0.00"
type input "8"
type input "4730.00"
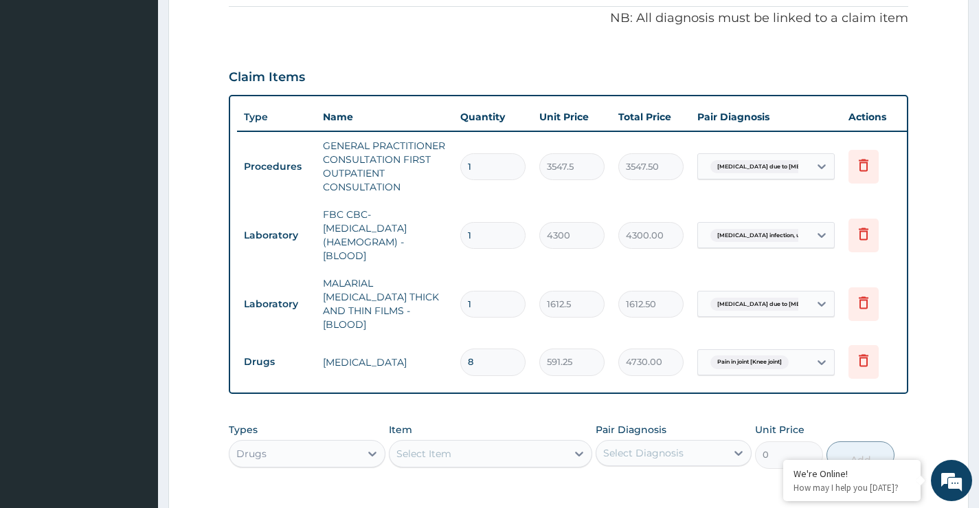
scroll to position [440, 0]
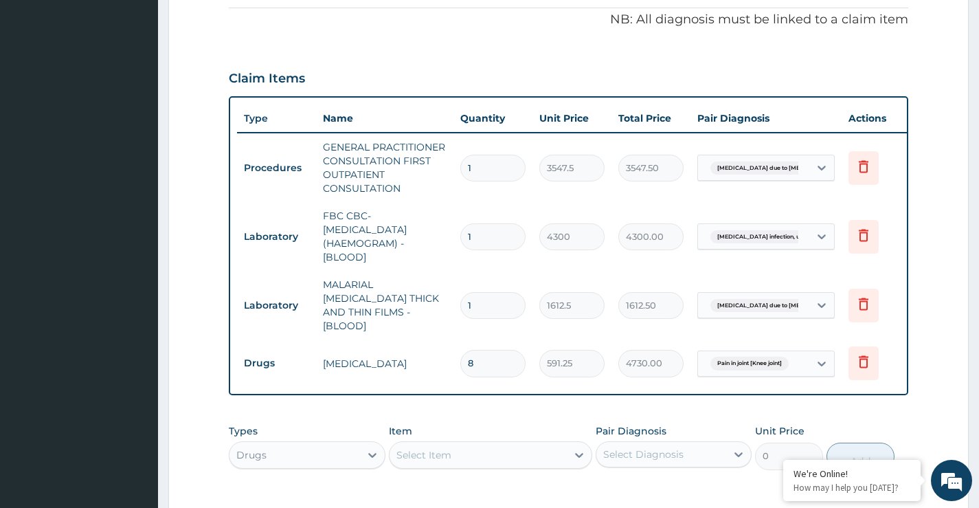
type input "8"
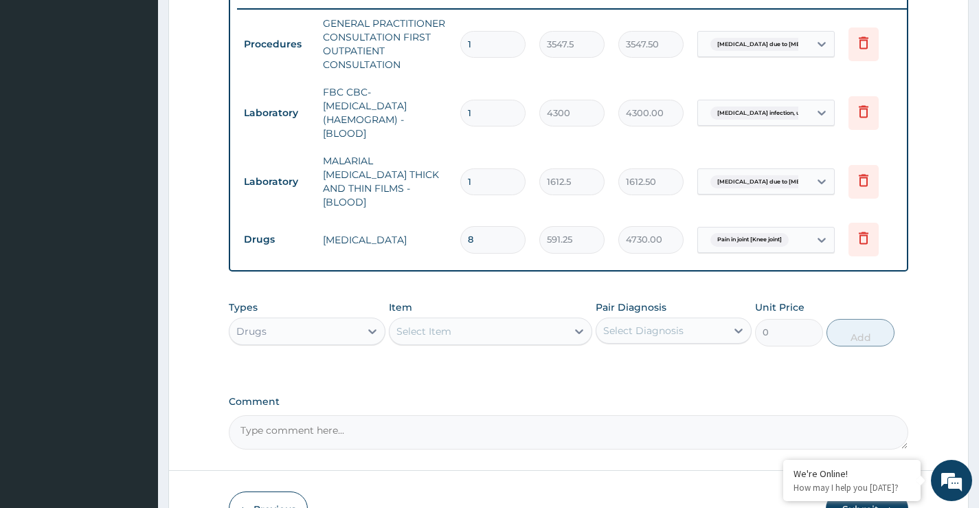
scroll to position [578, 0]
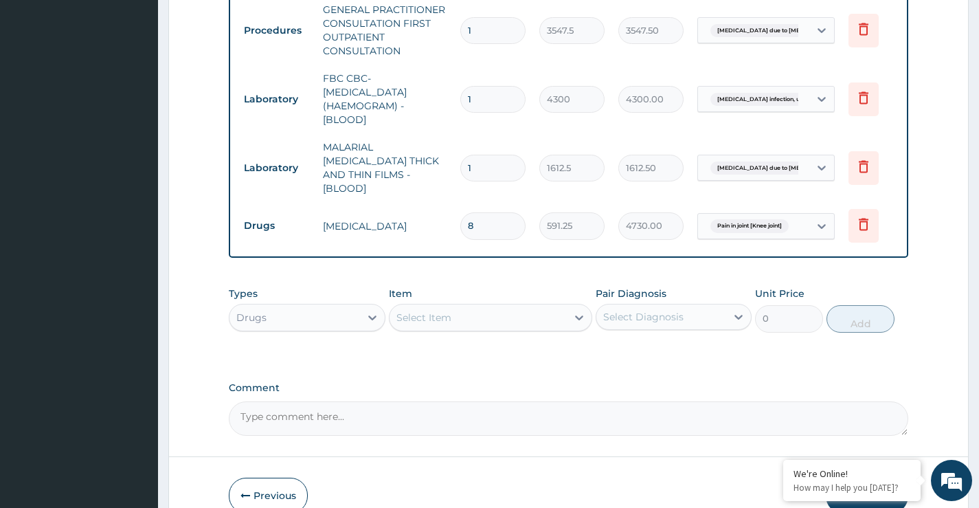
click at [416, 313] on div "Select Item" at bounding box center [423, 317] width 55 height 14
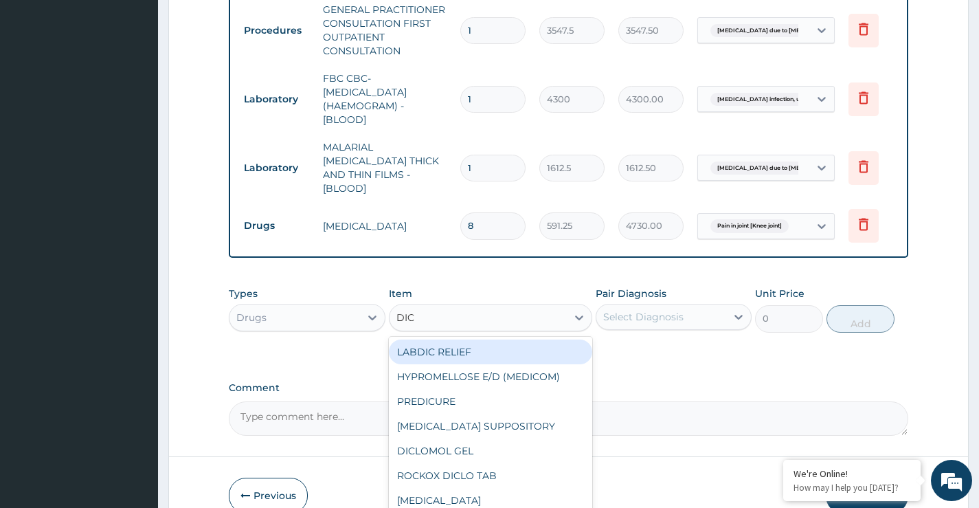
type input "DICL"
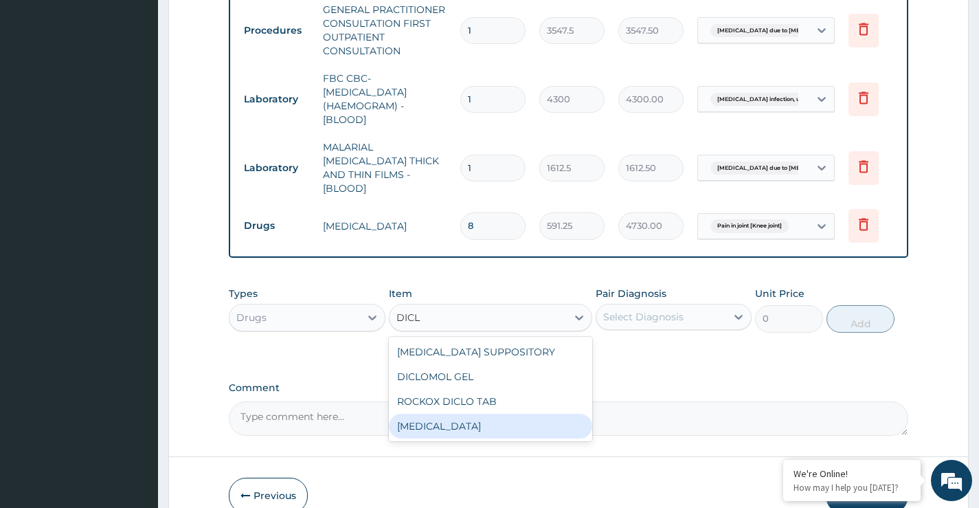
click at [468, 425] on div "[MEDICAL_DATA]" at bounding box center [491, 425] width 204 height 25
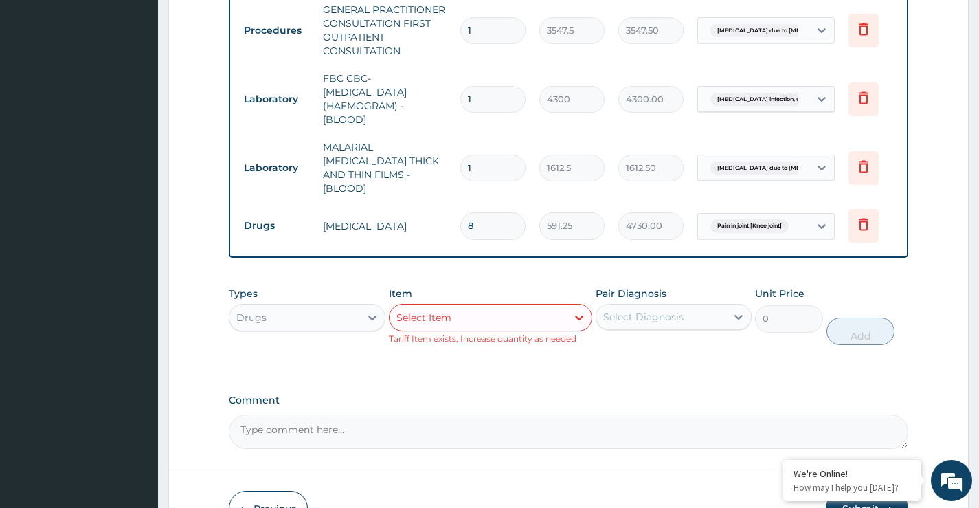
click at [461, 317] on div "Select Item" at bounding box center [478, 317] width 178 height 22
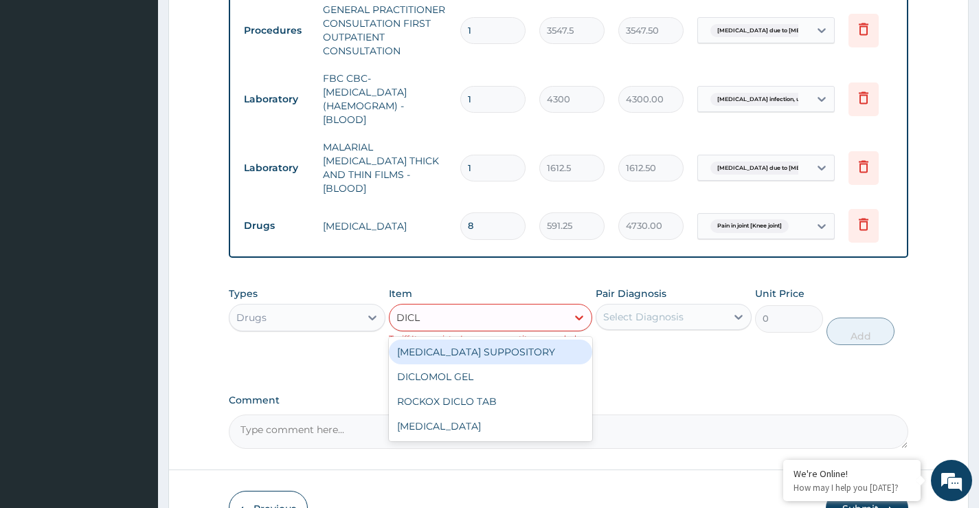
type input "DICLO"
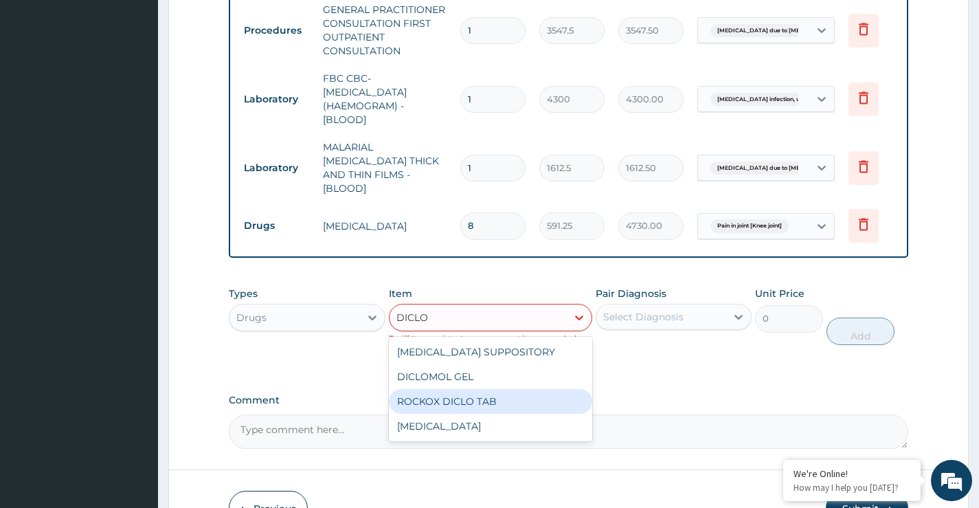
click at [431, 406] on div "ROCKOX DICLO TAB" at bounding box center [491, 401] width 204 height 25
type input "82.7750015258789"
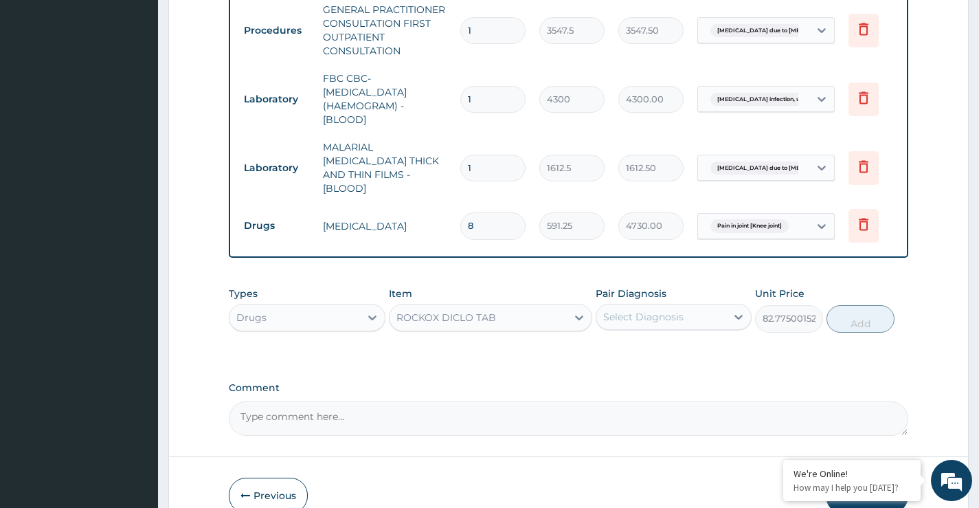
click at [475, 212] on input "8" at bounding box center [492, 225] width 65 height 27
type input "0.00"
click at [861, 218] on icon at bounding box center [864, 224] width 10 height 12
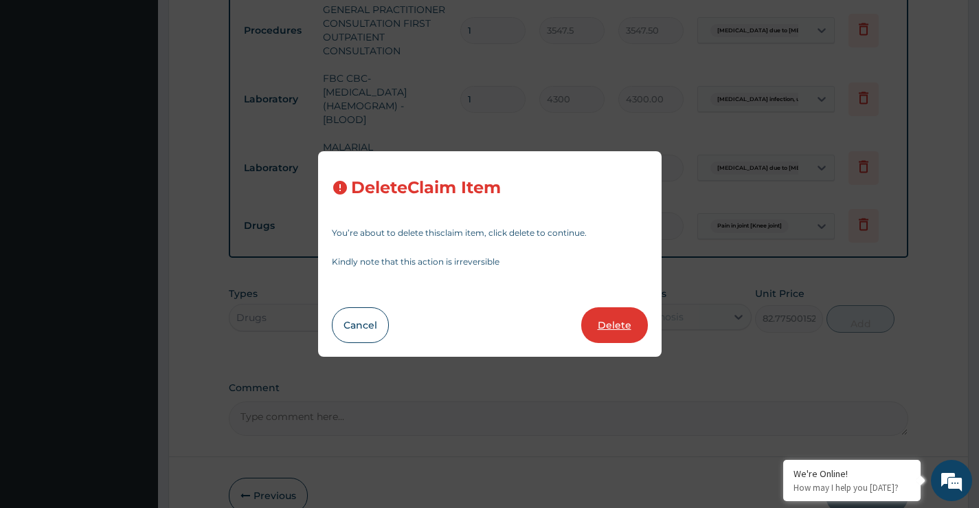
click at [609, 325] on button "Delete" at bounding box center [614, 325] width 67 height 36
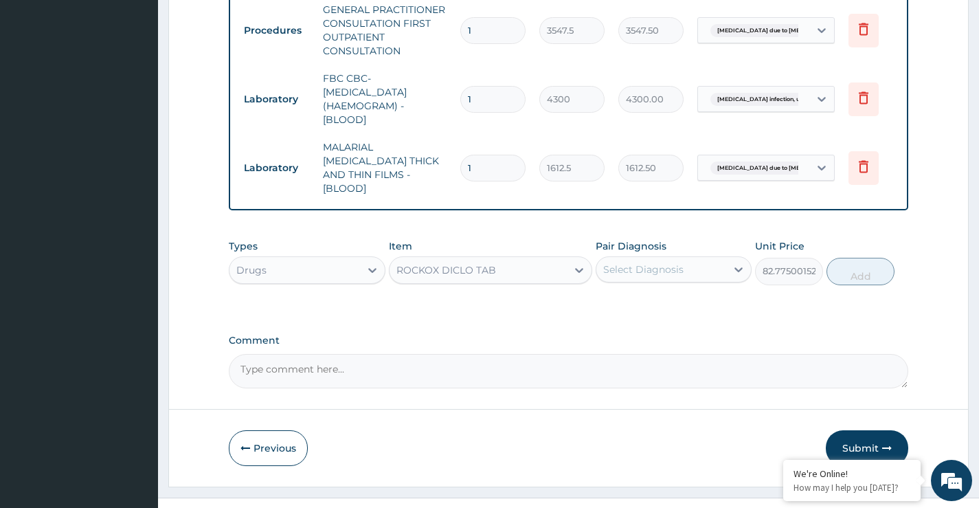
click at [650, 265] on div "Select Diagnosis" at bounding box center [643, 269] width 80 height 14
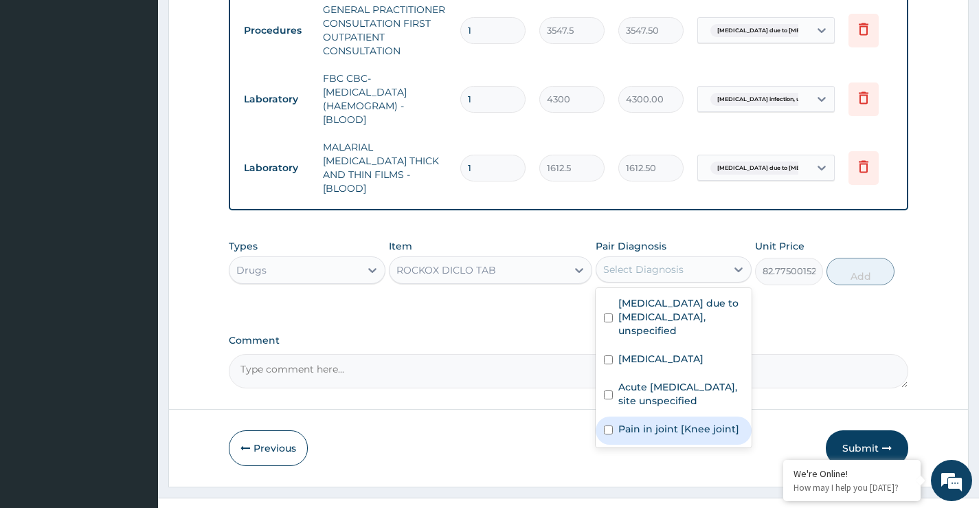
click at [688, 435] on label "Pain in joint [Knee joint]" at bounding box center [678, 429] width 121 height 14
checkbox input "true"
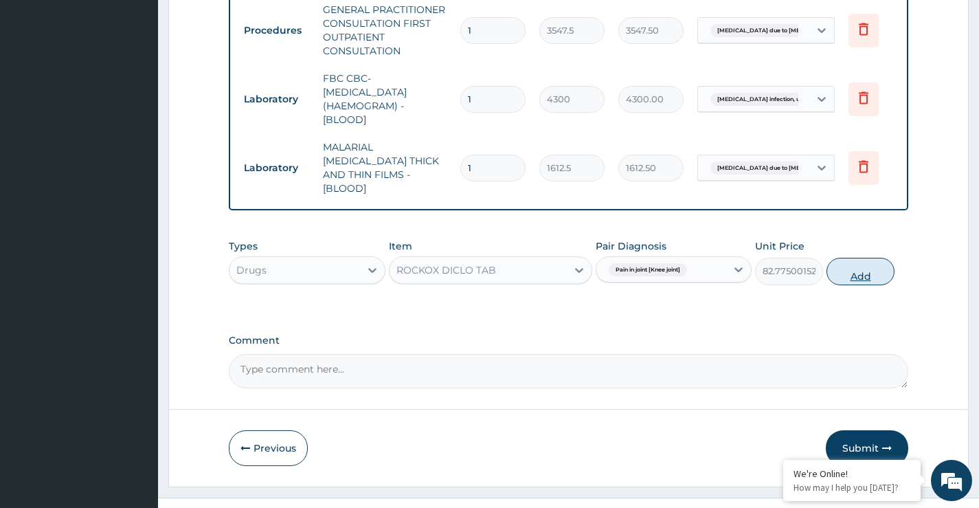
click at [867, 273] on button "Add" at bounding box center [860, 271] width 68 height 27
type input "0"
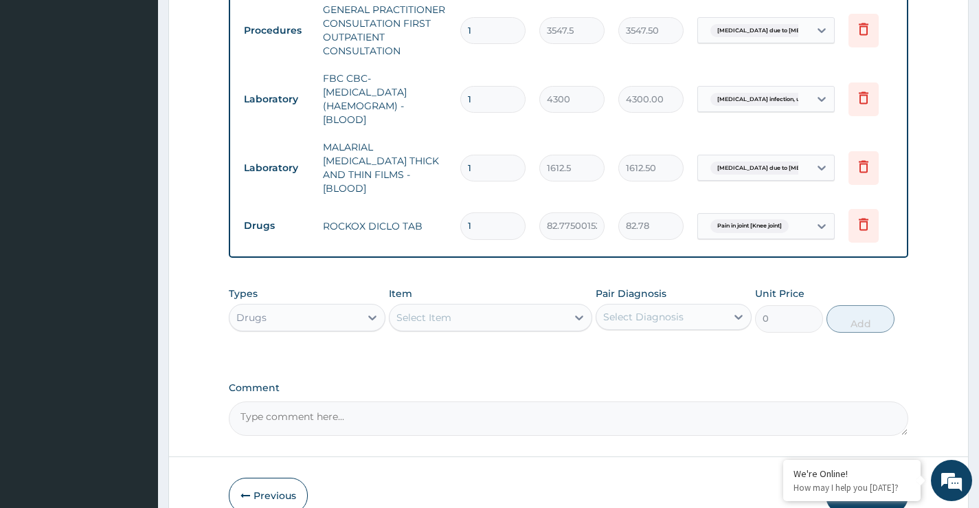
type input "0.00"
type input "8"
type input "662.20"
type input "8"
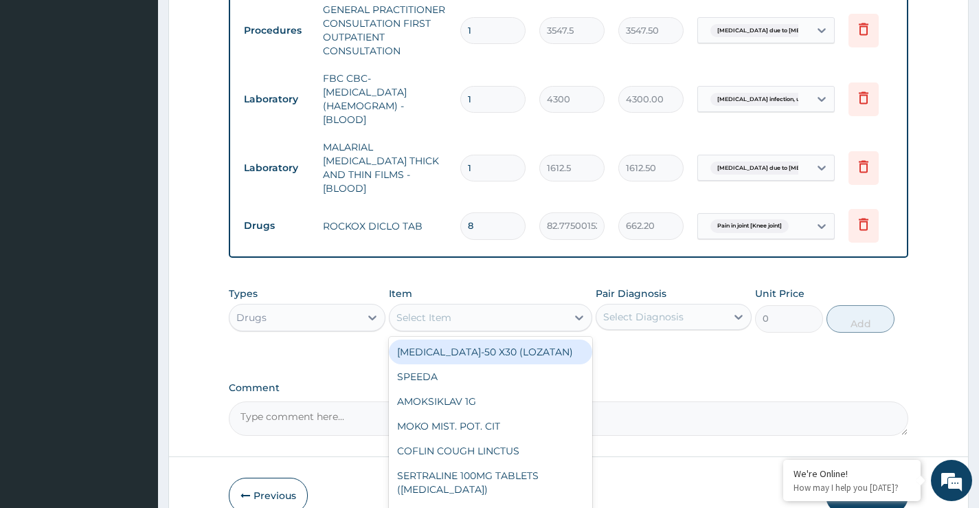
click at [424, 323] on div "Select Item" at bounding box center [478, 317] width 178 height 22
type input "DICLO"
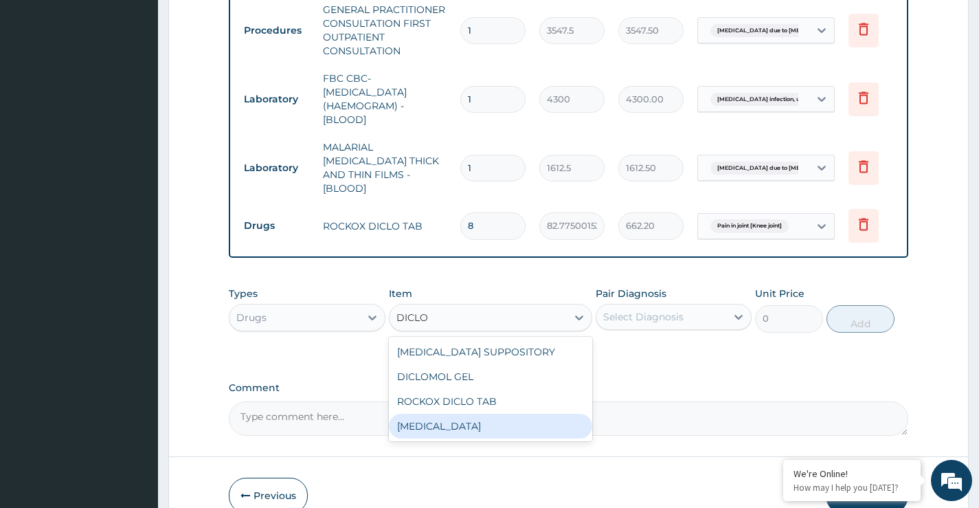
click at [450, 424] on div "[MEDICAL_DATA]" at bounding box center [491, 425] width 204 height 25
type input "591.25"
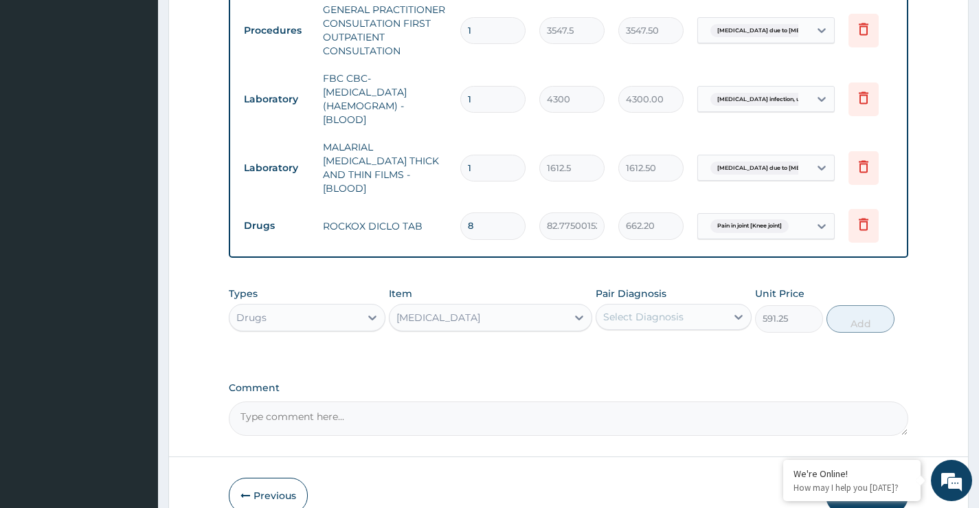
click at [635, 319] on div "Select Diagnosis" at bounding box center [643, 317] width 80 height 14
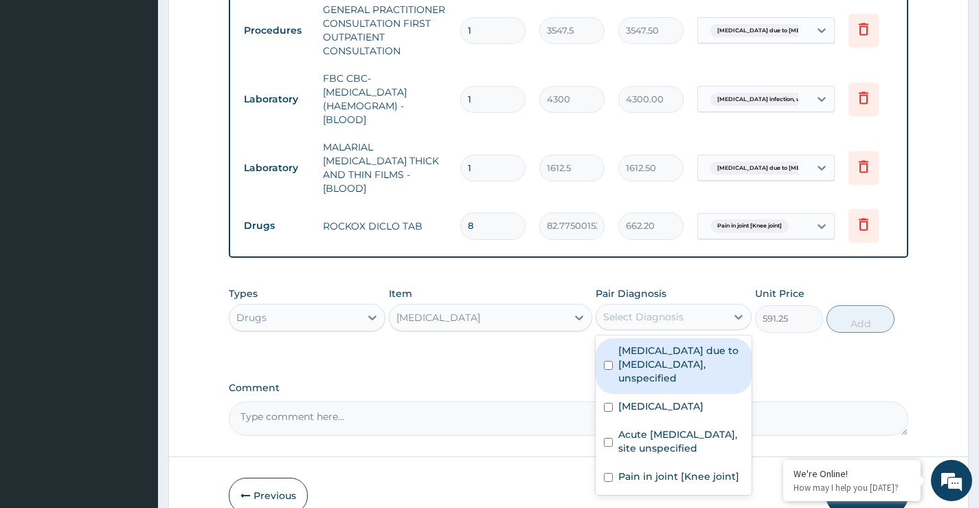
click at [646, 313] on div "Select Diagnosis" at bounding box center [643, 317] width 80 height 14
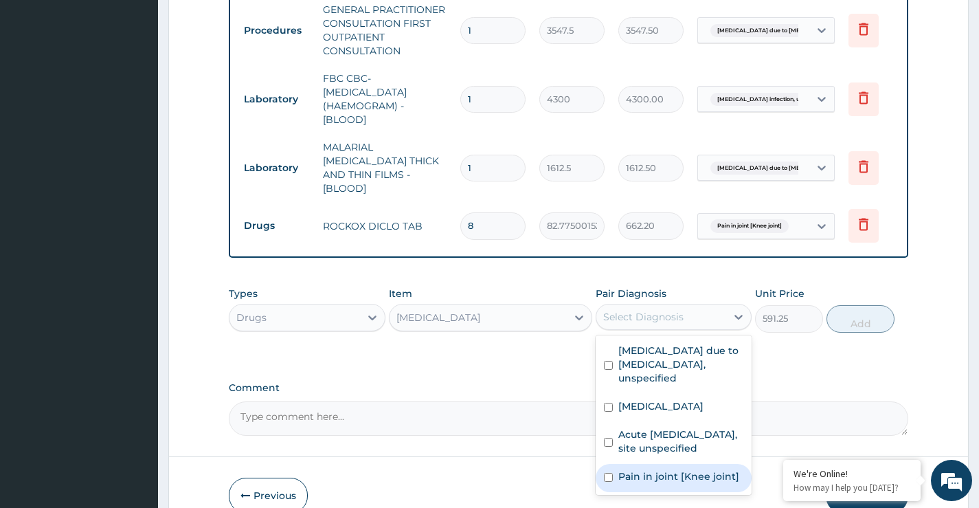
click at [650, 483] on label "Pain in joint [Knee joint]" at bounding box center [678, 476] width 121 height 14
checkbox input "true"
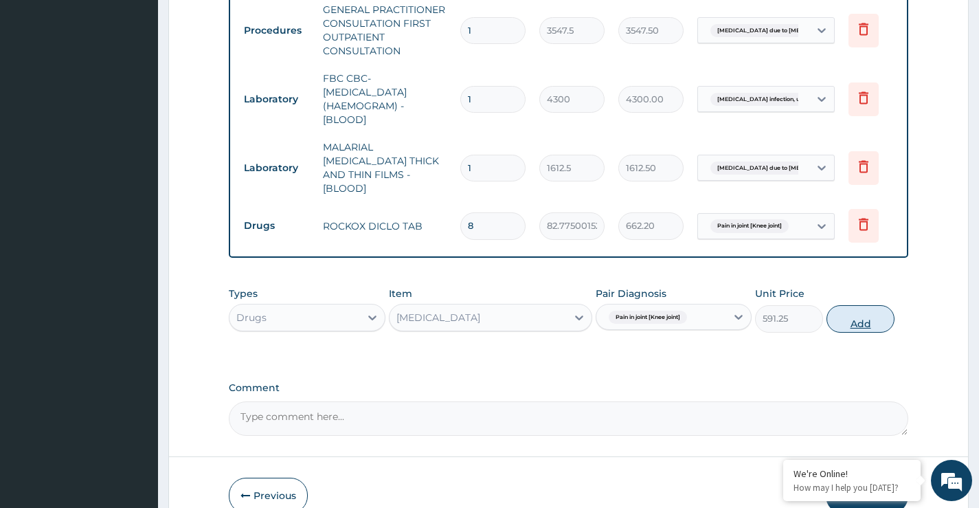
click at [871, 322] on button "Add" at bounding box center [860, 318] width 68 height 27
type input "0"
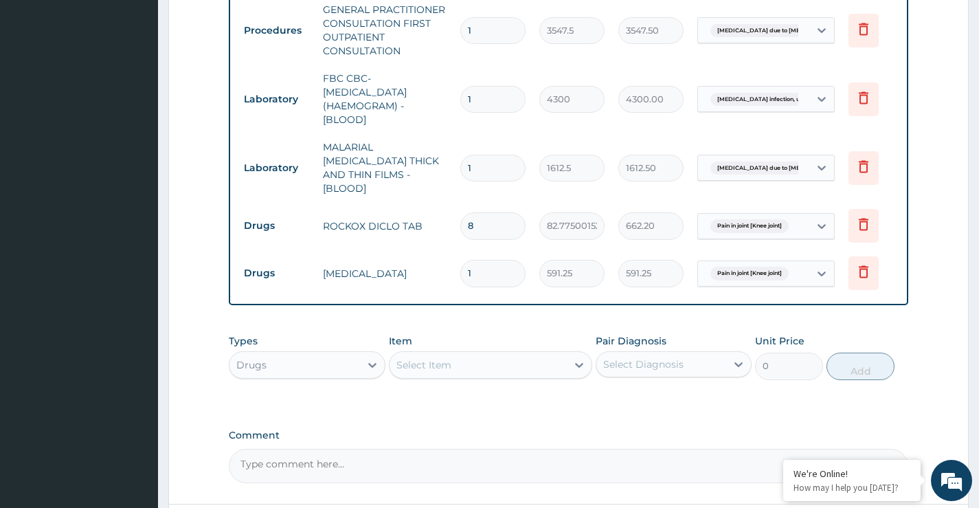
click at [424, 370] on div "Select Item" at bounding box center [478, 365] width 178 height 22
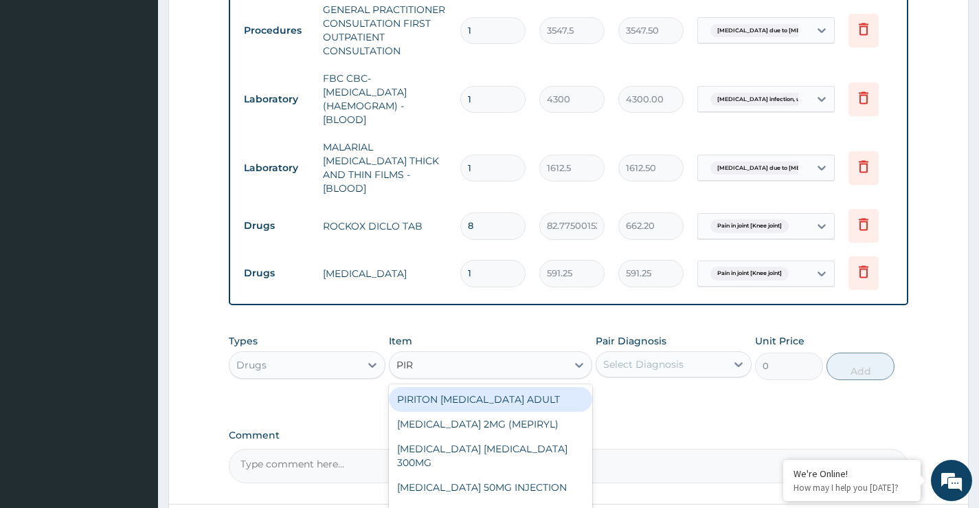
type input "PIRI"
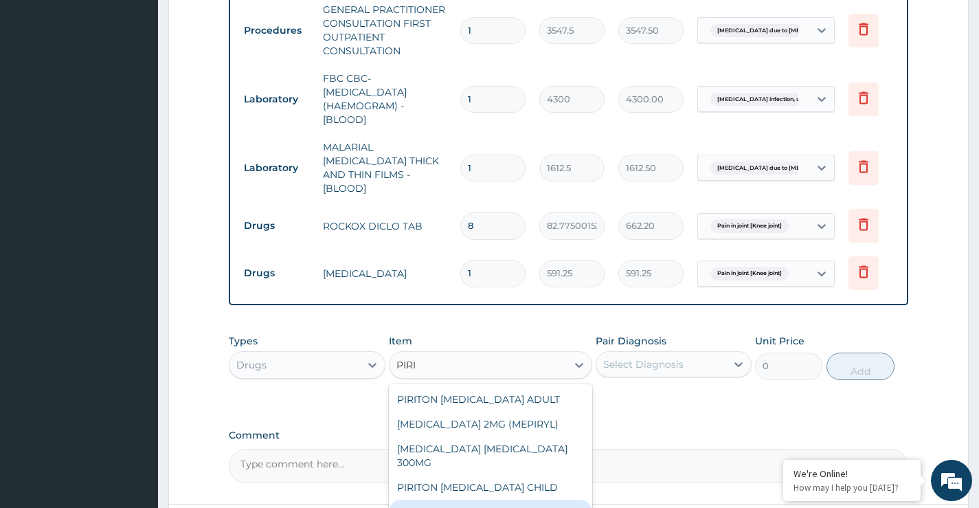
click at [475, 499] on div "PIRITON TAB EVANS" at bounding box center [491, 511] width 204 height 25
type input "23.64999961853027"
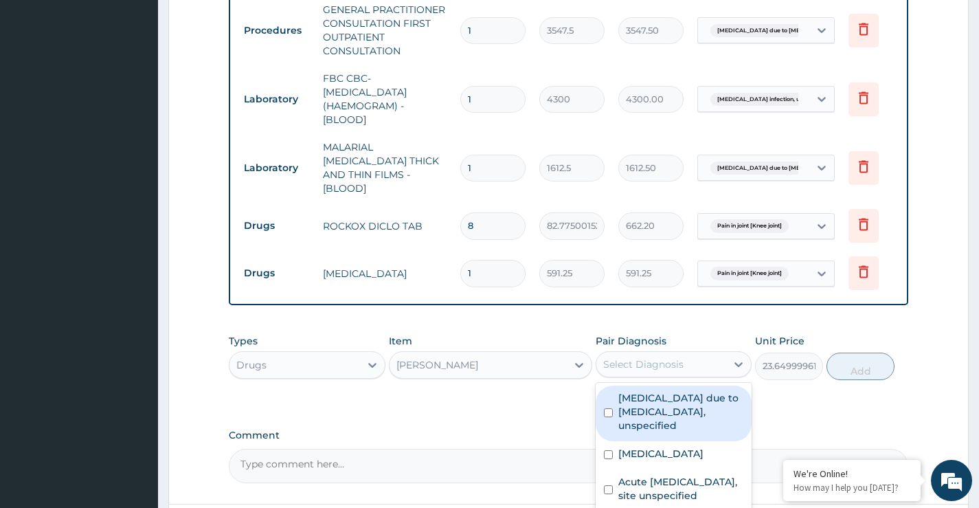
click at [630, 361] on div "Select Diagnosis" at bounding box center [643, 364] width 80 height 14
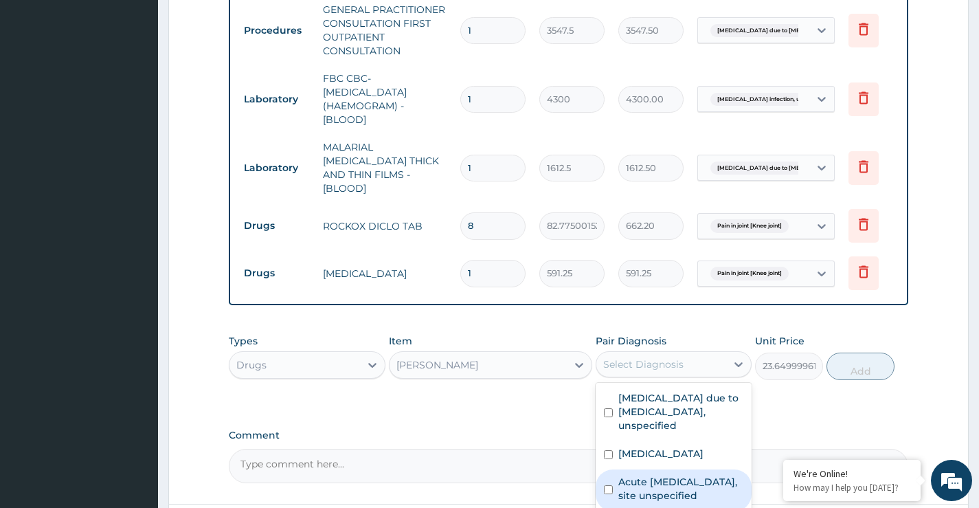
click at [611, 494] on input "checkbox" at bounding box center [608, 489] width 9 height 9
checkbox input "true"
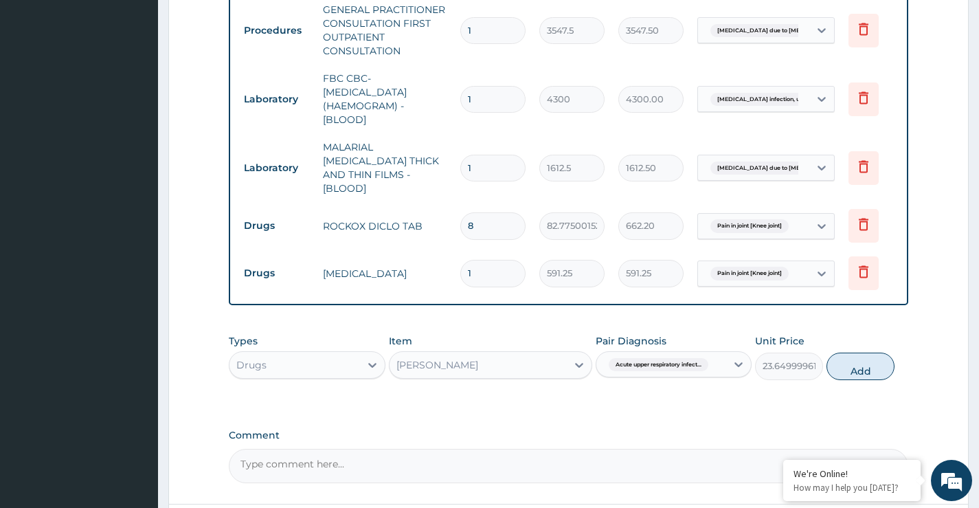
click at [846, 364] on button "Add" at bounding box center [860, 365] width 68 height 27
type input "0"
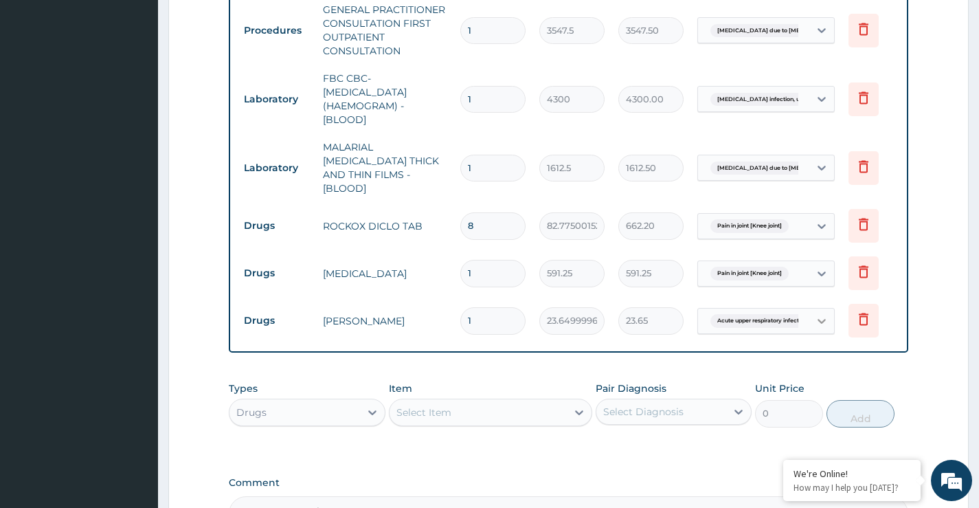
type input "0.00"
type input "5"
type input "118.25"
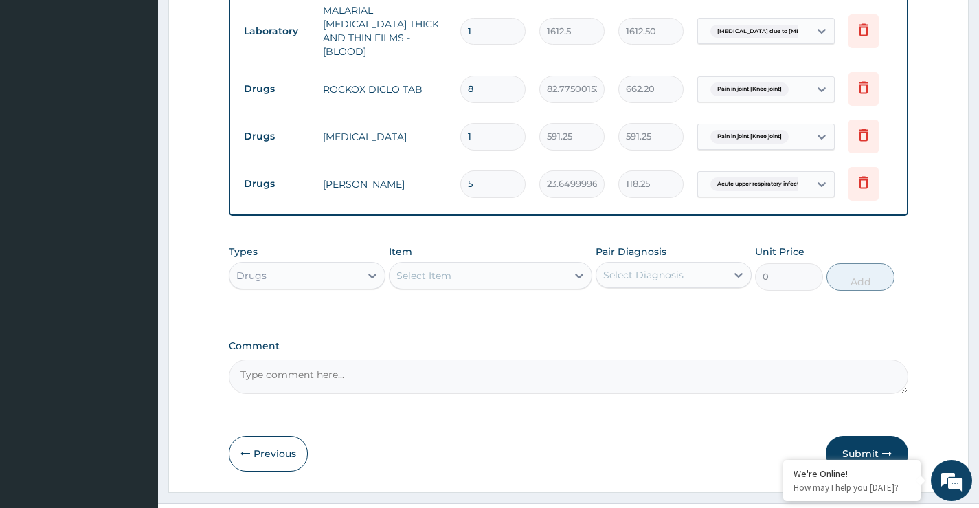
scroll to position [715, 0]
type input "5"
click at [454, 277] on div "Select Item" at bounding box center [478, 275] width 178 height 22
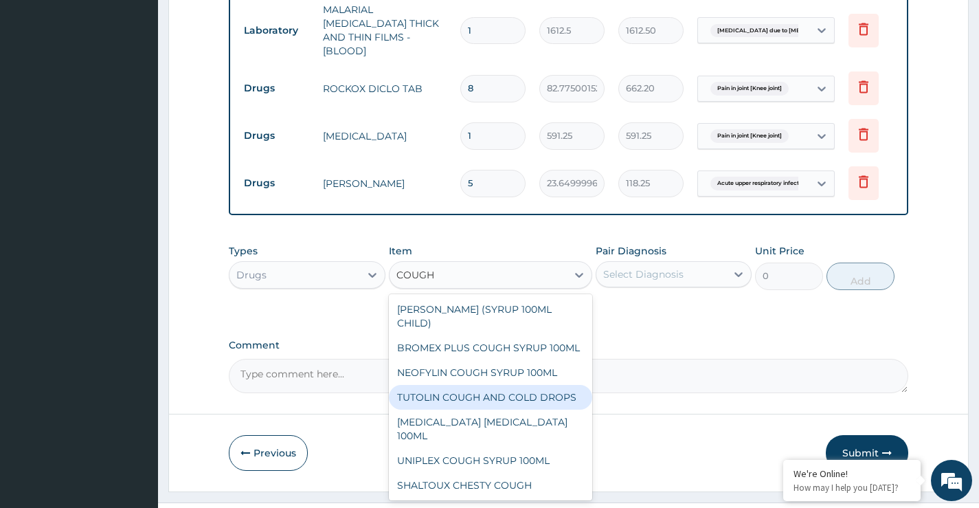
scroll to position [176, 0]
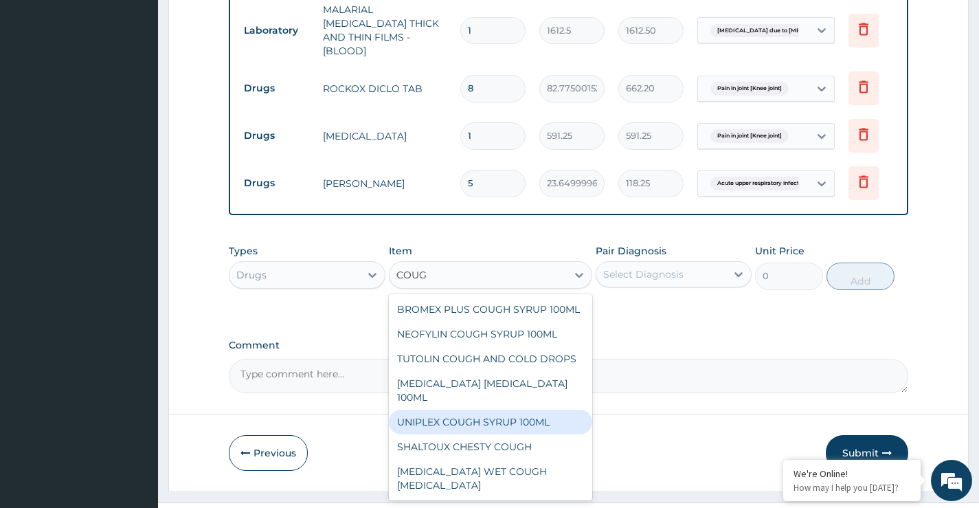
type input "COUGH"
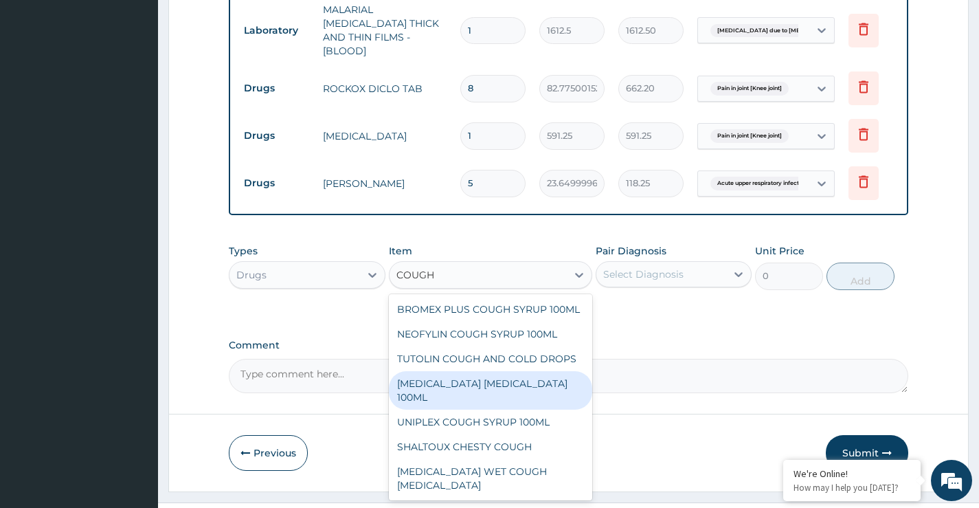
click at [479, 409] on div "BENYLIN DRY COUGH 100ML" at bounding box center [491, 390] width 204 height 38
type input "1773.75"
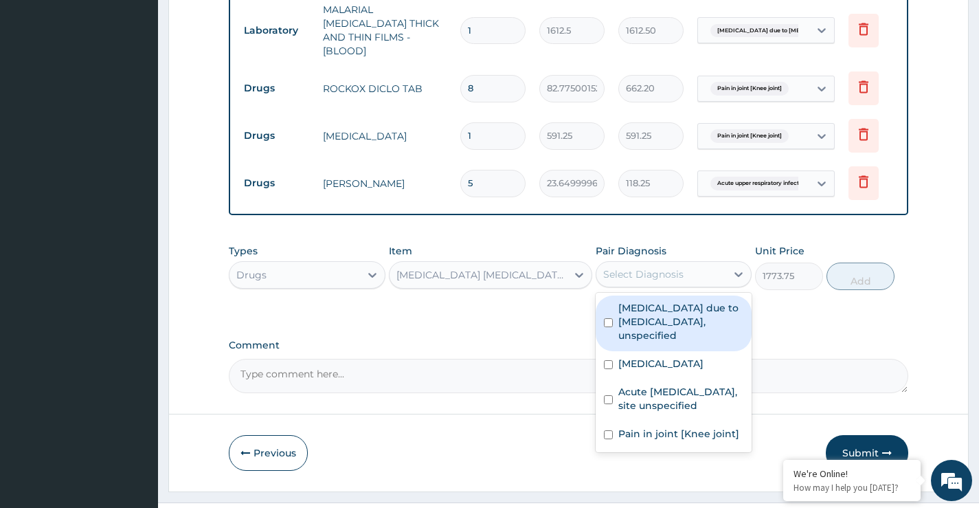
click at [659, 273] on div "Select Diagnosis" at bounding box center [643, 274] width 80 height 14
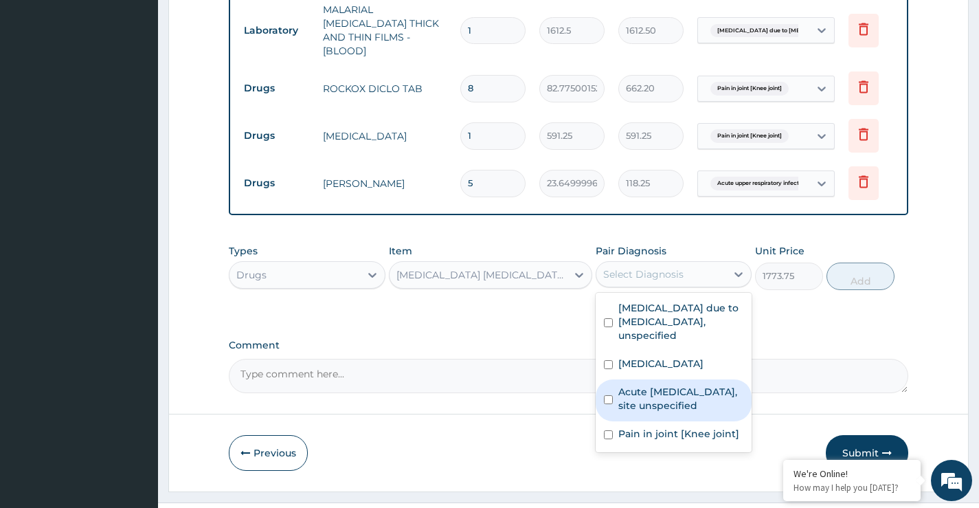
click at [649, 408] on label "Acute upper respiratory infection, site unspecified" at bounding box center [680, 398] width 125 height 27
checkbox input "true"
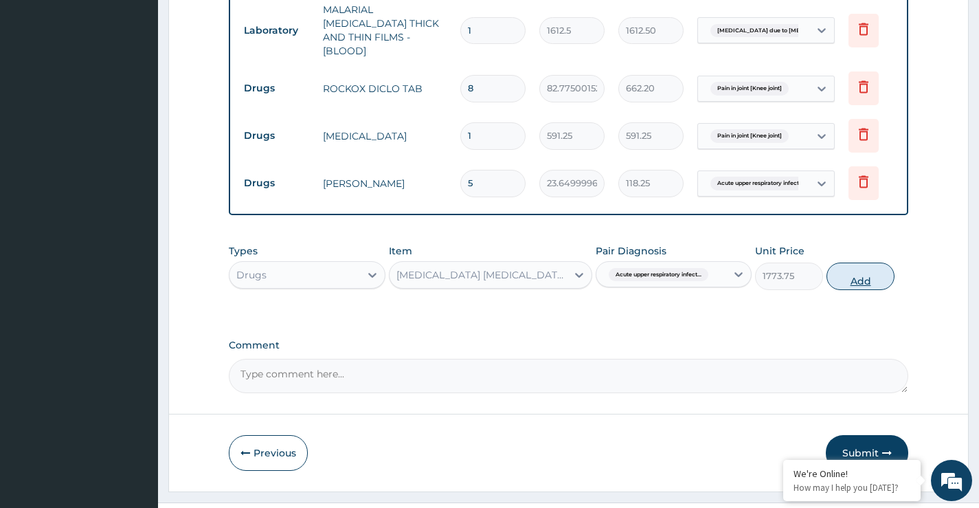
click at [861, 280] on button "Add" at bounding box center [860, 275] width 68 height 27
type input "0"
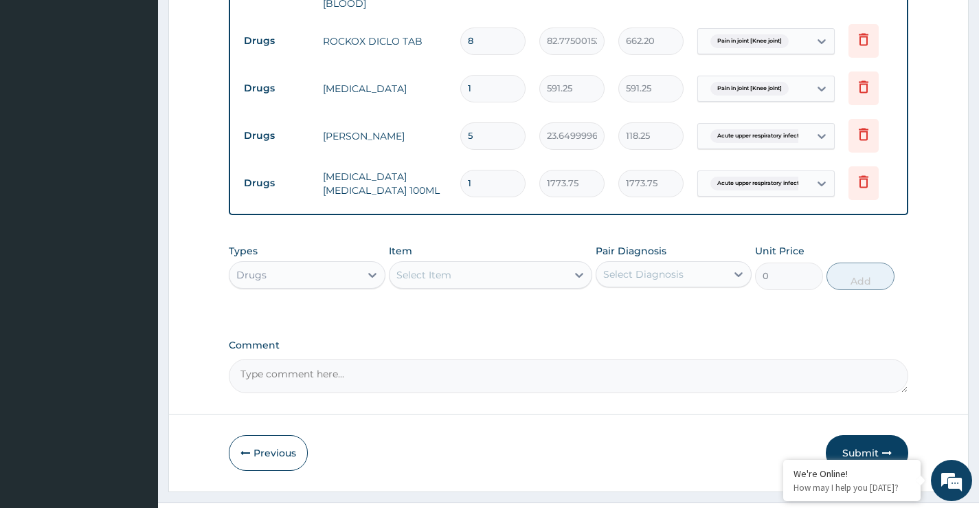
scroll to position [784, 0]
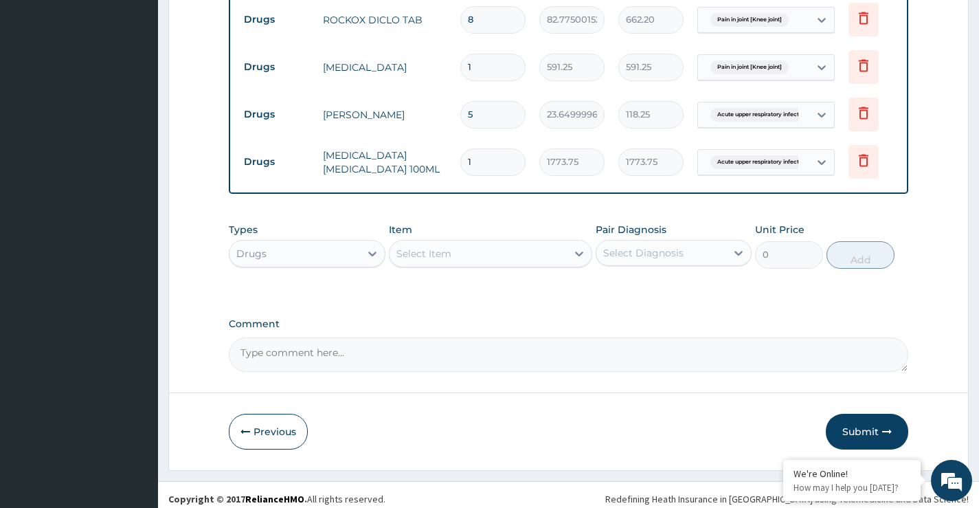
click at [425, 250] on div "Select Item" at bounding box center [423, 254] width 55 height 14
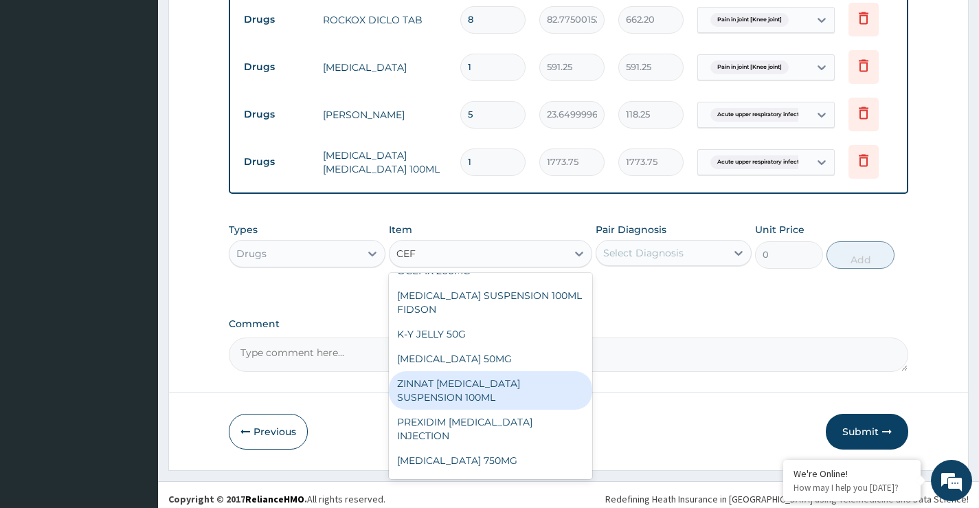
scroll to position [69, 0]
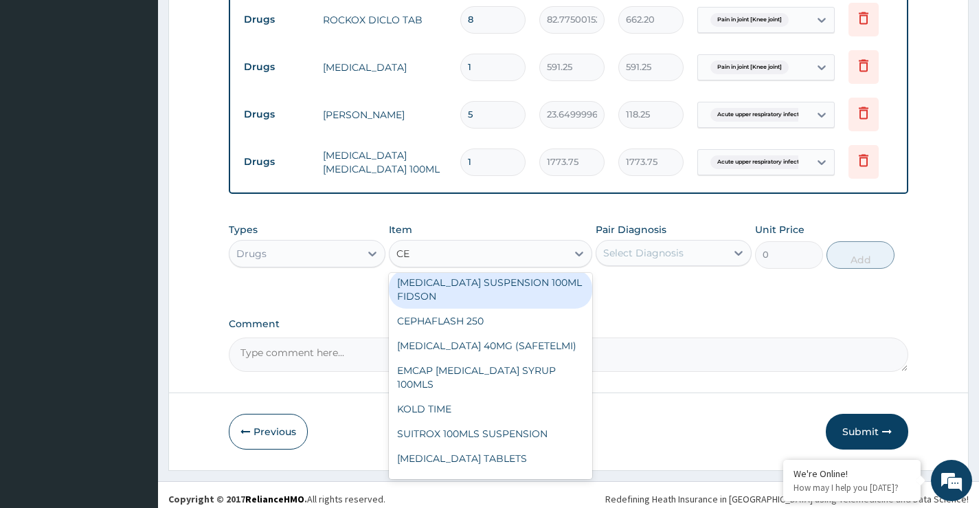
type input "C"
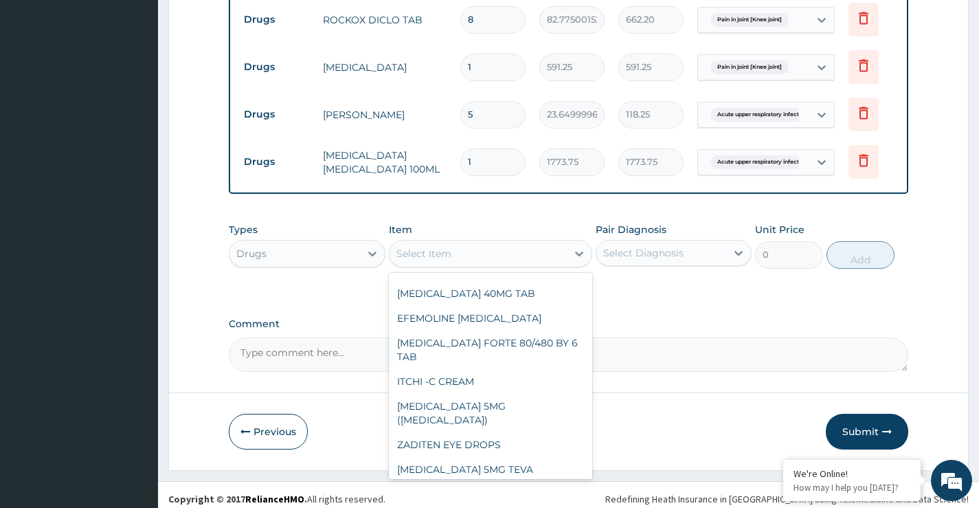
scroll to position [2544, 0]
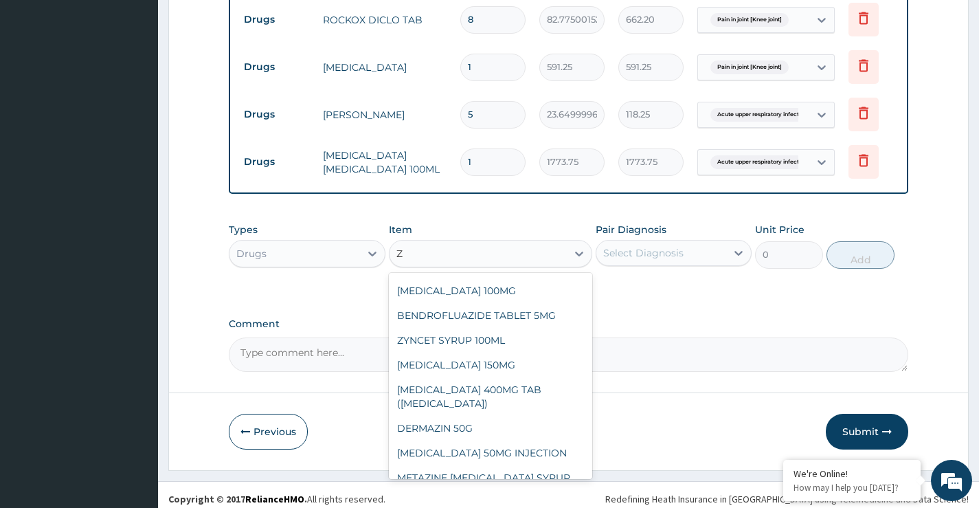
type input "ZI"
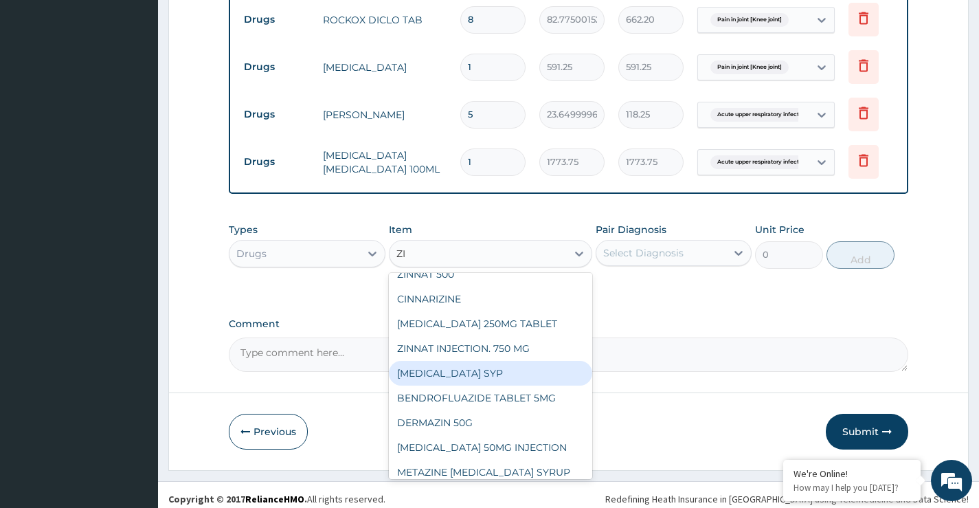
scroll to position [434, 0]
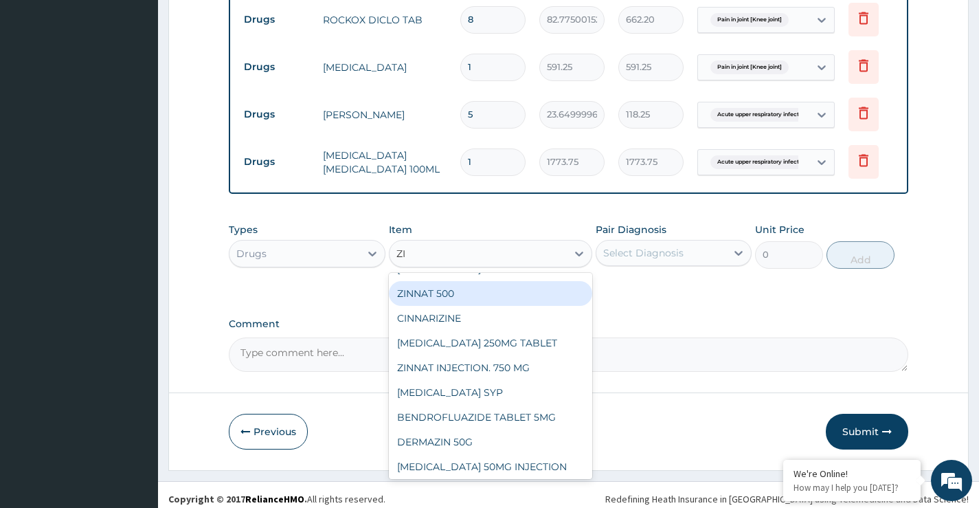
click at [438, 306] on div "ZINNAT 500" at bounding box center [491, 293] width 204 height 25
type input "1773.75"
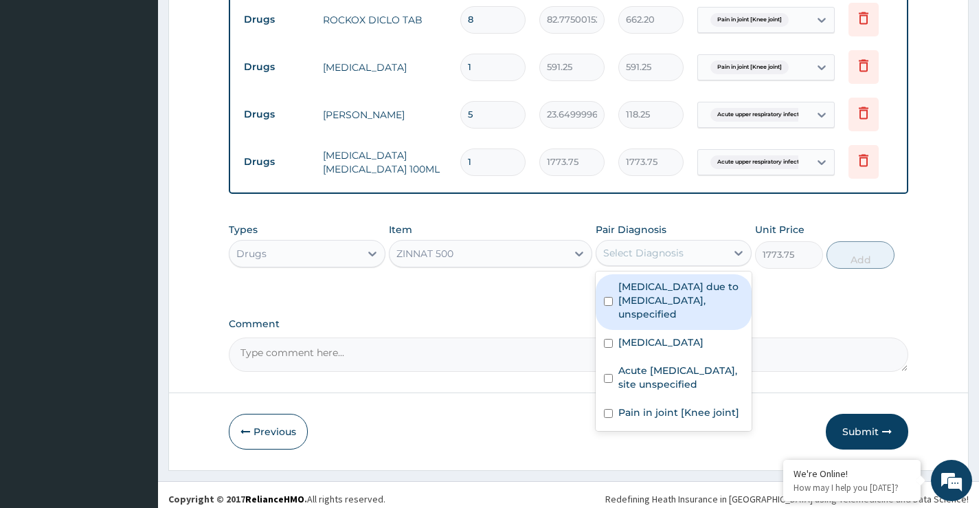
click at [661, 252] on div "Select Diagnosis" at bounding box center [643, 253] width 80 height 14
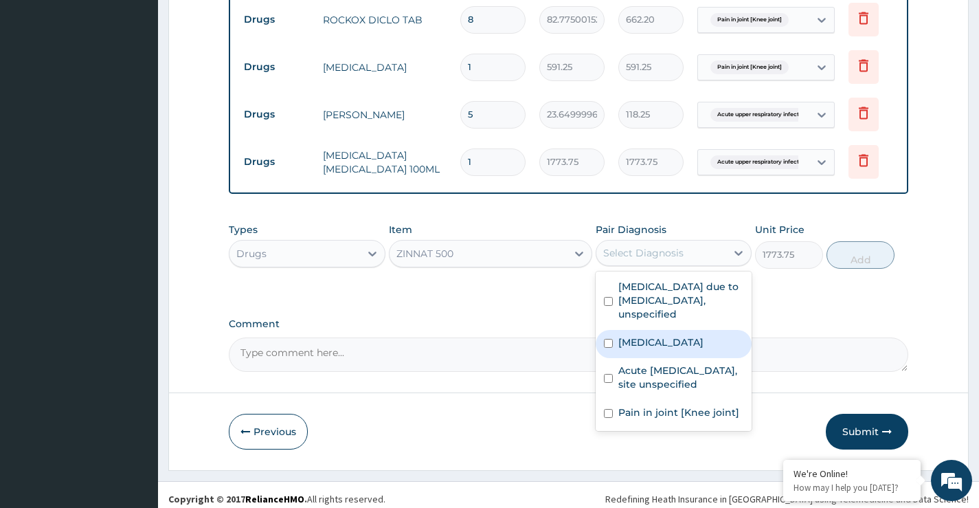
click at [609, 348] on input "checkbox" at bounding box center [608, 343] width 9 height 9
checkbox input "true"
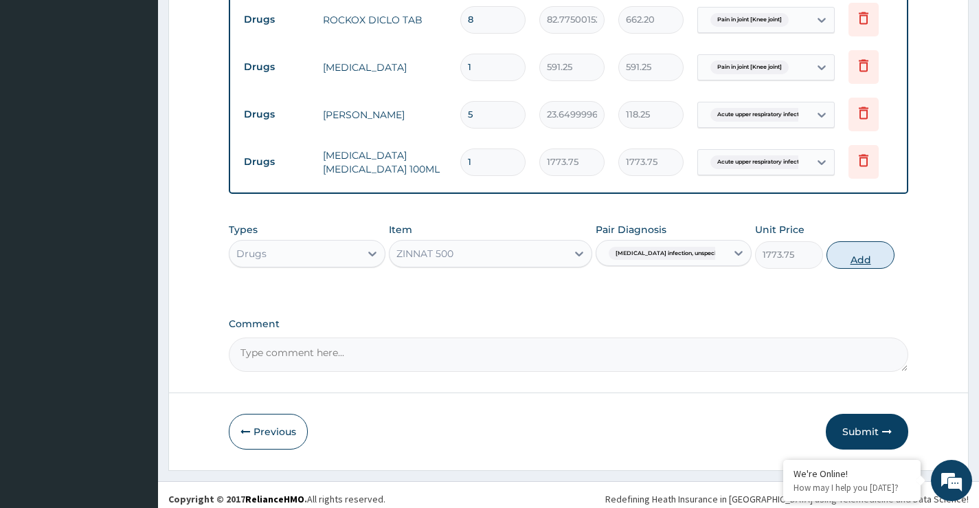
click at [854, 256] on button "Add" at bounding box center [860, 254] width 68 height 27
type input "0"
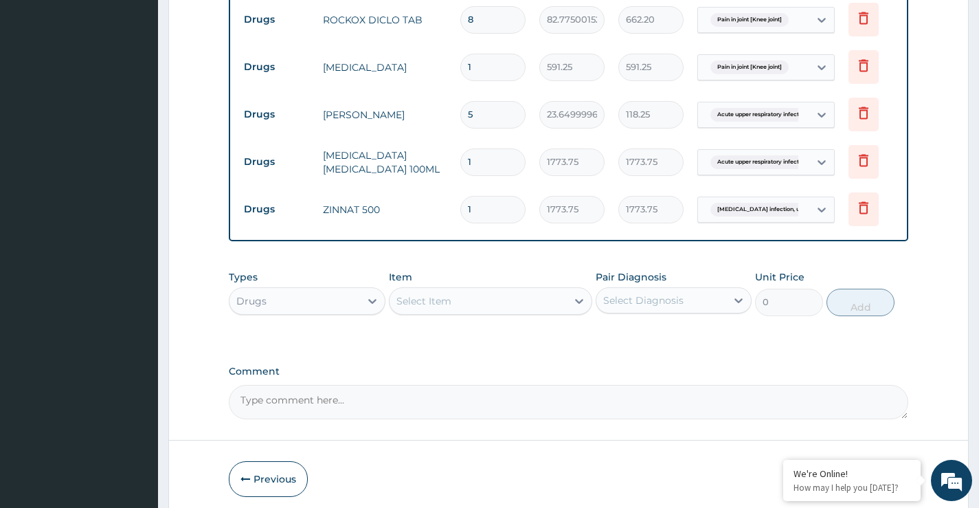
type input "10"
type input "17737.50"
type input "10"
click at [448, 304] on div "Select Item" at bounding box center [423, 301] width 55 height 14
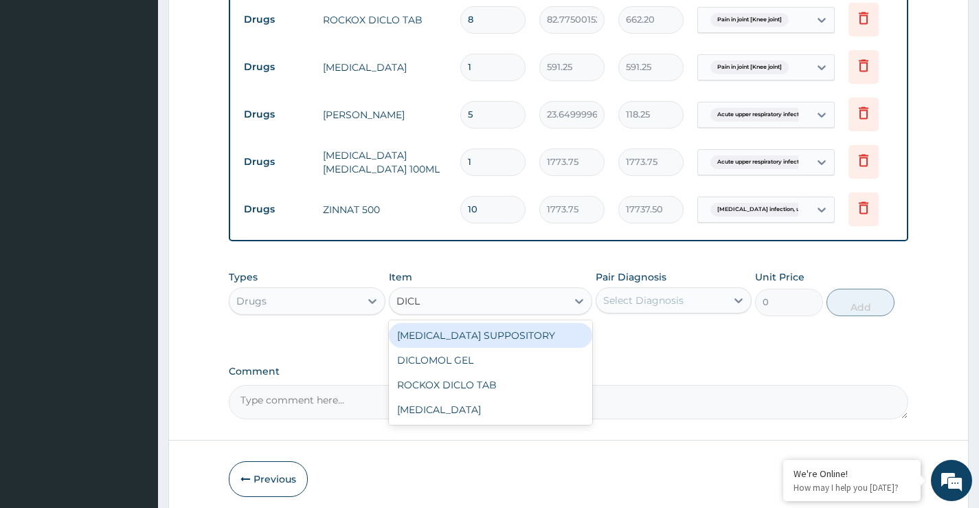
type input "DICLO"
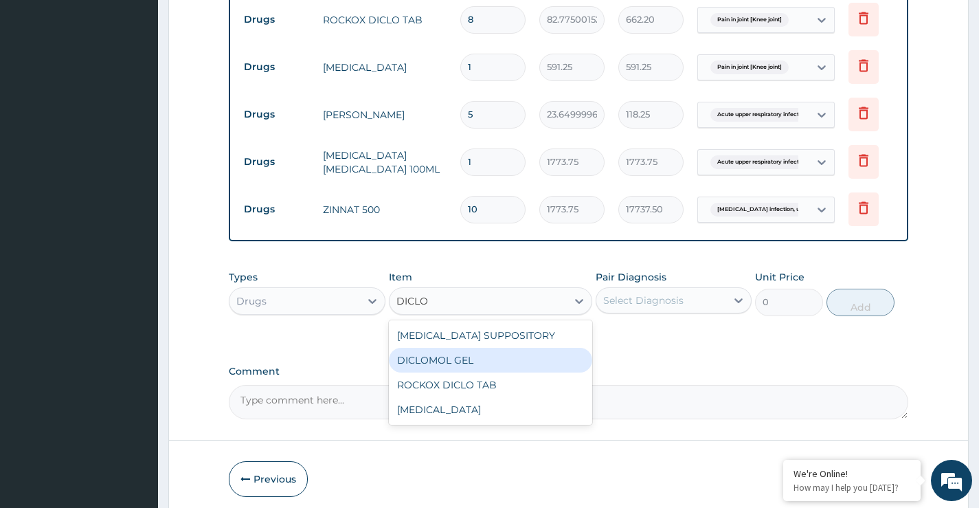
click at [459, 355] on div "DICLOMOL GEL" at bounding box center [491, 360] width 204 height 25
type input "827.75"
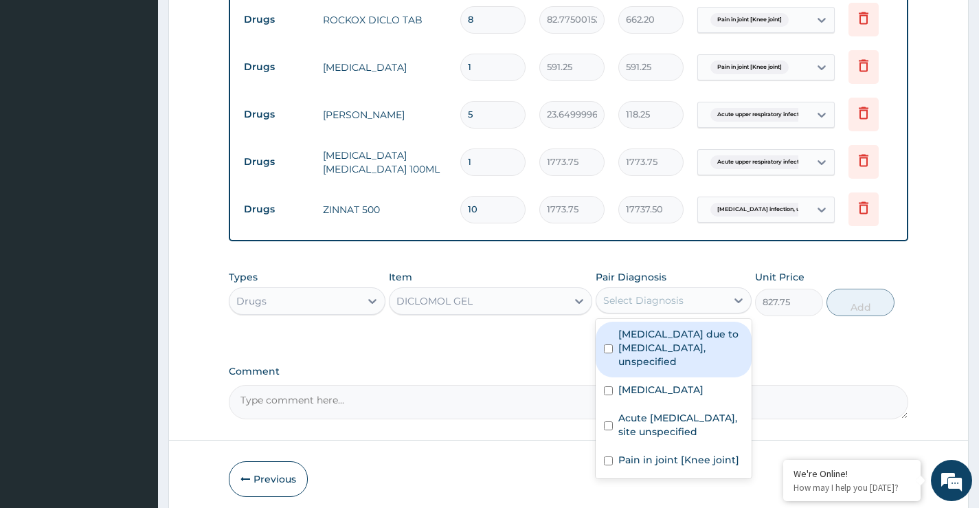
click at [605, 299] on div "Select Diagnosis" at bounding box center [643, 300] width 80 height 14
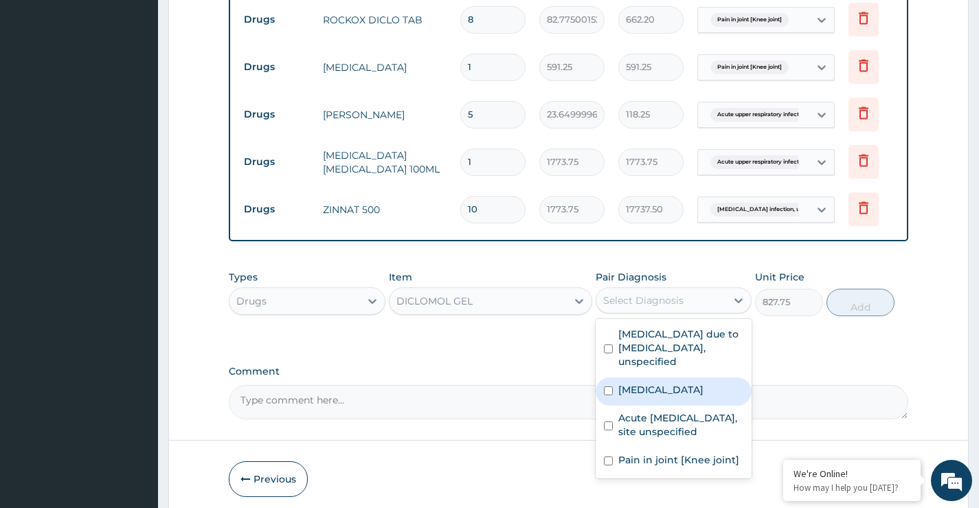
click at [609, 394] on input "checkbox" at bounding box center [608, 390] width 9 height 9
checkbox input "true"
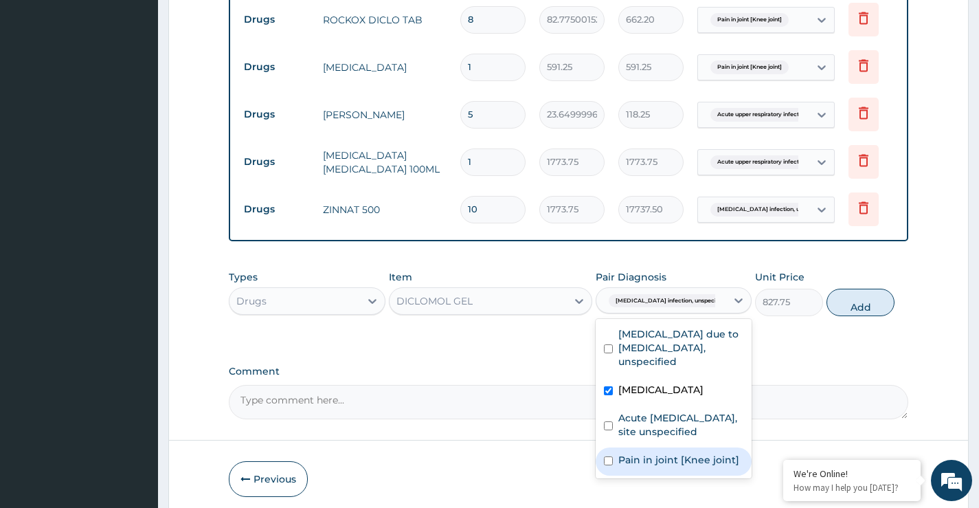
click at [606, 465] on input "checkbox" at bounding box center [608, 460] width 9 height 9
checkbox input "true"
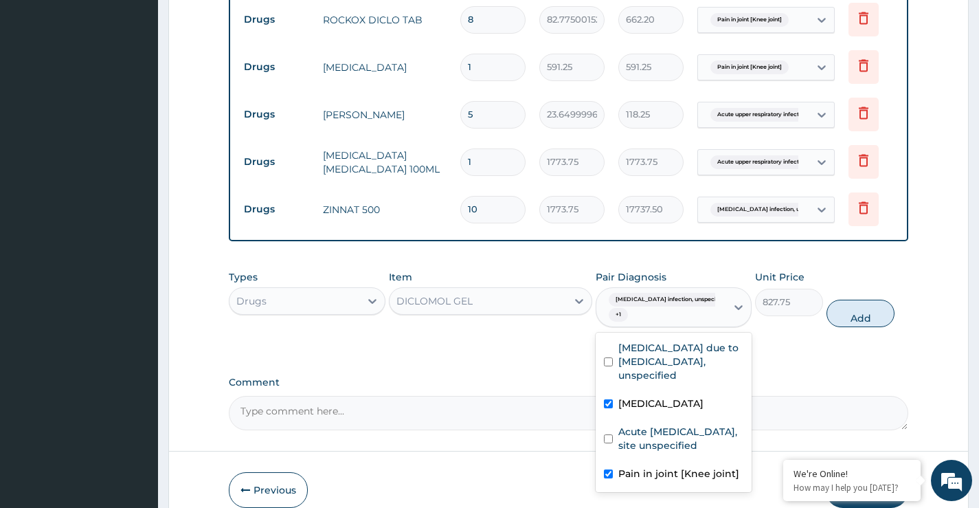
click at [609, 406] on input "checkbox" at bounding box center [608, 403] width 9 height 9
checkbox input "false"
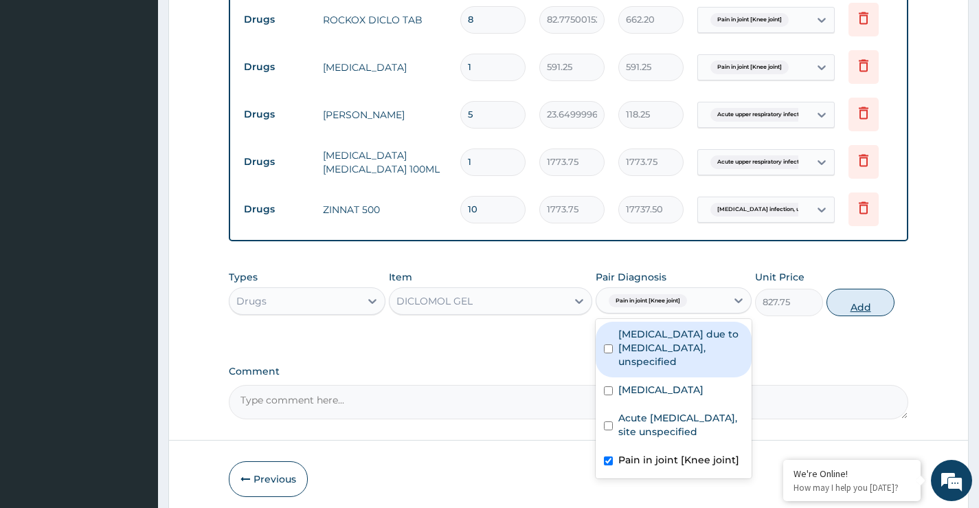
click at [857, 299] on button "Add" at bounding box center [860, 301] width 68 height 27
type input "0"
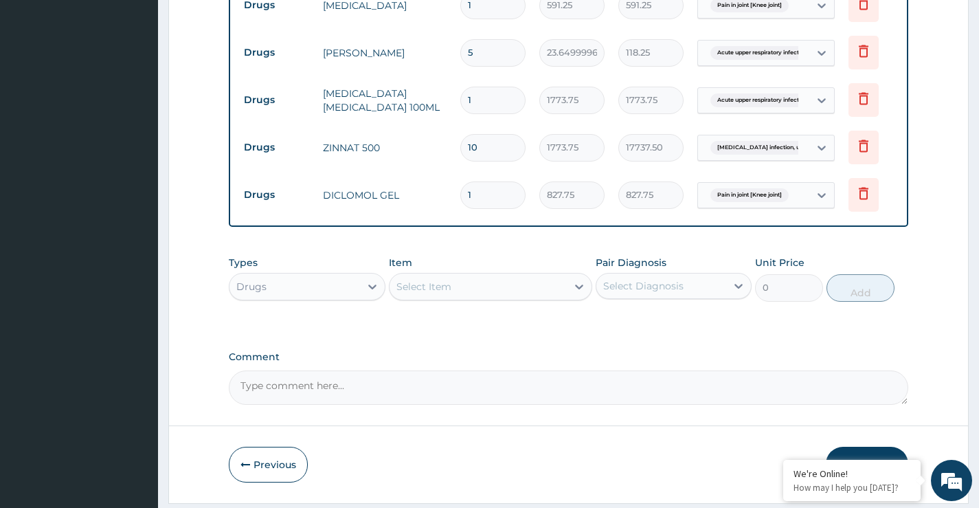
scroll to position [883, 0]
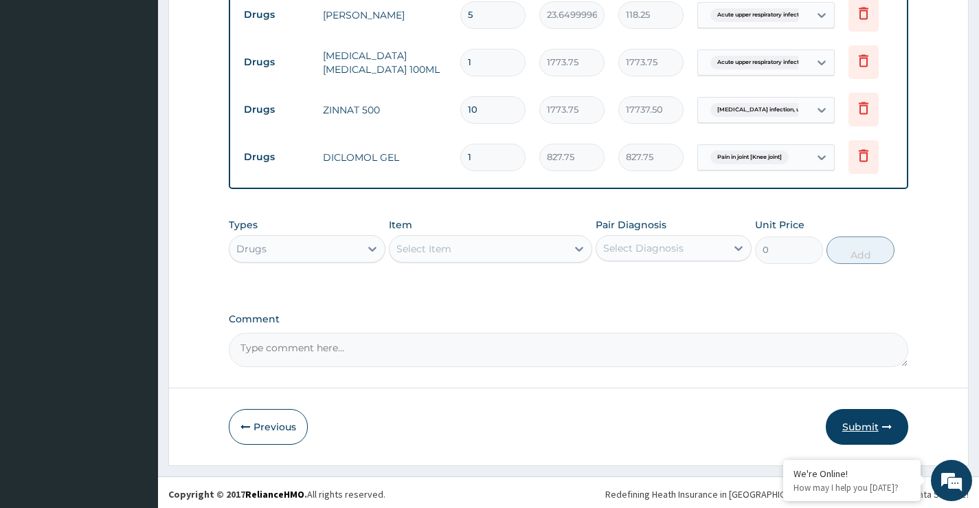
click at [858, 421] on button "Submit" at bounding box center [867, 427] width 82 height 36
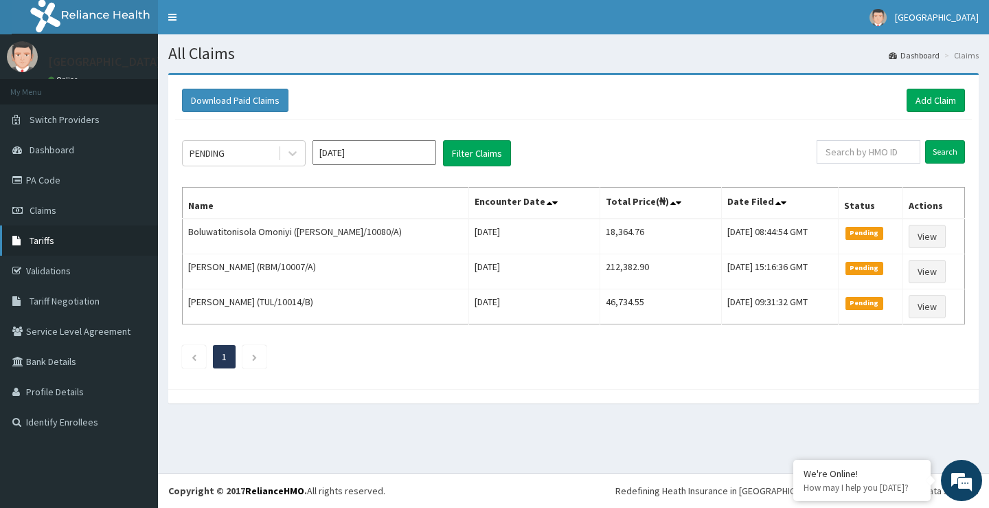
click at [34, 242] on span "Tariffs" at bounding box center [42, 240] width 25 height 12
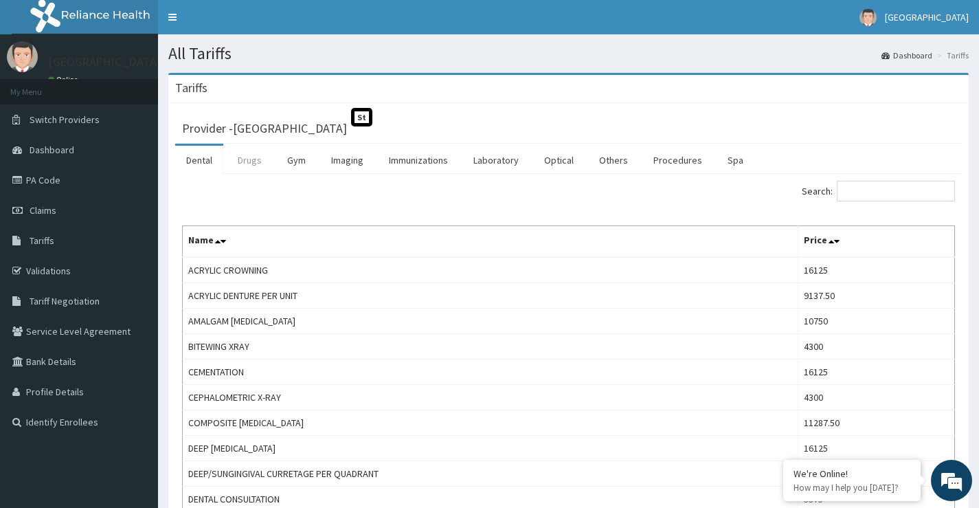
click at [251, 163] on link "Drugs" at bounding box center [250, 160] width 46 height 29
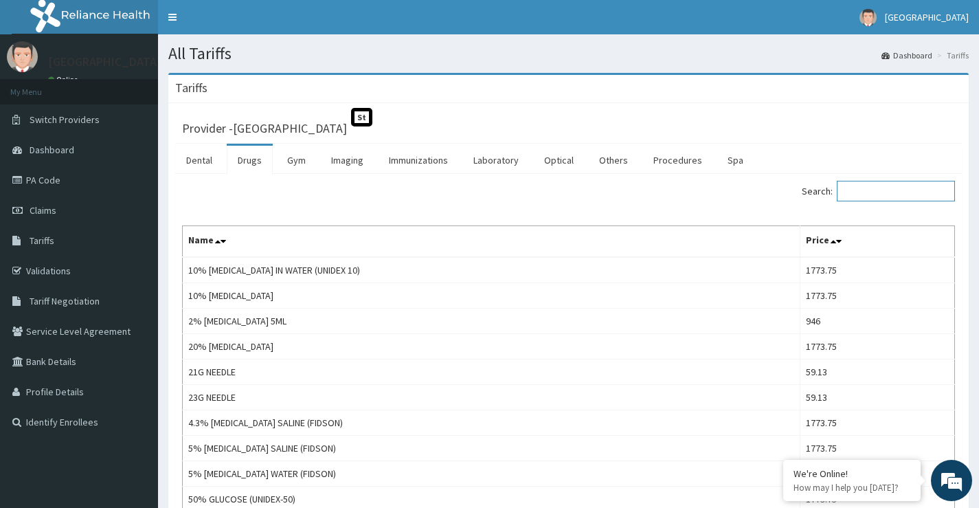
click at [872, 185] on input "Search:" at bounding box center [896, 191] width 118 height 21
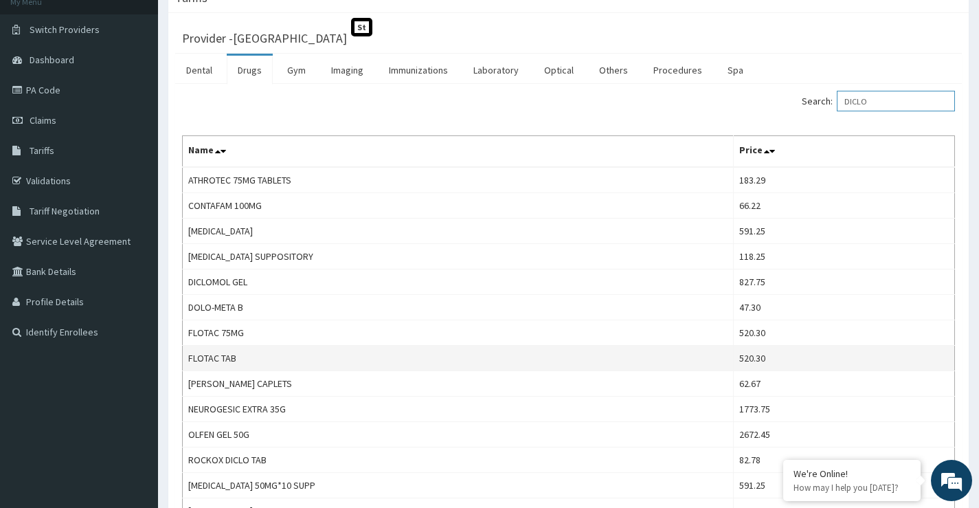
scroll to position [21, 0]
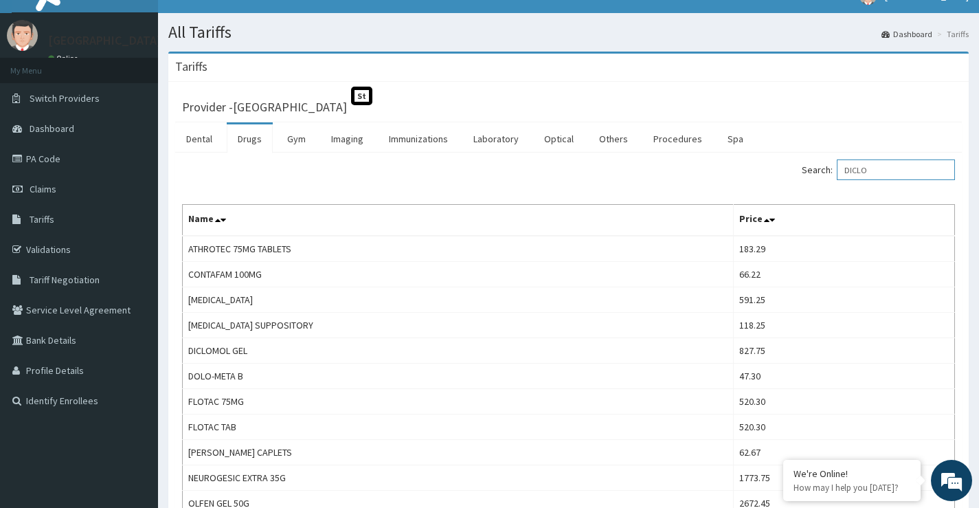
type input "DICLO"
click at [253, 142] on link "Drugs" at bounding box center [250, 138] width 46 height 29
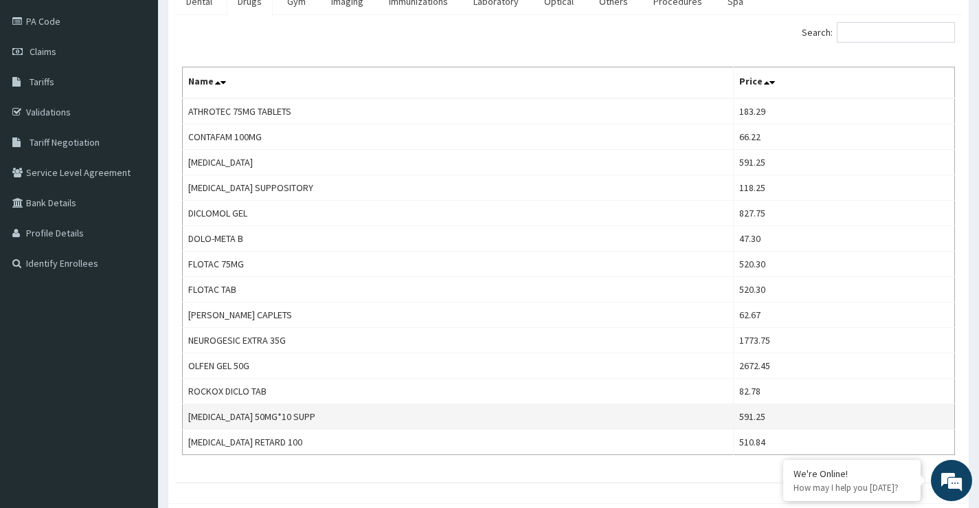
scroll to position [90, 0]
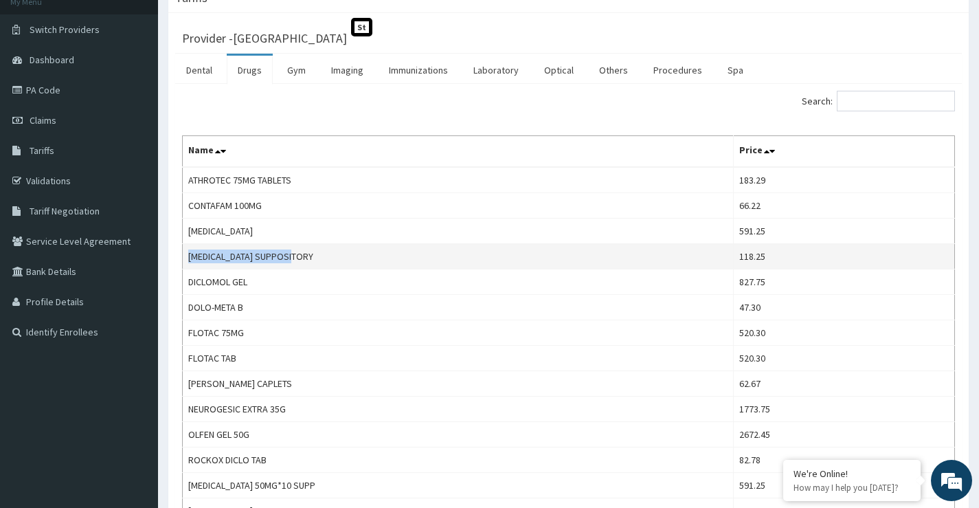
drag, startPoint x: 187, startPoint y: 257, endPoint x: 304, endPoint y: 260, distance: 117.5
click at [304, 260] on td "[MEDICAL_DATA] SUPPOSITORY" at bounding box center [458, 256] width 551 height 25
copy td "[MEDICAL_DATA] SUPPOSITORY"
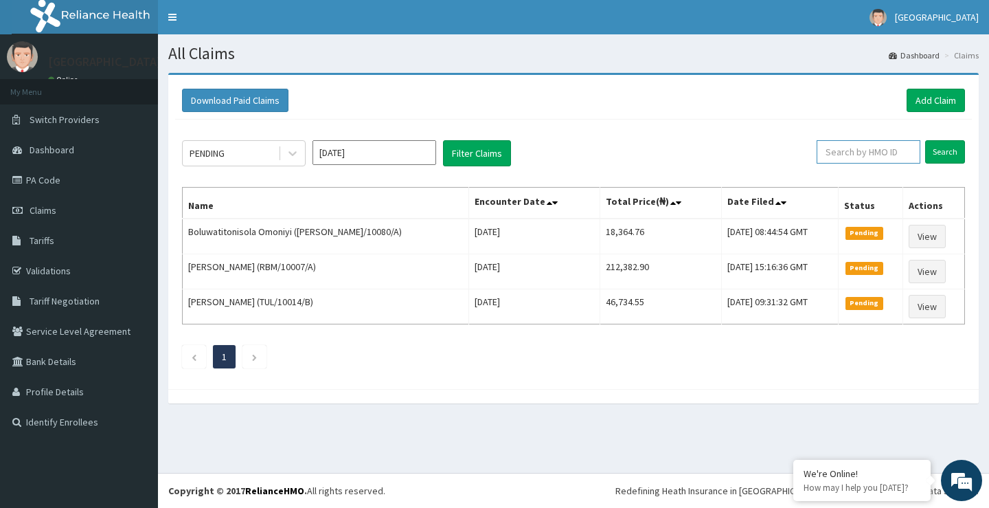
paste input "[MEDICAL_DATA] SUPPOSITORY"
type input "D"
paste input "SCB/10004/A"
type input "SCB/10004/A"
click at [942, 152] on input "Search" at bounding box center [945, 151] width 40 height 23
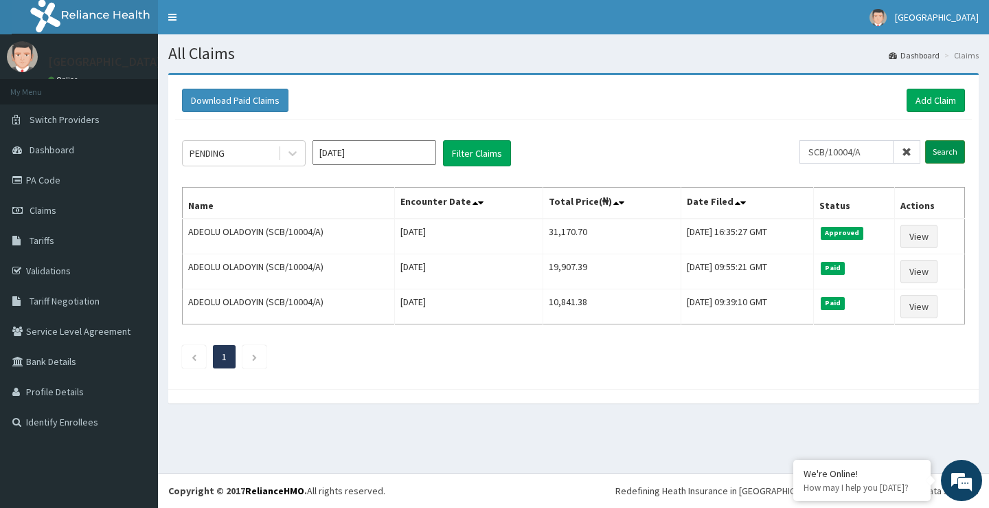
click at [938, 152] on input "Search" at bounding box center [945, 151] width 40 height 23
